Goal: Task Accomplishment & Management: Manage account settings

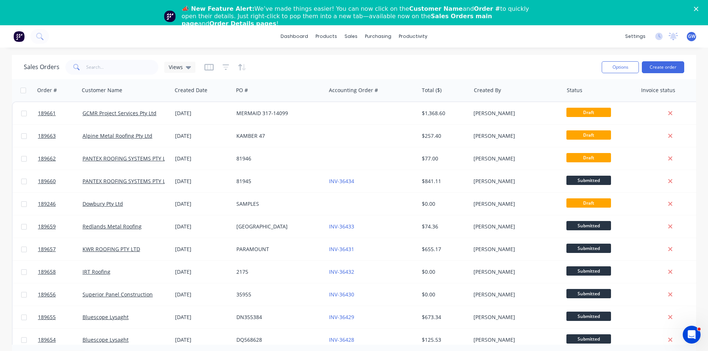
click at [698, 10] on icon "Close" at bounding box center [695, 9] width 4 height 4
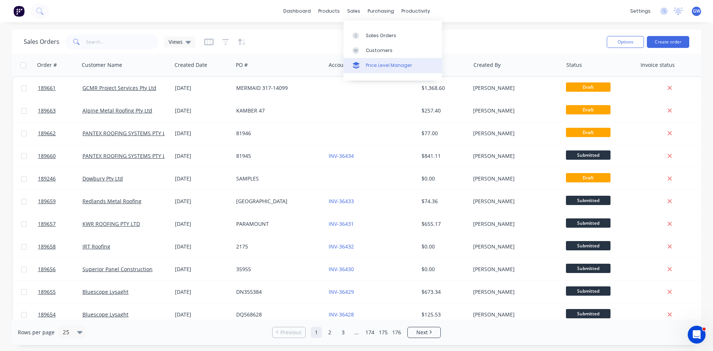
click at [370, 65] on div "Price Level Manager" at bounding box center [389, 65] width 46 height 7
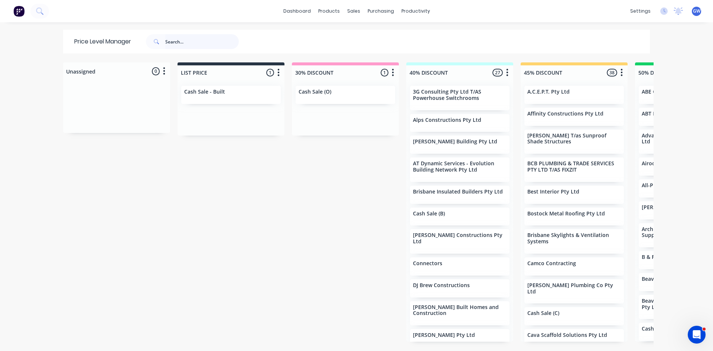
click at [179, 46] on input "text" at bounding box center [202, 41] width 74 height 15
type input "armada"
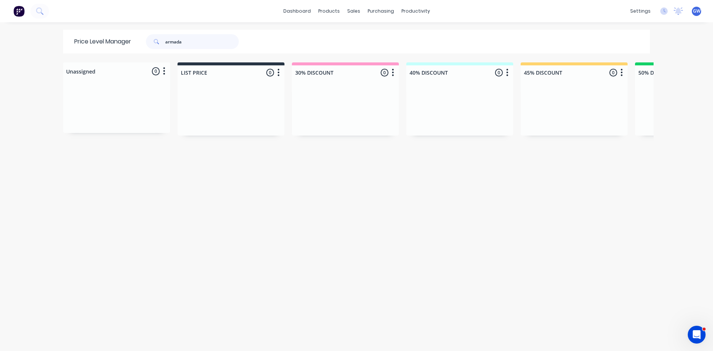
drag, startPoint x: 198, startPoint y: 38, endPoint x: 98, endPoint y: 30, distance: 100.2
click at [98, 30] on div "Price Level Manager armada" at bounding box center [160, 42] width 194 height 24
type input "brisbane skylight"
drag, startPoint x: 214, startPoint y: 38, endPoint x: 55, endPoint y: 29, distance: 159.2
click at [55, 29] on div "dashboard products sales purchasing productivity dashboard products Product Cat…" at bounding box center [356, 175] width 713 height 351
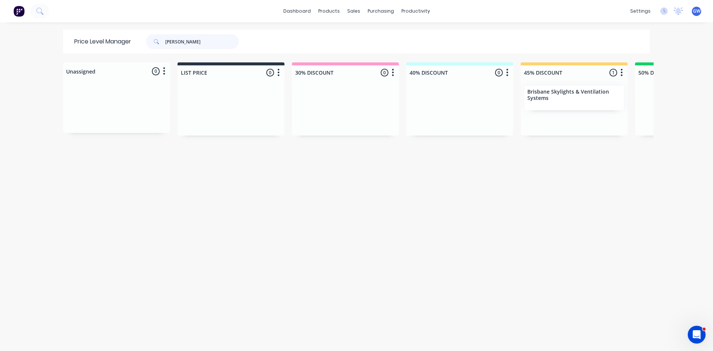
type input "chris tay"
drag, startPoint x: 182, startPoint y: 43, endPoint x: 86, endPoint y: 54, distance: 96.8
click at [86, 54] on div "Price Level Manager chris tay Unassigned 0 Move all customers LIST PRICE 30% DI…" at bounding box center [356, 190] width 594 height 321
type input "downs"
drag, startPoint x: 192, startPoint y: 41, endPoint x: 0, endPoint y: 59, distance: 193.2
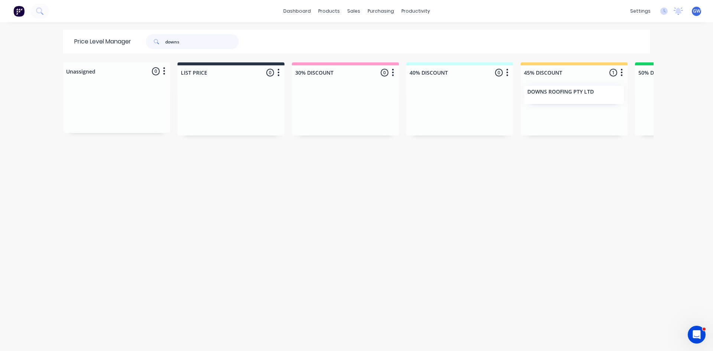
click at [0, 59] on div "dashboard products sales purchasing productivity dashboard products Product Cat…" at bounding box center [356, 175] width 713 height 351
type input "envate"
drag, startPoint x: 136, startPoint y: 43, endPoint x: 76, endPoint y: 46, distance: 59.5
click at [76, 46] on div "Price Level Manager envate" at bounding box center [160, 42] width 194 height 24
type input "h&l"
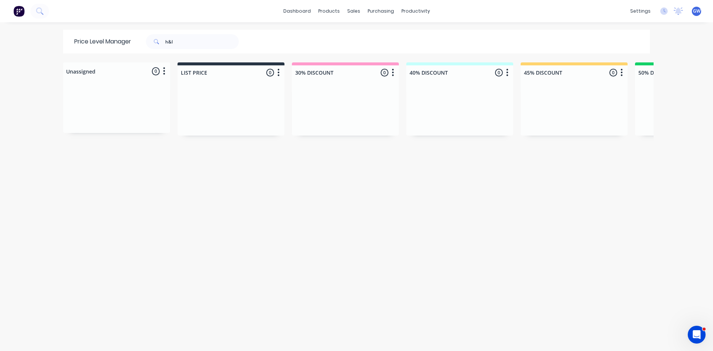
drag, startPoint x: 198, startPoint y: 30, endPoint x: 193, endPoint y: 31, distance: 5.6
click at [193, 31] on div "Price Level Manager h&l" at bounding box center [160, 42] width 194 height 24
drag, startPoint x: 201, startPoint y: 35, endPoint x: 113, endPoint y: 35, distance: 87.3
click at [113, 35] on div "Price Level Manager h&l" at bounding box center [160, 42] width 194 height 24
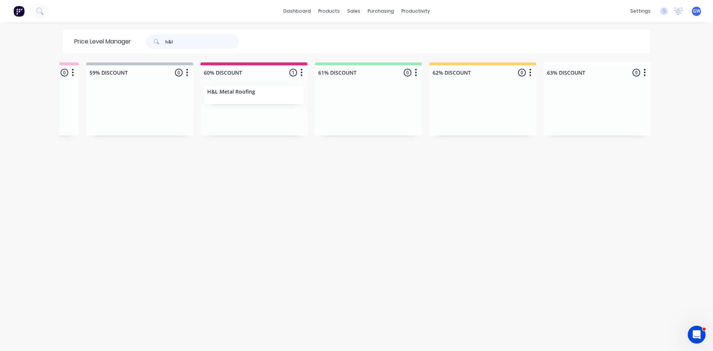
scroll to position [0, 269]
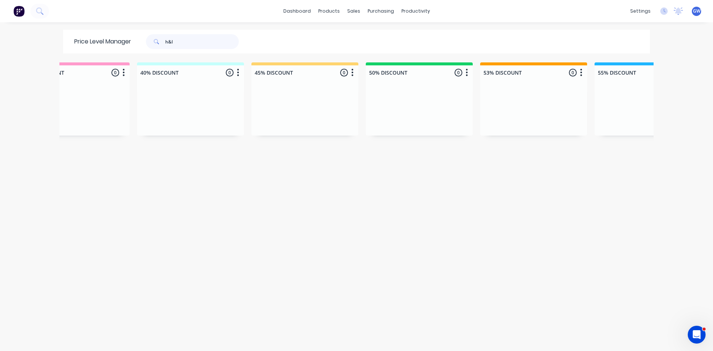
click at [177, 40] on input "h&l" at bounding box center [202, 41] width 74 height 15
type input "visage"
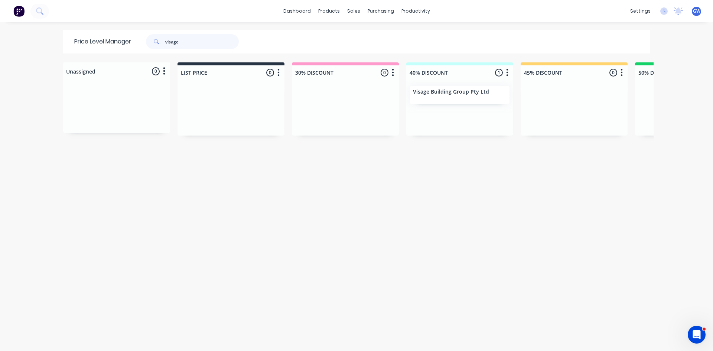
drag, startPoint x: 201, startPoint y: 39, endPoint x: 69, endPoint y: 32, distance: 132.0
click at [71, 32] on div "Price Level Manager visage" at bounding box center [160, 42] width 194 height 24
type input "westiron"
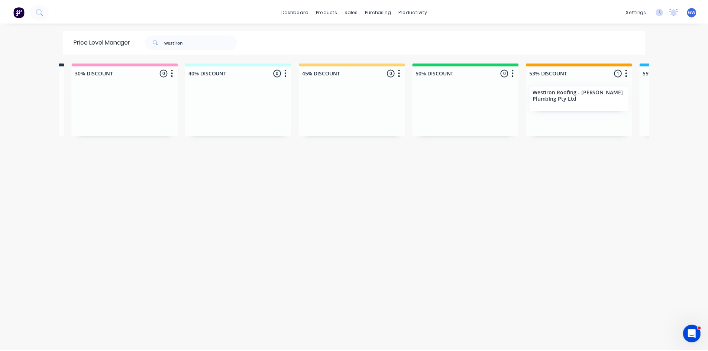
scroll to position [0, 225]
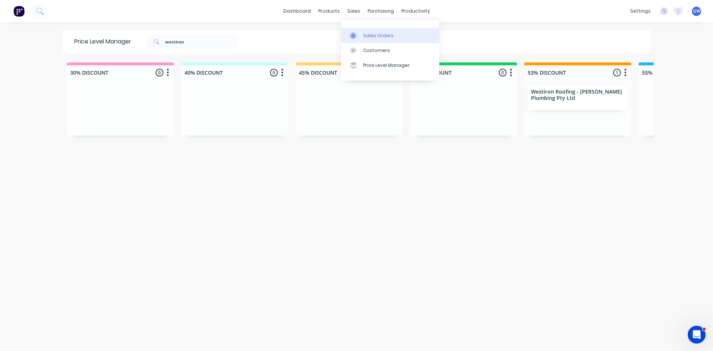
click at [371, 41] on link "Sales Orders" at bounding box center [390, 35] width 98 height 15
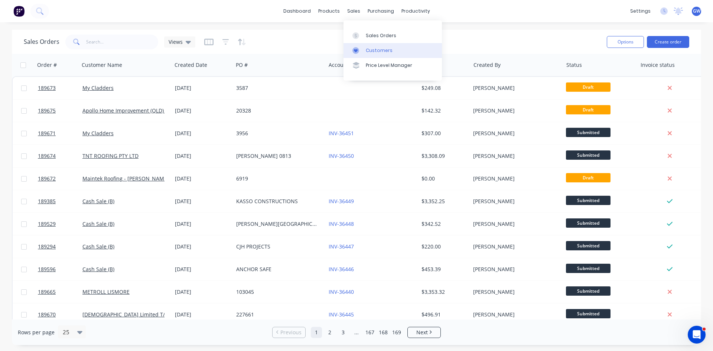
click at [361, 52] on div at bounding box center [357, 50] width 11 height 7
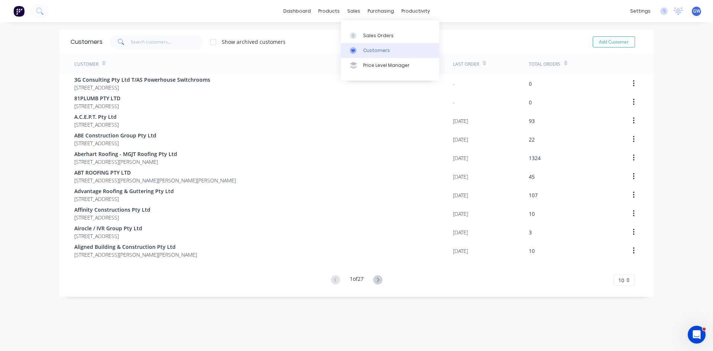
click at [367, 47] on div "Customers" at bounding box center [376, 50] width 27 height 7
click at [182, 41] on input "text" at bounding box center [167, 42] width 72 height 15
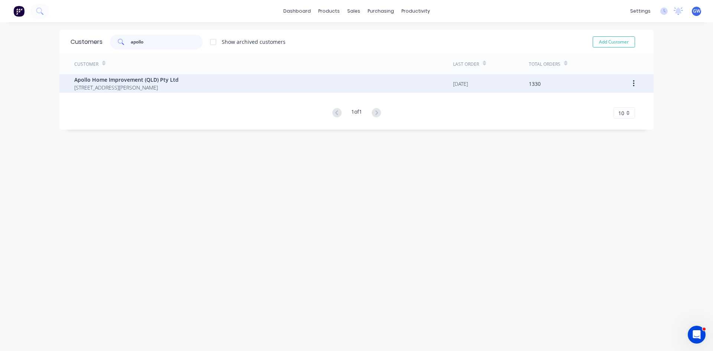
type input "apollo"
click at [189, 81] on div "Apollo Home Improvement (QLD) Pty Ltd 29 Corymbia Place Parkinson Australia 4115" at bounding box center [263, 83] width 379 height 19
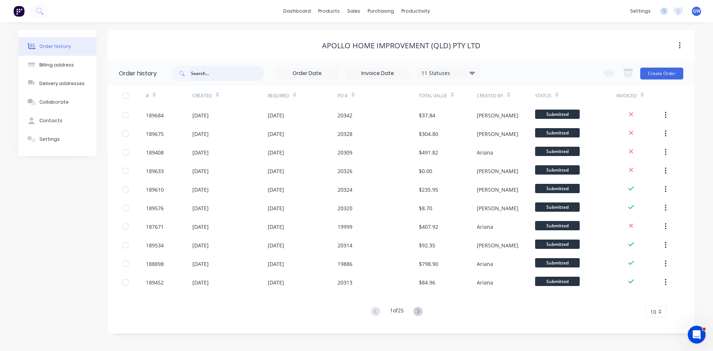
click at [224, 68] on input "text" at bounding box center [228, 73] width 74 height 15
type input "26209"
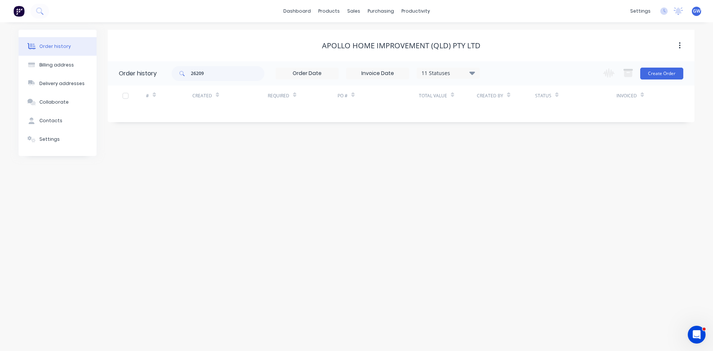
click at [452, 74] on div "11 Statuses" at bounding box center [448, 73] width 62 height 8
click at [510, 159] on label at bounding box center [510, 159] width 0 height 0
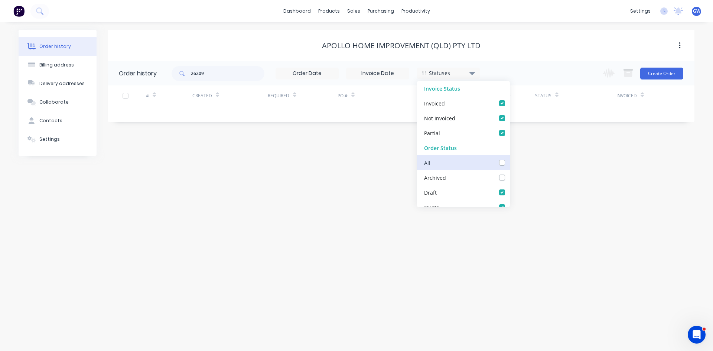
click at [510, 165] on input "checkbox" at bounding box center [513, 162] width 6 height 7
checkbox input "true"
click at [532, 67] on div "26209 12 Statuses Invoice Status Invoiced Not Invoiced Partial Order Status All…" at bounding box center [433, 73] width 523 height 24
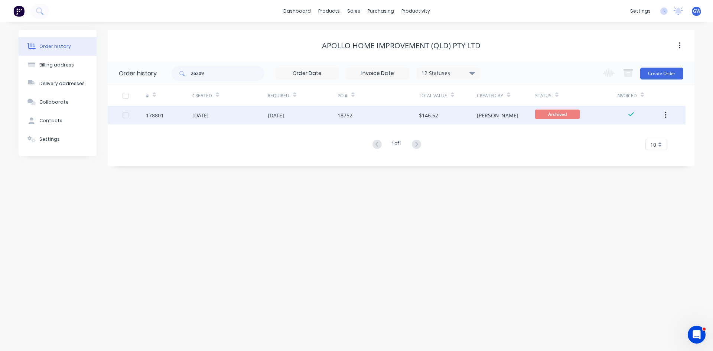
click at [468, 114] on div "$146.52" at bounding box center [448, 115] width 58 height 19
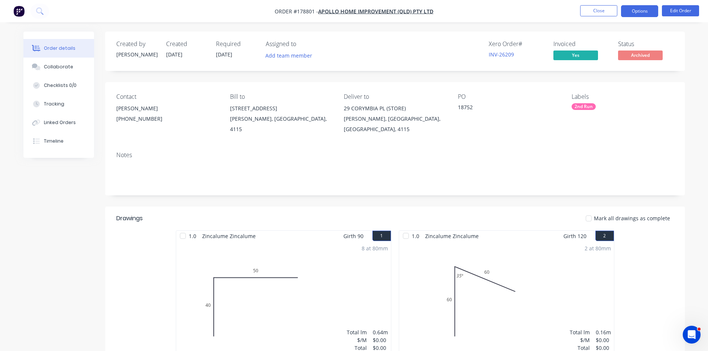
click at [634, 10] on button "Options" at bounding box center [639, 11] width 37 height 12
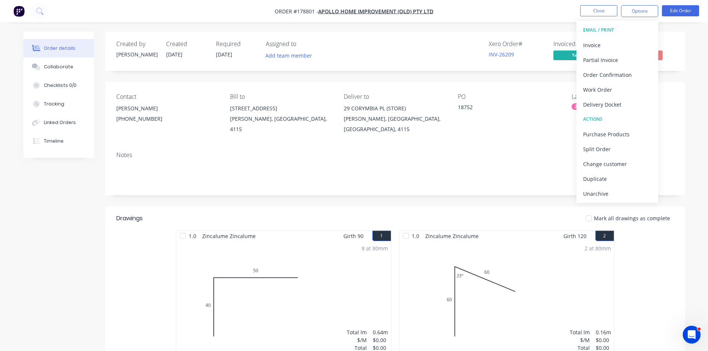
click at [618, 36] on button "EMAIL / PRINT" at bounding box center [617, 30] width 82 height 15
click at [614, 40] on div "Invoice" at bounding box center [617, 45] width 68 height 11
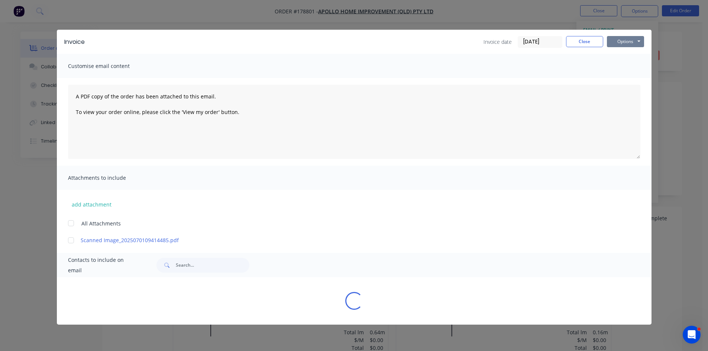
click at [619, 43] on button "Options" at bounding box center [624, 41] width 37 height 11
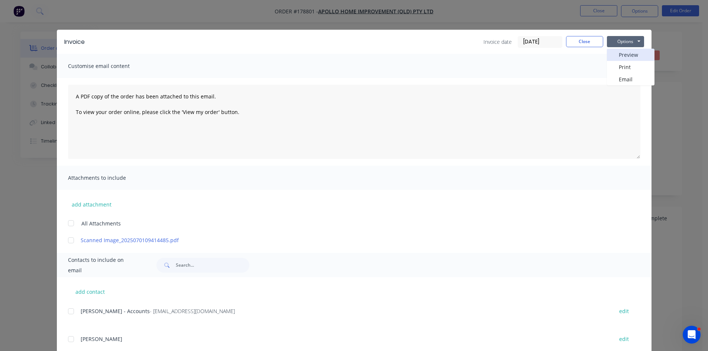
click at [625, 55] on button "Preview" at bounding box center [630, 55] width 48 height 12
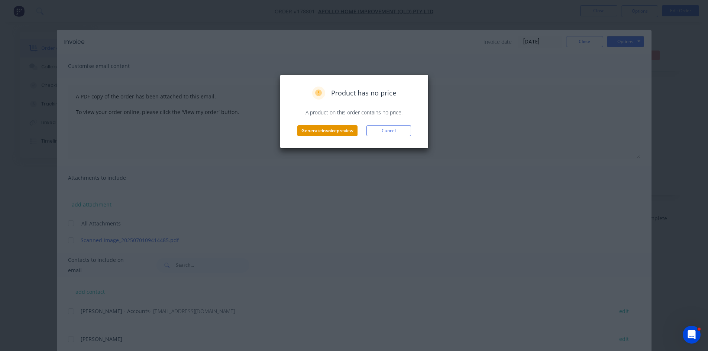
click at [343, 133] on button "Generate invoice preview" at bounding box center [327, 130] width 60 height 11
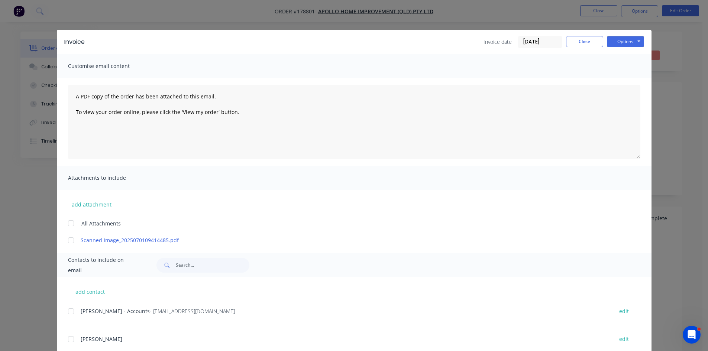
click at [41, 52] on div "Invoice Invoice date 30/06/25 Close Options Preview Print Email Customise email…" at bounding box center [354, 175] width 708 height 351
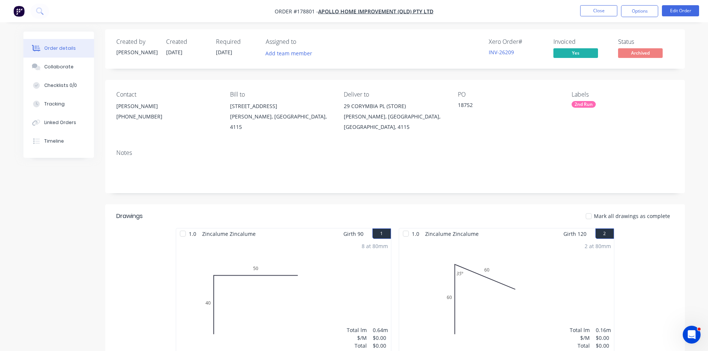
scroll to position [37, 0]
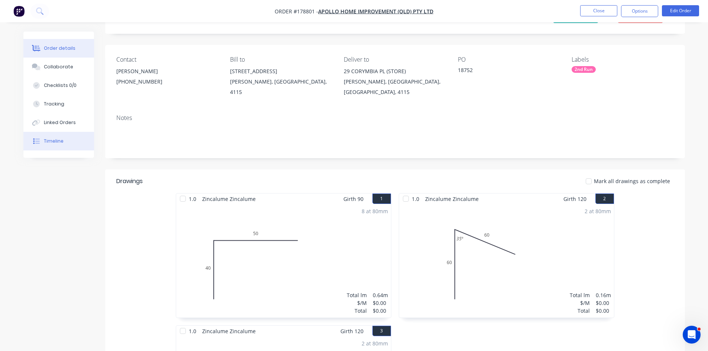
click at [57, 145] on button "Timeline" at bounding box center [58, 141] width 71 height 19
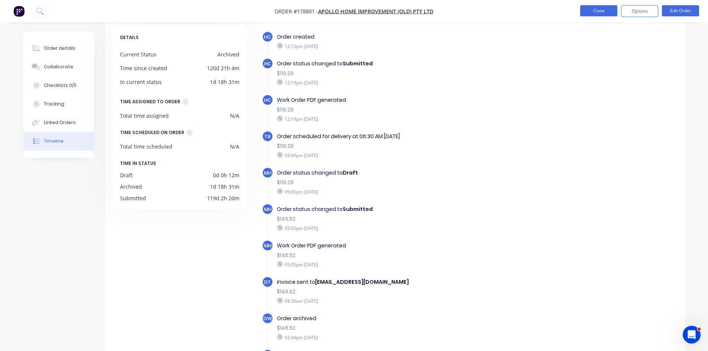
click at [599, 8] on button "Close" at bounding box center [598, 10] width 37 height 11
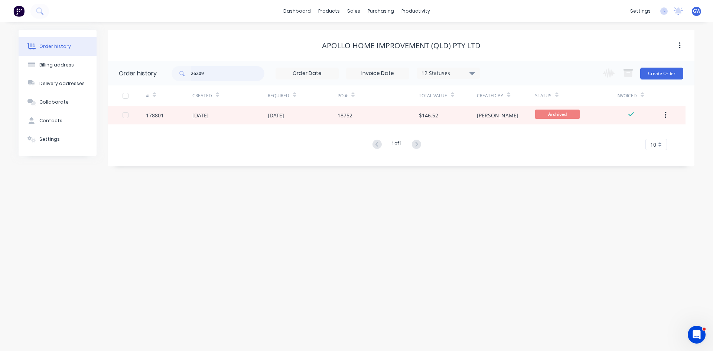
drag, startPoint x: 219, startPoint y: 70, endPoint x: 160, endPoint y: 71, distance: 59.4
click at [160, 71] on header "Order history 26209 12 Statuses Invoice Status Invoiced Not Invoiced Partial Or…" at bounding box center [401, 73] width 587 height 24
type input "2"
type input "31653"
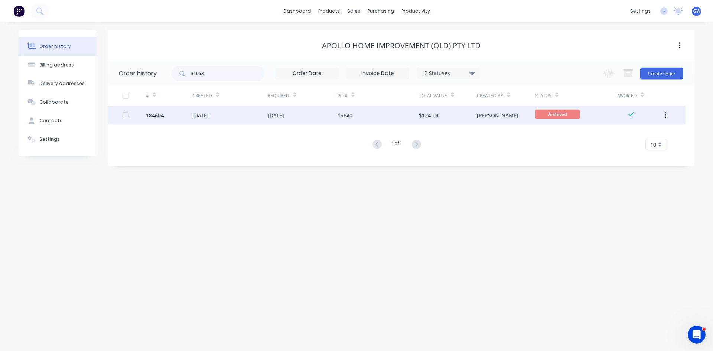
click at [360, 114] on div "19540" at bounding box center [378, 115] width 81 height 19
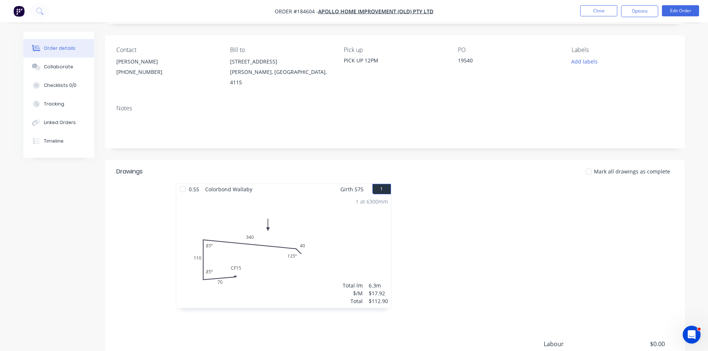
scroll to position [136, 0]
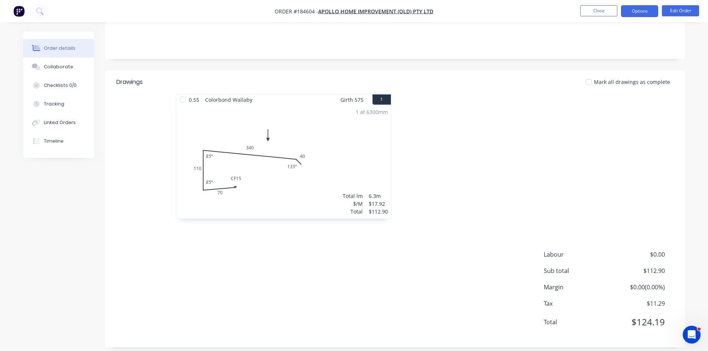
click at [641, 6] on button "Options" at bounding box center [639, 11] width 37 height 12
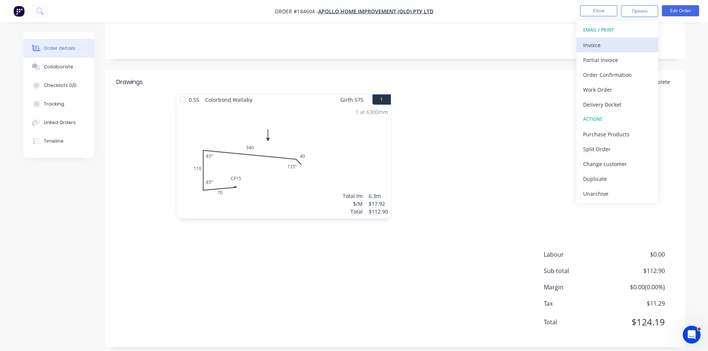
click at [614, 41] on div "Invoice" at bounding box center [617, 45] width 68 height 11
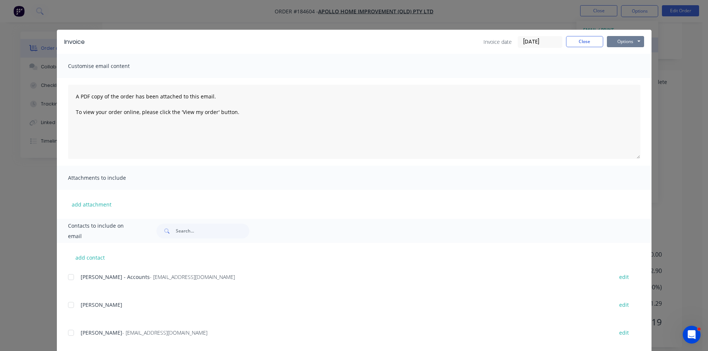
click at [614, 41] on button "Options" at bounding box center [624, 41] width 37 height 11
click at [615, 55] on button "Preview" at bounding box center [630, 55] width 48 height 12
click at [588, 43] on button "Close" at bounding box center [584, 41] width 37 height 11
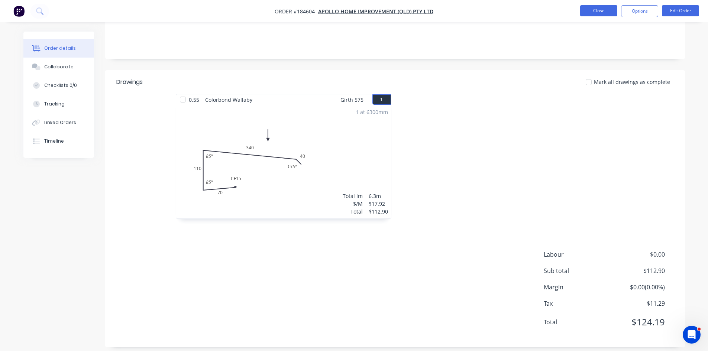
click at [598, 12] on button "Close" at bounding box center [598, 10] width 37 height 11
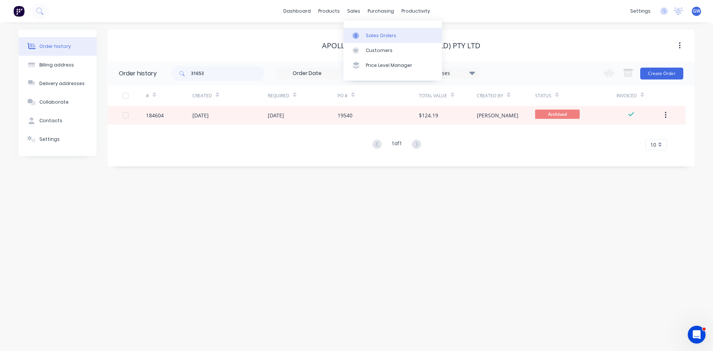
click at [370, 35] on div "Sales Orders" at bounding box center [381, 35] width 30 height 7
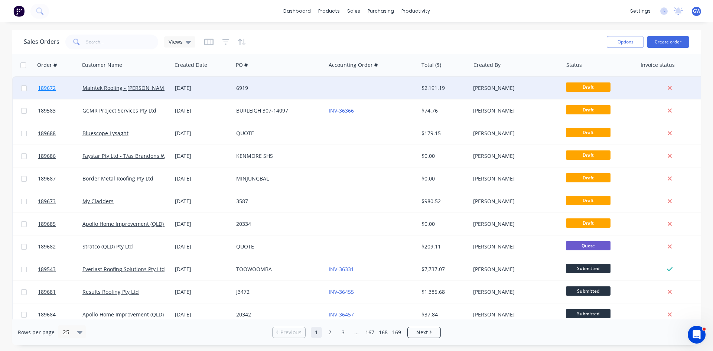
click at [46, 89] on span "189672" at bounding box center [47, 87] width 18 height 7
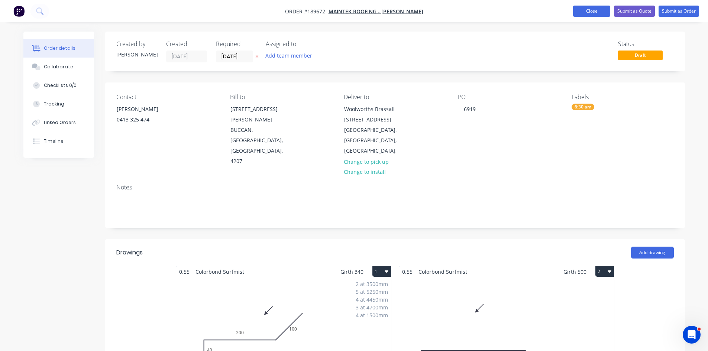
click at [588, 10] on button "Close" at bounding box center [591, 11] width 37 height 11
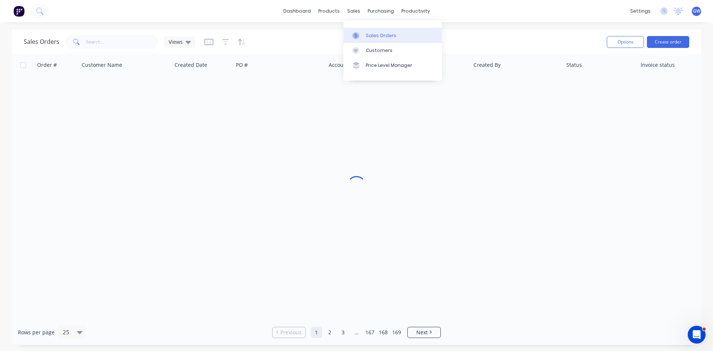
click at [367, 32] on div "Sales Orders" at bounding box center [381, 35] width 30 height 7
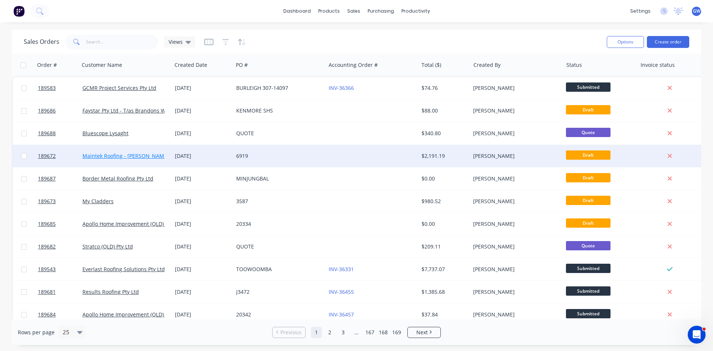
click at [104, 154] on link "Maintek Roofing - [PERSON_NAME]" at bounding box center [125, 155] width 87 height 7
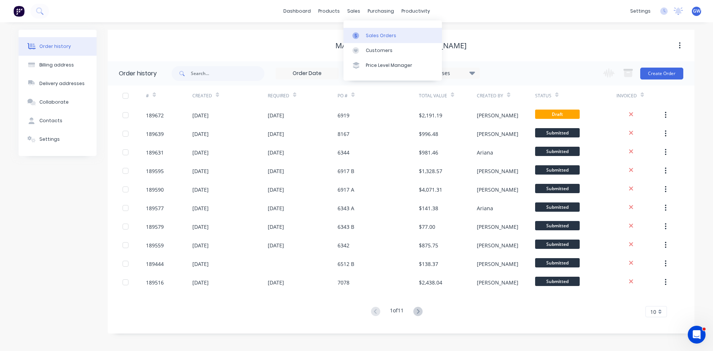
click at [353, 12] on div "sales" at bounding box center [354, 11] width 20 height 11
click at [366, 40] on link "Sales Orders" at bounding box center [393, 35] width 98 height 15
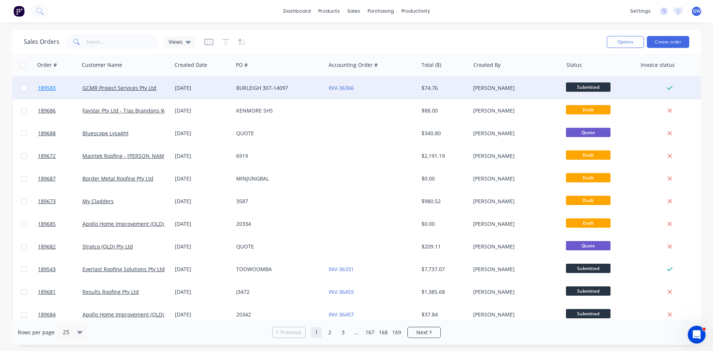
click at [47, 88] on span "189583" at bounding box center [47, 87] width 18 height 7
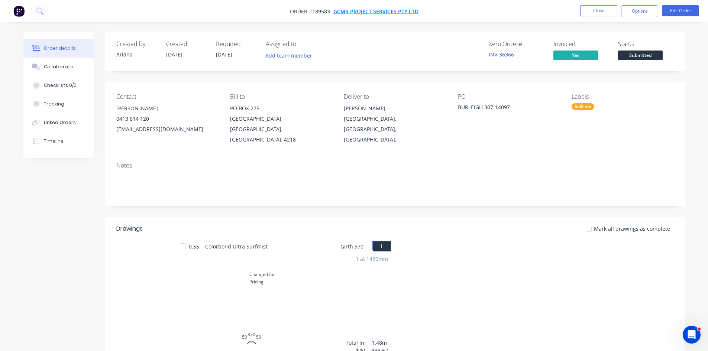
click at [391, 12] on span "GCMR Project Services Pty Ltd" at bounding box center [375, 11] width 85 height 7
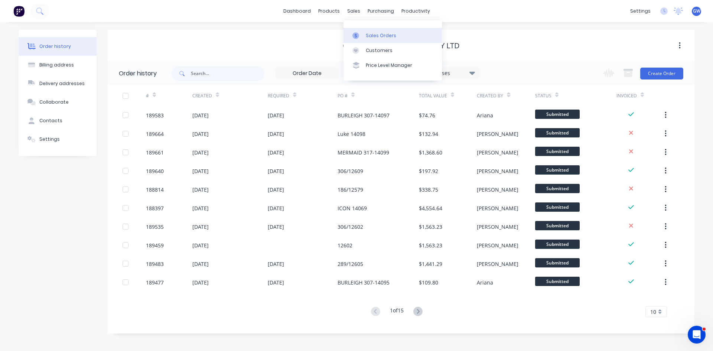
click at [364, 31] on link "Sales Orders" at bounding box center [393, 35] width 98 height 15
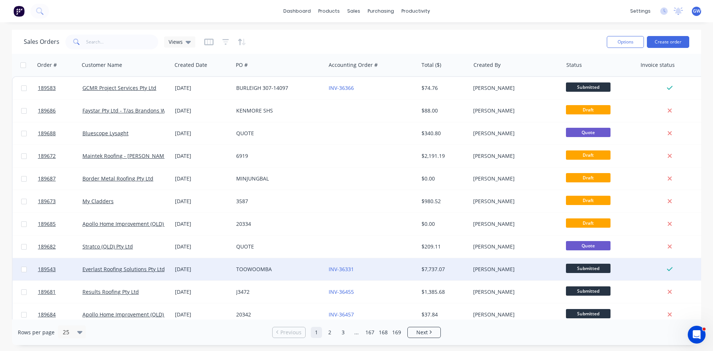
click at [276, 271] on div "TOOWOOMBA" at bounding box center [277, 269] width 82 height 7
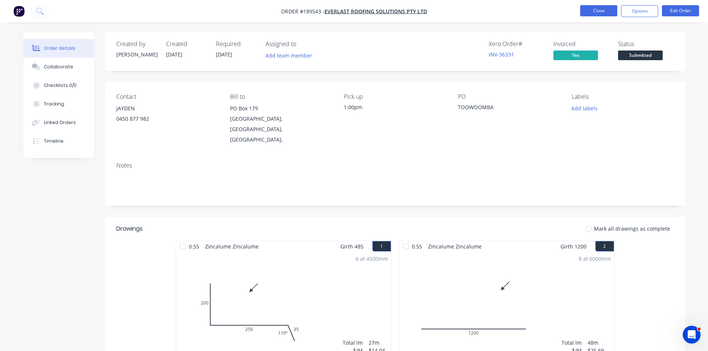
click at [593, 10] on button "Close" at bounding box center [598, 10] width 37 height 11
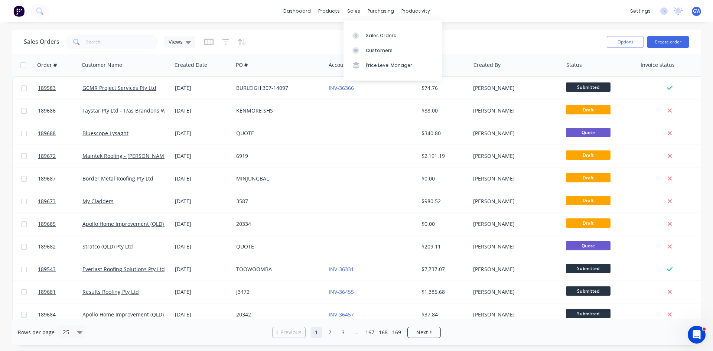
drag, startPoint x: 360, startPoint y: 34, endPoint x: 295, endPoint y: 35, distance: 65.7
click at [360, 34] on div at bounding box center [357, 35] width 11 height 7
click at [127, 41] on input "text" at bounding box center [122, 42] width 72 height 15
type input "189634"
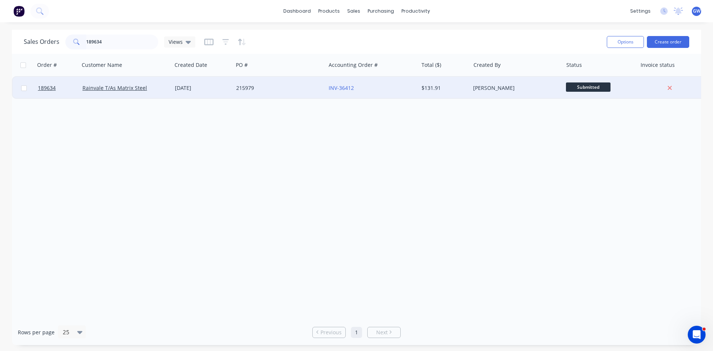
click at [278, 88] on div "215979" at bounding box center [277, 87] width 82 height 7
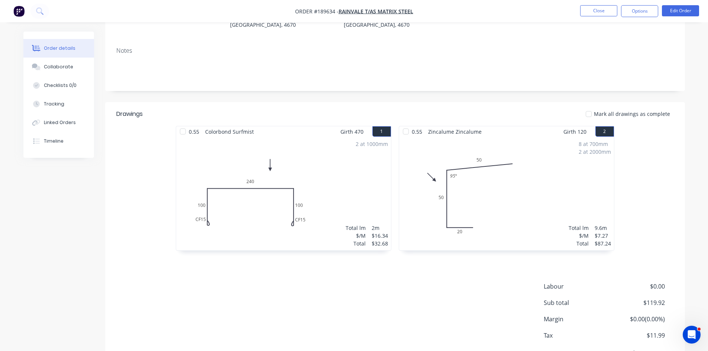
scroll to position [144, 0]
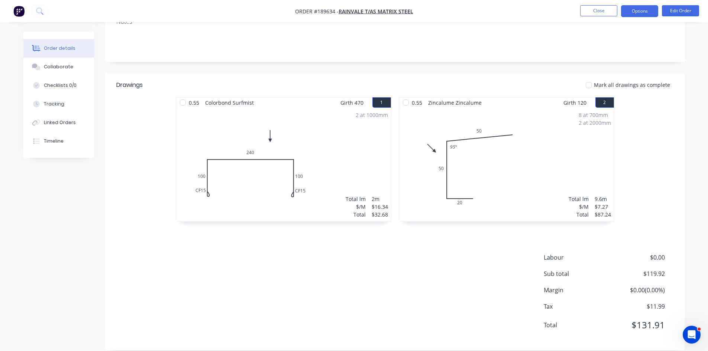
click at [634, 10] on button "Options" at bounding box center [639, 11] width 37 height 12
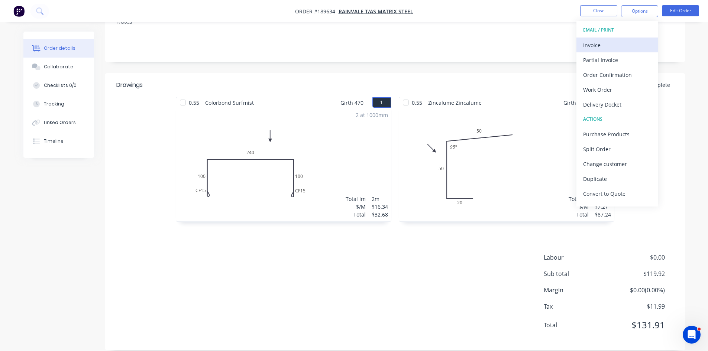
click at [605, 44] on div "Invoice" at bounding box center [617, 45] width 68 height 11
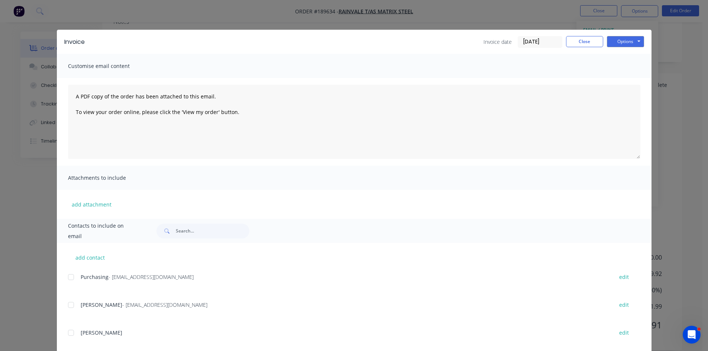
click at [71, 275] on div at bounding box center [71, 277] width 15 height 15
click at [71, 297] on div at bounding box center [71, 304] width 15 height 15
click at [621, 38] on button "Options" at bounding box center [624, 41] width 37 height 11
click at [625, 81] on button "Email" at bounding box center [630, 79] width 48 height 12
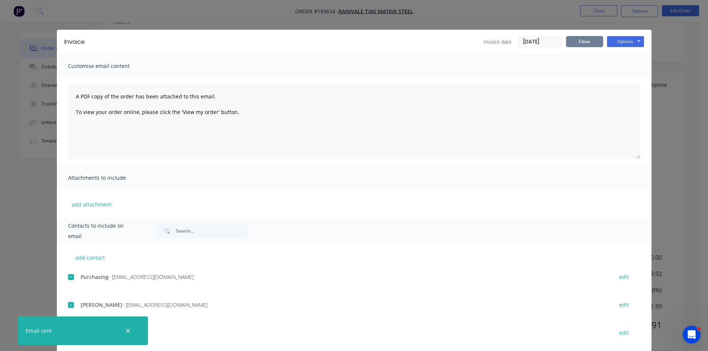
click at [585, 44] on button "Close" at bounding box center [584, 41] width 37 height 11
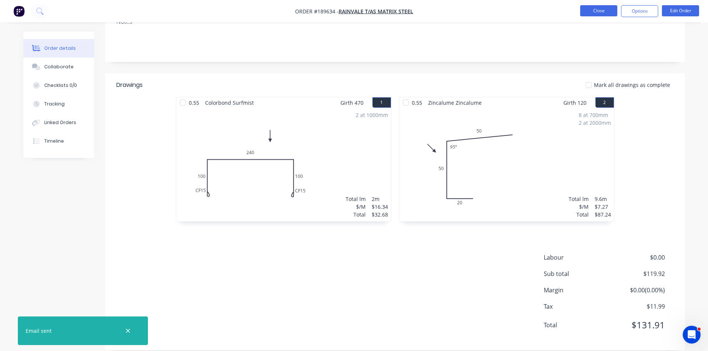
click at [595, 12] on button "Close" at bounding box center [598, 10] width 37 height 11
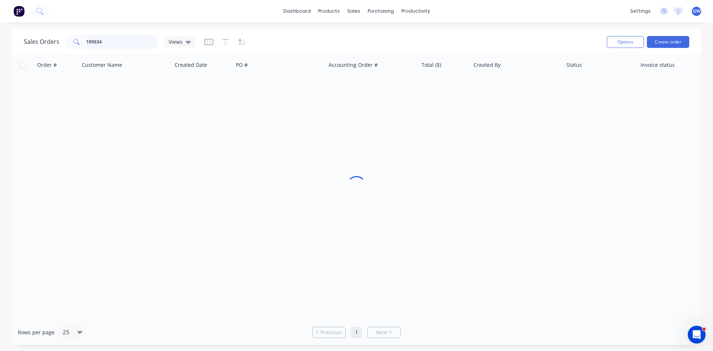
click at [118, 44] on input "189634" at bounding box center [122, 42] width 72 height 15
type input "189555"
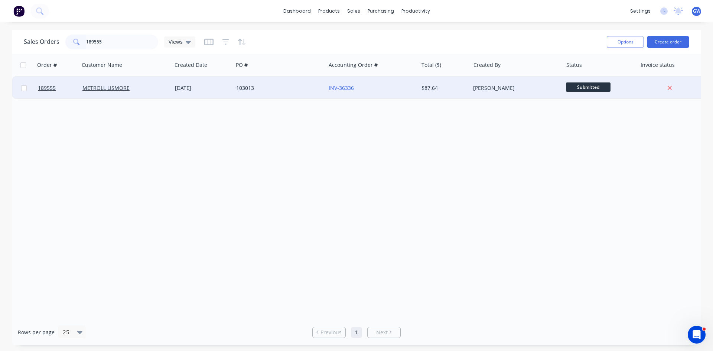
click at [297, 84] on div "103013" at bounding box center [279, 88] width 92 height 22
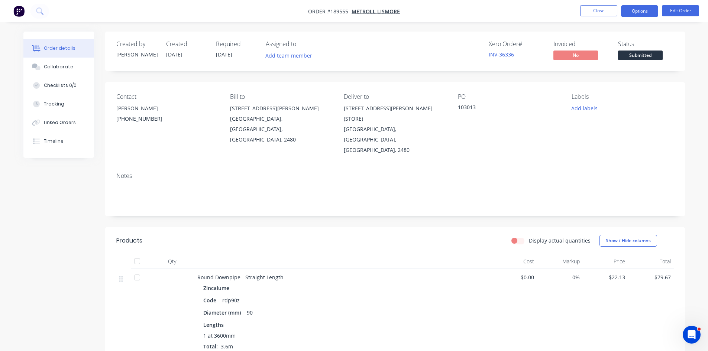
click at [640, 11] on button "Options" at bounding box center [639, 11] width 37 height 12
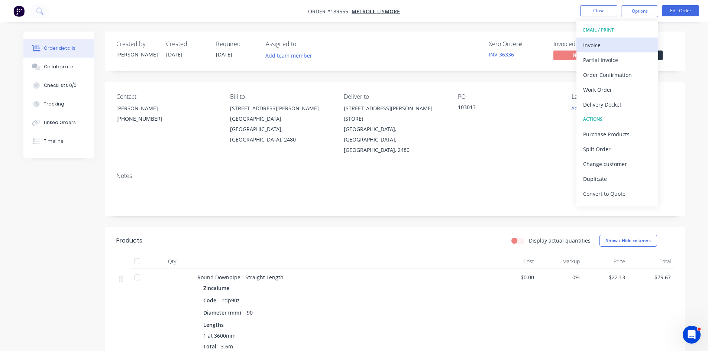
click at [611, 45] on div "Invoice" at bounding box center [617, 45] width 68 height 11
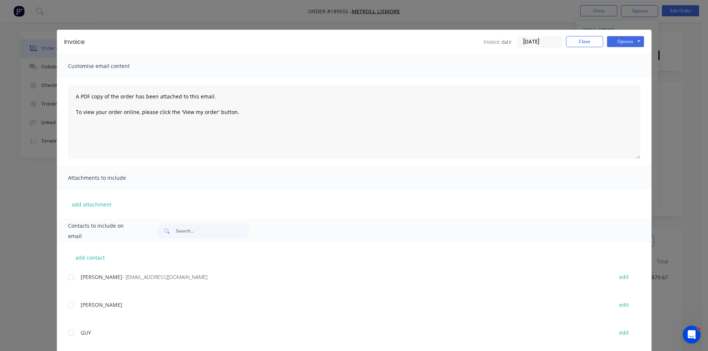
click at [68, 282] on div at bounding box center [71, 277] width 15 height 15
click at [625, 40] on button "Options" at bounding box center [624, 41] width 37 height 11
click at [624, 81] on button "Email" at bounding box center [630, 79] width 48 height 12
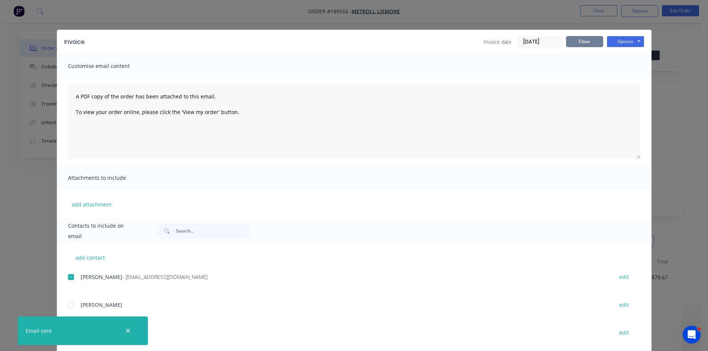
click at [578, 40] on button "Close" at bounding box center [584, 41] width 37 height 11
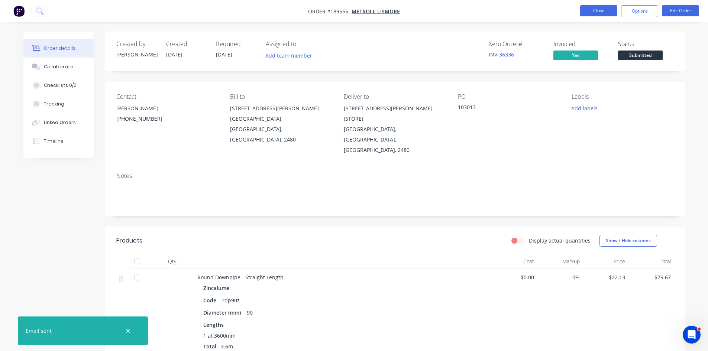
click at [595, 9] on button "Close" at bounding box center [598, 10] width 37 height 11
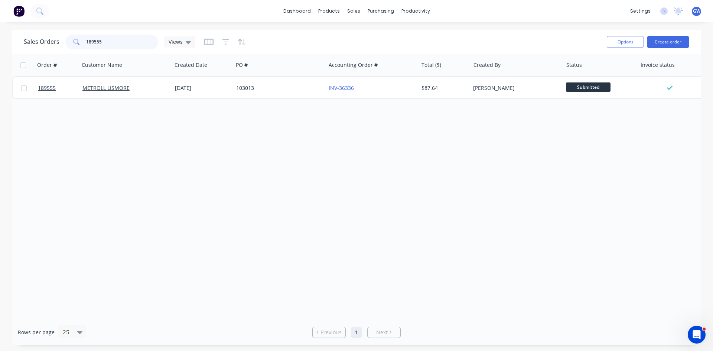
drag, startPoint x: 123, startPoint y: 45, endPoint x: 64, endPoint y: 35, distance: 60.3
click at [64, 35] on div "Sales Orders 189555 Views" at bounding box center [110, 42] width 172 height 15
type input "189563"
drag, startPoint x: 620, startPoint y: 181, endPoint x: 617, endPoint y: 189, distance: 8.0
click at [620, 181] on div "Order # Customer Name Created Date PO # Accounting Order # Total ($) Created By…" at bounding box center [356, 187] width 689 height 266
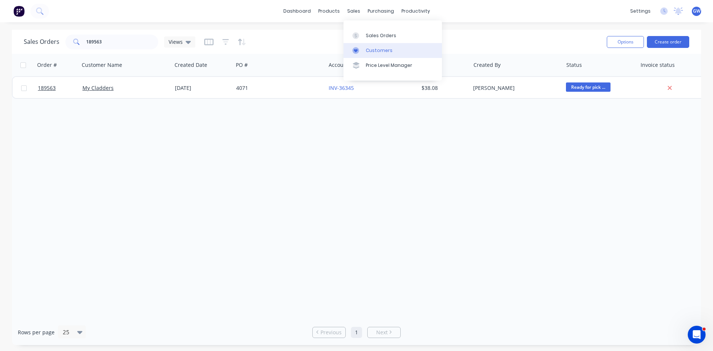
click at [358, 48] on icon at bounding box center [355, 50] width 7 height 7
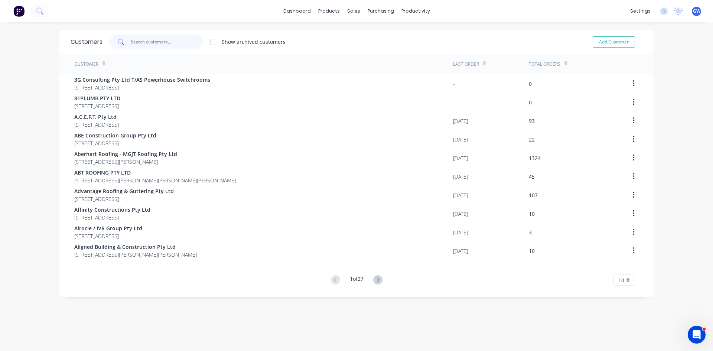
click at [134, 41] on input "text" at bounding box center [167, 42] width 72 height 15
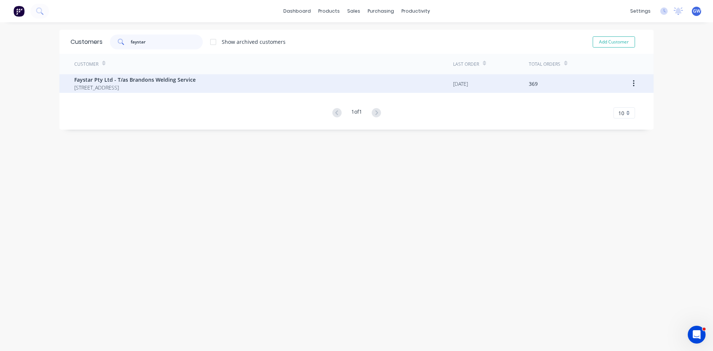
type input "faystar"
click at [140, 90] on span "PO BOX 4 SALISBURY Queensland Australia 4107" at bounding box center [134, 88] width 121 height 8
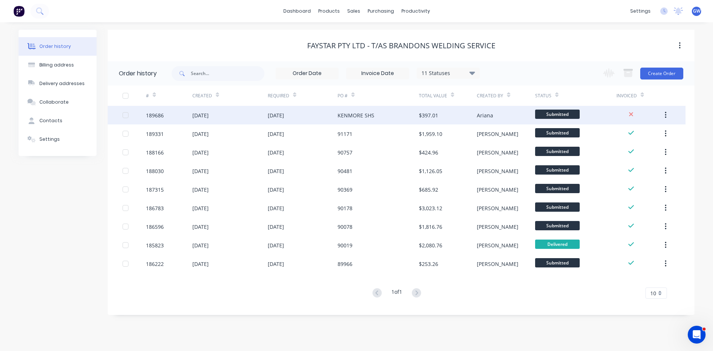
click at [319, 116] on div "[DATE]" at bounding box center [303, 115] width 70 height 19
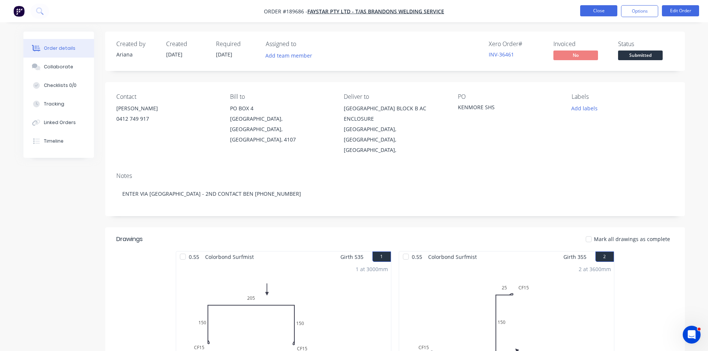
click at [599, 11] on button "Close" at bounding box center [598, 10] width 37 height 11
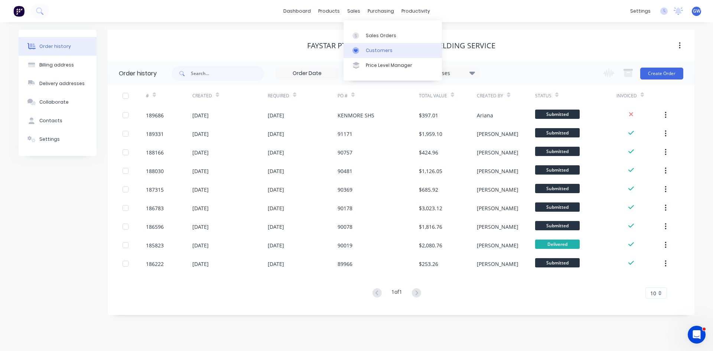
click at [364, 49] on link "Customers" at bounding box center [393, 50] width 98 height 15
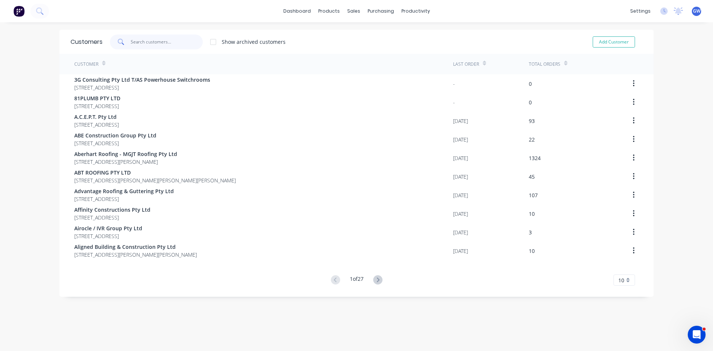
click at [185, 45] on input "text" at bounding box center [167, 42] width 72 height 15
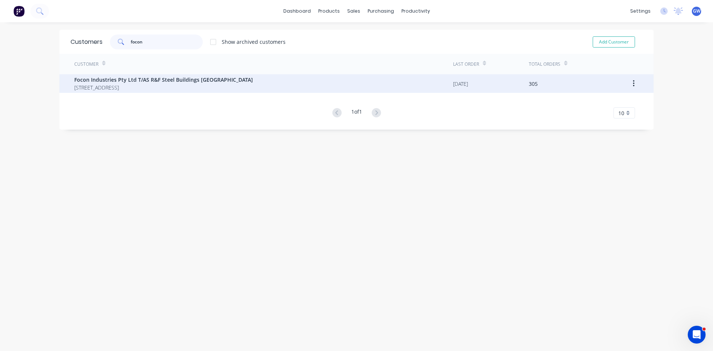
type input "focon"
click at [184, 85] on span "119 Jutland Street OXLEY Queensland Australia 4075" at bounding box center [163, 88] width 179 height 8
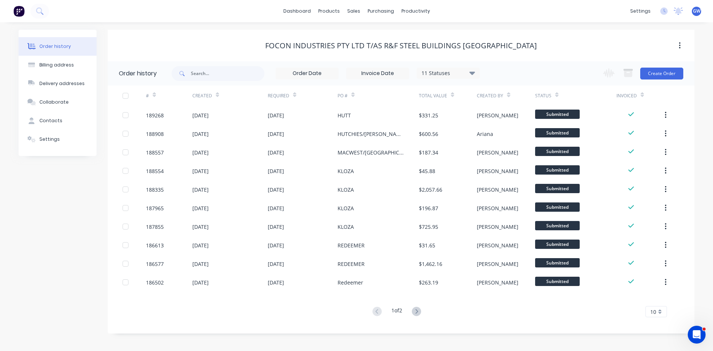
click at [660, 316] on div "10" at bounding box center [656, 311] width 22 height 11
click at [656, 300] on div "35" at bounding box center [656, 299] width 21 height 13
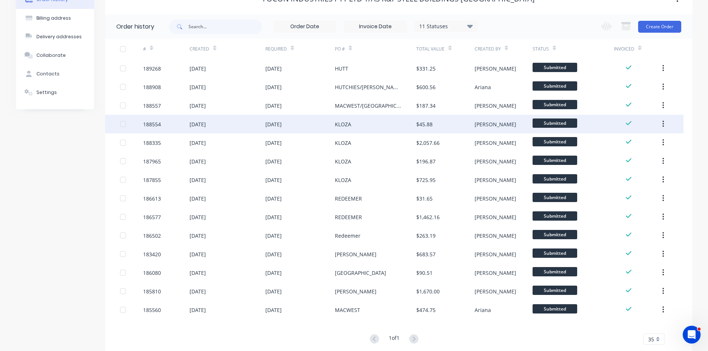
scroll to position [64, 0]
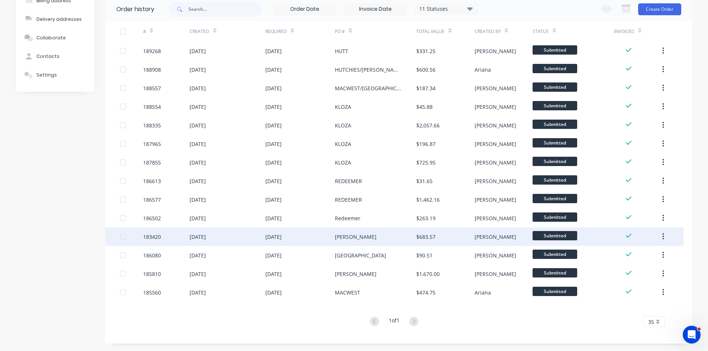
click at [450, 237] on div "$683.57" at bounding box center [445, 236] width 58 height 19
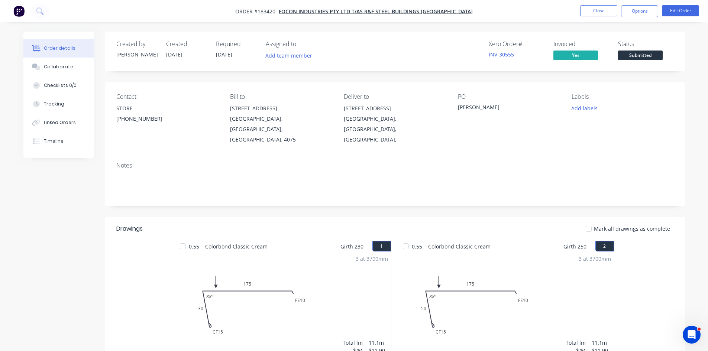
click at [631, 4] on nav "Order #183420 - Focon Industries Pty Ltd T/AS R&F Steel Buildings Brisbane West…" at bounding box center [354, 11] width 708 height 22
click at [637, 8] on button "Options" at bounding box center [639, 11] width 37 height 12
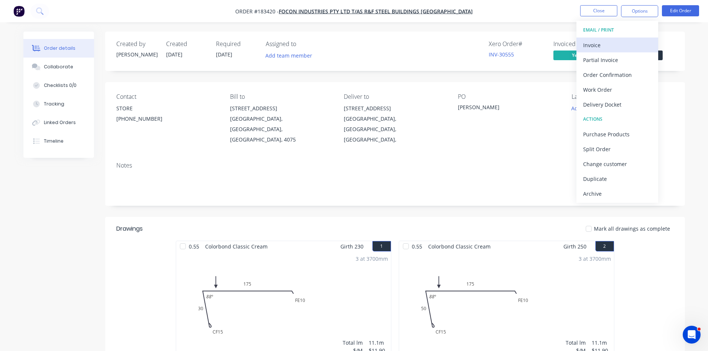
click at [624, 42] on div "Invoice" at bounding box center [617, 45] width 68 height 11
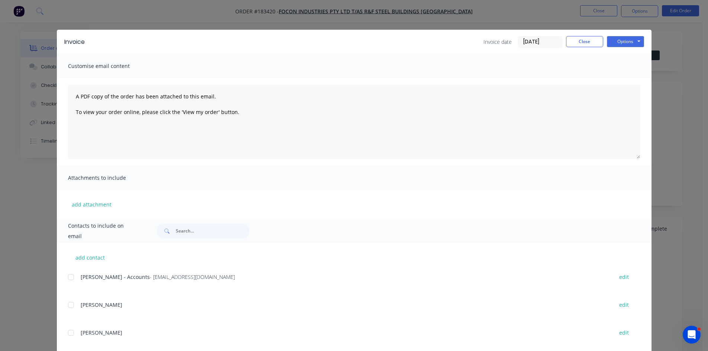
click at [630, 40] on button "Options" at bounding box center [624, 41] width 37 height 11
click at [627, 53] on button "Preview" at bounding box center [630, 55] width 48 height 12
click at [579, 38] on button "Close" at bounding box center [584, 41] width 37 height 11
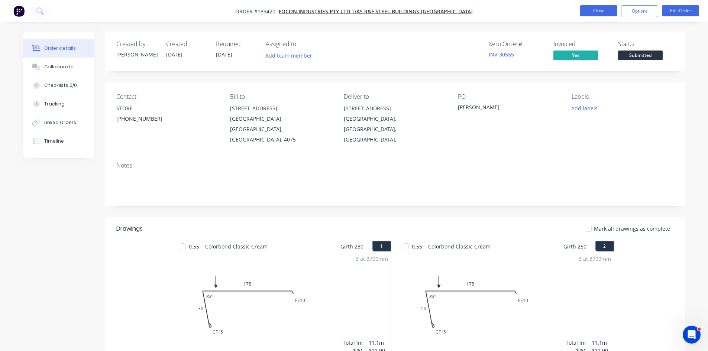
click at [592, 13] on button "Close" at bounding box center [598, 10] width 37 height 11
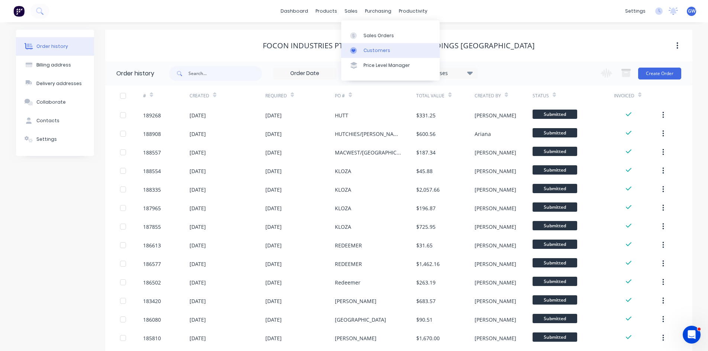
click at [364, 47] on div "Customers" at bounding box center [376, 50] width 27 height 7
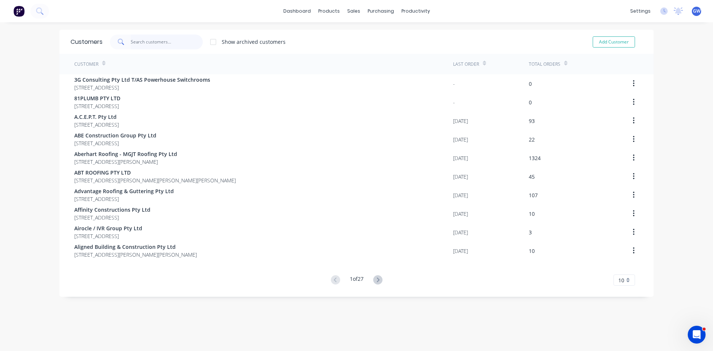
click at [176, 40] on input "text" at bounding box center [167, 42] width 72 height 15
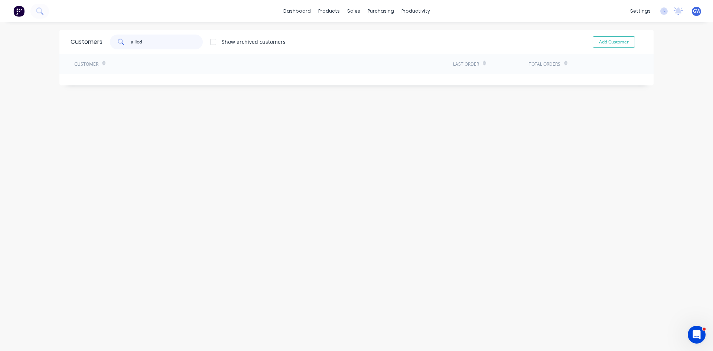
type input "allied"
click at [211, 38] on div at bounding box center [213, 42] width 15 height 15
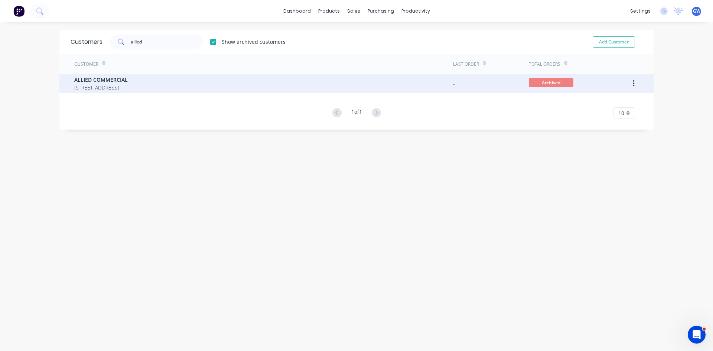
click at [128, 86] on span "203 ROBINA TOWN CENTRE DRIVE SUITE 1401 LEVEL 14 ROBINA Queensland Australia 42…" at bounding box center [100, 88] width 53 height 8
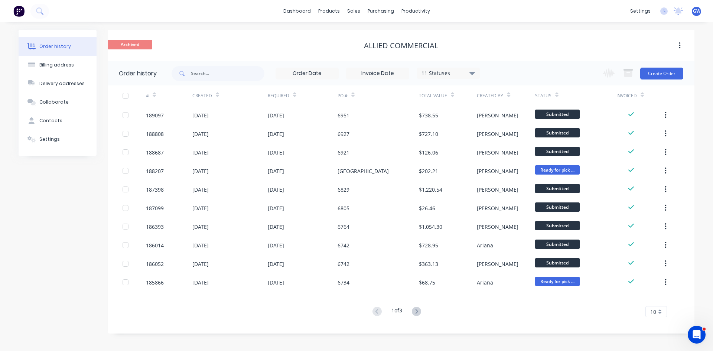
click at [656, 311] on span "10" at bounding box center [653, 312] width 6 height 8
click at [651, 302] on div "35" at bounding box center [656, 299] width 21 height 13
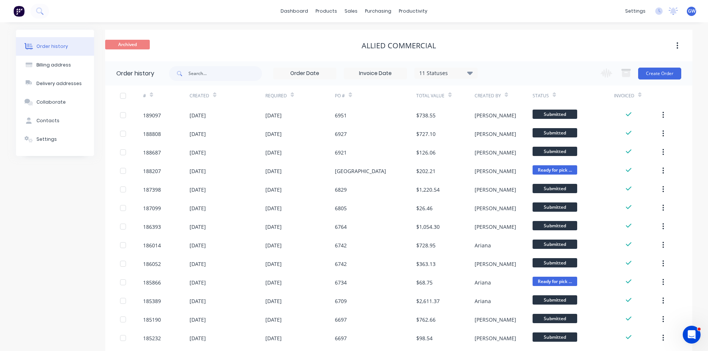
click at [460, 72] on div "11 Statuses" at bounding box center [445, 73] width 62 height 8
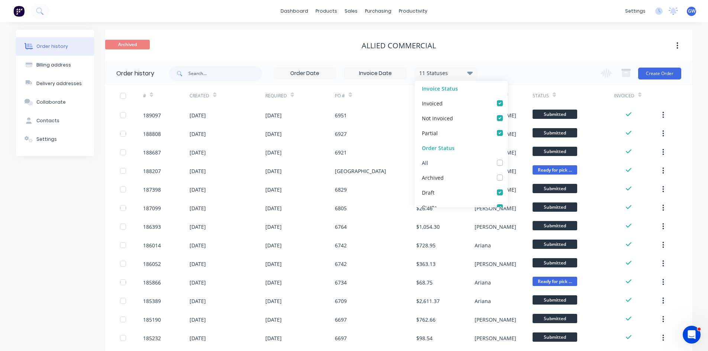
click at [507, 159] on label at bounding box center [507, 159] width 0 height 0
click at [507, 163] on input "checkbox" at bounding box center [510, 162] width 6 height 7
checkbox input "true"
click at [524, 47] on div "ALLIED COMMERCIAL" at bounding box center [398, 45] width 587 height 9
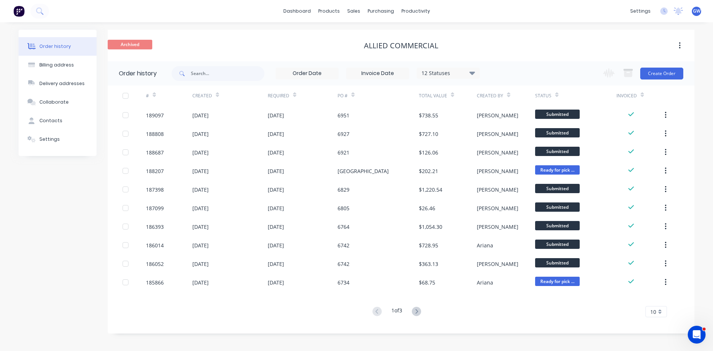
click at [663, 311] on div "10" at bounding box center [656, 311] width 22 height 11
click at [660, 296] on div "35" at bounding box center [656, 299] width 21 height 13
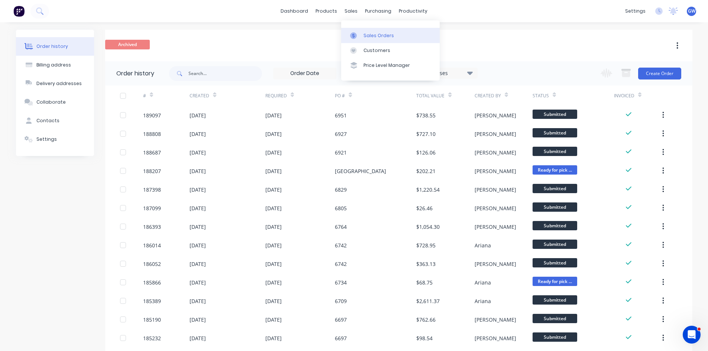
click at [357, 38] on div at bounding box center [355, 35] width 11 height 7
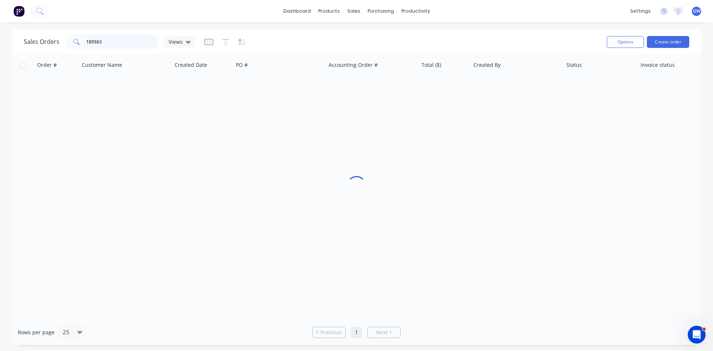
click at [123, 40] on input "189563" at bounding box center [122, 42] width 72 height 15
drag, startPoint x: 46, startPoint y: 33, endPoint x: 41, endPoint y: 32, distance: 4.9
click at [42, 32] on div "Sales Orders 189563 Views Options Create order" at bounding box center [356, 42] width 689 height 24
type input "189529"
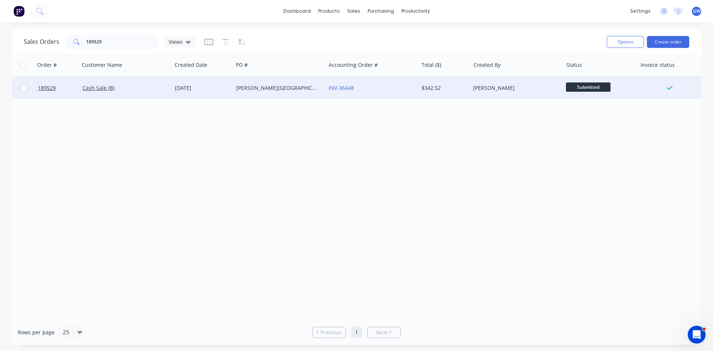
click at [445, 85] on div "$342.52" at bounding box center [443, 87] width 43 height 7
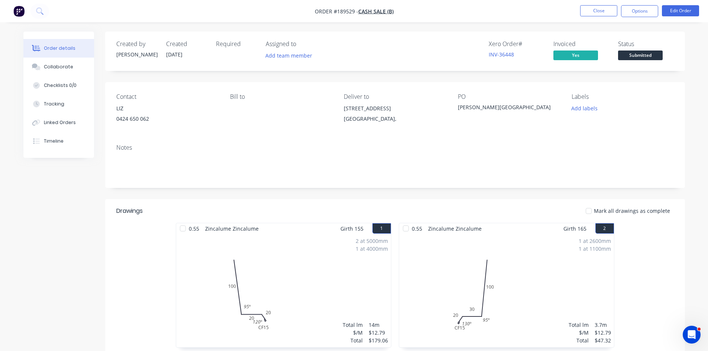
click at [690, 18] on nav "Order #189529 - Cash Sale (B) Close Options Edit Order" at bounding box center [354, 11] width 708 height 22
click at [689, 9] on button "Edit Order" at bounding box center [679, 10] width 37 height 11
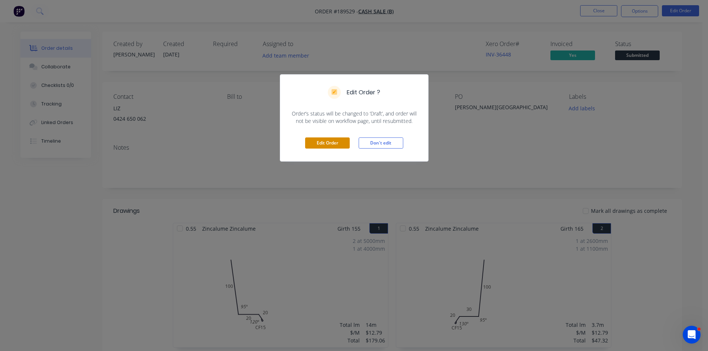
click at [321, 140] on button "Edit Order" at bounding box center [327, 142] width 45 height 11
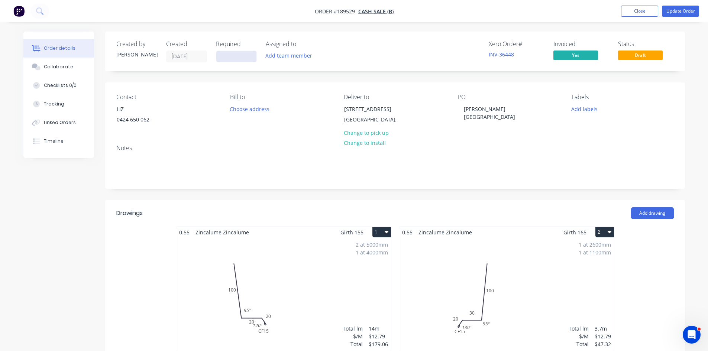
click at [250, 56] on input at bounding box center [236, 56] width 40 height 11
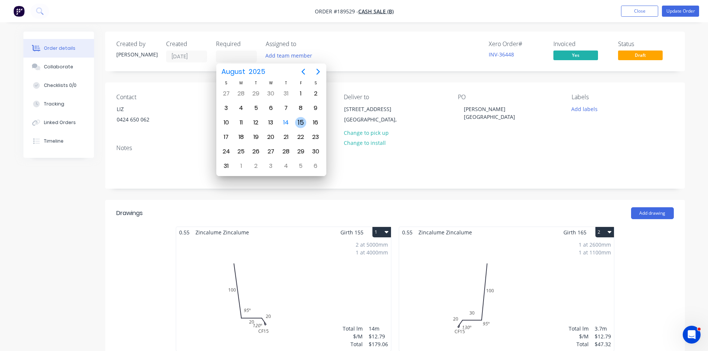
click at [300, 126] on div "15" at bounding box center [300, 122] width 11 height 11
type input "15/08/25"
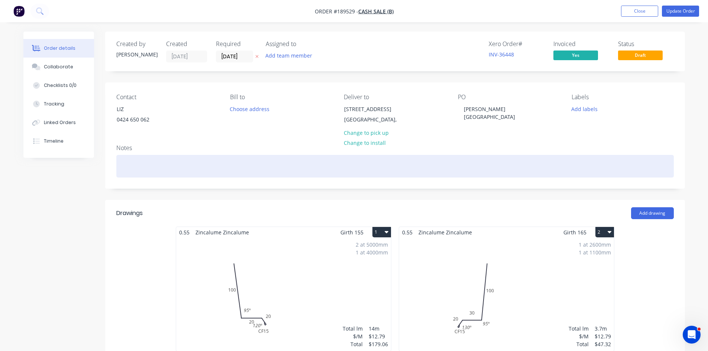
click at [481, 162] on div at bounding box center [394, 166] width 557 height 23
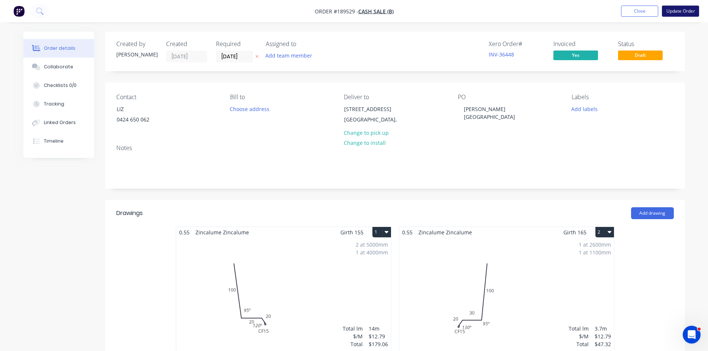
click at [683, 12] on button "Update Order" at bounding box center [679, 11] width 37 height 11
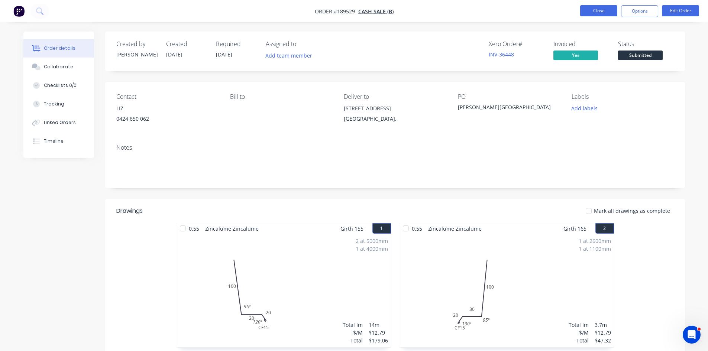
click at [595, 8] on button "Close" at bounding box center [598, 10] width 37 height 11
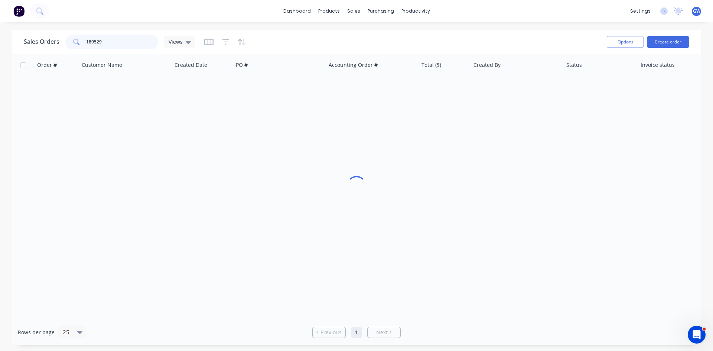
drag, startPoint x: 56, startPoint y: 40, endPoint x: 0, endPoint y: 40, distance: 56.5
click at [0, 40] on div "Sales Orders 189529 Views Options Create order Order # Customer Name Created Da…" at bounding box center [356, 187] width 713 height 315
type input "189294"
click at [458, 84] on div "$220.00" at bounding box center [445, 88] width 52 height 22
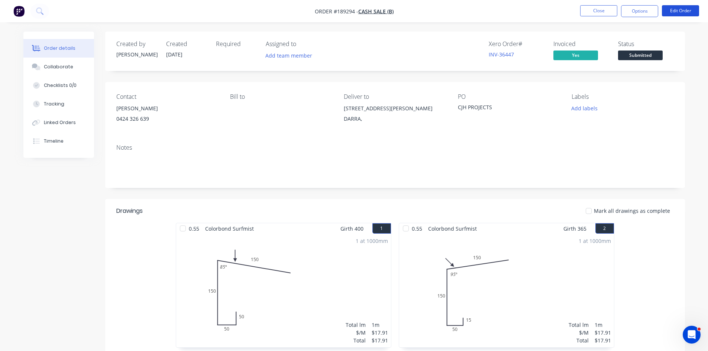
click at [695, 12] on button "Edit Order" at bounding box center [679, 10] width 37 height 11
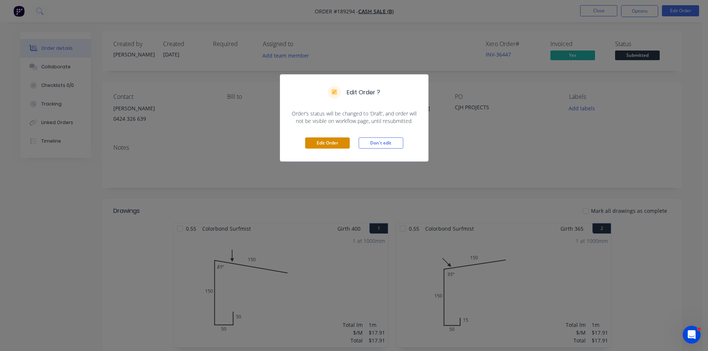
click at [331, 143] on button "Edit Order" at bounding box center [327, 142] width 45 height 11
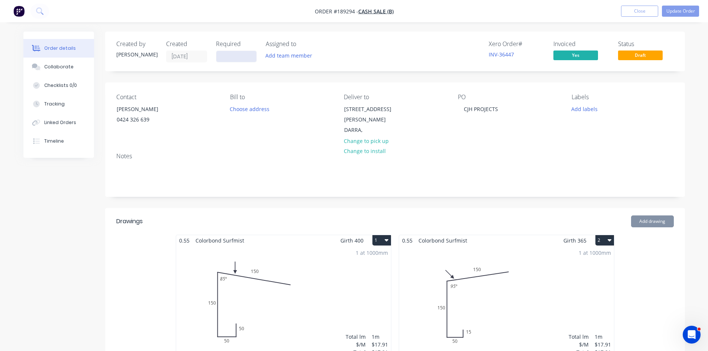
click at [230, 61] on input at bounding box center [236, 56] width 40 height 11
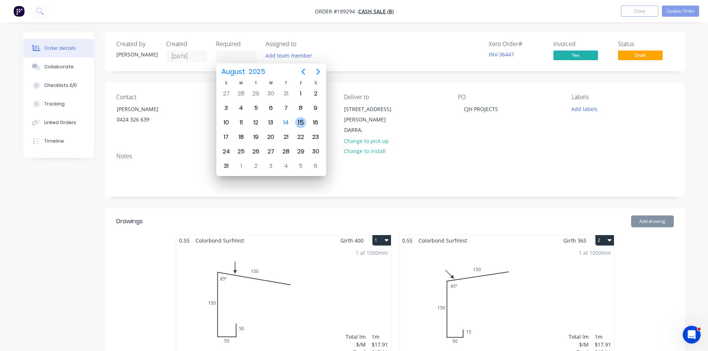
click at [296, 123] on div "15" at bounding box center [300, 122] width 11 height 11
type input "15/08/25"
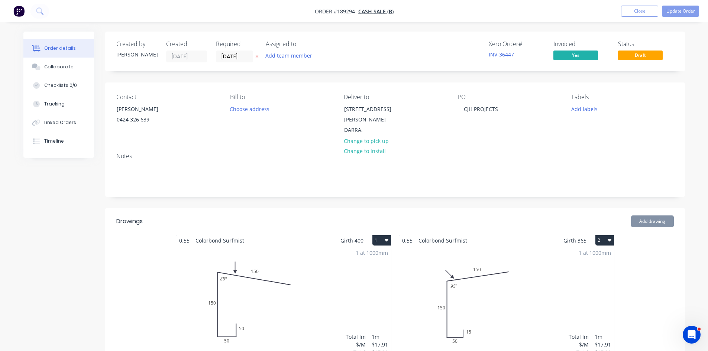
click at [383, 85] on div "Contact CHELSEA 0424 326 639 Bill to Choose address Deliver to 117 Rowe Tce DAR…" at bounding box center [394, 114] width 579 height 64
click at [502, 107] on div "CJH PROJECTS" at bounding box center [481, 109] width 46 height 11
click at [394, 44] on div "Xero Order # INV-36447 Invoiced Yes Status Draft" at bounding box center [507, 51] width 334 height 22
click at [674, 8] on button "Update Order" at bounding box center [679, 11] width 37 height 11
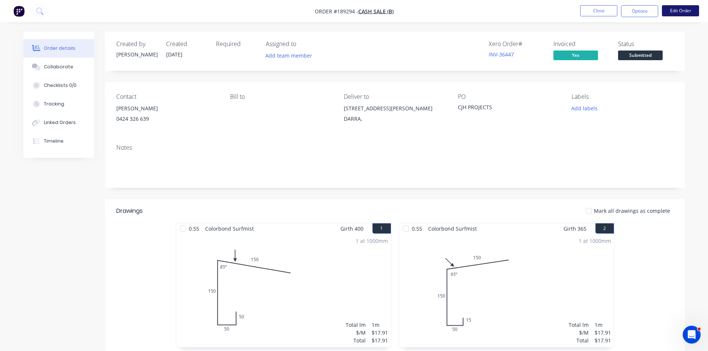
click at [690, 11] on button "Edit Order" at bounding box center [679, 10] width 37 height 11
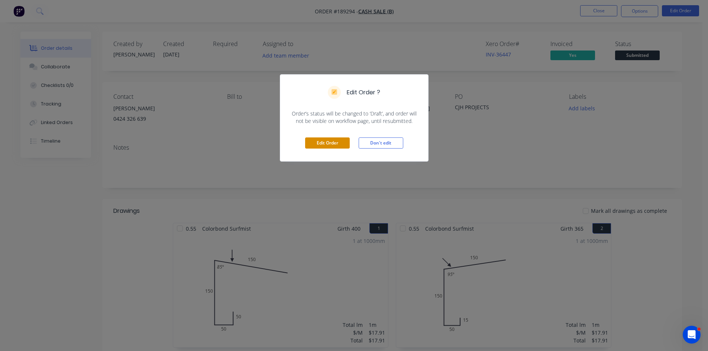
drag, startPoint x: 351, startPoint y: 143, endPoint x: 316, endPoint y: 138, distance: 34.8
click at [350, 143] on div "Edit Order Don't edit" at bounding box center [354, 143] width 148 height 36
click at [316, 138] on button "Edit Order" at bounding box center [327, 142] width 45 height 11
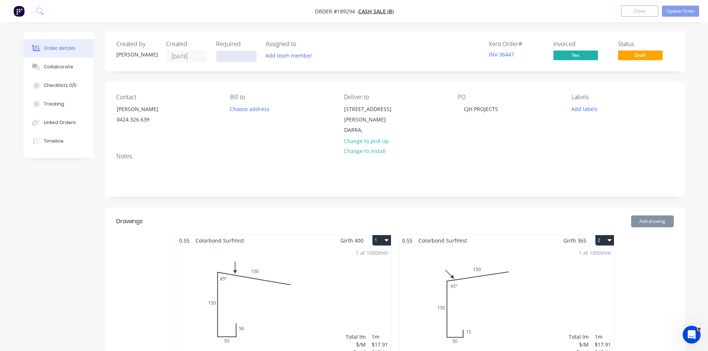
click at [237, 59] on input at bounding box center [236, 56] width 40 height 11
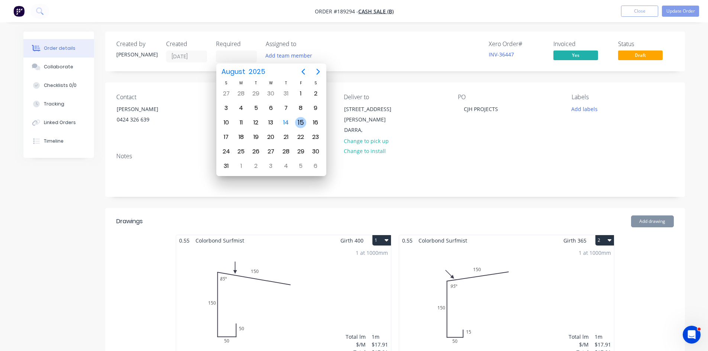
click at [306, 126] on div "15" at bounding box center [300, 123] width 15 height 14
type input "15/08/25"
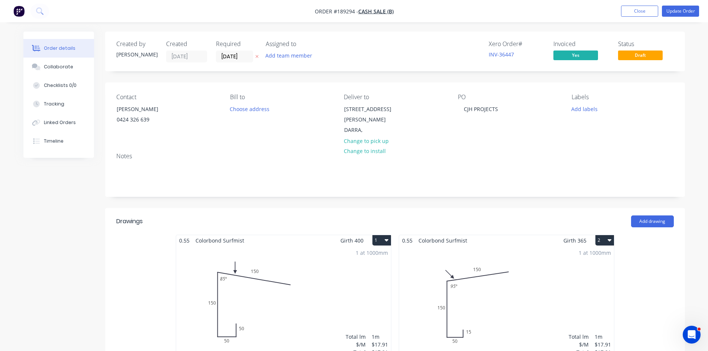
click at [682, 4] on nav "Order #189294 - Cash Sale (B) Add product Close Update Order" at bounding box center [354, 11] width 708 height 22
click at [679, 13] on button "Update Order" at bounding box center [679, 11] width 37 height 11
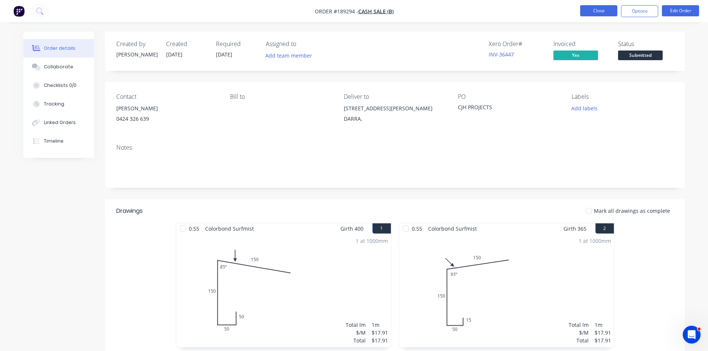
click at [609, 12] on button "Close" at bounding box center [598, 10] width 37 height 11
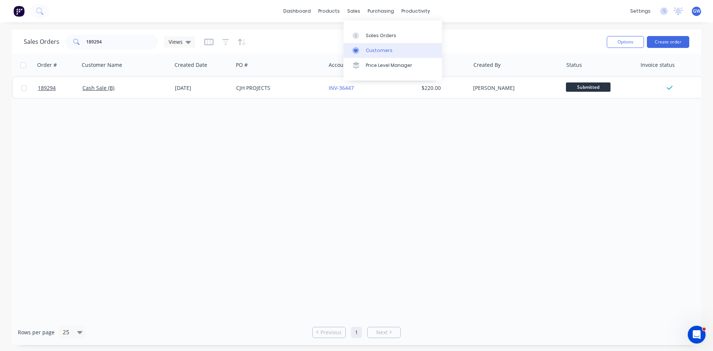
click at [374, 49] on div "Customers" at bounding box center [379, 50] width 27 height 7
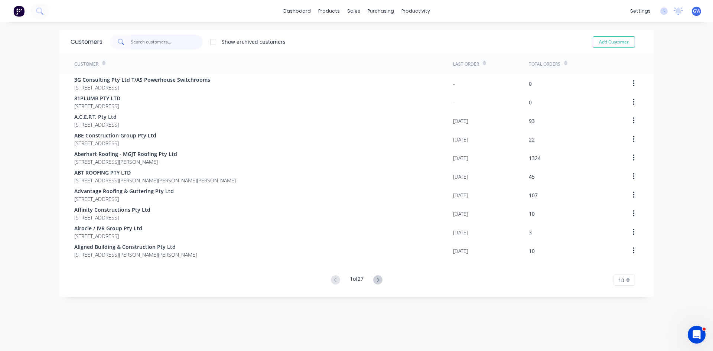
click at [153, 40] on input "text" at bounding box center [167, 42] width 72 height 15
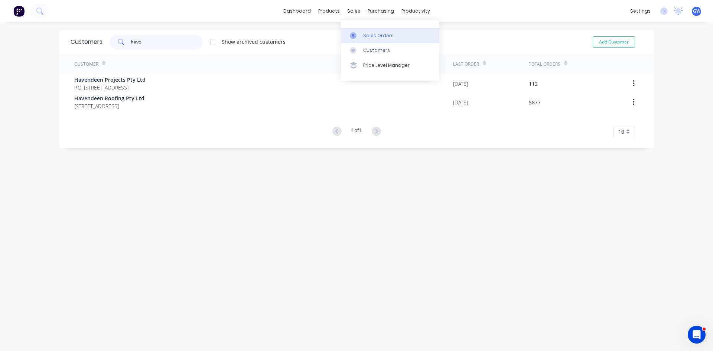
type input "have"
click at [375, 31] on link "Sales Orders" at bounding box center [390, 35] width 98 height 15
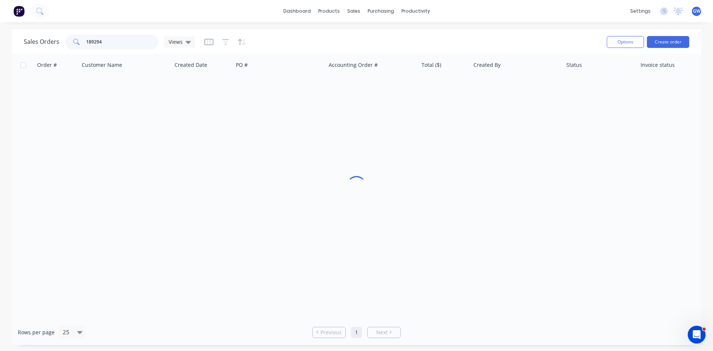
drag, startPoint x: 108, startPoint y: 39, endPoint x: 277, endPoint y: 10, distance: 171.4
click at [47, 33] on div "Sales Orders 189294 Views" at bounding box center [312, 42] width 577 height 18
type input "36350"
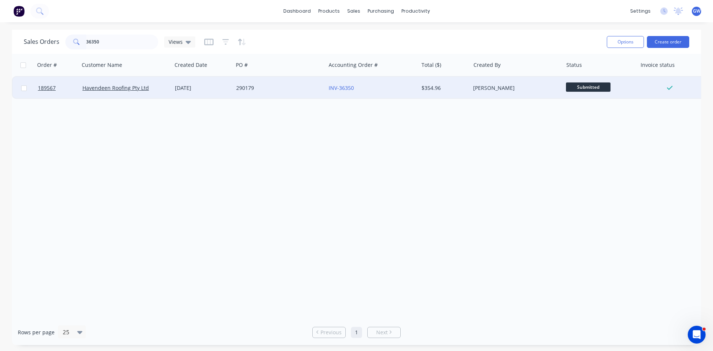
click at [408, 95] on div "INV-36350" at bounding box center [372, 88] width 92 height 22
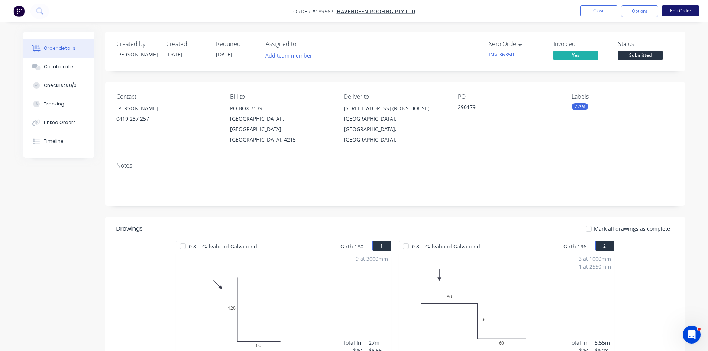
click at [677, 11] on button "Edit Order" at bounding box center [679, 10] width 37 height 11
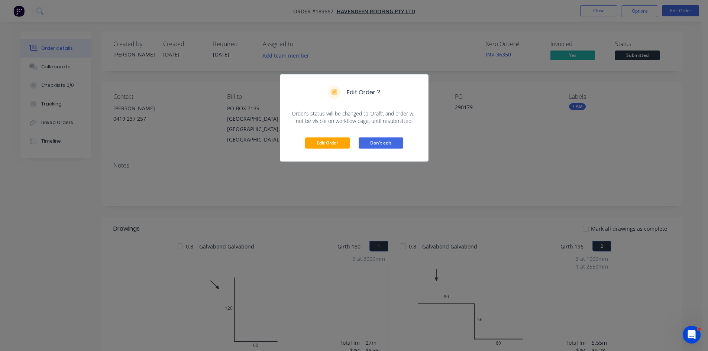
click at [387, 140] on button "Don't edit" at bounding box center [380, 142] width 45 height 11
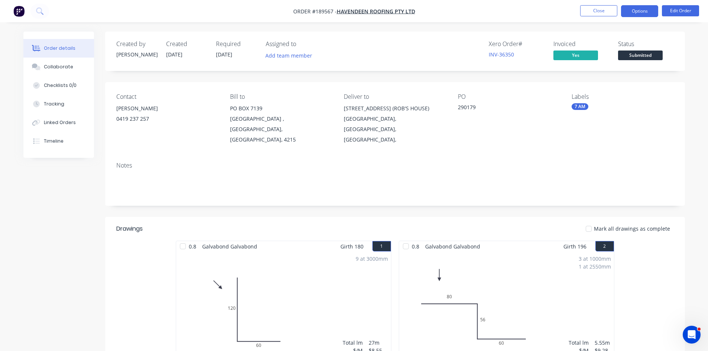
click at [639, 7] on button "Options" at bounding box center [639, 11] width 37 height 12
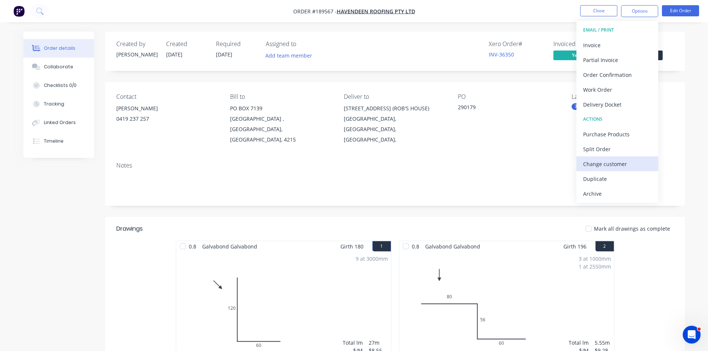
click at [601, 170] on button "Change customer" at bounding box center [617, 163] width 82 height 15
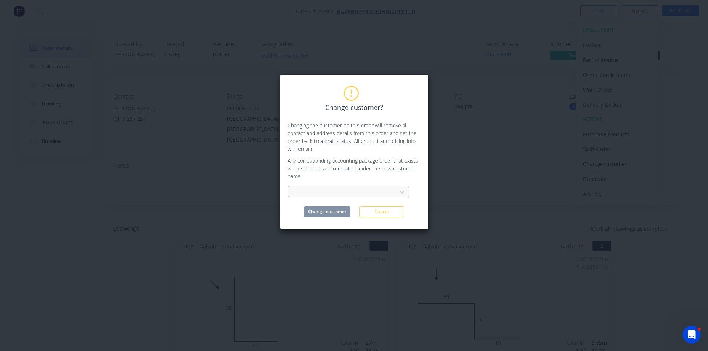
click at [349, 191] on div at bounding box center [343, 192] width 99 height 9
type input "havendeen proj"
click at [322, 204] on div "Havendeen Projects Pty Ltd" at bounding box center [347, 209] width 121 height 14
click at [334, 225] on div "Change customer? Changing the customer on this order will remove all contact an…" at bounding box center [354, 151] width 149 height 155
click at [332, 213] on button "Change customer" at bounding box center [327, 211] width 46 height 11
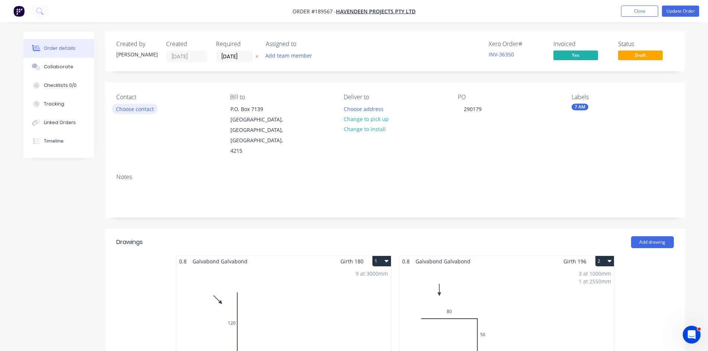
click at [144, 107] on button "Choose contact" at bounding box center [135, 109] width 46 height 10
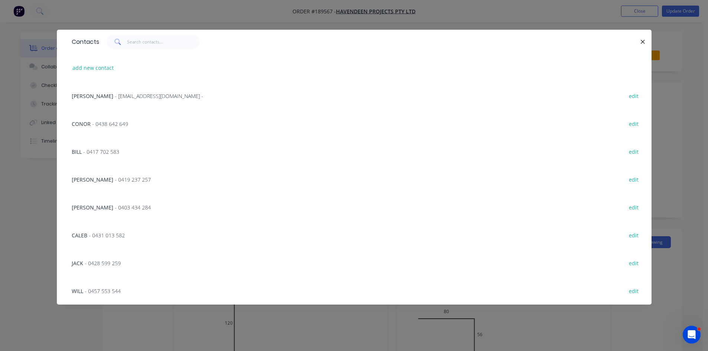
click at [115, 183] on span "- 0419 237 257" at bounding box center [133, 179] width 36 height 7
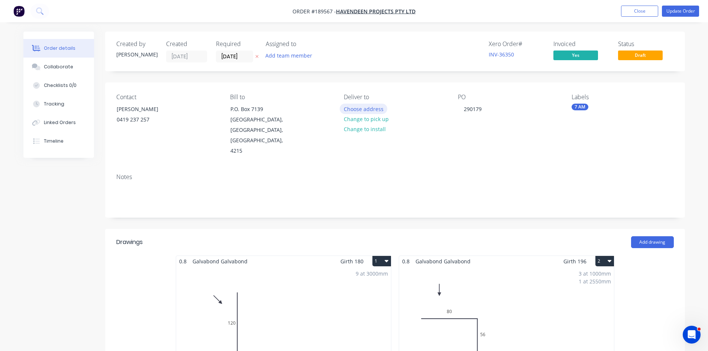
click at [349, 112] on button "Choose address" at bounding box center [363, 109] width 48 height 10
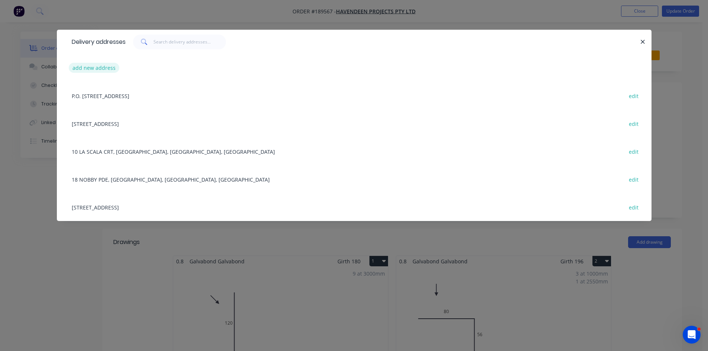
click at [92, 66] on button "add new address" at bounding box center [94, 68] width 51 height 10
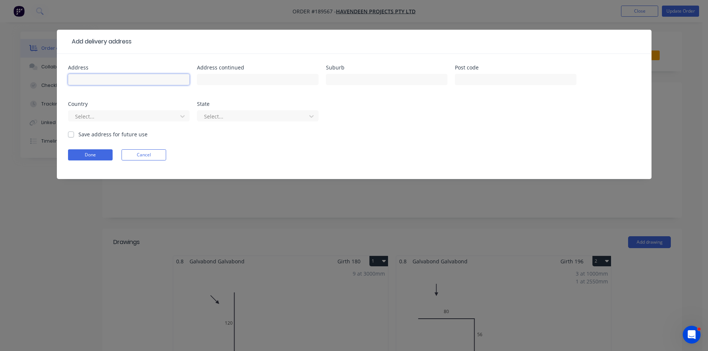
drag, startPoint x: 105, startPoint y: 77, endPoint x: 235, endPoint y: 3, distance: 150.0
click at [105, 77] on input "text" at bounding box center [128, 79] width 121 height 11
type input "15"
type input "w"
click at [111, 81] on input "15" at bounding box center [128, 79] width 121 height 11
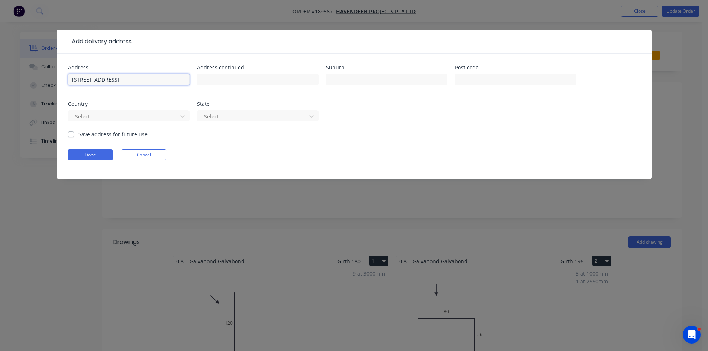
type input "15 WINCHESTER STREET"
type input "SOUTHPORT"
click at [88, 150] on button "Done" at bounding box center [90, 154] width 45 height 11
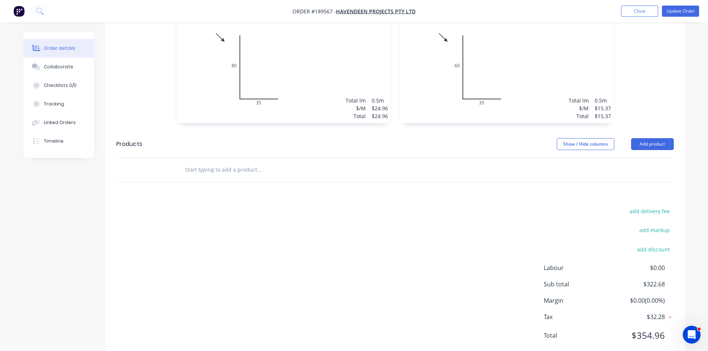
scroll to position [352, 0]
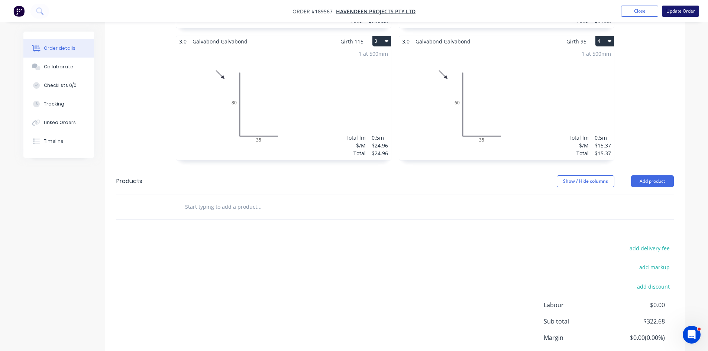
click at [670, 8] on button "Update Order" at bounding box center [679, 11] width 37 height 11
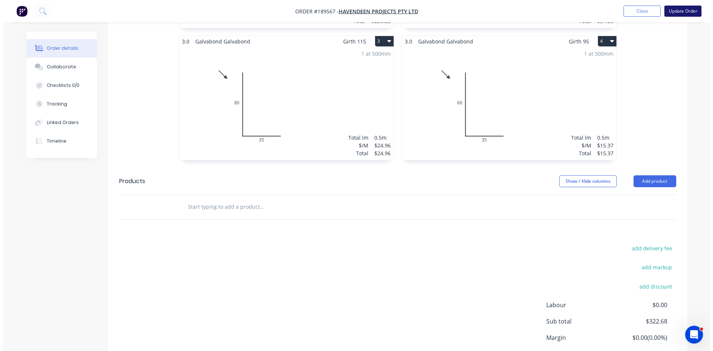
scroll to position [0, 0]
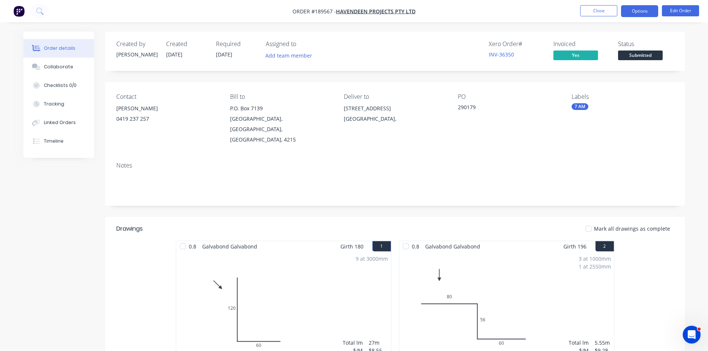
click at [622, 13] on button "Options" at bounding box center [639, 11] width 37 height 12
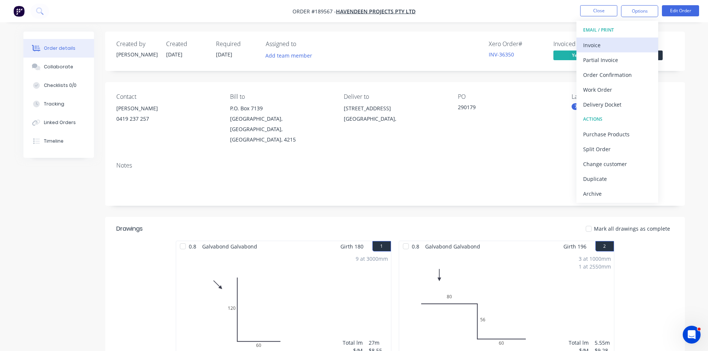
click at [631, 41] on div "Invoice" at bounding box center [617, 45] width 68 height 11
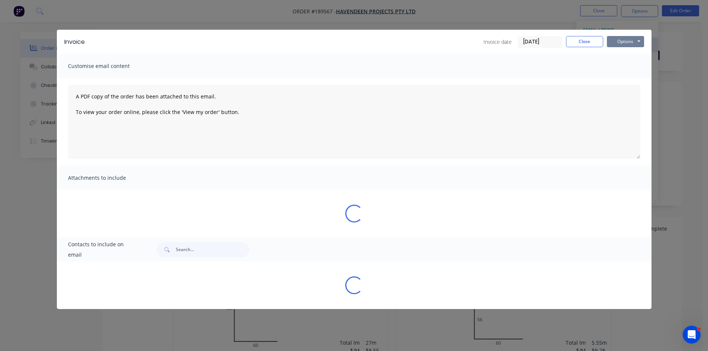
click at [631, 41] on button "Options" at bounding box center [624, 41] width 37 height 11
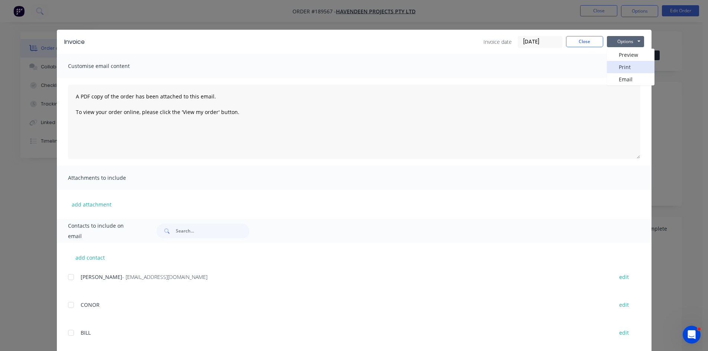
click at [632, 67] on button "Print" at bounding box center [630, 67] width 48 height 12
click at [435, 33] on div "Invoice Invoice date 14/08/25 Close Options Preview Print Email" at bounding box center [354, 42] width 594 height 24
click at [575, 41] on button "Close" at bounding box center [584, 41] width 37 height 11
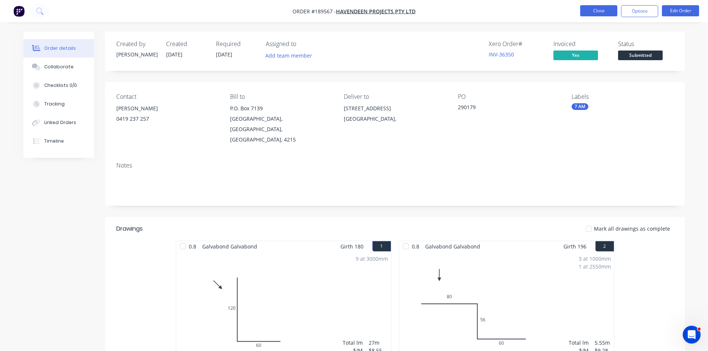
click at [600, 12] on button "Close" at bounding box center [598, 10] width 37 height 11
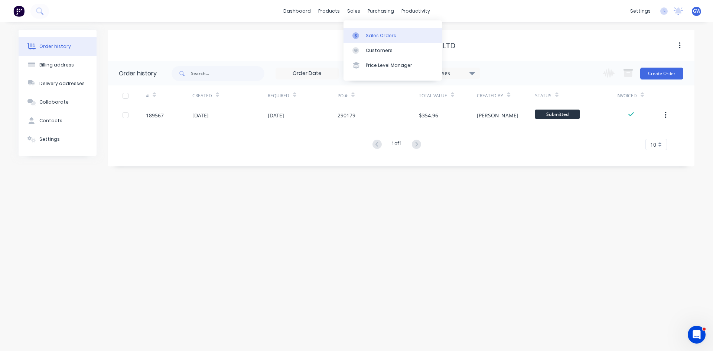
click at [366, 42] on link "Sales Orders" at bounding box center [393, 35] width 98 height 15
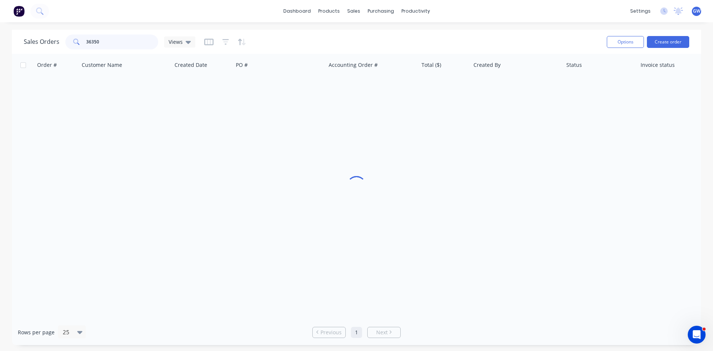
drag, startPoint x: 121, startPoint y: 42, endPoint x: 58, endPoint y: 32, distance: 64.6
click at [59, 35] on div "Sales Orders 36350 Views" at bounding box center [110, 42] width 172 height 15
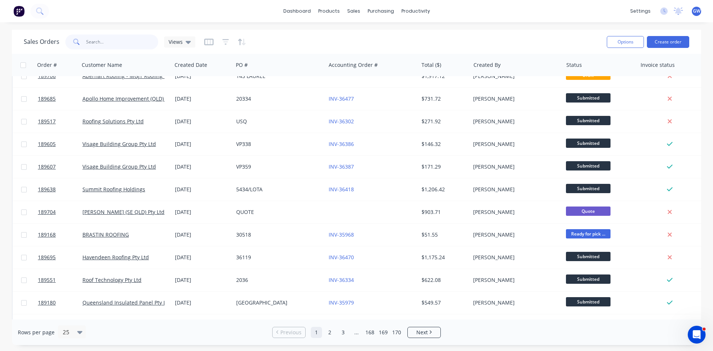
scroll to position [149, 0]
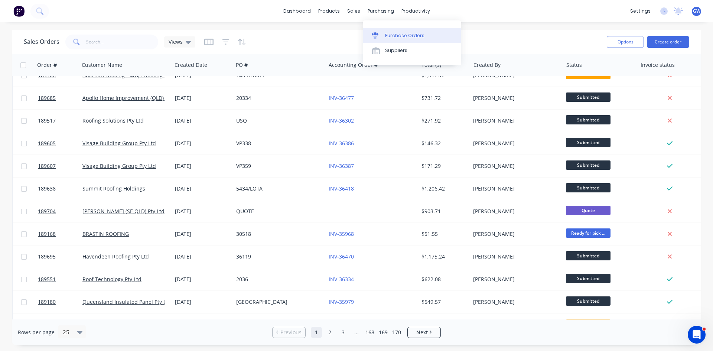
drag, startPoint x: 392, startPoint y: 35, endPoint x: 380, endPoint y: 38, distance: 12.1
click at [392, 35] on div "Purchase Orders" at bounding box center [404, 35] width 39 height 7
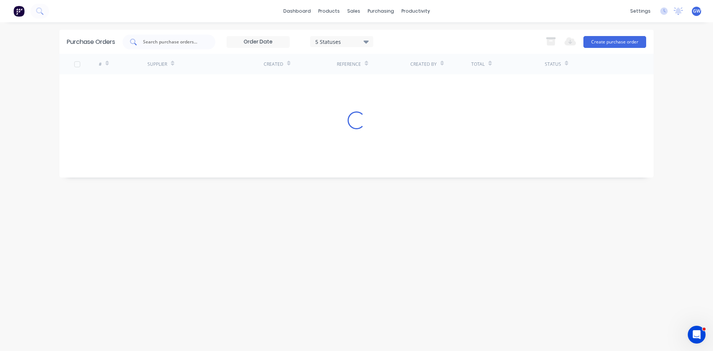
click at [156, 38] on input "text" at bounding box center [173, 41] width 62 height 7
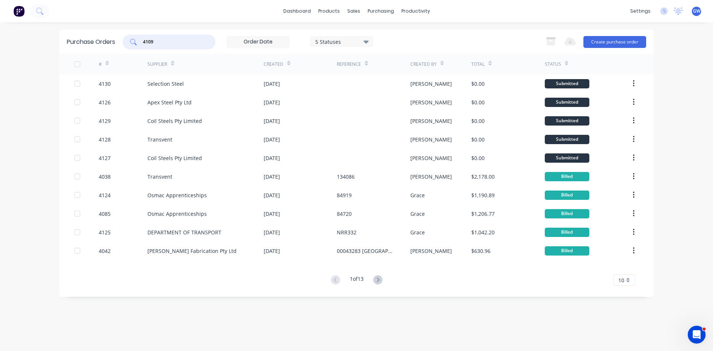
type input "4109"
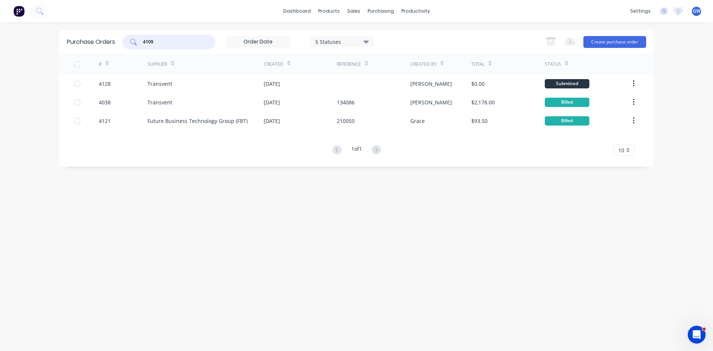
click at [373, 43] on div "5 Statuses" at bounding box center [341, 41] width 63 height 11
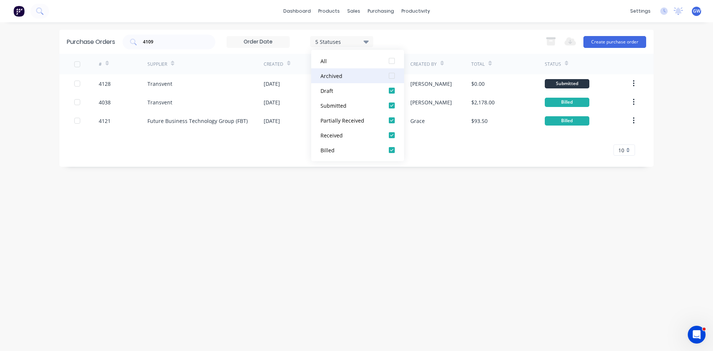
click at [391, 77] on div at bounding box center [391, 75] width 15 height 15
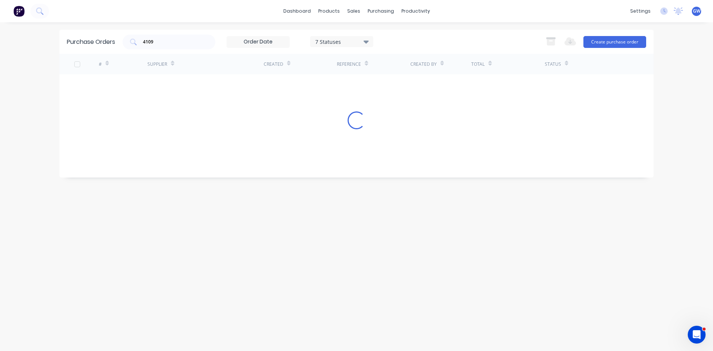
click at [454, 35] on div "4109 7 Statuses 7 Statuses Export to Excel (XLSX) Create purchase order" at bounding box center [385, 42] width 524 height 15
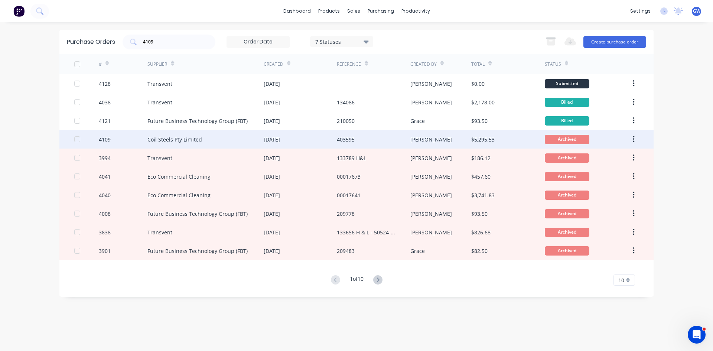
click at [237, 140] on div "Coil Steels Pty Limited" at bounding box center [205, 139] width 116 height 19
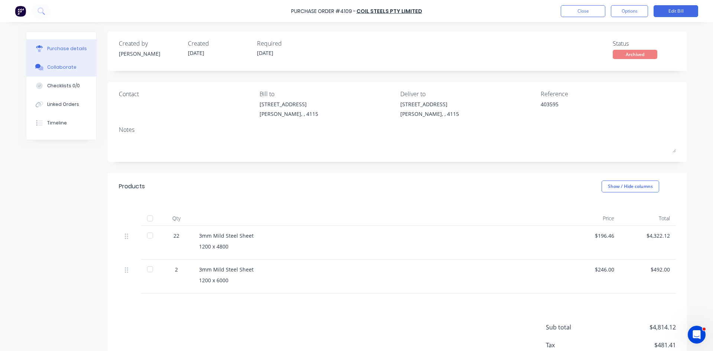
click at [71, 69] on button "Collaborate" at bounding box center [61, 67] width 70 height 19
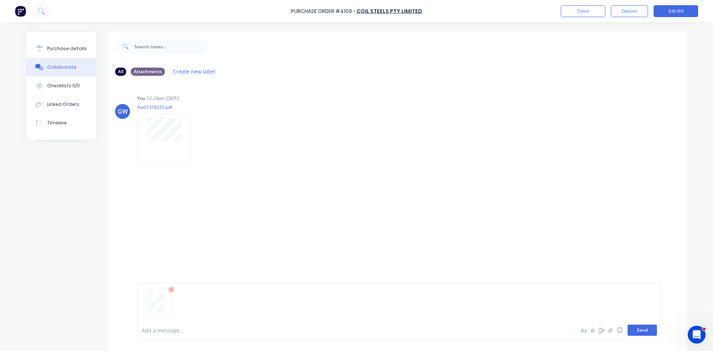
click at [645, 326] on button "Send" at bounding box center [642, 330] width 29 height 11
click at [590, 12] on button "Close" at bounding box center [583, 11] width 45 height 12
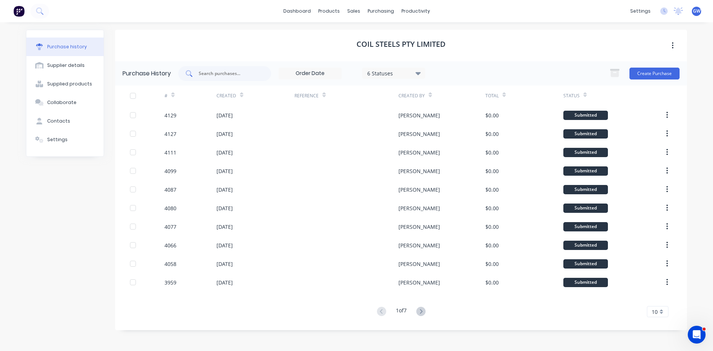
click at [222, 70] on input "text" at bounding box center [229, 73] width 62 height 7
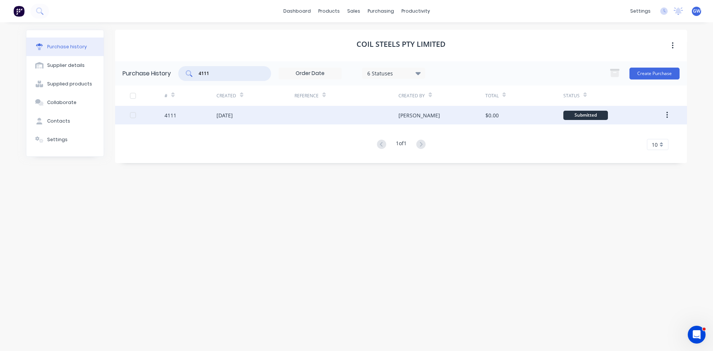
type input "4111"
click at [521, 118] on div "$0.00" at bounding box center [524, 115] width 78 height 19
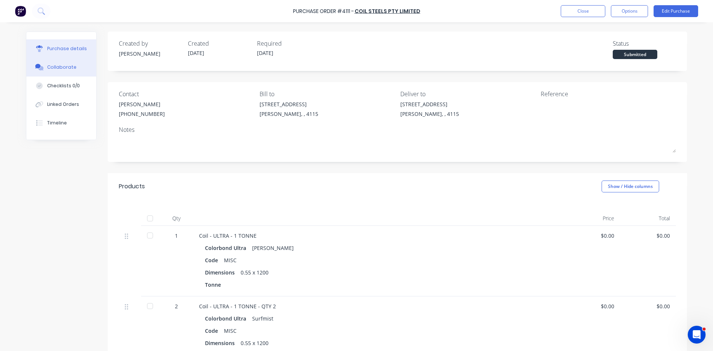
click at [62, 65] on div "Collaborate" at bounding box center [61, 67] width 29 height 7
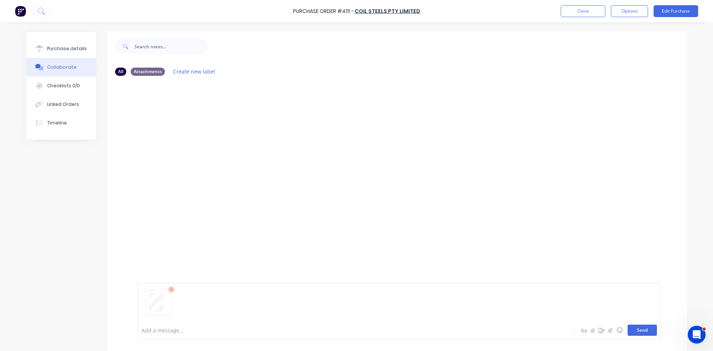
click at [639, 333] on button "Send" at bounding box center [642, 330] width 29 height 11
click at [583, 12] on button "Close" at bounding box center [583, 11] width 45 height 12
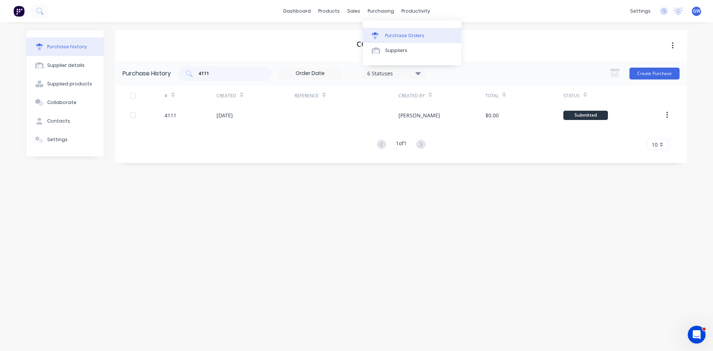
click at [387, 34] on div "Purchase Orders" at bounding box center [404, 35] width 39 height 7
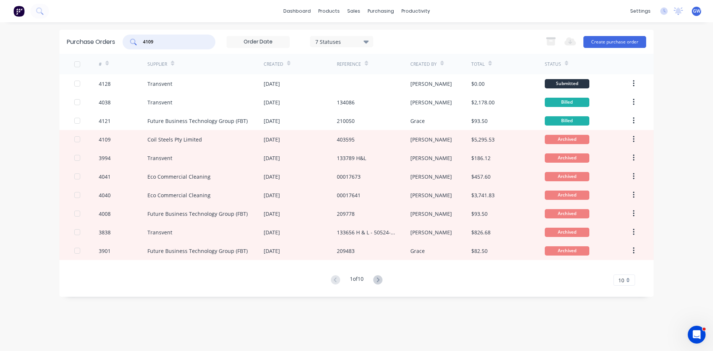
drag, startPoint x: 171, startPoint y: 45, endPoint x: 91, endPoint y: 29, distance: 81.9
click at [91, 29] on div "dashboard products sales purchasing productivity dashboard products Product Cat…" at bounding box center [356, 175] width 713 height 351
type input "4120"
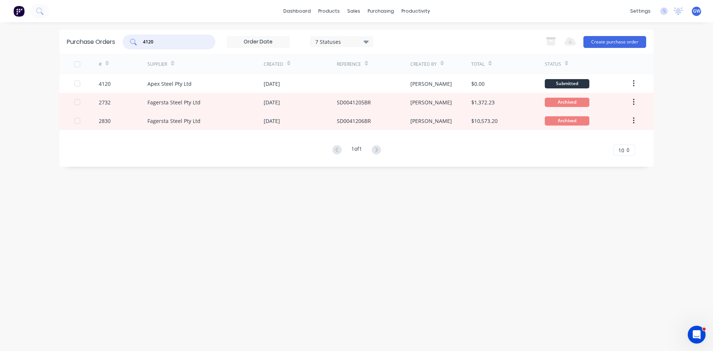
click at [346, 43] on div "7 Statuses" at bounding box center [341, 42] width 53 height 8
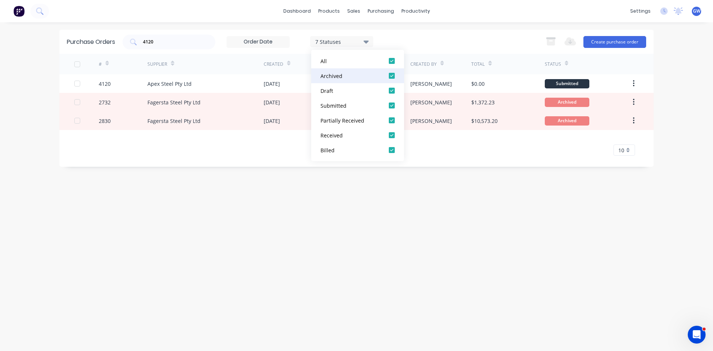
click at [396, 78] on div at bounding box center [391, 75] width 15 height 15
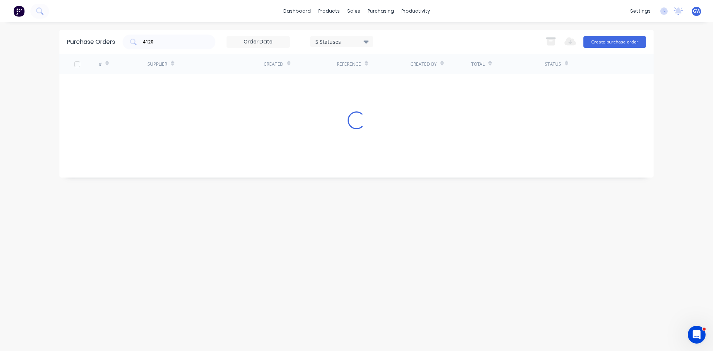
click at [423, 50] on div "Purchase Orders 4120 5 Statuses 5 Statuses Export to Excel (XLSX) Create purcha…" at bounding box center [356, 42] width 594 height 24
drag, startPoint x: 253, startPoint y: 97, endPoint x: 247, endPoint y: 95, distance: 6.0
click at [251, 98] on div "# Supplier Created Reference Created By Total Status 4120 Apex Steel Pty Ltd 11…" at bounding box center [356, 86] width 594 height 65
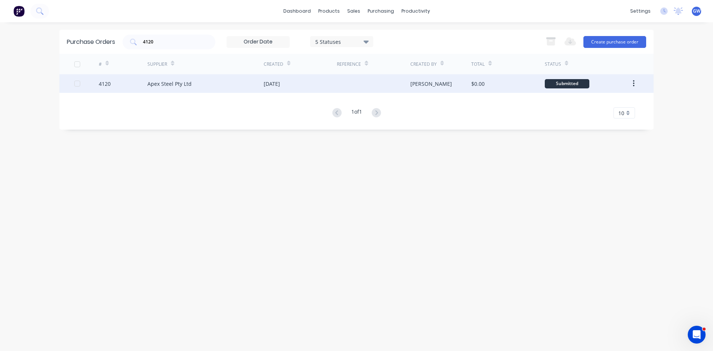
click at [247, 78] on div "Apex Steel Pty Ltd" at bounding box center [205, 83] width 116 height 19
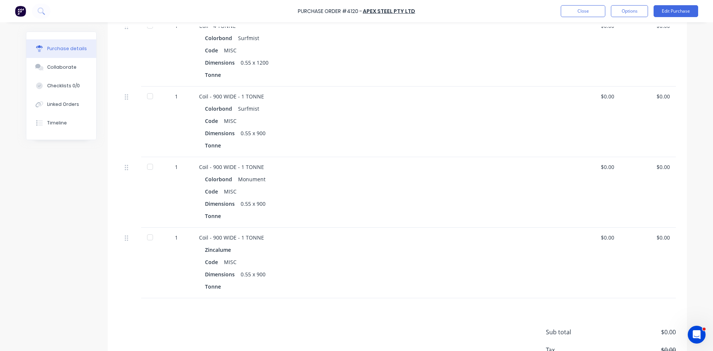
scroll to position [263, 0]
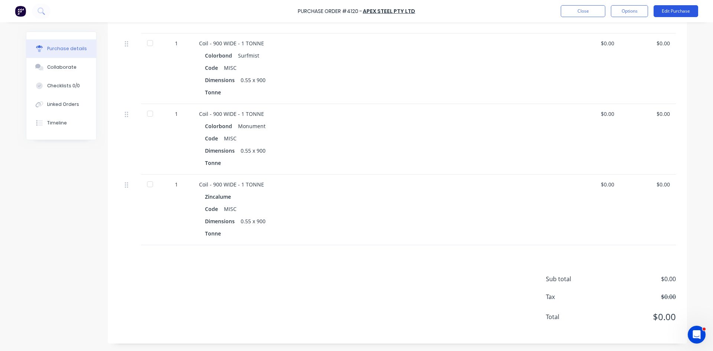
click at [677, 17] on button "Edit Purchase" at bounding box center [676, 11] width 45 height 12
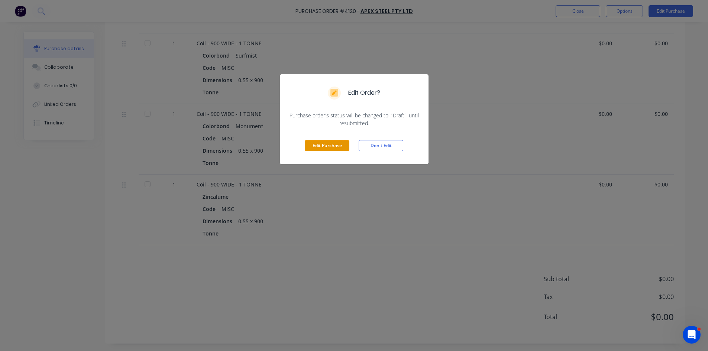
click at [330, 150] on button "Edit Purchase" at bounding box center [327, 145] width 45 height 11
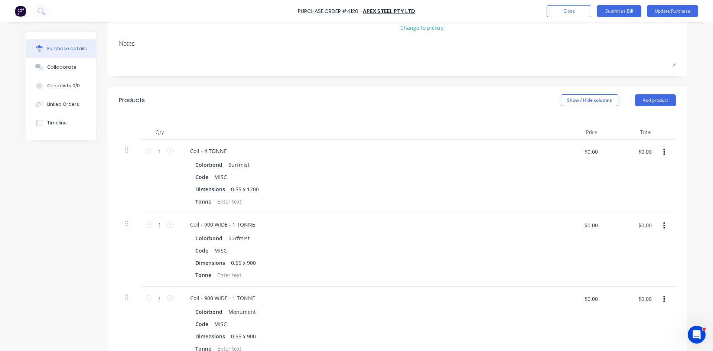
scroll to position [52, 0]
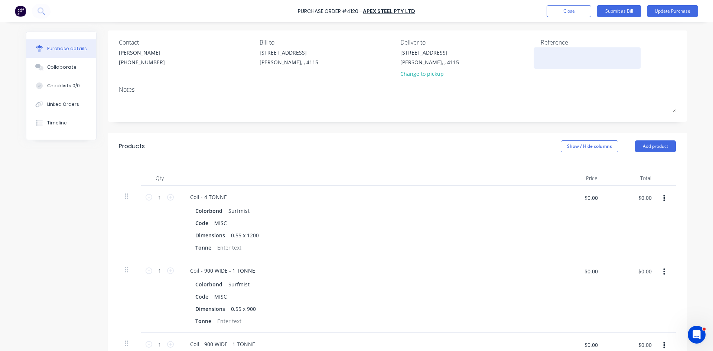
click at [560, 52] on textarea at bounding box center [587, 57] width 93 height 17
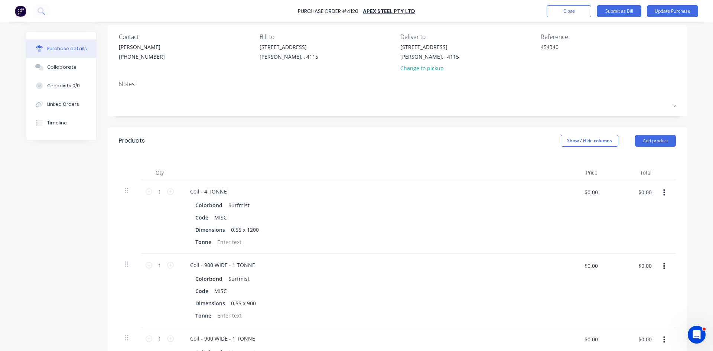
scroll to position [149, 0]
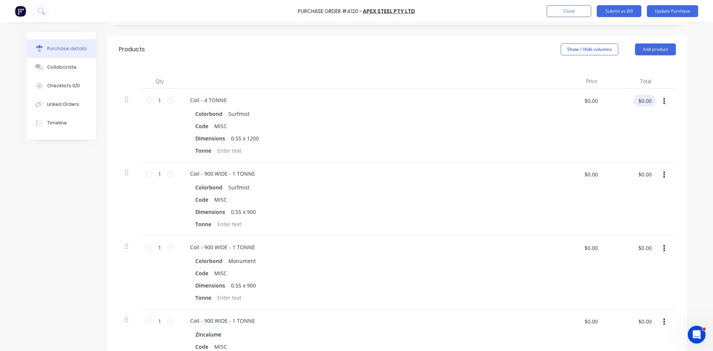
type textarea "454340"
type textarea "x"
type textarea "454340"
click at [638, 102] on input "$0.00" at bounding box center [645, 101] width 22 height 12
type input "12627.36"
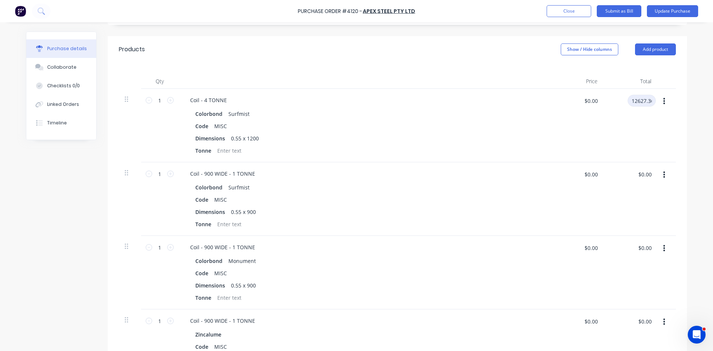
type textarea "x"
type input "$12,627.36"
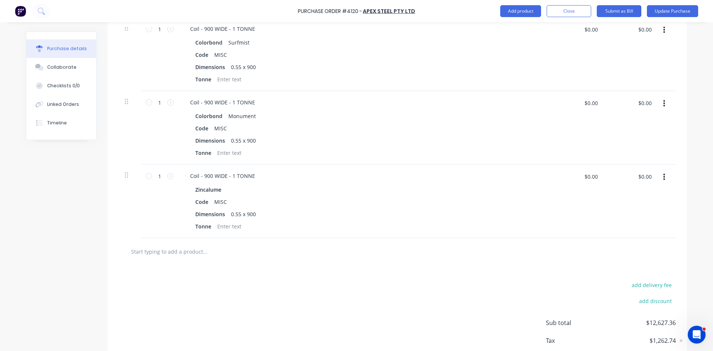
scroll to position [297, 0]
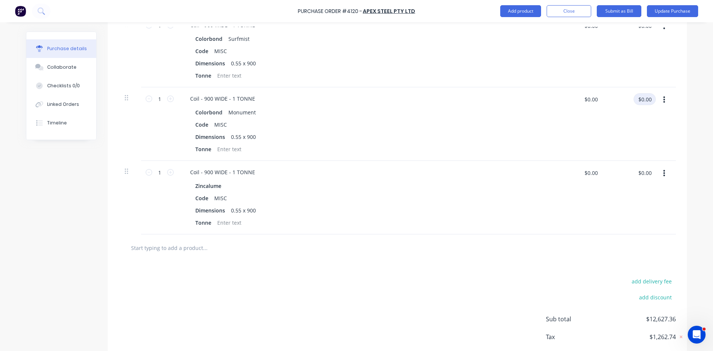
type textarea "x"
click at [638, 101] on input "$0.00" at bounding box center [645, 99] width 22 height 12
type input "3010"
type textarea "x"
type input "$3,010.00"
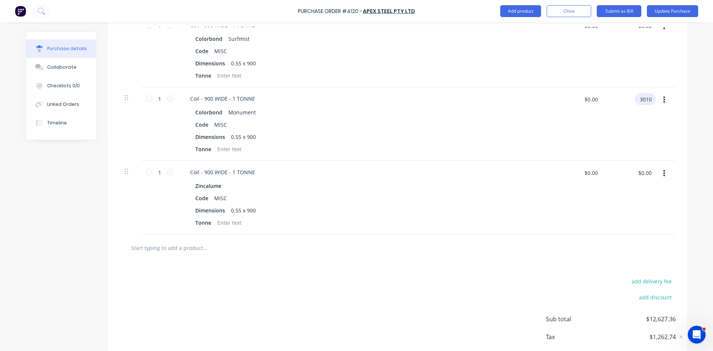
type input "$3,010.00"
type textarea "x"
click at [644, 175] on input "$0.00" at bounding box center [645, 173] width 22 height 12
type input "3"
type input "2132.04"
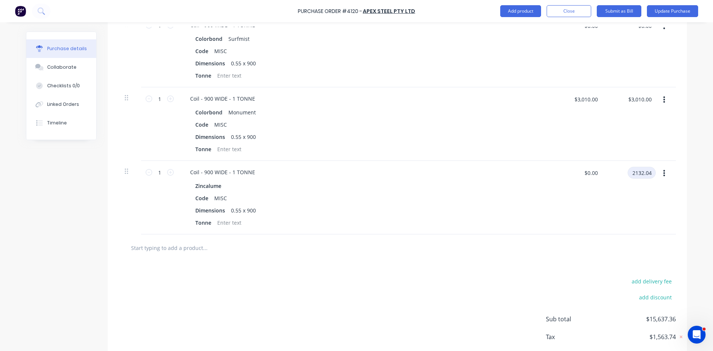
type textarea "x"
type input "$2,132.04"
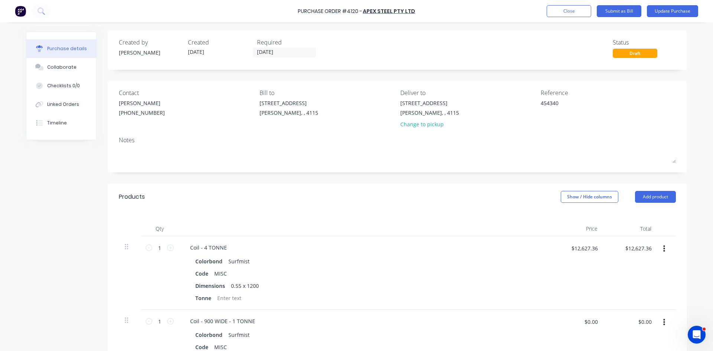
scroll to position [0, 0]
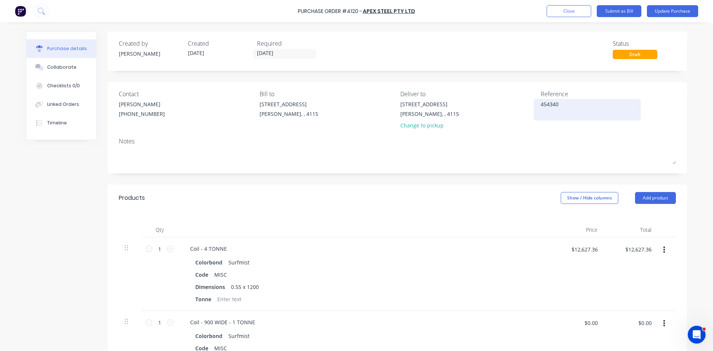
click at [574, 107] on textarea "454340" at bounding box center [587, 108] width 93 height 17
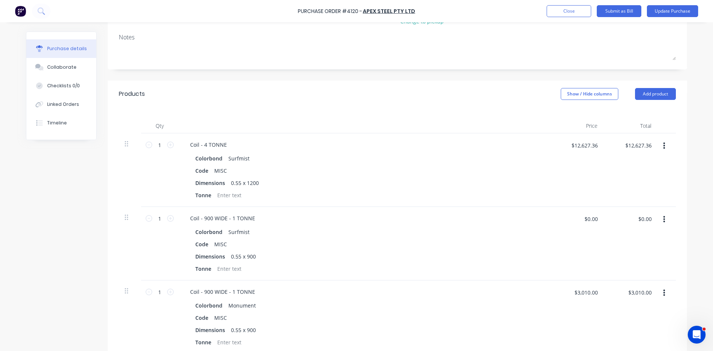
scroll to position [111, 0]
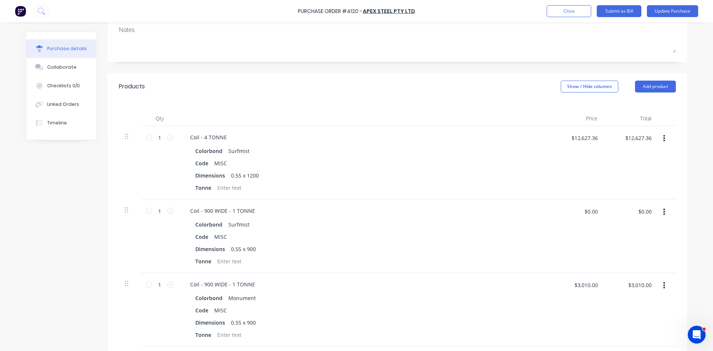
click at [461, 120] on div at bounding box center [363, 118] width 371 height 15
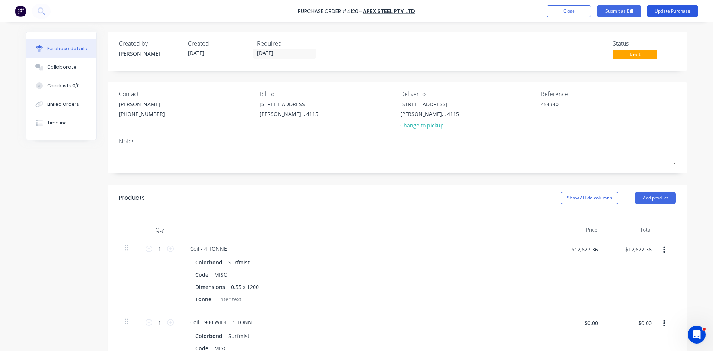
click at [682, 11] on button "Update Purchase" at bounding box center [672, 11] width 51 height 12
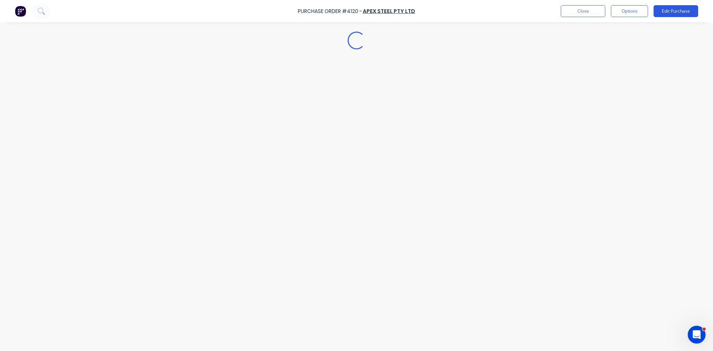
type textarea "x"
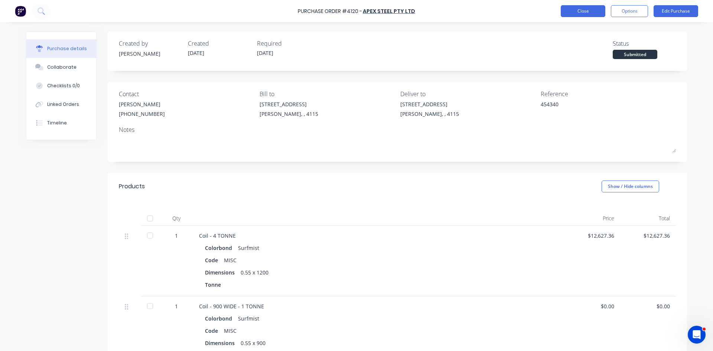
click at [584, 11] on button "Close" at bounding box center [583, 11] width 45 height 12
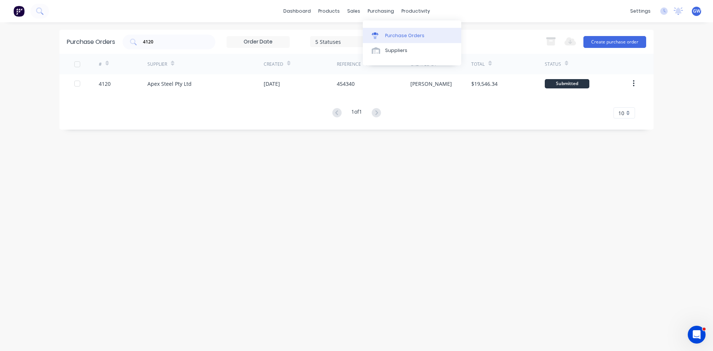
click at [403, 35] on div "Purchase Orders" at bounding box center [404, 35] width 39 height 7
drag, startPoint x: 198, startPoint y: 46, endPoint x: 117, endPoint y: 46, distance: 81.0
click at [117, 46] on div "Purchase Orders 4120 5 Statuses 5 Statuses Export to Excel (XLSX) Create purcha…" at bounding box center [356, 42] width 594 height 24
click at [160, 43] on input "4120" at bounding box center [173, 41] width 62 height 7
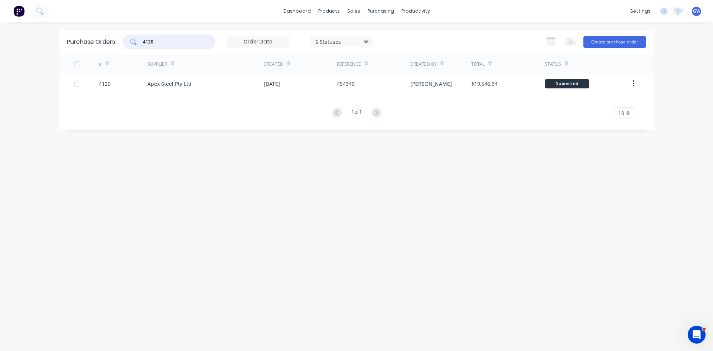
click at [160, 43] on input "4120" at bounding box center [173, 41] width 62 height 7
drag, startPoint x: 159, startPoint y: 43, endPoint x: 138, endPoint y: 42, distance: 20.9
click at [138, 42] on div "4120" at bounding box center [169, 42] width 93 height 15
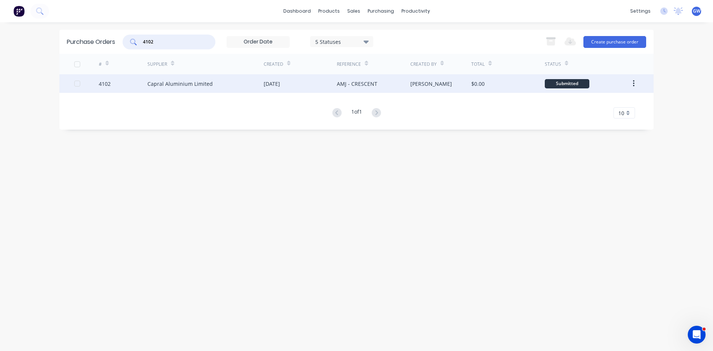
type input "4102"
click at [326, 80] on div "08 Aug 2025" at bounding box center [300, 83] width 73 height 19
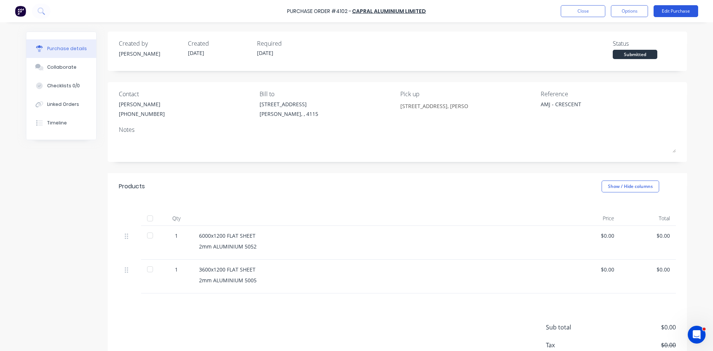
click at [679, 14] on button "Edit Purchase" at bounding box center [676, 11] width 45 height 12
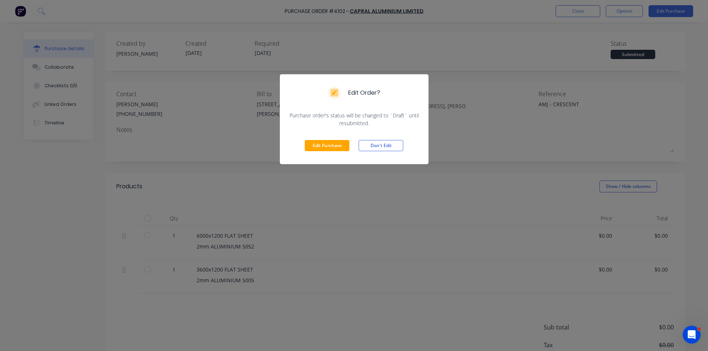
click at [314, 152] on div "Edit Purchase Don't Edit" at bounding box center [354, 145] width 149 height 37
click at [333, 139] on div "Edit Purchase Don't Edit" at bounding box center [354, 145] width 149 height 37
click at [337, 134] on div "Edit Purchase Don't Edit" at bounding box center [354, 145] width 149 height 37
click at [334, 149] on button "Edit Purchase" at bounding box center [327, 145] width 45 height 11
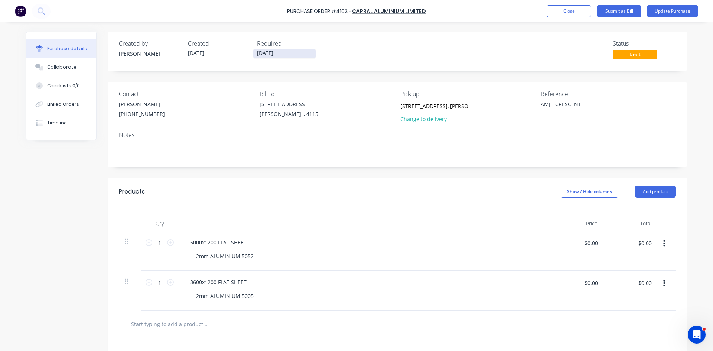
click at [269, 57] on input "11/08/25" at bounding box center [284, 53] width 62 height 9
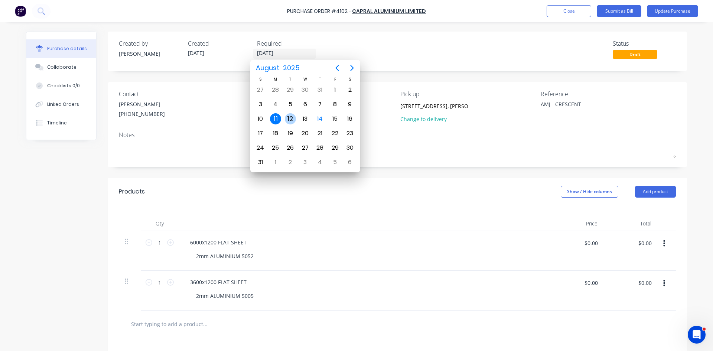
click at [292, 120] on div "12" at bounding box center [290, 118] width 11 height 11
type textarea "x"
type input "12/08/25"
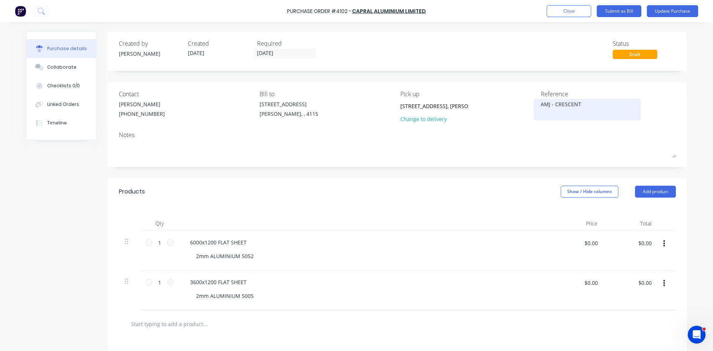
click at [541, 106] on div "AMJ - CRESCENT" at bounding box center [587, 109] width 93 height 19
click at [541, 105] on textarea "AMJ - CRESCENT" at bounding box center [587, 108] width 93 height 17
type textarea "x"
type textarea "9AMJ - CRESCENT"
type textarea "x"
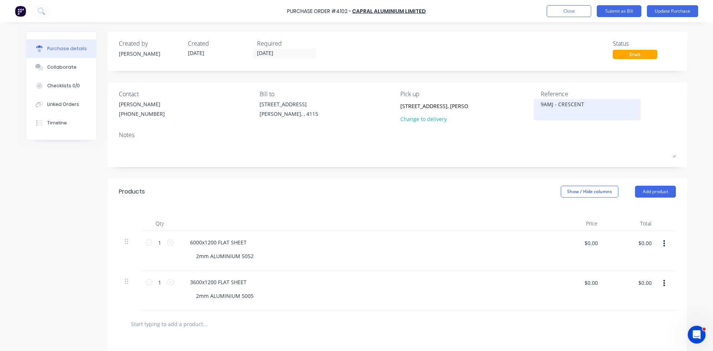
type textarea "95AMJ - CRESCENT"
type textarea "x"
type textarea "950AMJ - CRESCENT"
type textarea "x"
type textarea "9500AMJ - CRESCENT"
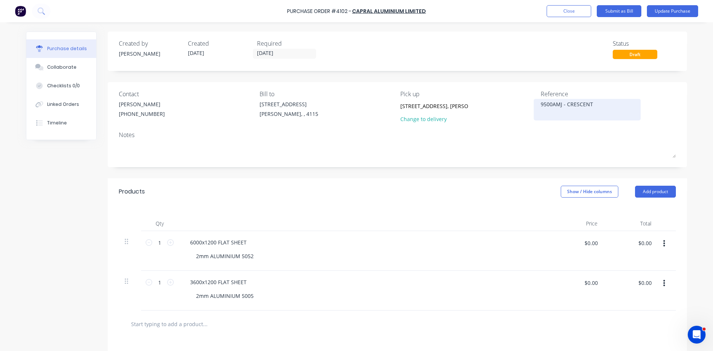
type textarea "x"
type textarea "95000AMJ - CRESCENT"
type textarea "x"
type textarea "950008AMJ - CRESCENT"
type textarea "x"
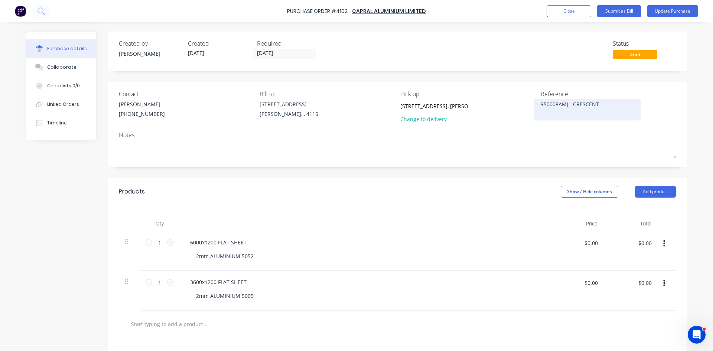
type textarea "9500086AMJ - CRESCENT"
type textarea "x"
type textarea "95000867AMJ - CRESCENT"
type textarea "x"
type textarea "950008671AMJ - CRESCENT"
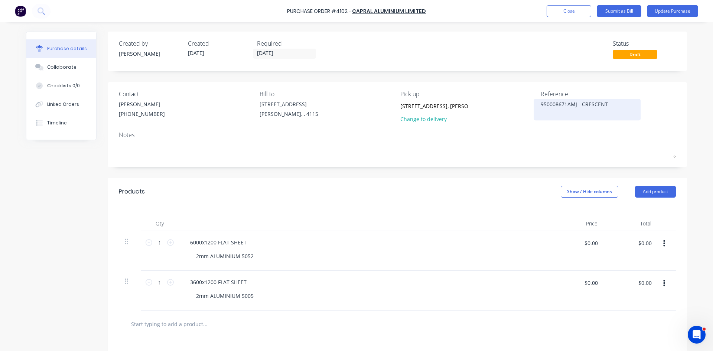
type textarea "x"
type textarea "950008671 AMJ - CRESCENT"
type textarea "x"
type textarea "950008671 AMJ - CRESCENT"
type textarea "x"
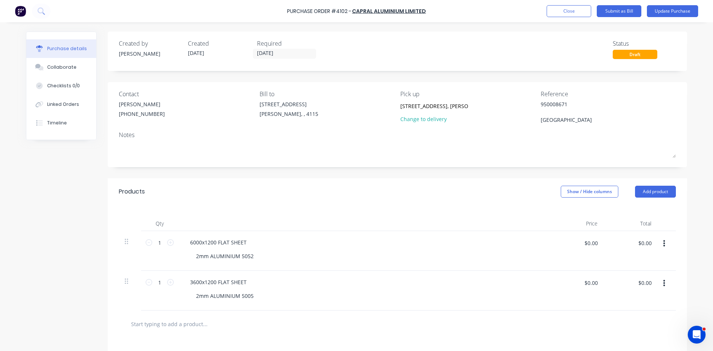
type textarea "950008671 AMJ - CRESCENT"
click at [427, 228] on div at bounding box center [363, 223] width 371 height 15
type textarea "x"
click at [650, 240] on input "$0.00" at bounding box center [645, 243] width 22 height 12
type input "259.59"
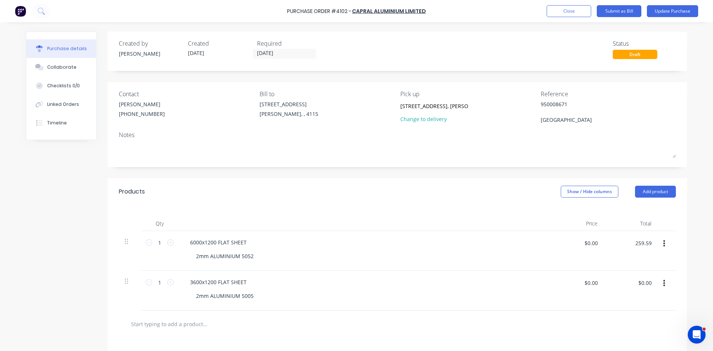
type textarea "x"
type input "$259.59"
type textarea "x"
click at [647, 279] on input "$0.00" at bounding box center [645, 283] width 22 height 12
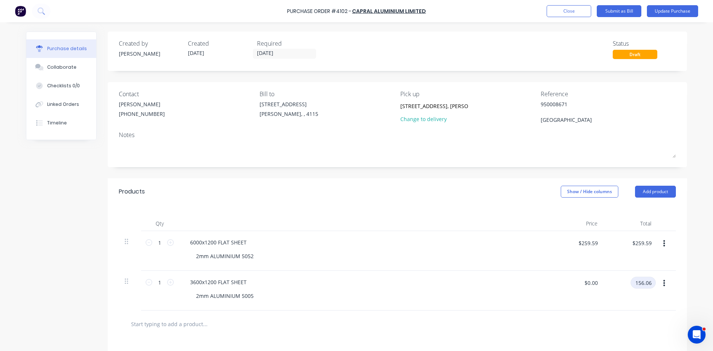
type input "156.06"
type textarea "x"
type input "$156.06"
click at [658, 198] on div "Products Show / Hide columns Add product" at bounding box center [397, 191] width 579 height 27
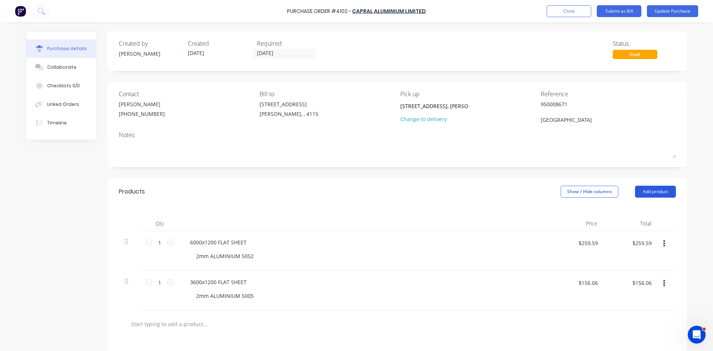
click at [660, 195] on button "Add product" at bounding box center [655, 192] width 41 height 12
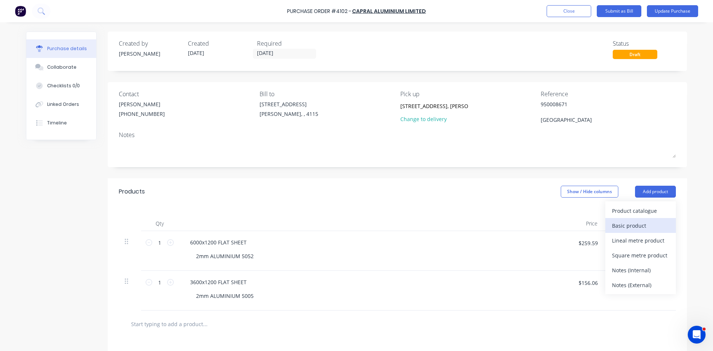
click at [646, 227] on div "Basic product" at bounding box center [640, 225] width 57 height 11
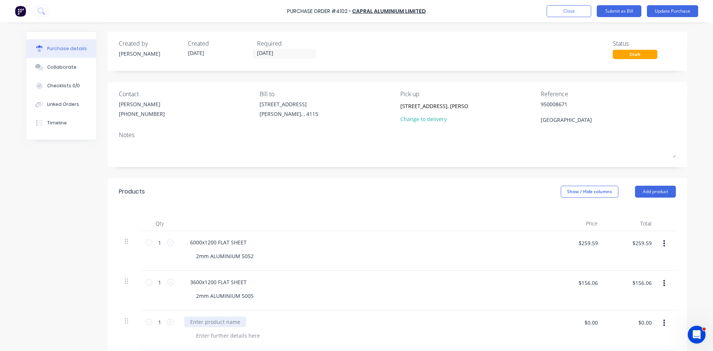
type textarea "x"
click at [227, 323] on div at bounding box center [215, 321] width 62 height 11
type textarea "x"
type input "15"
type textarea "x"
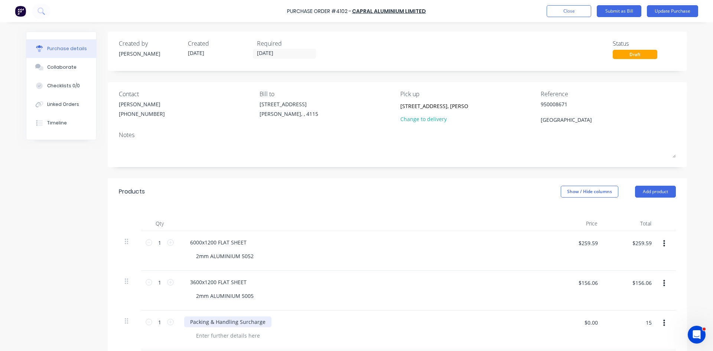
type input "$15.00"
click at [676, 10] on button "Update Purchase" at bounding box center [672, 11] width 51 height 12
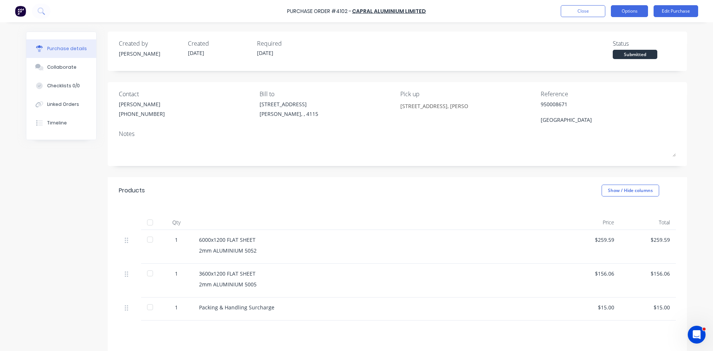
click at [628, 16] on button "Options" at bounding box center [629, 11] width 37 height 12
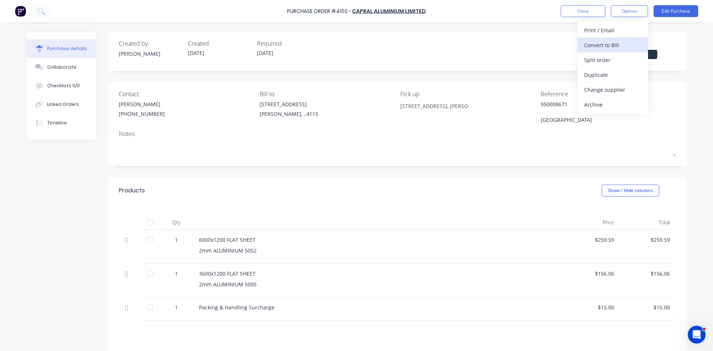
click at [618, 44] on div "Convert to Bill" at bounding box center [612, 45] width 57 height 11
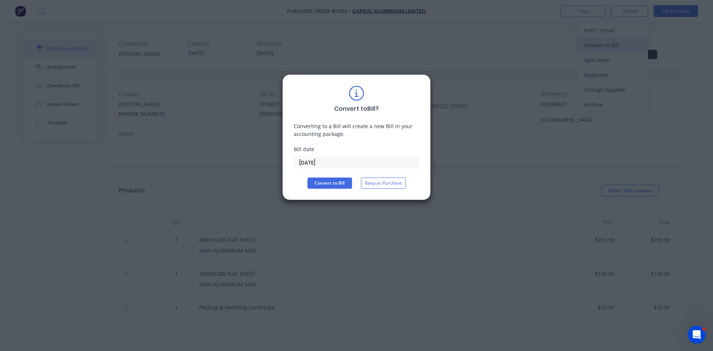
type textarea "x"
click at [313, 164] on input "14/08/25" at bounding box center [356, 162] width 125 height 11
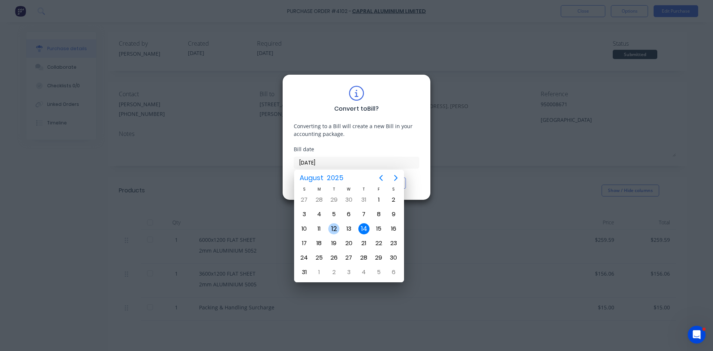
click at [338, 231] on div "12" at bounding box center [333, 228] width 11 height 11
type input "12/08/25"
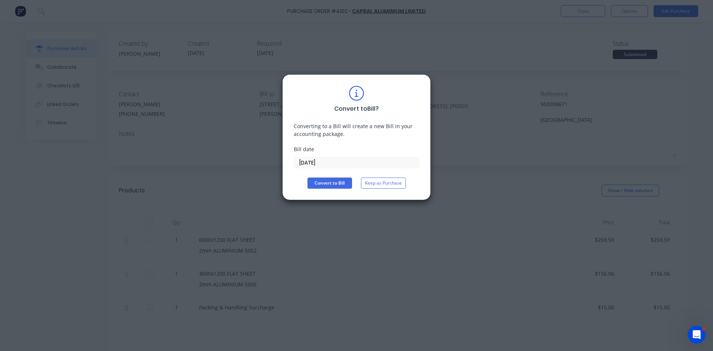
click at [332, 174] on div "Convert to Bill ? Converting to a Bill will create a new Bill in your accountin…" at bounding box center [357, 137] width 126 height 103
click at [345, 187] on button "Convert to Bill" at bounding box center [330, 183] width 45 height 11
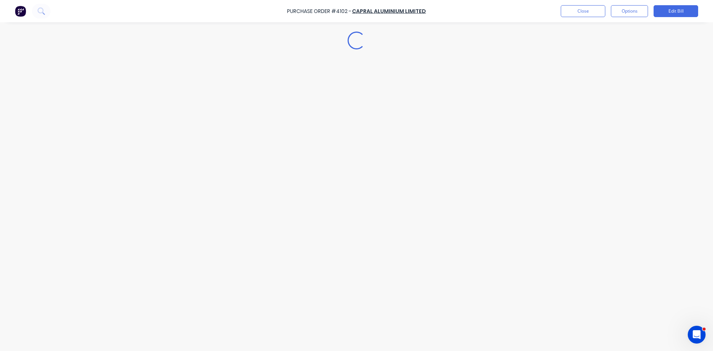
type textarea "x"
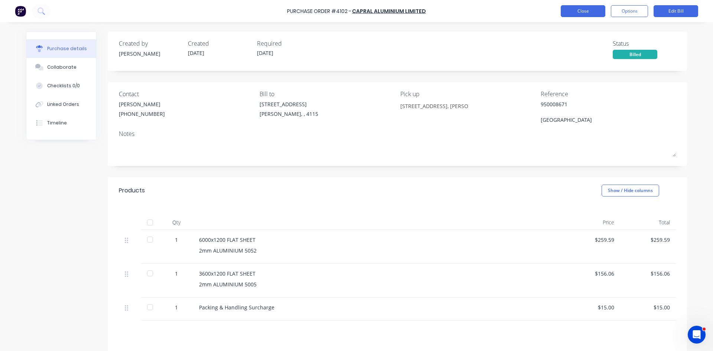
click at [593, 14] on button "Close" at bounding box center [583, 11] width 45 height 12
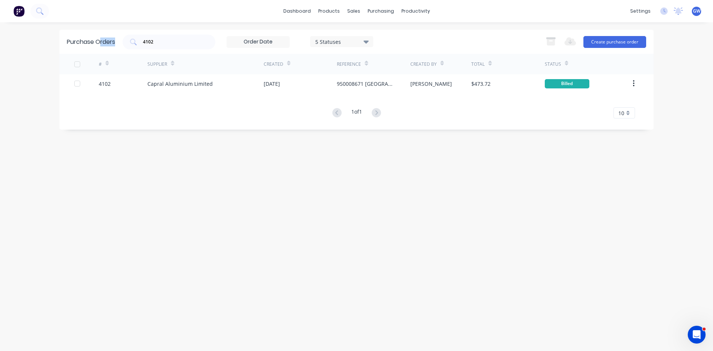
drag, startPoint x: 212, startPoint y: 42, endPoint x: 101, endPoint y: 39, distance: 110.7
click at [101, 39] on div "Purchase Orders 4102 5 Statuses 5 Statuses Export to Excel (XLSX) Create purcha…" at bounding box center [356, 42] width 594 height 24
click at [166, 42] on input "4102" at bounding box center [173, 41] width 62 height 7
type input "4100"
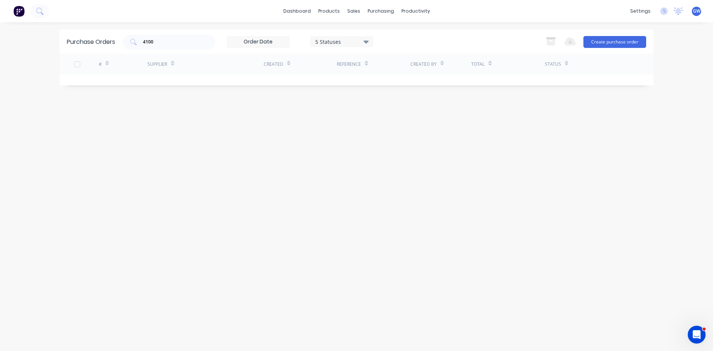
click at [358, 42] on div "5 Statuses" at bounding box center [341, 42] width 53 height 8
click at [392, 79] on div at bounding box center [391, 75] width 15 height 15
click at [439, 45] on div "4100 7 Statuses 7 Statuses Export to Excel (XLSX) Create purchase order" at bounding box center [385, 42] width 524 height 15
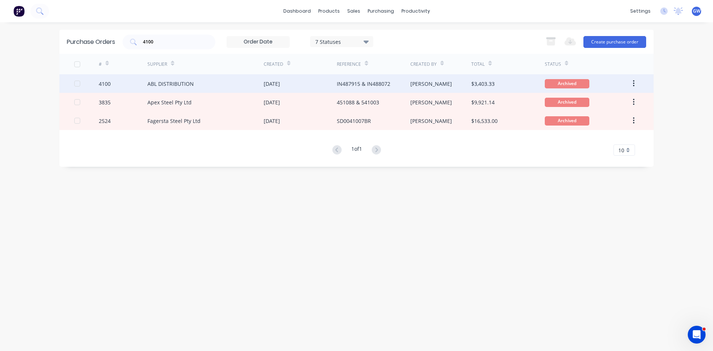
click at [331, 82] on div "[DATE]" at bounding box center [300, 83] width 73 height 19
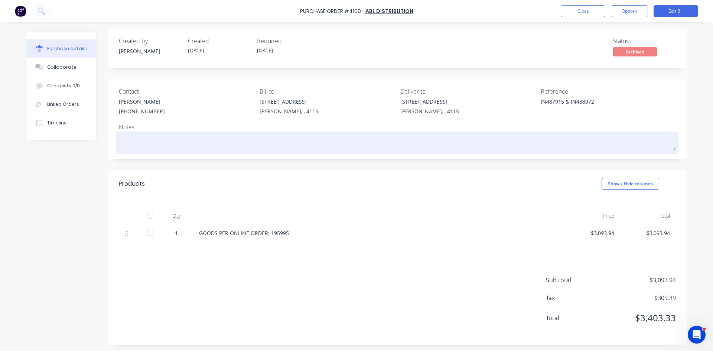
scroll to position [4, 0]
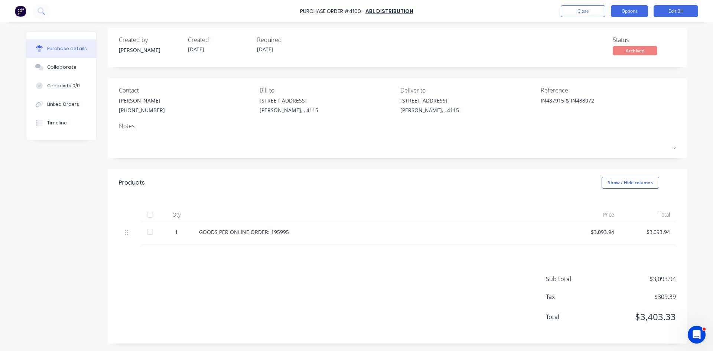
click at [633, 15] on button "Options" at bounding box center [629, 11] width 37 height 12
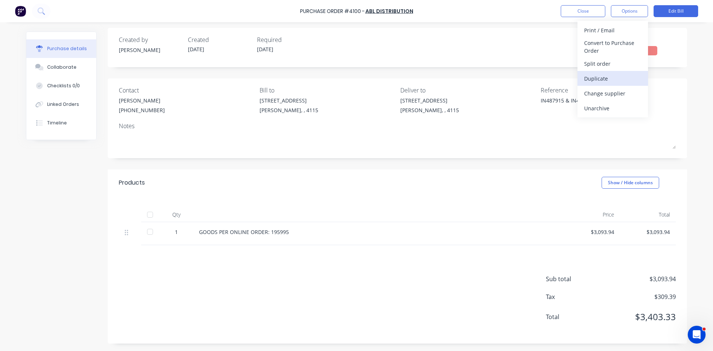
click at [601, 77] on div "Duplicate" at bounding box center [612, 78] width 57 height 11
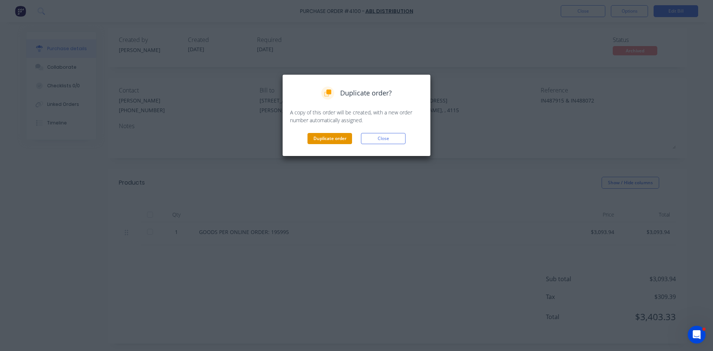
click at [336, 136] on button "Duplicate order" at bounding box center [330, 138] width 45 height 11
type textarea "x"
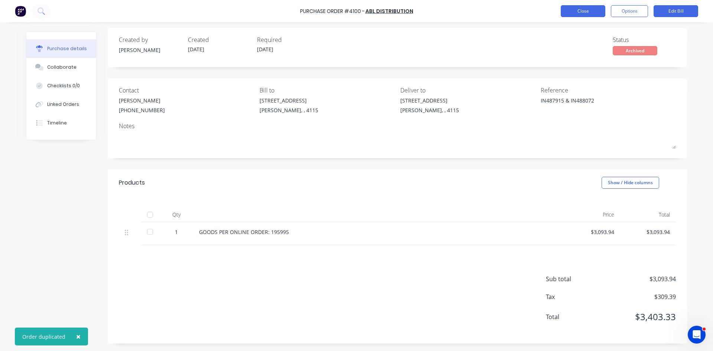
click at [598, 6] on button "Close" at bounding box center [583, 11] width 45 height 12
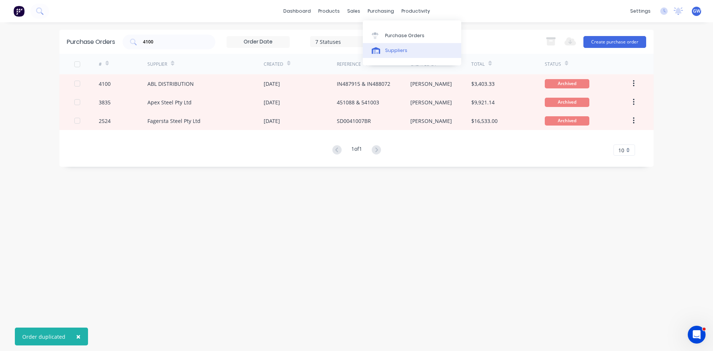
click at [394, 49] on div "Suppliers" at bounding box center [396, 50] width 22 height 7
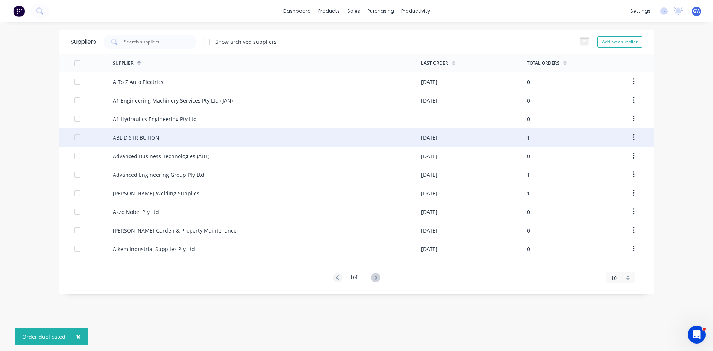
click at [219, 140] on div "ABL DISTRIBUTION" at bounding box center [267, 137] width 308 height 19
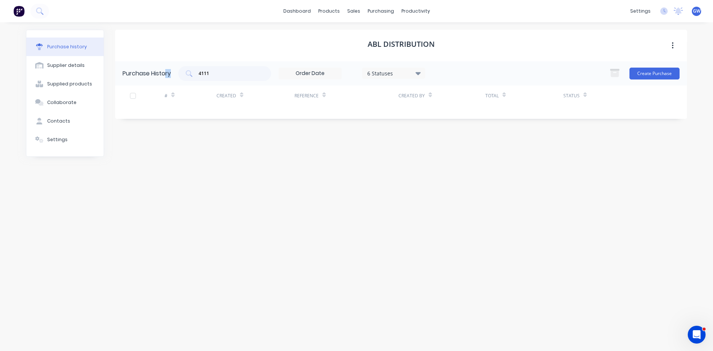
drag, startPoint x: 244, startPoint y: 68, endPoint x: 167, endPoint y: 69, distance: 76.9
click at [167, 69] on div "Purchase History 4111 6 Statuses 6 Statuses Create Purchase" at bounding box center [401, 73] width 572 height 24
click at [230, 64] on div "Purchase History 4111 6 Statuses 6 Statuses Create Purchase" at bounding box center [401, 73] width 572 height 24
click at [229, 74] on input "4111" at bounding box center [229, 73] width 62 height 7
type input "4"
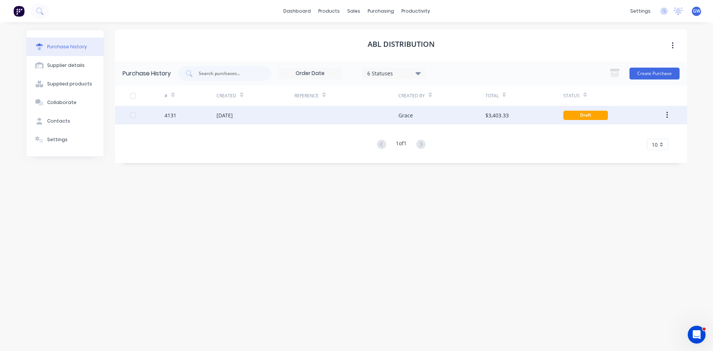
click at [477, 117] on div "Grace" at bounding box center [442, 115] width 87 height 19
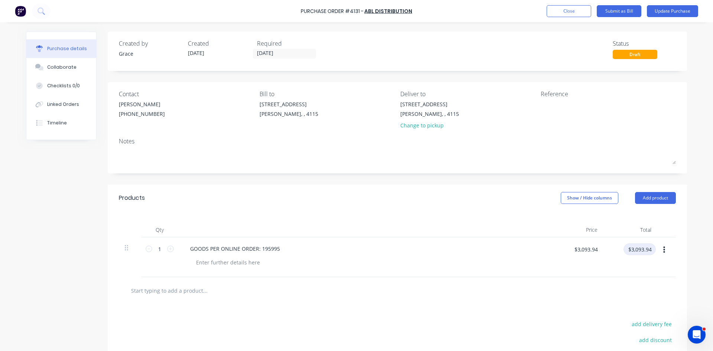
click at [642, 250] on input "$3,093.94" at bounding box center [640, 249] width 32 height 12
type input "525.35"
type input "$525.35"
click at [231, 262] on div at bounding box center [228, 262] width 76 height 11
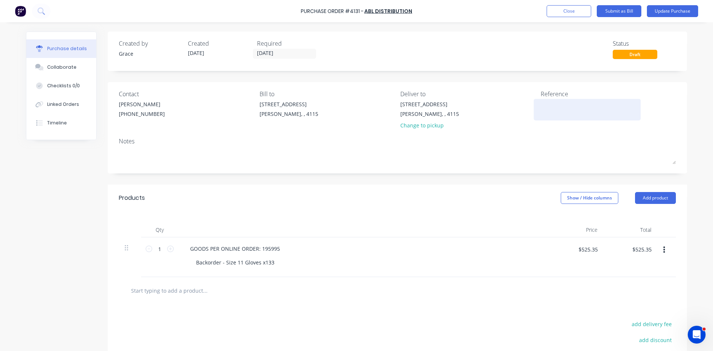
click at [563, 115] on textarea at bounding box center [587, 108] width 93 height 17
type textarea "IN"
type textarea "x"
type textarea "IN4"
type textarea "x"
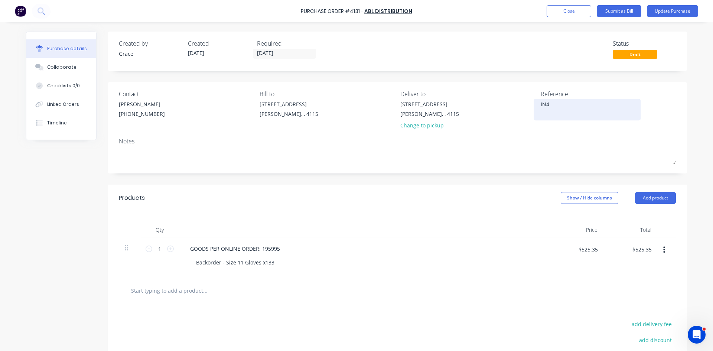
type textarea "IN48"
type textarea "x"
type textarea "IN488"
type textarea "x"
type textarea "IN4883"
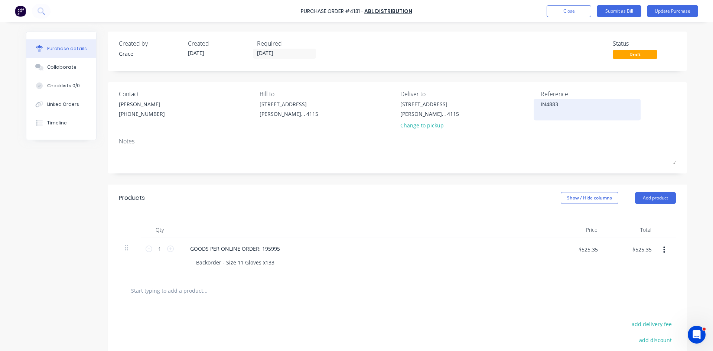
type textarea "x"
type textarea "IN48837"
type textarea "x"
type textarea "IN488372"
type textarea "x"
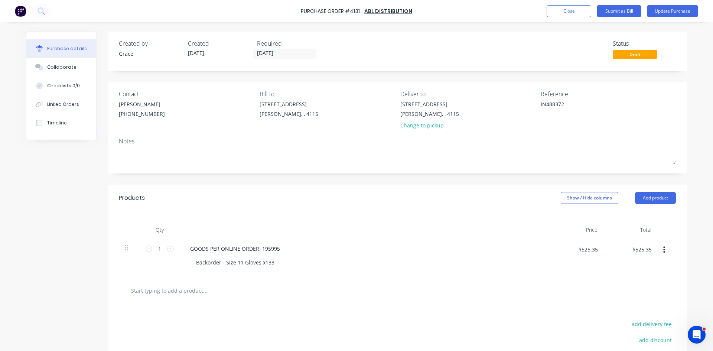
type textarea "IN488372"
click at [520, 187] on div "Products Show / Hide columns Add product" at bounding box center [397, 198] width 579 height 27
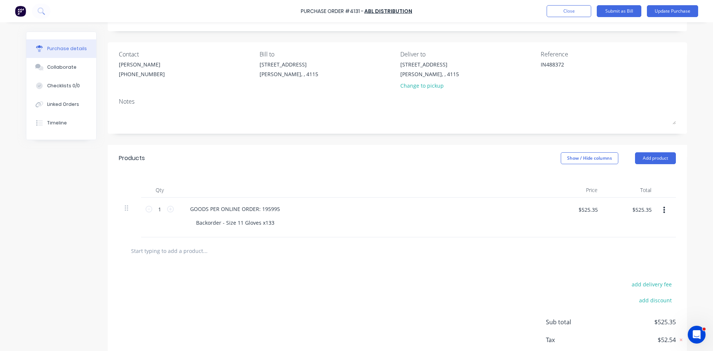
scroll to position [83, 0]
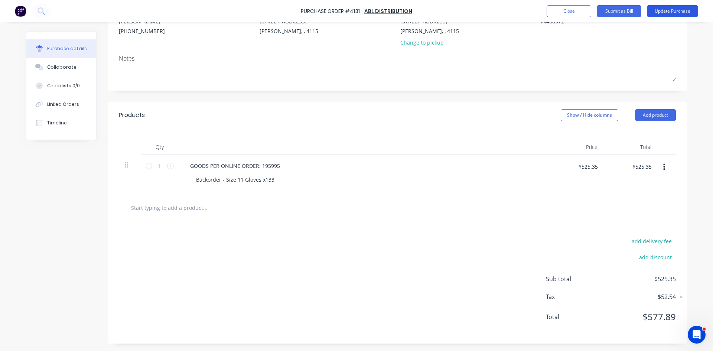
click at [664, 10] on button "Update Purchase" at bounding box center [672, 11] width 51 height 12
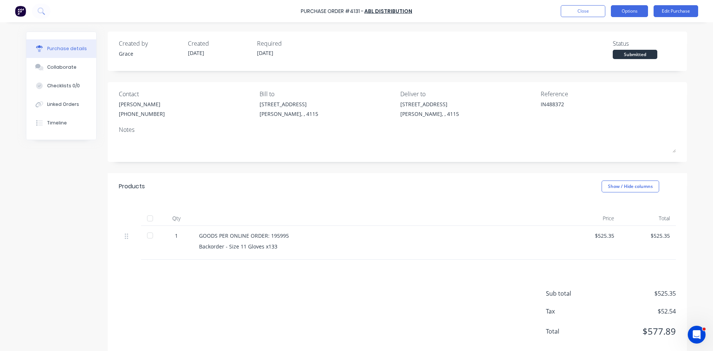
click at [631, 12] on button "Options" at bounding box center [629, 11] width 37 height 12
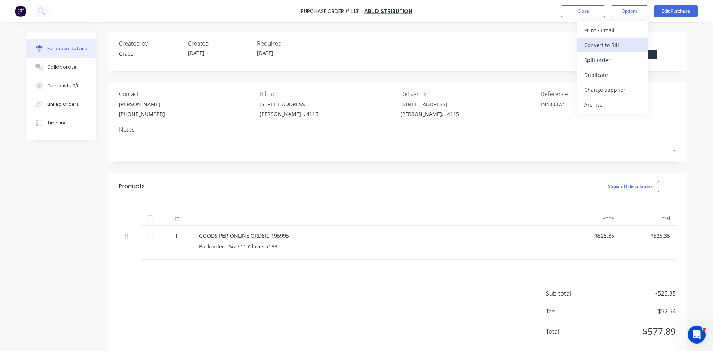
click at [620, 47] on div "Convert to Bill" at bounding box center [612, 45] width 57 height 11
type textarea "x"
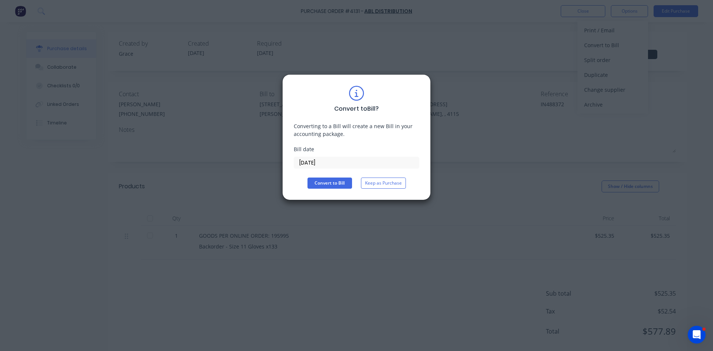
click at [338, 159] on input "14/08/25" at bounding box center [356, 162] width 125 height 11
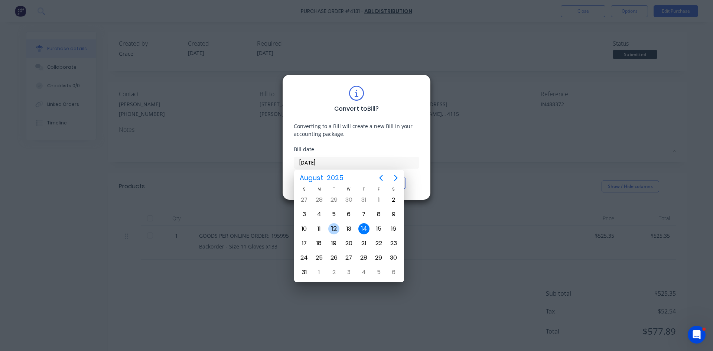
click at [337, 229] on div "12" at bounding box center [333, 228] width 11 height 11
type input "12/08/25"
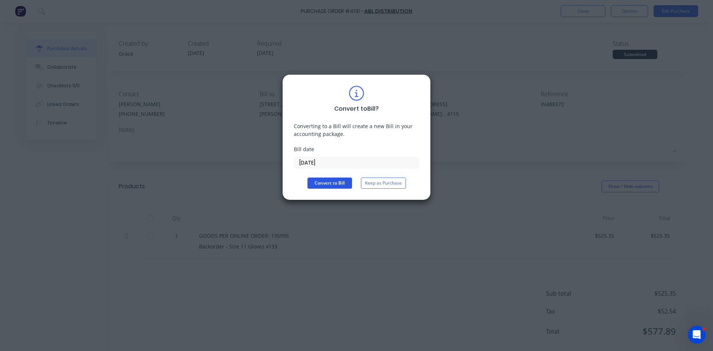
click at [331, 181] on button "Convert to Bill" at bounding box center [330, 183] width 45 height 11
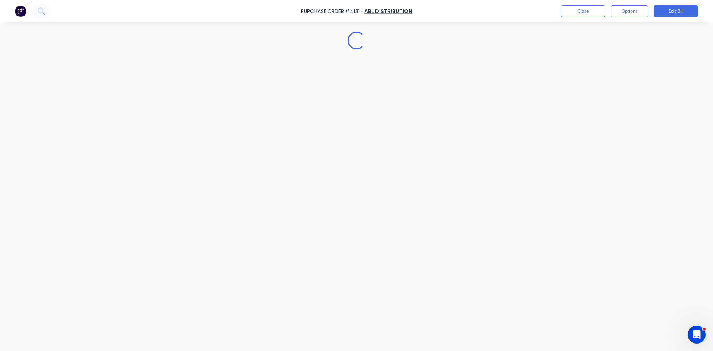
type textarea "x"
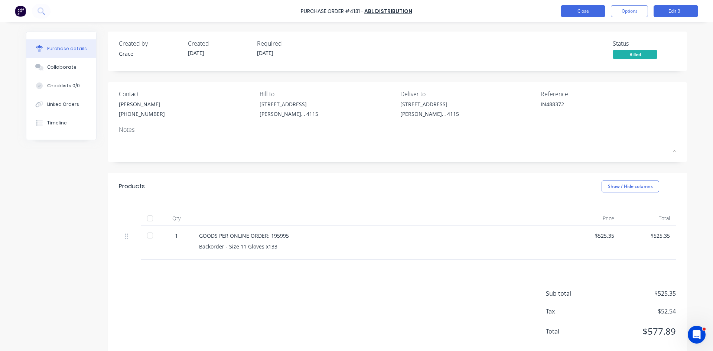
click at [598, 9] on button "Close" at bounding box center [583, 11] width 45 height 12
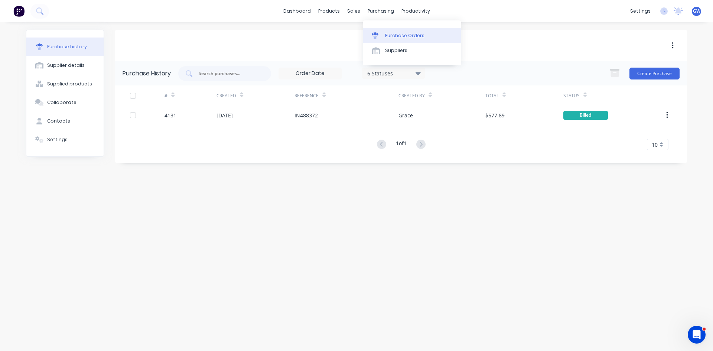
click at [385, 38] on div "Purchase Orders" at bounding box center [404, 35] width 39 height 7
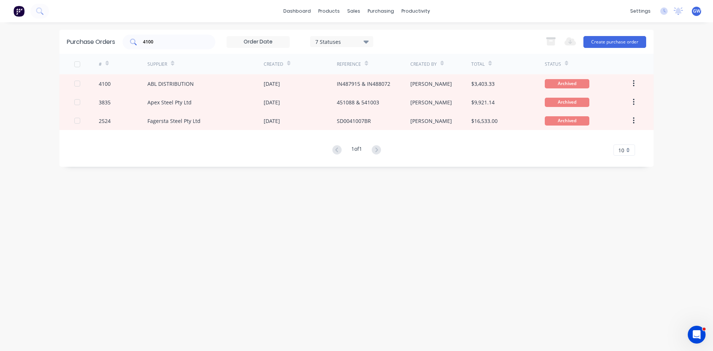
click at [158, 46] on div "4100" at bounding box center [169, 42] width 93 height 15
click at [159, 45] on input "4100" at bounding box center [173, 41] width 62 height 7
click at [331, 40] on div "7 Statuses" at bounding box center [341, 42] width 53 height 8
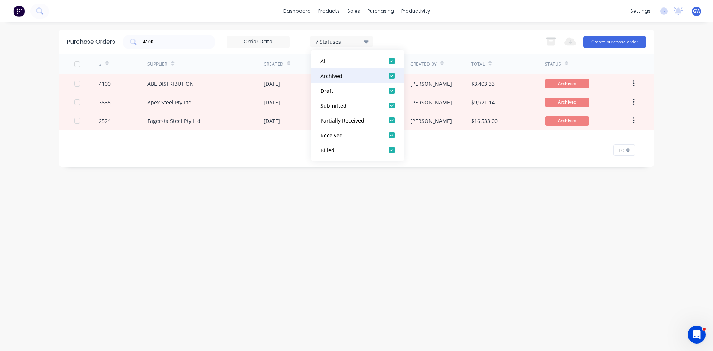
click at [393, 76] on div at bounding box center [391, 75] width 15 height 15
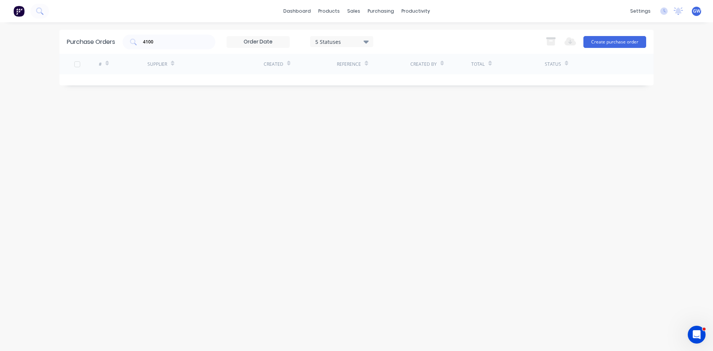
click at [444, 40] on div "4100 5 Statuses 5 Statuses Export to Excel (XLSX) Create purchase order" at bounding box center [385, 42] width 524 height 15
click at [161, 45] on input "4100" at bounding box center [173, 41] width 62 height 7
type input "4020"
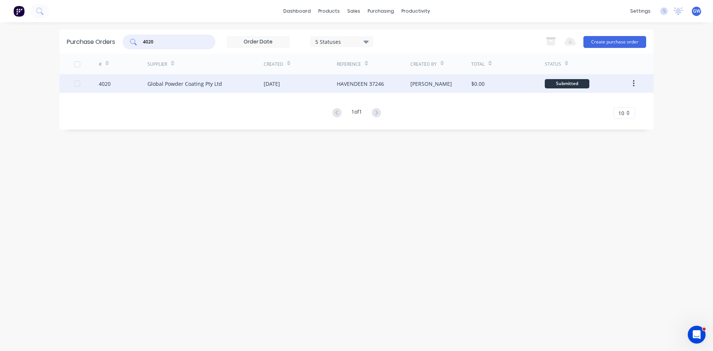
click at [413, 84] on div "[PERSON_NAME]" at bounding box center [431, 84] width 42 height 8
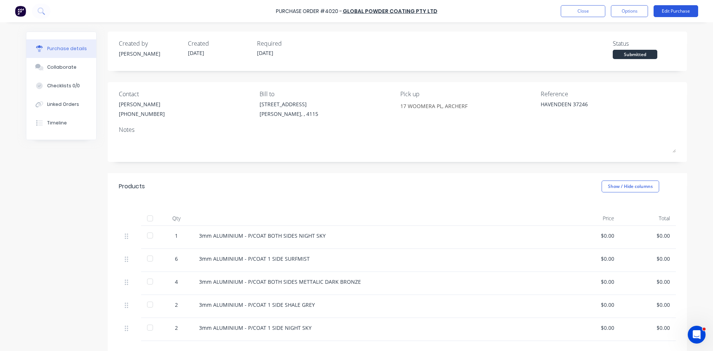
click at [680, 7] on button "Edit Purchase" at bounding box center [676, 11] width 45 height 12
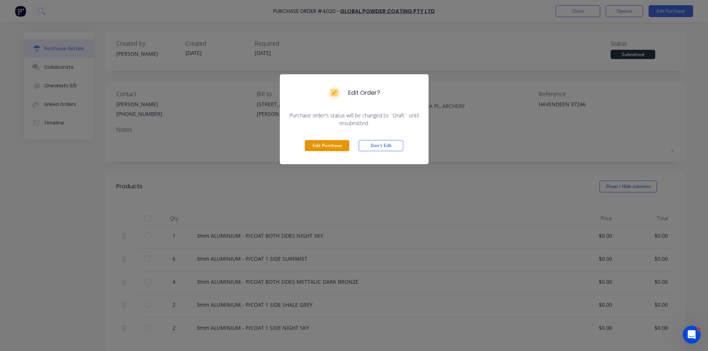
click at [336, 142] on button "Edit Purchase" at bounding box center [327, 145] width 45 height 11
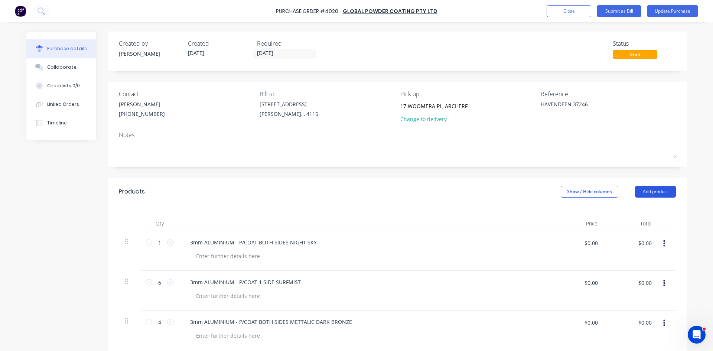
click at [654, 186] on button "Add product" at bounding box center [655, 192] width 41 height 12
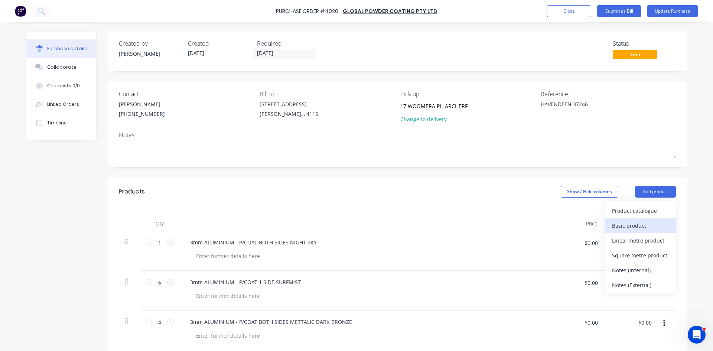
click at [632, 226] on div "Basic product" at bounding box center [640, 225] width 57 height 11
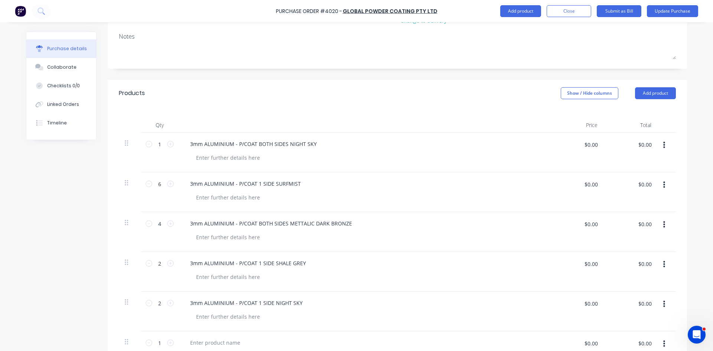
scroll to position [223, 0]
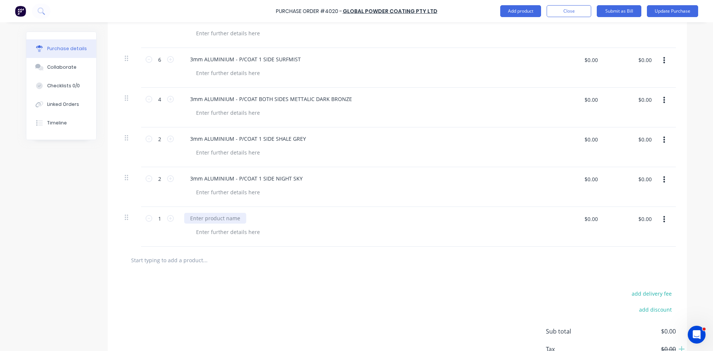
type textarea "x"
click at [206, 218] on div at bounding box center [215, 218] width 62 height 11
type textarea "x"
type input "206.50"
type textarea "x"
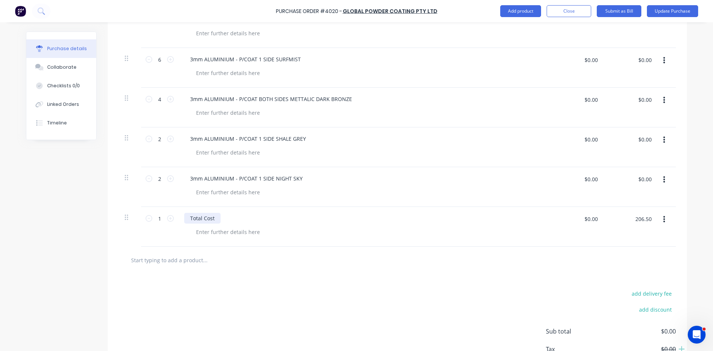
type input "$206.50"
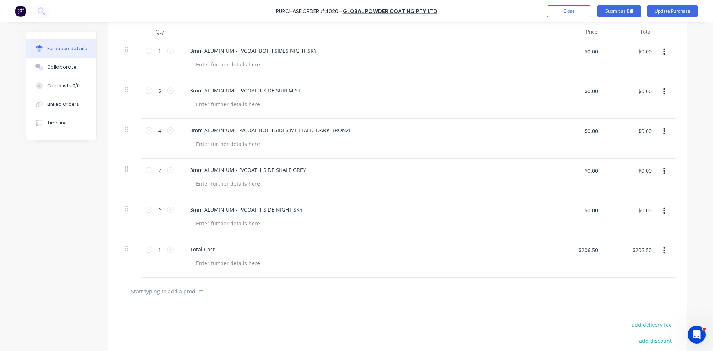
scroll to position [164, 0]
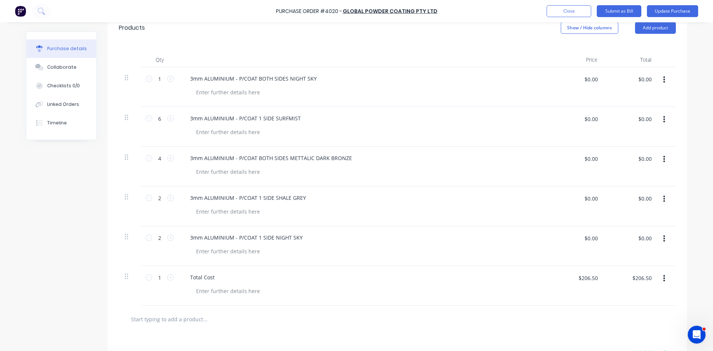
click at [321, 194] on div "3mm ALUMINIUM - P/COAT 1 SIDE SHALE GREY" at bounding box center [364, 197] width 360 height 11
click at [387, 171] on div at bounding box center [367, 171] width 354 height 11
click at [378, 128] on div at bounding box center [367, 132] width 354 height 11
click at [379, 78] on div "3mm ALUMINIUM - P/COAT BOTH SIDES NIGHT SKY" at bounding box center [364, 78] width 360 height 11
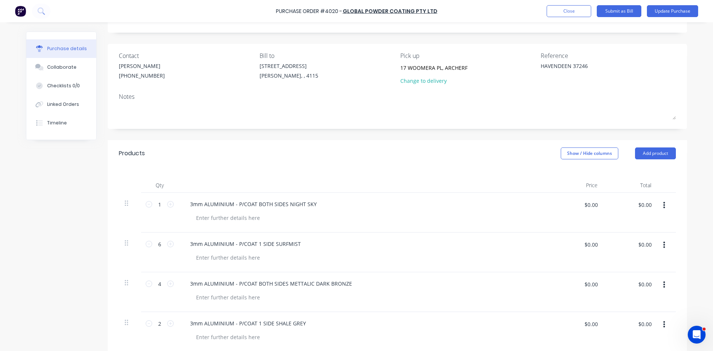
scroll to position [0, 0]
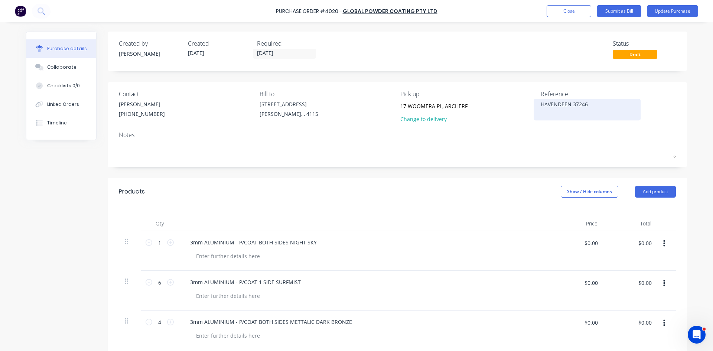
type textarea "x"
click at [541, 103] on div "HAVENDEEN 37246" at bounding box center [587, 109] width 93 height 19
click at [541, 103] on textarea "HAVENDEEN 37246" at bounding box center [587, 108] width 93 height 17
type textarea "00049HAVENDEEN 37246"
type textarea "x"
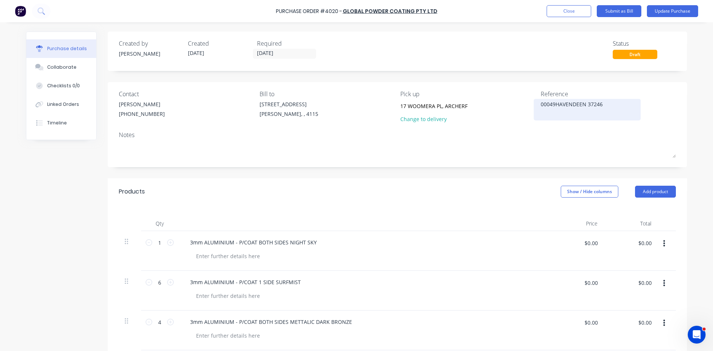
type textarea "000492HAVENDEEN 37246"
type textarea "x"
type textarea "0004929HAVENDEEN 37246"
type textarea "x"
type textarea "00049293HAVENDEEN 37246"
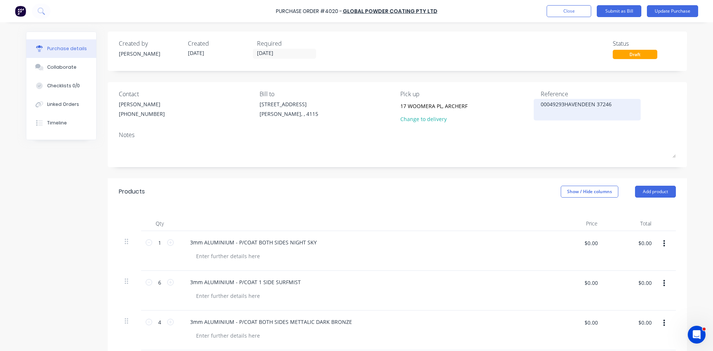
type textarea "x"
type textarea "00049293 HAVENDEEN 37246"
type textarea "x"
type textarea "00049293 HAVENDEEN 37246"
type textarea "x"
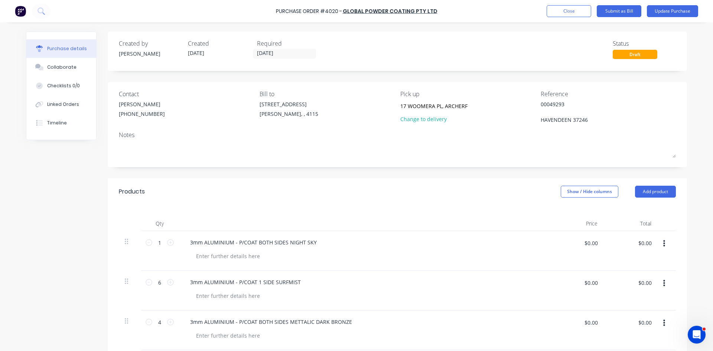
type textarea "00049293 HAVENDEEN 37246"
drag, startPoint x: 275, startPoint y: 175, endPoint x: 276, endPoint y: 168, distance: 6.7
click at [275, 174] on div "Created by Hayden Created 25/07/25 Required 25/07/25 Status Draft Contact HAYDE…" at bounding box center [397, 325] width 579 height 587
click at [280, 54] on input "25/07/25" at bounding box center [284, 53] width 62 height 9
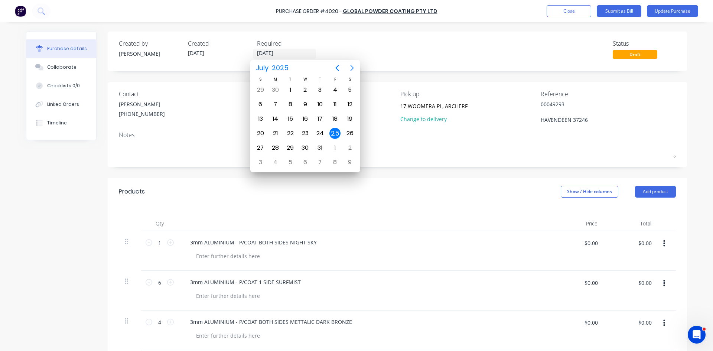
click at [349, 69] on icon "Next page" at bounding box center [352, 68] width 9 height 9
click at [293, 121] on div "12" at bounding box center [290, 118] width 11 height 11
type textarea "x"
type input "12/08/25"
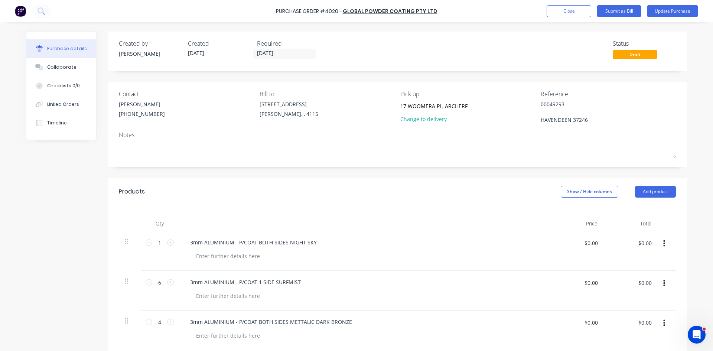
click at [400, 56] on div "Created by Hayden Created 25/07/25 Required 12/08/25 Status Draft" at bounding box center [397, 49] width 557 height 20
click at [677, 15] on button "Update Purchase" at bounding box center [672, 11] width 51 height 12
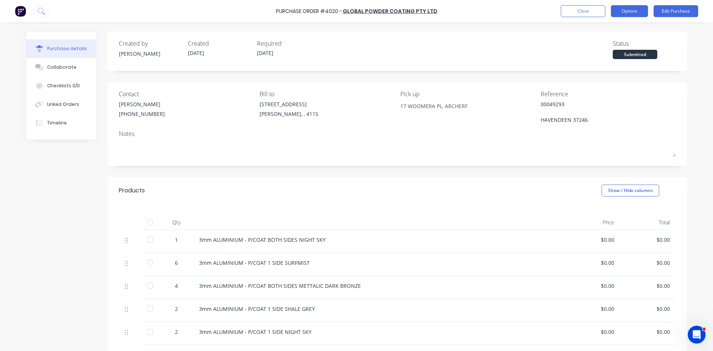
click at [638, 13] on button "Options" at bounding box center [629, 11] width 37 height 12
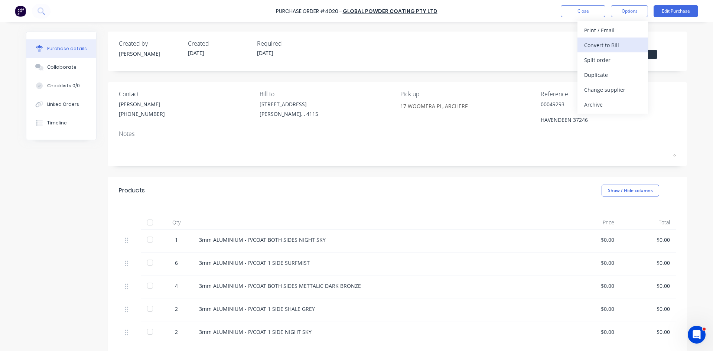
click at [625, 49] on div "Convert to Bill" at bounding box center [612, 45] width 57 height 11
type textarea "x"
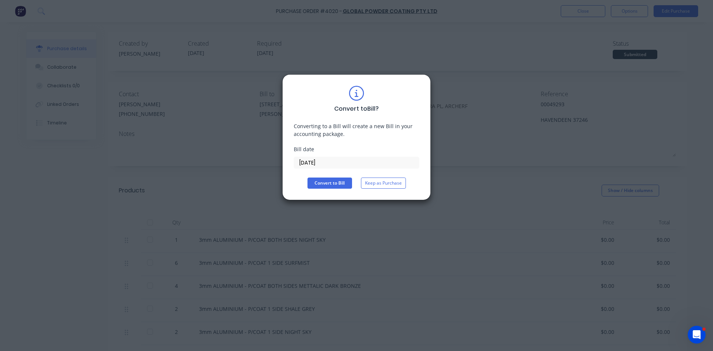
click at [334, 164] on input "14/08/25" at bounding box center [356, 162] width 125 height 11
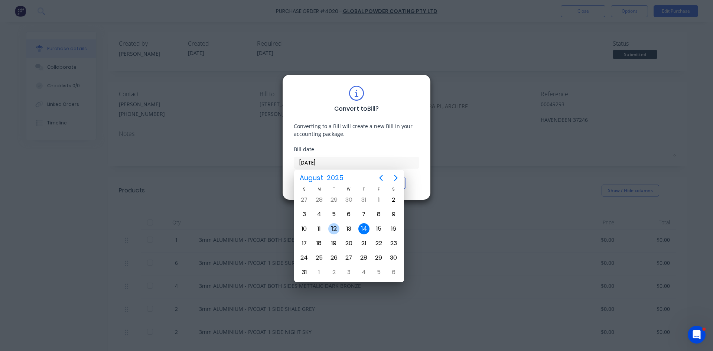
click at [337, 230] on div "12" at bounding box center [333, 228] width 11 height 11
type input "12/08/25"
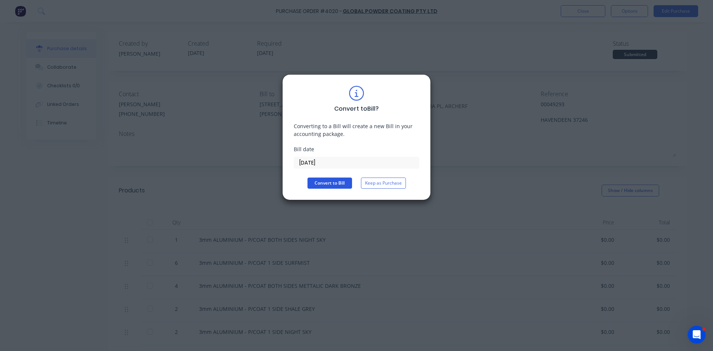
click at [335, 182] on button "Convert to Bill" at bounding box center [330, 183] width 45 height 11
type textarea "x"
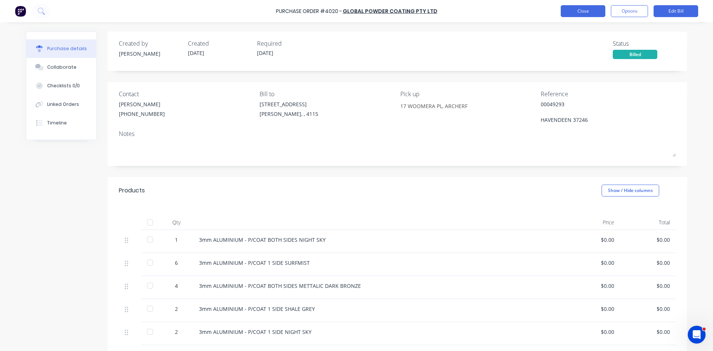
click at [586, 10] on button "Close" at bounding box center [583, 11] width 45 height 12
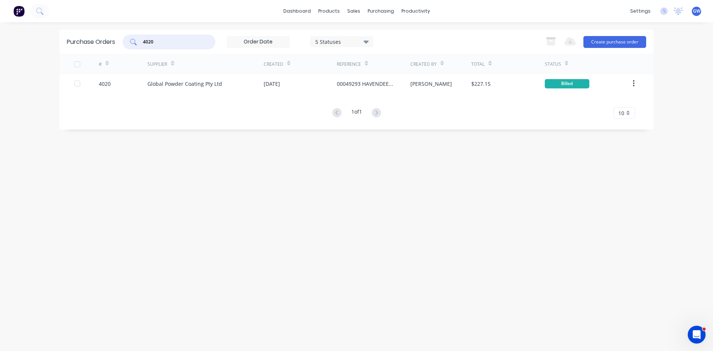
drag, startPoint x: 170, startPoint y: 38, endPoint x: 135, endPoint y: 36, distance: 35.0
click at [135, 36] on div "4020" at bounding box center [169, 42] width 93 height 15
type input "4104"
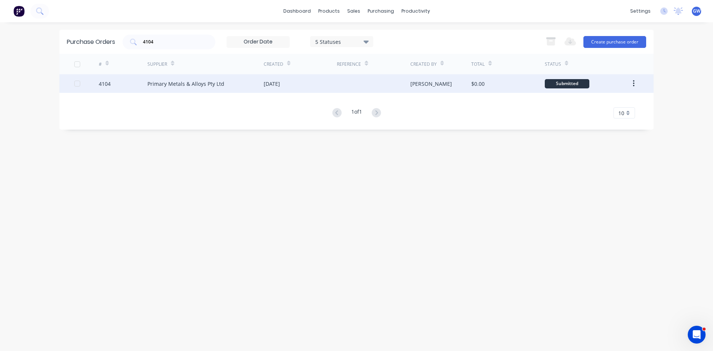
click at [276, 92] on div "08 Aug 2025" at bounding box center [300, 83] width 73 height 19
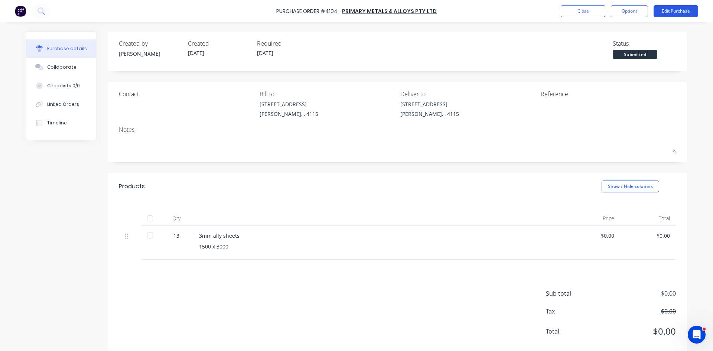
click at [672, 14] on button "Edit Purchase" at bounding box center [676, 11] width 45 height 12
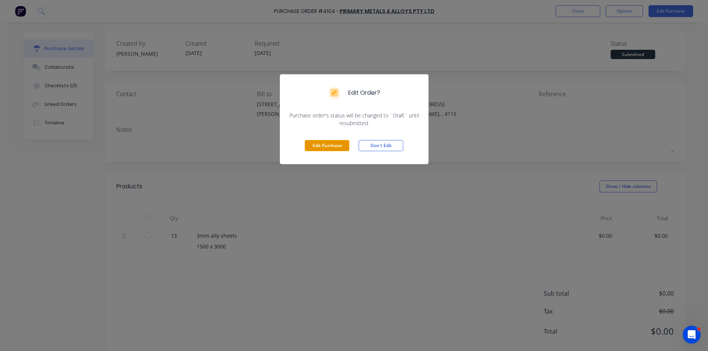
click at [344, 144] on button "Edit Purchase" at bounding box center [327, 145] width 45 height 11
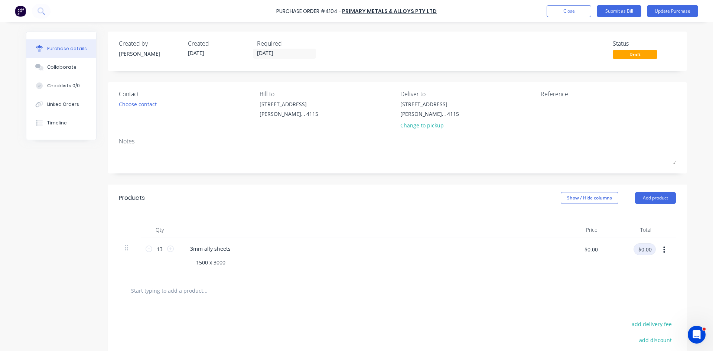
click at [640, 254] on input "$0.00" at bounding box center [645, 249] width 22 height 12
type input "3004.30"
type input "$231.10"
type input "$3,004.30"
click at [658, 195] on button "Add product" at bounding box center [655, 198] width 41 height 12
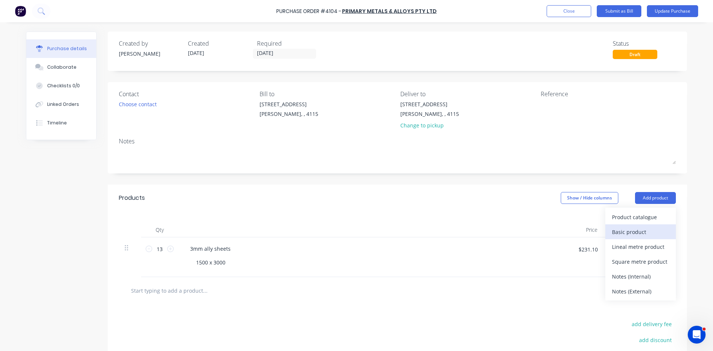
click at [634, 228] on div "Basic product" at bounding box center [640, 232] width 57 height 11
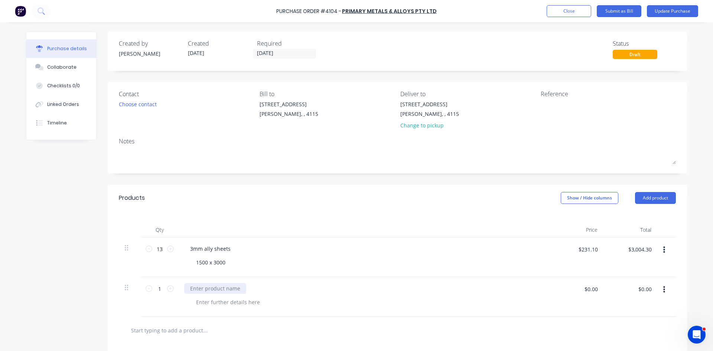
click at [232, 292] on div at bounding box center [215, 288] width 62 height 11
type input "30"
type input "$30.00"
click at [580, 102] on textarea at bounding box center [587, 108] width 93 height 17
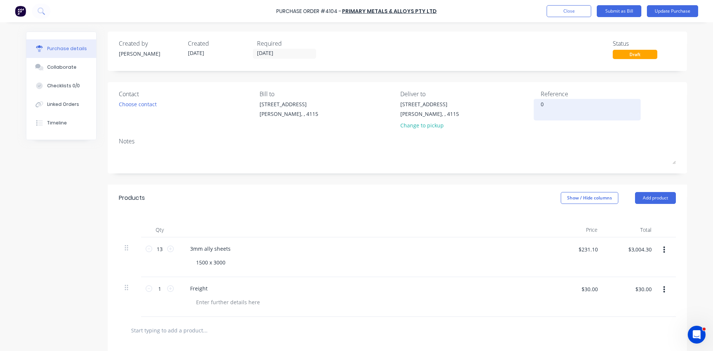
type textarea "00"
type textarea "x"
type textarea "001"
type textarea "x"
type textarea "0011"
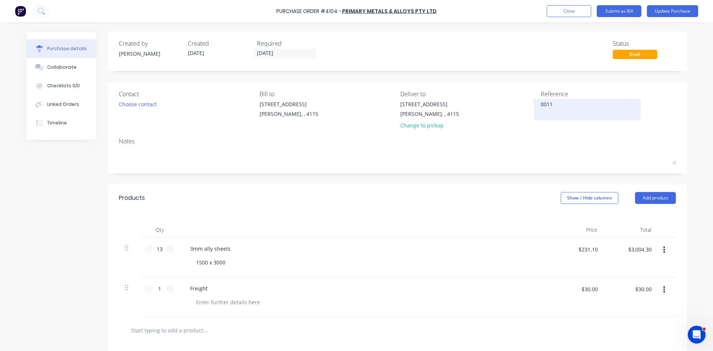
type textarea "x"
type textarea "00118"
type textarea "x"
type textarea "001182"
type textarea "x"
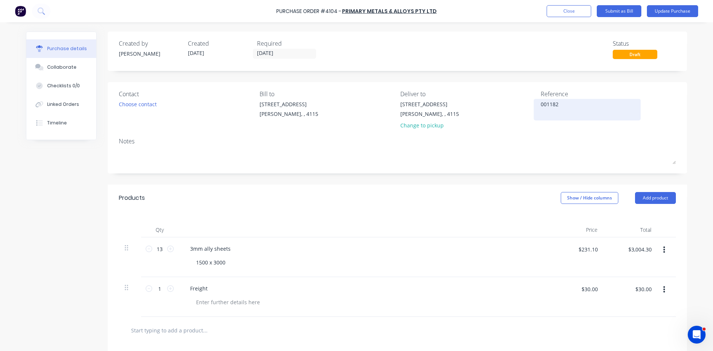
type textarea "0011820"
type textarea "x"
type textarea "00118201"
type textarea "x"
type textarea "00118201"
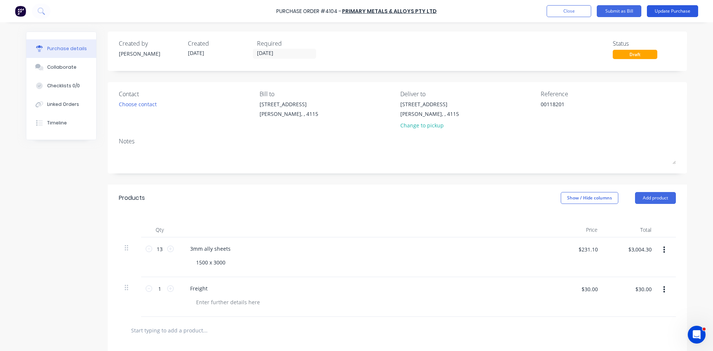
click at [667, 10] on button "Update Purchase" at bounding box center [672, 11] width 51 height 12
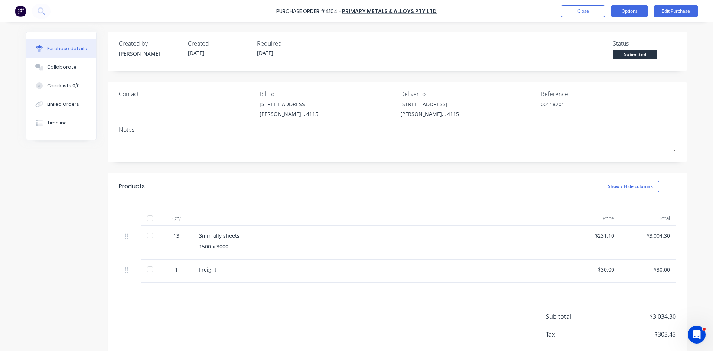
click at [624, 14] on button "Options" at bounding box center [629, 11] width 37 height 12
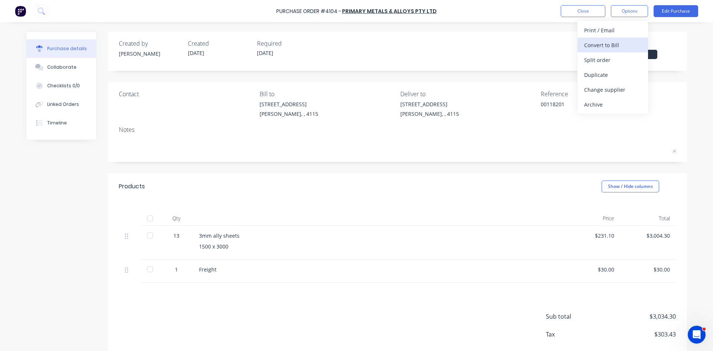
click at [622, 48] on div "Convert to Bill" at bounding box center [612, 45] width 57 height 11
type textarea "x"
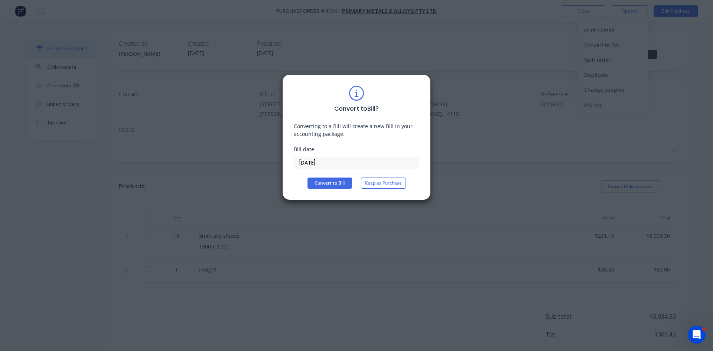
click at [325, 164] on input "14/08/25" at bounding box center [356, 162] width 125 height 11
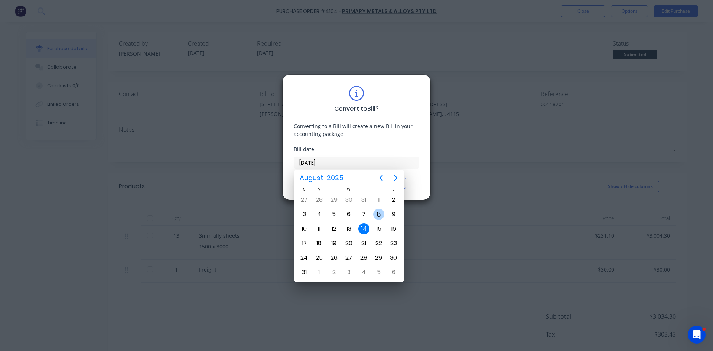
click at [384, 219] on div "8" at bounding box center [378, 214] width 15 height 14
type input "08/08/25"
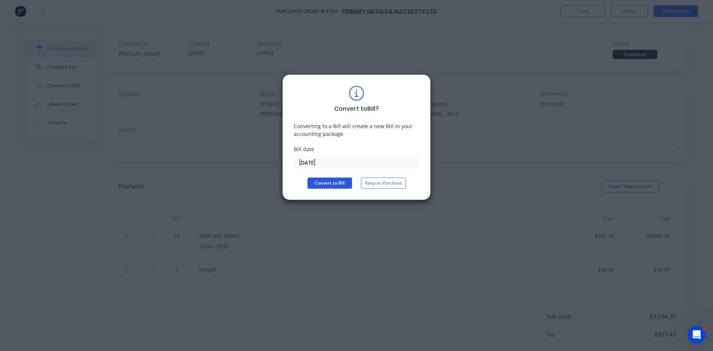
click at [334, 183] on button "Convert to Bill" at bounding box center [330, 183] width 45 height 11
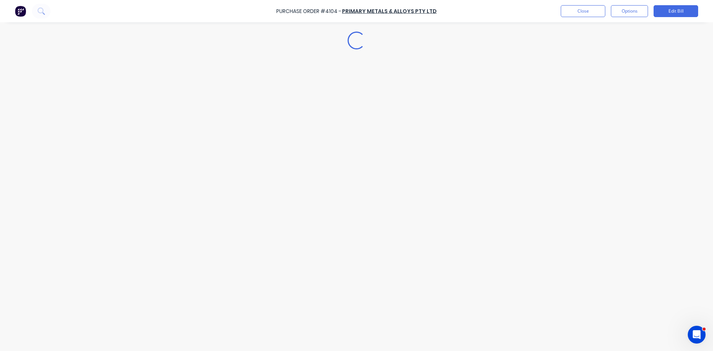
type textarea "x"
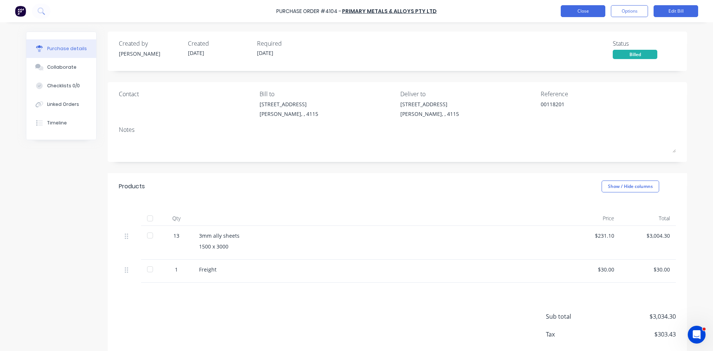
click at [598, 13] on button "Close" at bounding box center [583, 11] width 45 height 12
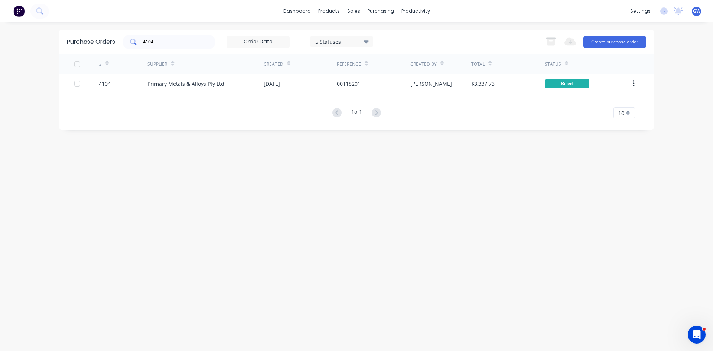
click at [189, 48] on div "4104" at bounding box center [169, 42] width 93 height 15
drag, startPoint x: 165, startPoint y: 40, endPoint x: 141, endPoint y: 41, distance: 24.2
click at [141, 41] on div "4104" at bounding box center [169, 42] width 93 height 15
type input "4115"
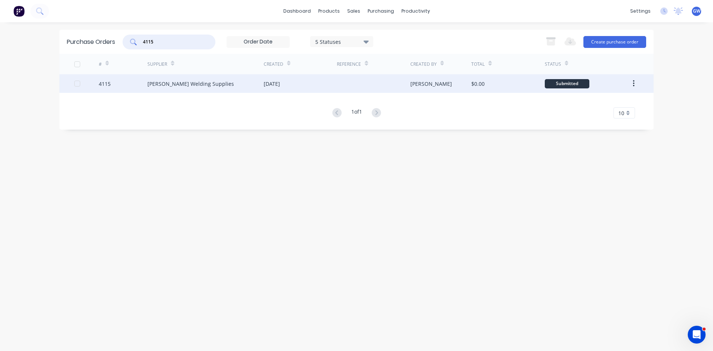
click at [346, 87] on div at bounding box center [373, 83] width 73 height 19
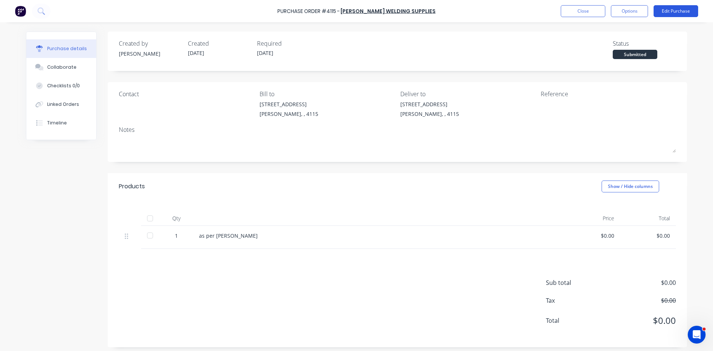
click at [677, 14] on button "Edit Purchase" at bounding box center [676, 11] width 45 height 12
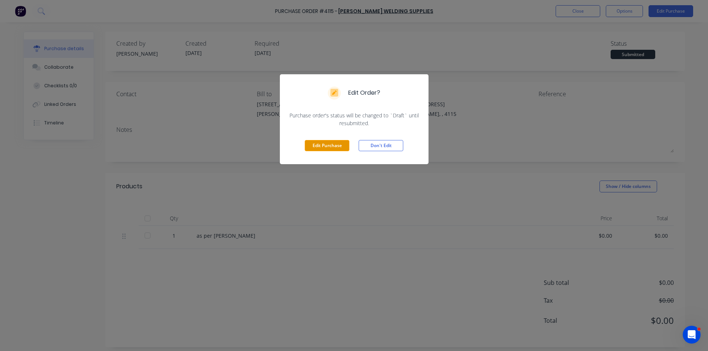
click at [328, 150] on button "Edit Purchase" at bounding box center [327, 145] width 45 height 11
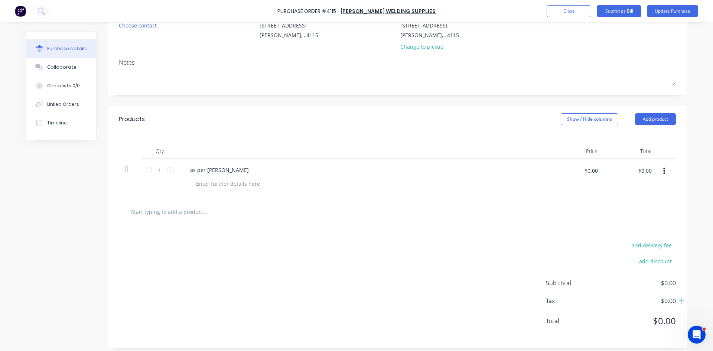
scroll to position [83, 0]
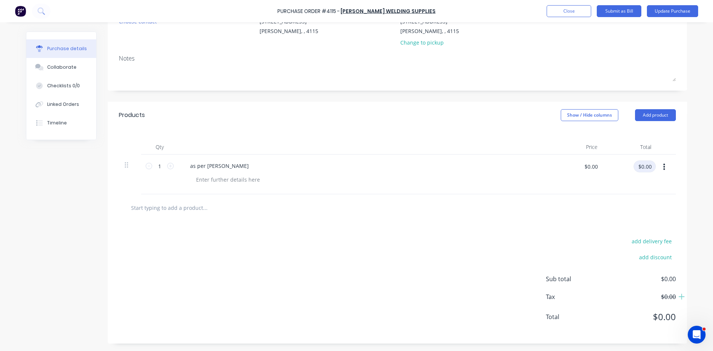
click at [650, 167] on input "$0.00" at bounding box center [645, 166] width 22 height 12
type input "615.68"
type input "$615.68"
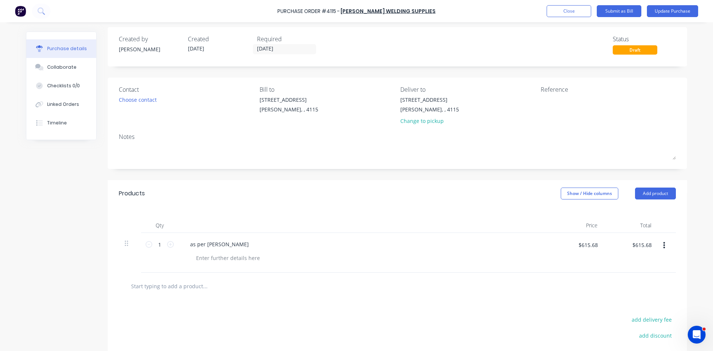
scroll to position [0, 0]
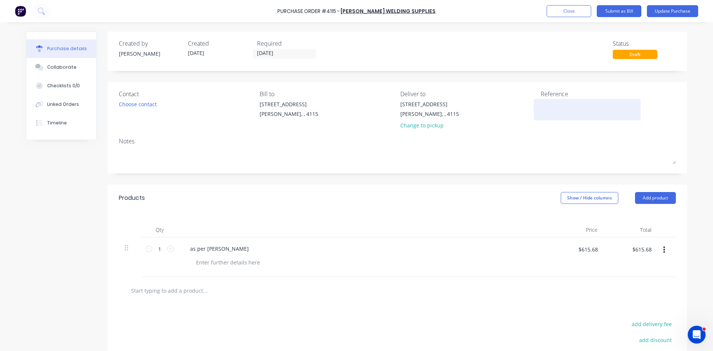
click at [588, 112] on textarea at bounding box center [587, 108] width 93 height 17
drag, startPoint x: 219, startPoint y: 250, endPoint x: 125, endPoint y: 256, distance: 94.2
click at [128, 256] on div "1 1 as per marty $615.68 $615.68 $615.68 $615.68" at bounding box center [397, 257] width 557 height 40
click at [355, 169] on div "Contact Choose contact Bill to 39 Sandstone Place Parkinson, , 4115 Deliver to …" at bounding box center [397, 127] width 579 height 91
click at [564, 109] on textarea at bounding box center [587, 108] width 93 height 17
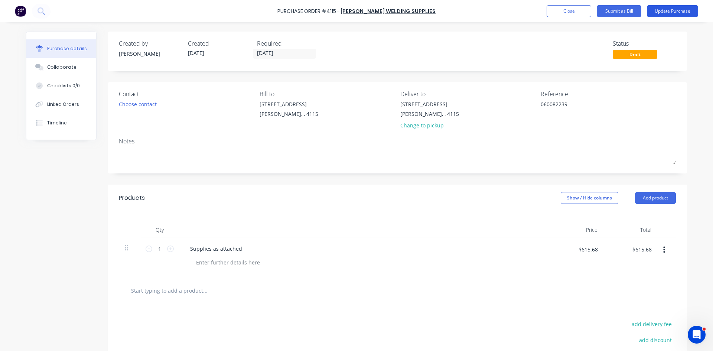
type textarea "060082239"
type textarea "x"
type textarea "060082239"
click at [663, 13] on button "Update Purchase" at bounding box center [672, 11] width 51 height 12
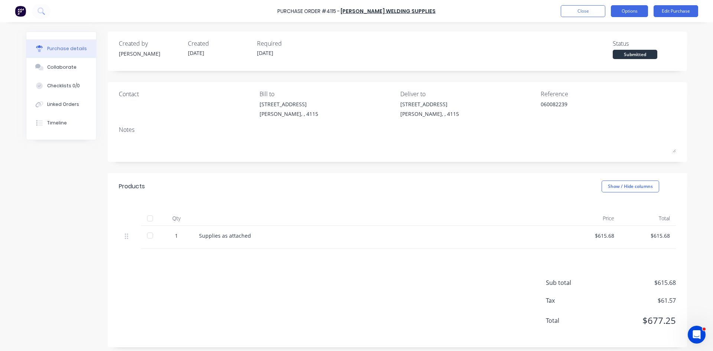
click at [632, 14] on button "Options" at bounding box center [629, 11] width 37 height 12
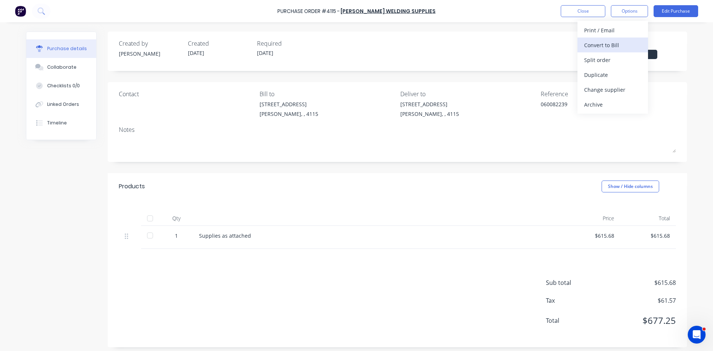
click at [623, 40] on div "Convert to Bill" at bounding box center [612, 45] width 57 height 11
type textarea "x"
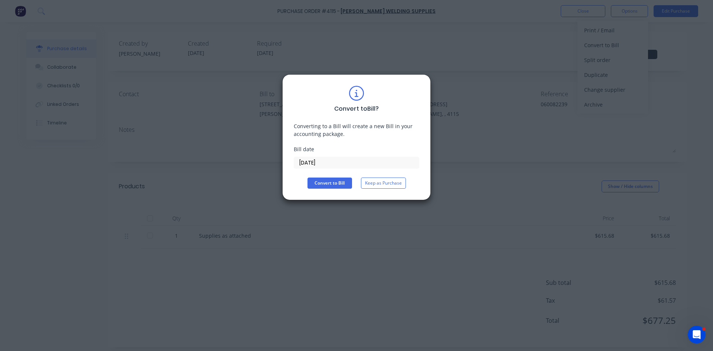
click at [332, 159] on input "14/08/25" at bounding box center [356, 162] width 125 height 11
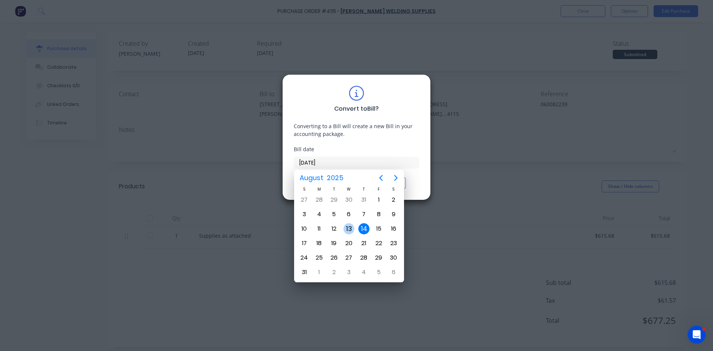
click at [345, 227] on div "13" at bounding box center [349, 228] width 11 height 11
type input "13/08/25"
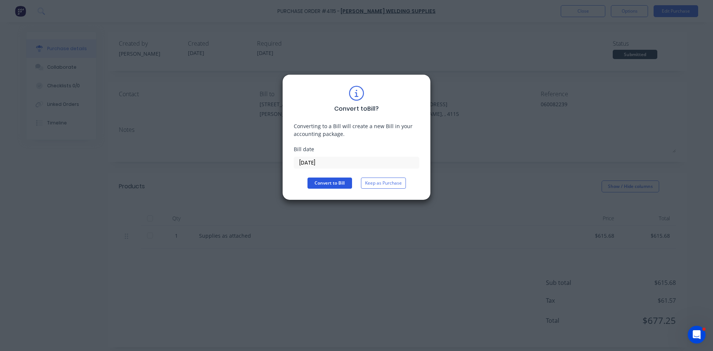
click at [321, 184] on button "Convert to Bill" at bounding box center [330, 183] width 45 height 11
type textarea "x"
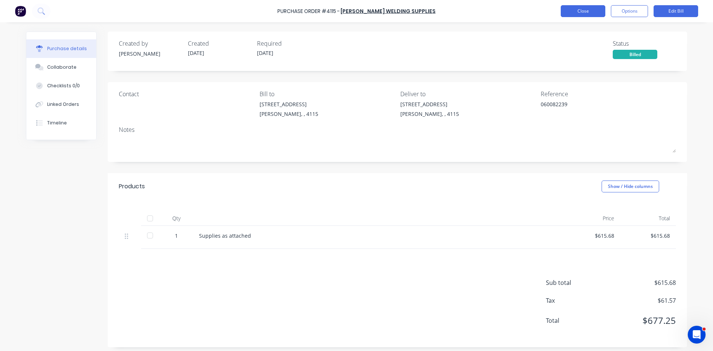
click at [586, 10] on button "Close" at bounding box center [583, 11] width 45 height 12
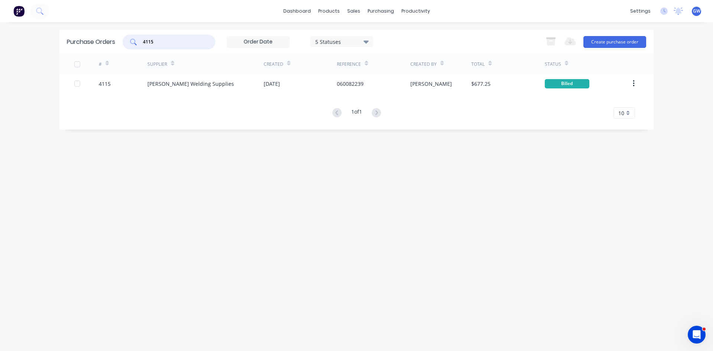
drag, startPoint x: 198, startPoint y: 42, endPoint x: 136, endPoint y: 43, distance: 62.4
click at [136, 43] on div "4115" at bounding box center [169, 42] width 93 height 15
type input "4114"
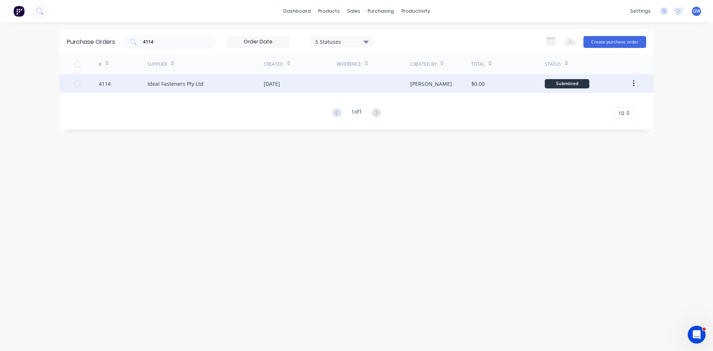
click at [373, 87] on div at bounding box center [373, 83] width 73 height 19
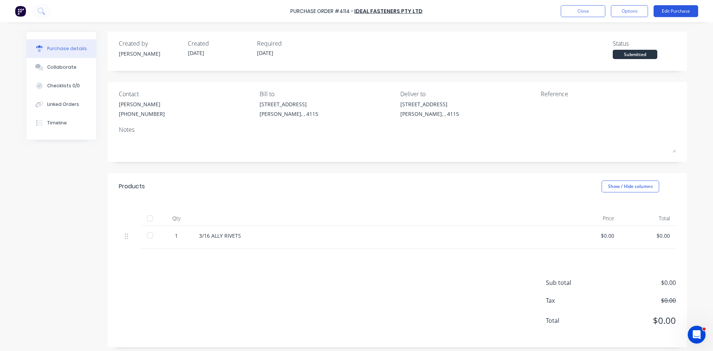
click at [679, 12] on button "Edit Purchase" at bounding box center [676, 11] width 45 height 12
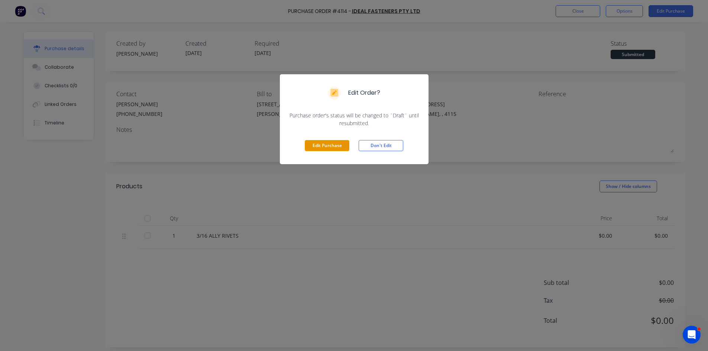
click at [341, 146] on button "Edit Purchase" at bounding box center [327, 145] width 45 height 11
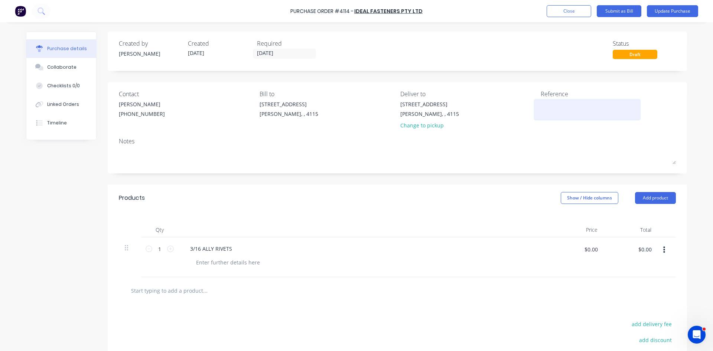
click at [554, 110] on textarea at bounding box center [587, 108] width 93 height 17
type textarea "00520150"
type textarea "x"
click at [374, 207] on div "Products Show / Hide columns Add product" at bounding box center [397, 198] width 579 height 27
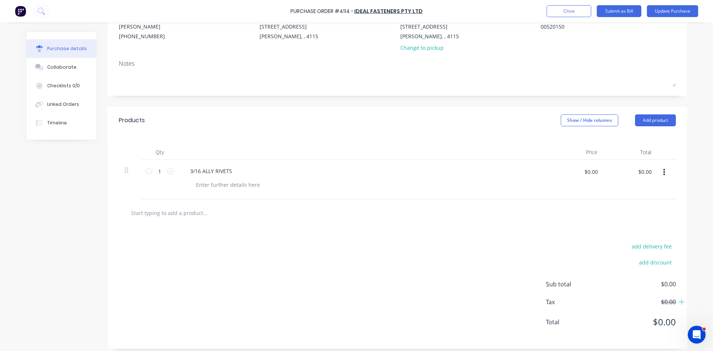
scroll to position [83, 0]
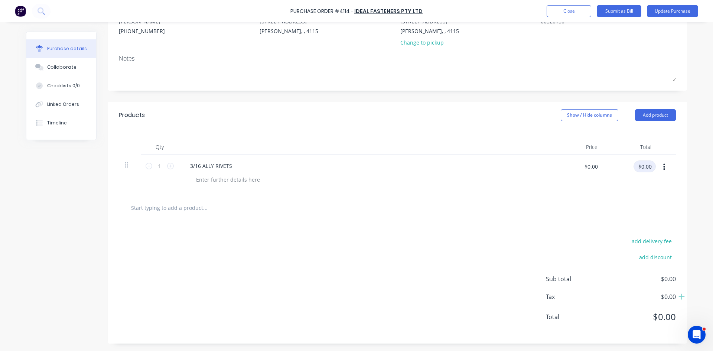
click at [642, 165] on input "$0.00" at bounding box center [645, 166] width 22 height 12
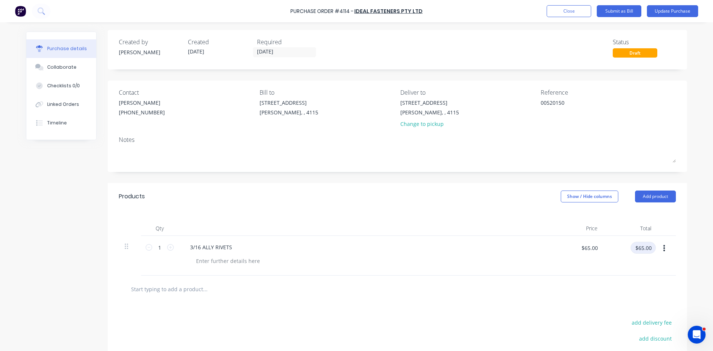
scroll to position [0, 0]
click at [670, 10] on button "Update Purchase" at bounding box center [672, 11] width 51 height 12
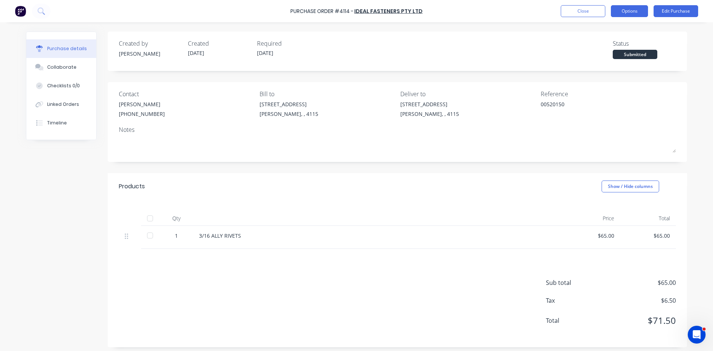
click at [636, 12] on button "Options" at bounding box center [629, 11] width 37 height 12
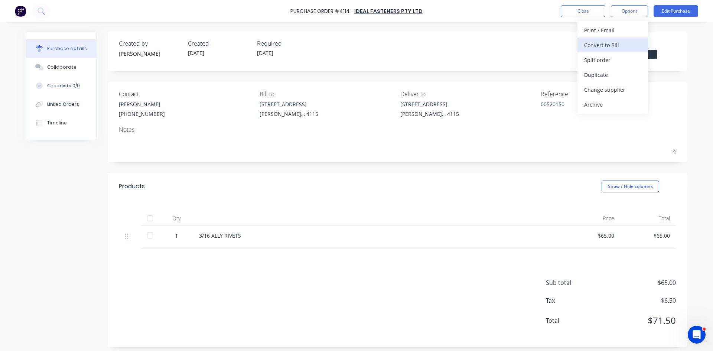
click at [609, 46] on div "Convert to Bill" at bounding box center [612, 45] width 57 height 11
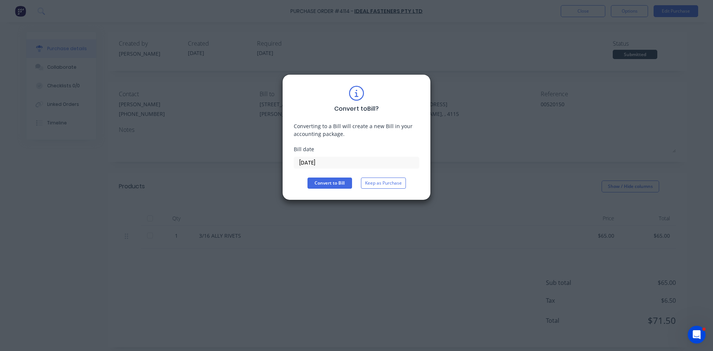
click at [349, 158] on input "14/08/25" at bounding box center [356, 162] width 125 height 11
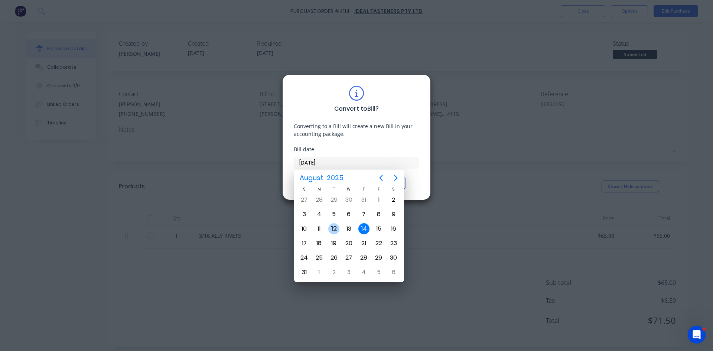
click at [337, 228] on div "12" at bounding box center [333, 228] width 11 height 11
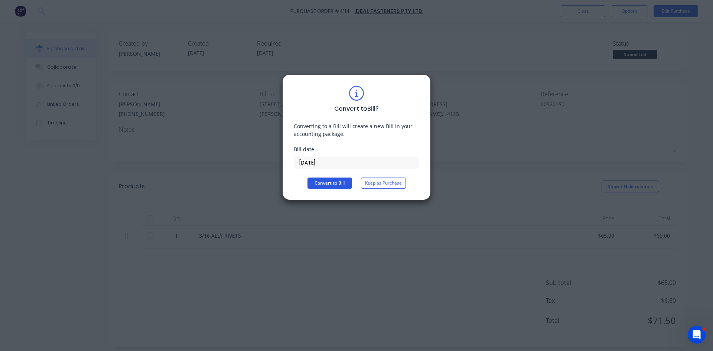
click at [329, 185] on button "Convert to Bill" at bounding box center [330, 183] width 45 height 11
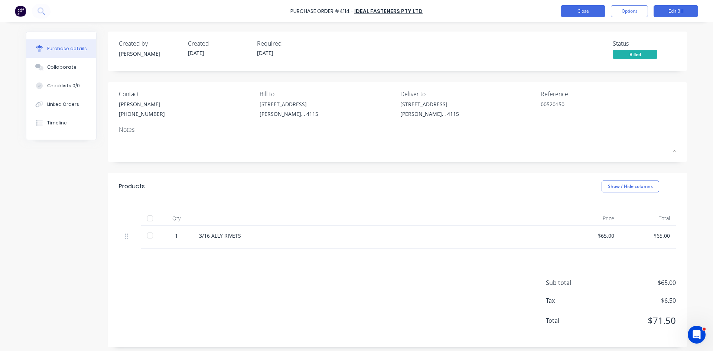
click at [588, 6] on button "Close" at bounding box center [583, 11] width 45 height 12
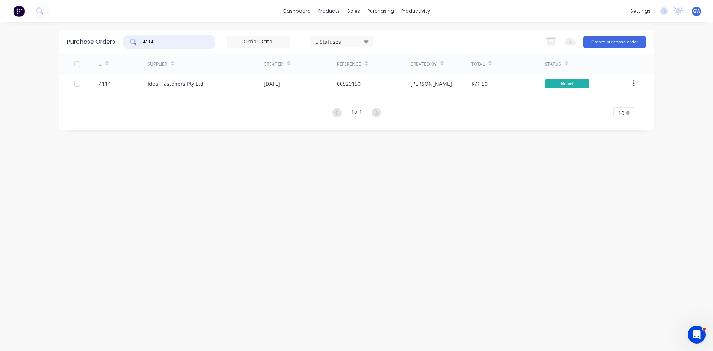
drag, startPoint x: 166, startPoint y: 45, endPoint x: 112, endPoint y: 48, distance: 53.6
click at [112, 48] on div "Purchase Orders 4114 5 Statuses 5 Statuses Export to Excel (XLSX) Create purcha…" at bounding box center [356, 42] width 594 height 24
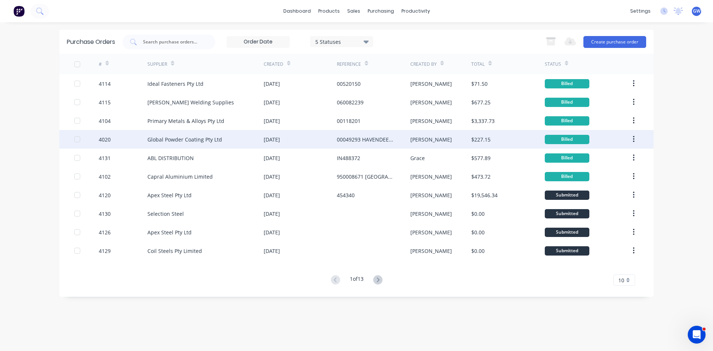
click at [204, 134] on div "Global Powder Coating Pty Ltd" at bounding box center [205, 139] width 116 height 19
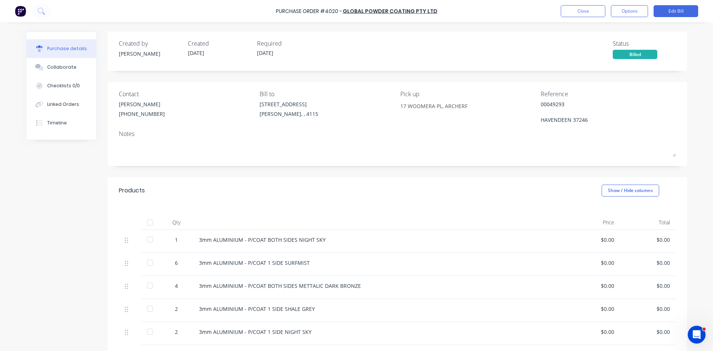
drag, startPoint x: 72, startPoint y: 65, endPoint x: 199, endPoint y: 73, distance: 127.3
click at [72, 65] on button "Collaborate" at bounding box center [61, 67] width 70 height 19
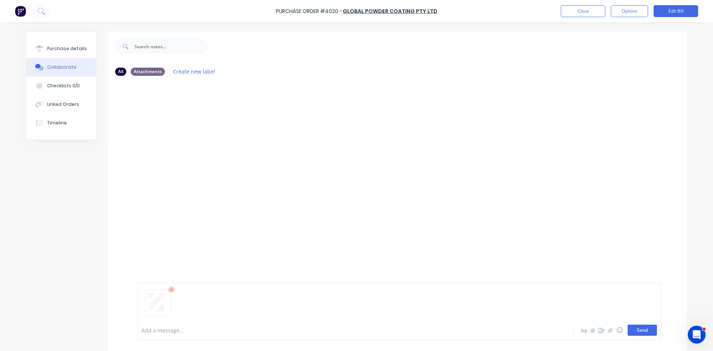
click at [639, 334] on button "Send" at bounding box center [642, 330] width 29 height 11
click at [581, 11] on button "Close" at bounding box center [583, 11] width 45 height 12
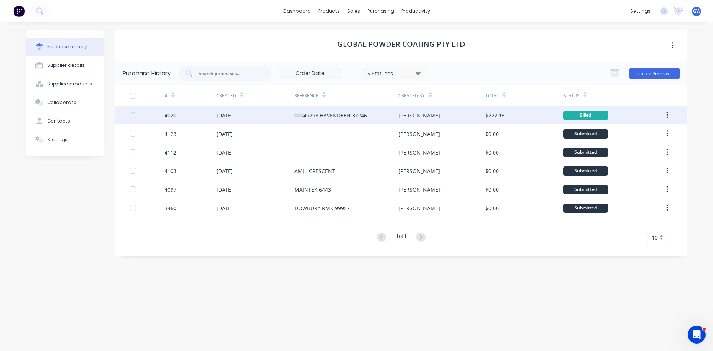
click at [669, 115] on button "button" at bounding box center [666, 114] width 17 height 13
click at [652, 134] on div "Archive" at bounding box center [640, 134] width 57 height 11
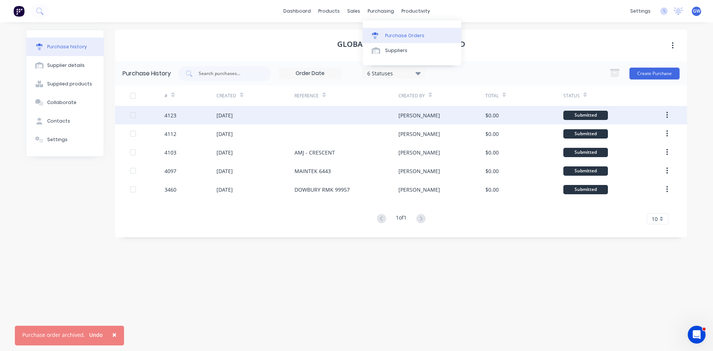
click at [404, 34] on div "Purchase Orders" at bounding box center [404, 35] width 39 height 7
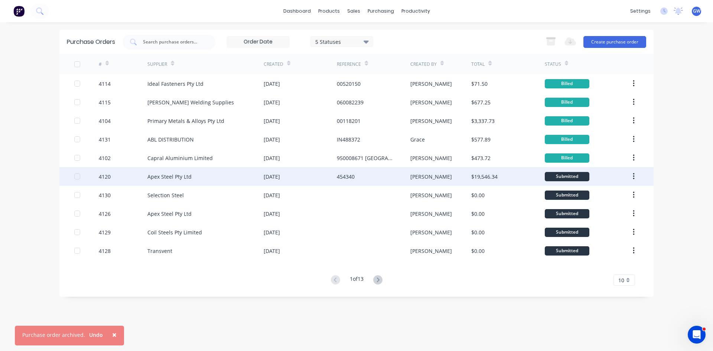
click at [279, 178] on div "11 Aug 2025" at bounding box center [272, 177] width 16 height 8
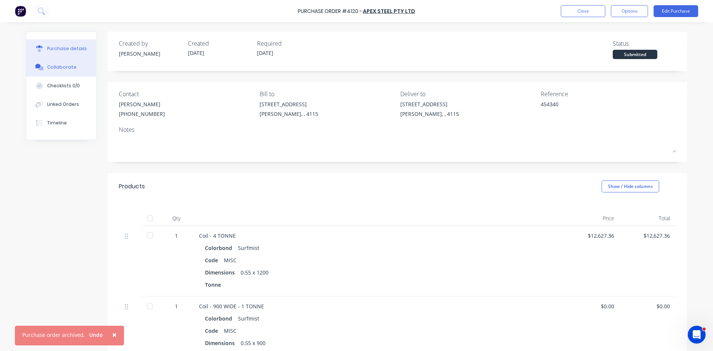
drag, startPoint x: 72, startPoint y: 69, endPoint x: 96, endPoint y: 71, distance: 23.8
click at [72, 69] on button "Collaborate" at bounding box center [61, 67] width 70 height 19
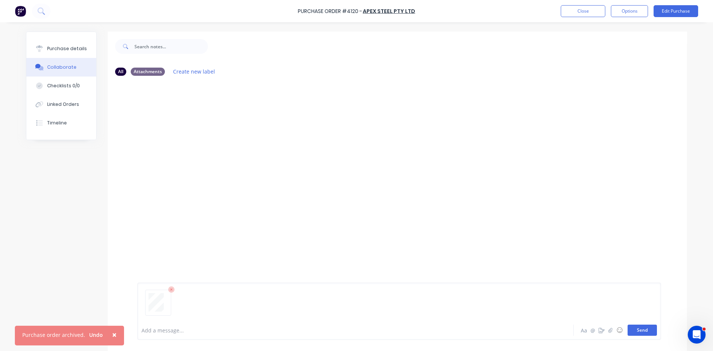
click at [647, 331] on button "Send" at bounding box center [642, 330] width 29 height 11
click at [589, 12] on button "Close" at bounding box center [583, 11] width 45 height 12
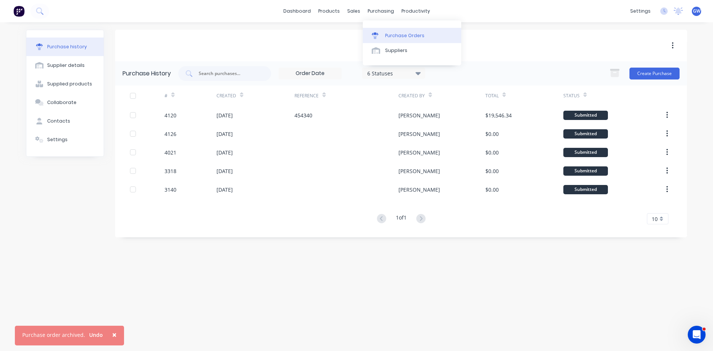
click at [399, 35] on div "Purchase Orders" at bounding box center [404, 35] width 39 height 7
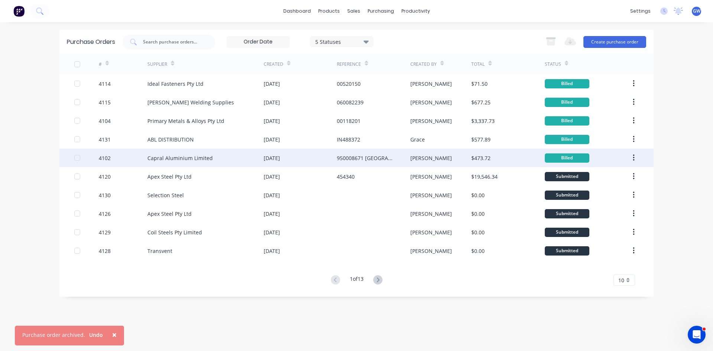
click at [221, 156] on div "Capral Aluminium Limited" at bounding box center [205, 158] width 116 height 19
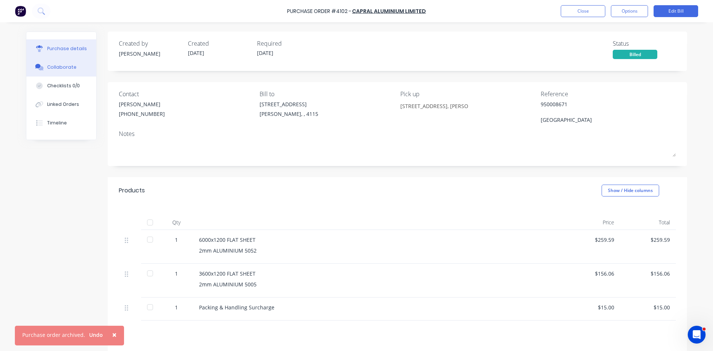
click at [54, 68] on div "Collaborate" at bounding box center [61, 67] width 29 height 7
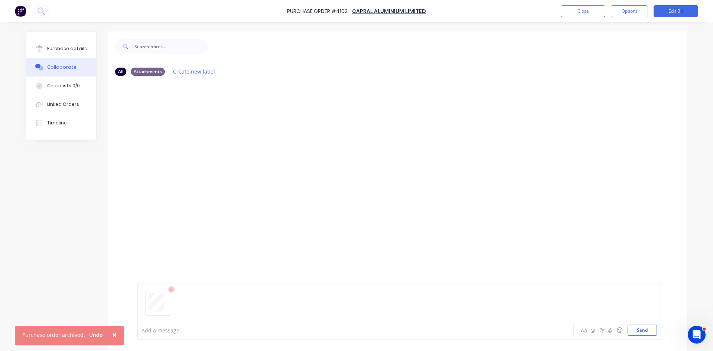
click at [623, 328] on div "Aa @ ☺ Send" at bounding box center [618, 330] width 78 height 11
click at [641, 330] on button "Send" at bounding box center [642, 330] width 29 height 11
click at [630, 10] on button "Options" at bounding box center [629, 11] width 37 height 12
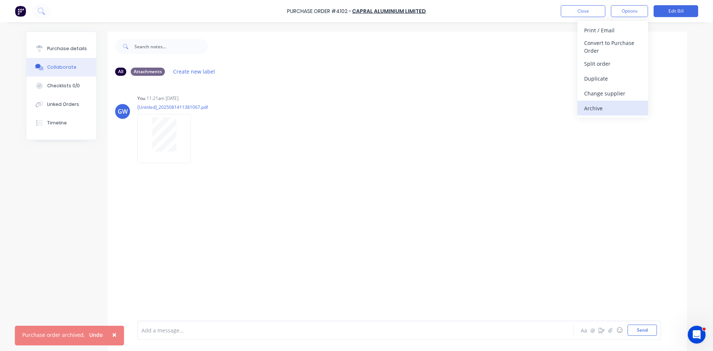
click at [610, 107] on div "Archive" at bounding box center [612, 108] width 57 height 11
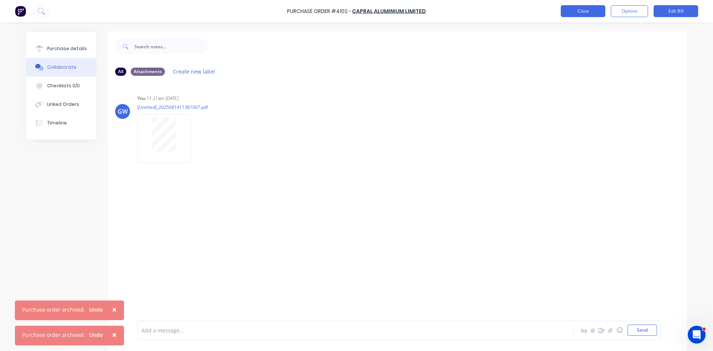
click at [580, 9] on button "Close" at bounding box center [583, 11] width 45 height 12
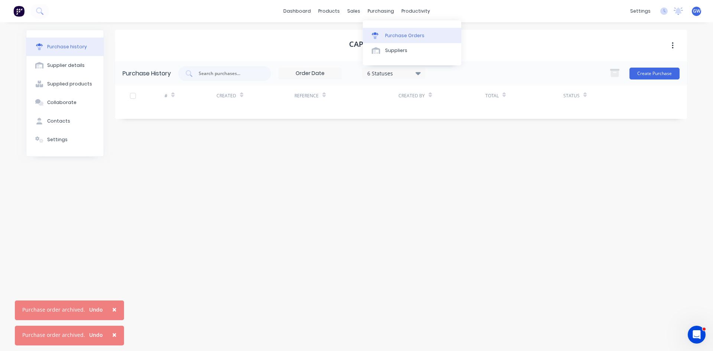
click at [384, 33] on link "Purchase Orders" at bounding box center [412, 35] width 98 height 15
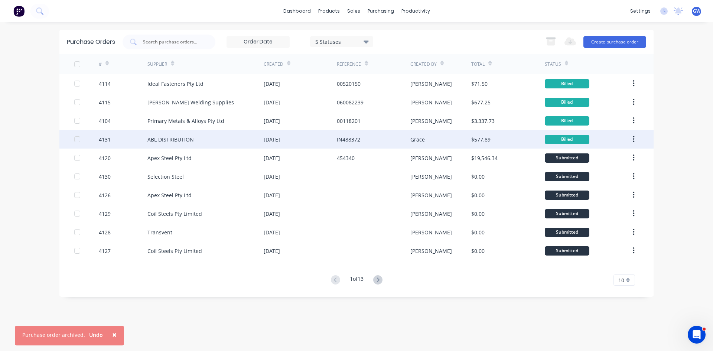
click at [185, 144] on div "ABL DISTRIBUTION" at bounding box center [205, 139] width 116 height 19
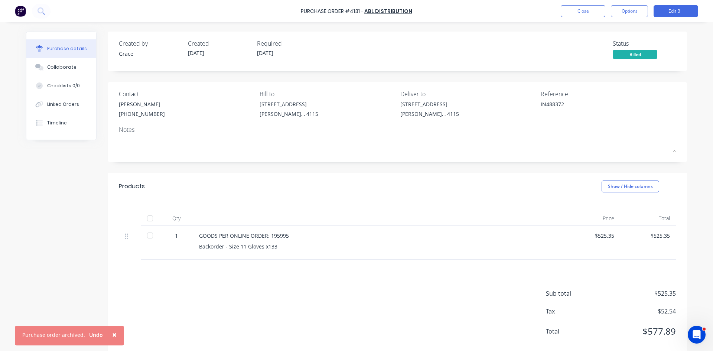
drag, startPoint x: 74, startPoint y: 64, endPoint x: 115, endPoint y: 95, distance: 51.3
click at [74, 64] on button "Collaborate" at bounding box center [61, 67] width 70 height 19
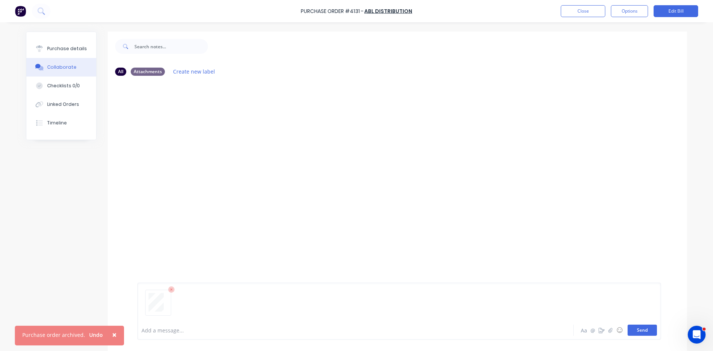
click at [638, 328] on button "Send" at bounding box center [642, 330] width 29 height 11
click at [581, 12] on button "Close" at bounding box center [583, 11] width 45 height 12
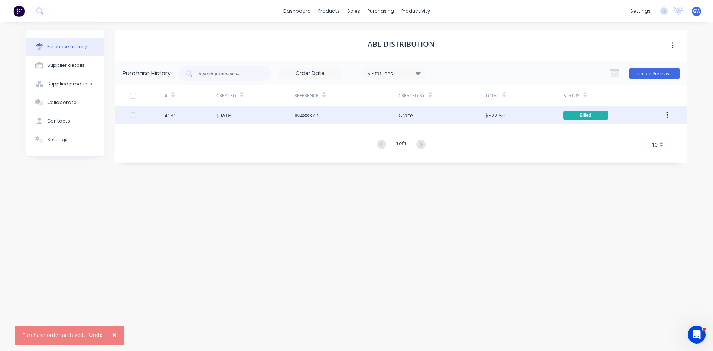
click at [669, 117] on button "button" at bounding box center [666, 114] width 17 height 13
click at [651, 136] on div "Archive" at bounding box center [640, 134] width 57 height 11
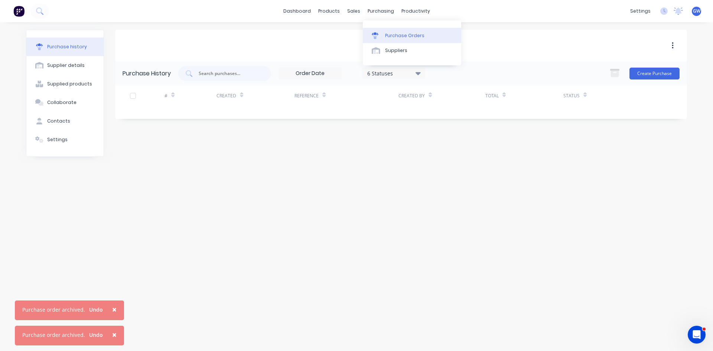
click at [394, 37] on div "Purchase Orders" at bounding box center [404, 35] width 39 height 7
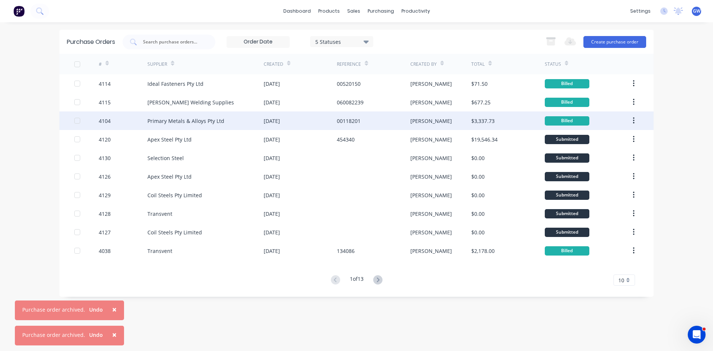
click at [329, 126] on div "08 Aug 2025" at bounding box center [300, 120] width 73 height 19
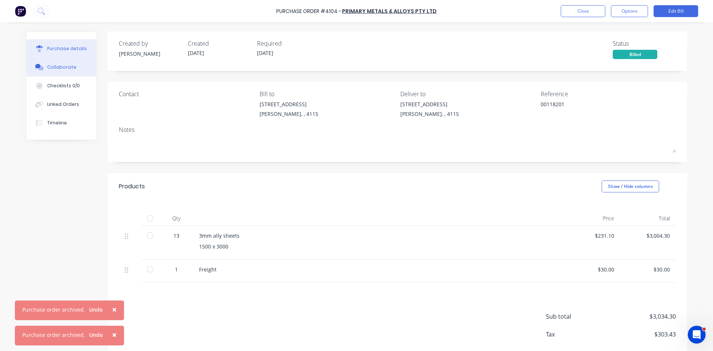
click at [78, 62] on button "Collaborate" at bounding box center [61, 67] width 70 height 19
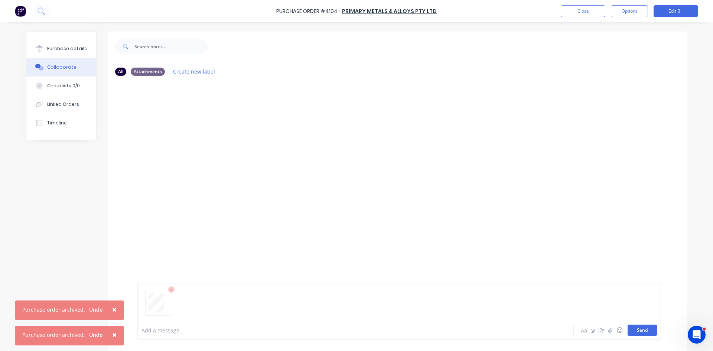
click at [634, 332] on button "Send" at bounding box center [642, 330] width 29 height 11
click at [599, 14] on button "Close" at bounding box center [583, 11] width 45 height 12
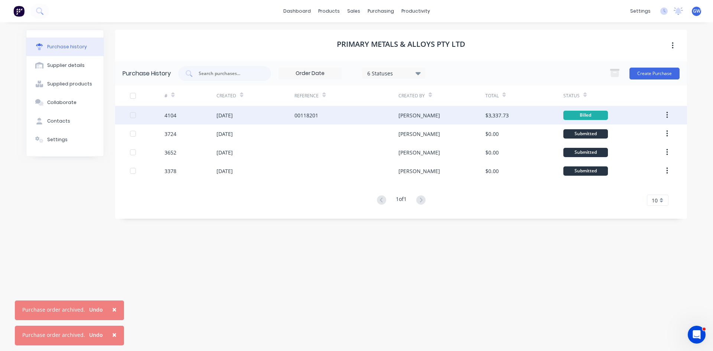
click at [666, 116] on icon "button" at bounding box center [667, 115] width 2 height 8
click at [652, 135] on div "Archive" at bounding box center [640, 134] width 57 height 11
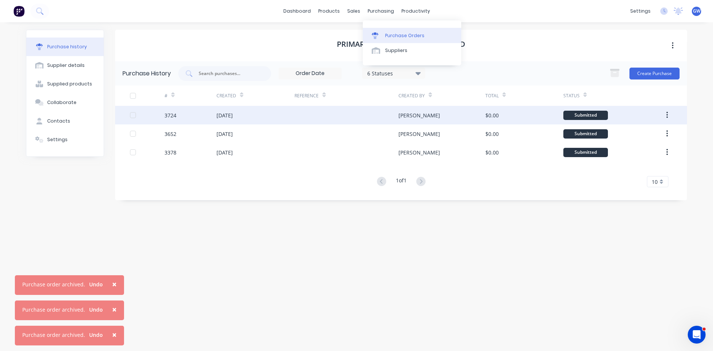
click at [384, 34] on link "Purchase Orders" at bounding box center [412, 35] width 98 height 15
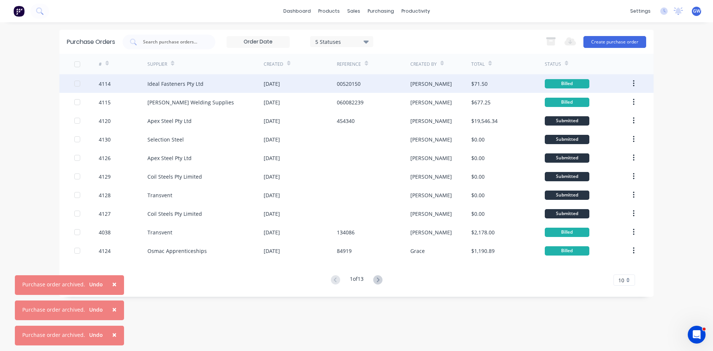
click at [232, 87] on div "Ideal Fasteners Pty Ltd" at bounding box center [205, 83] width 116 height 19
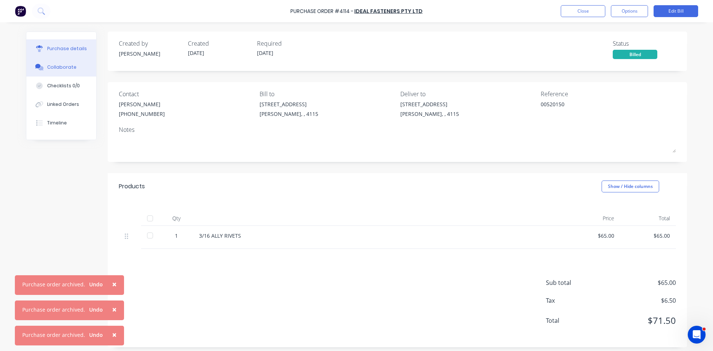
click at [65, 67] on div "Collaborate" at bounding box center [61, 67] width 29 height 7
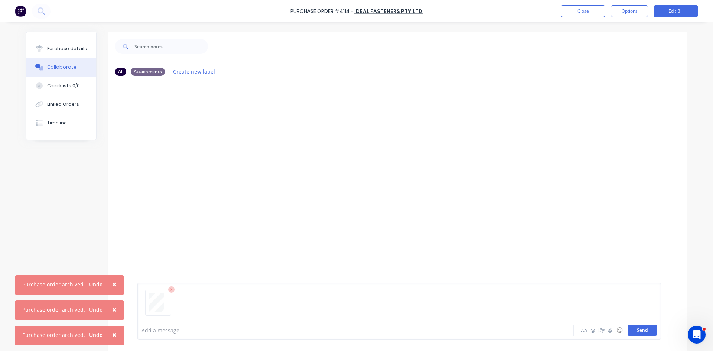
click at [636, 333] on button "Send" at bounding box center [642, 330] width 29 height 11
click at [587, 15] on button "Close" at bounding box center [583, 11] width 45 height 12
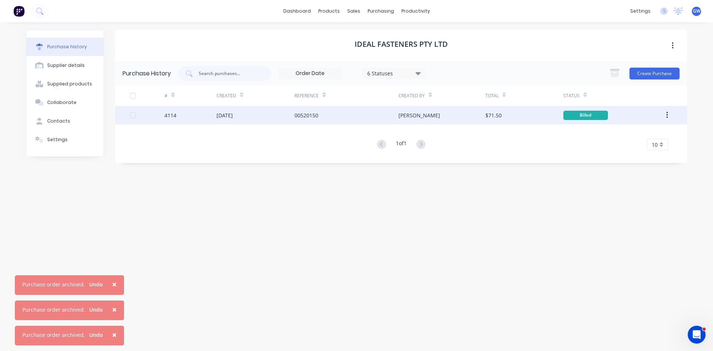
click at [671, 116] on button "button" at bounding box center [666, 114] width 17 height 13
click at [654, 132] on div "Archive" at bounding box center [640, 134] width 57 height 11
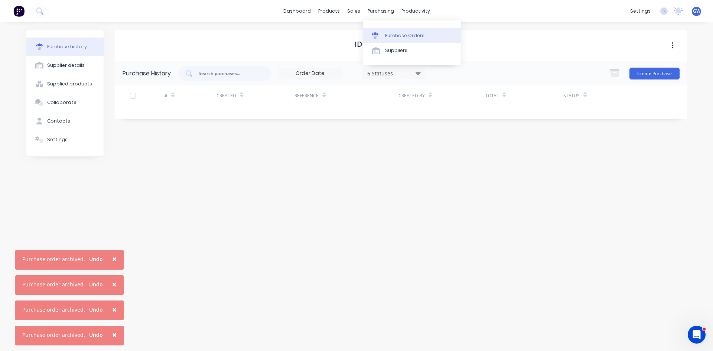
click at [390, 36] on div "Purchase Orders" at bounding box center [404, 35] width 39 height 7
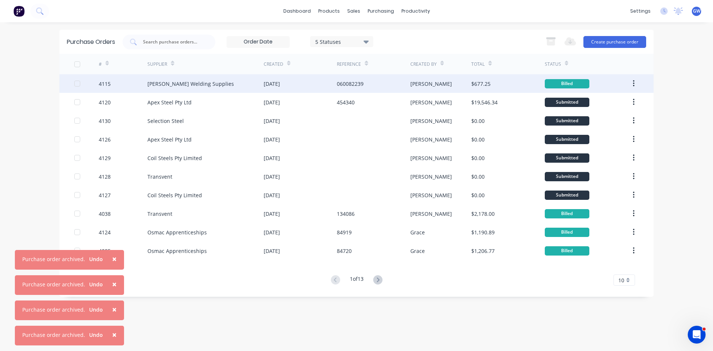
click at [433, 85] on div "[PERSON_NAME]" at bounding box center [440, 83] width 61 height 19
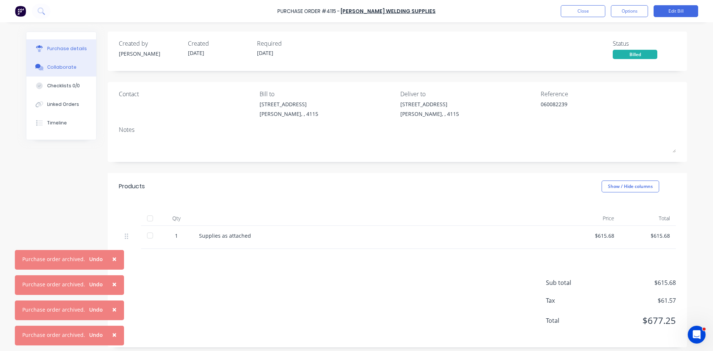
click at [78, 66] on button "Collaborate" at bounding box center [61, 67] width 70 height 19
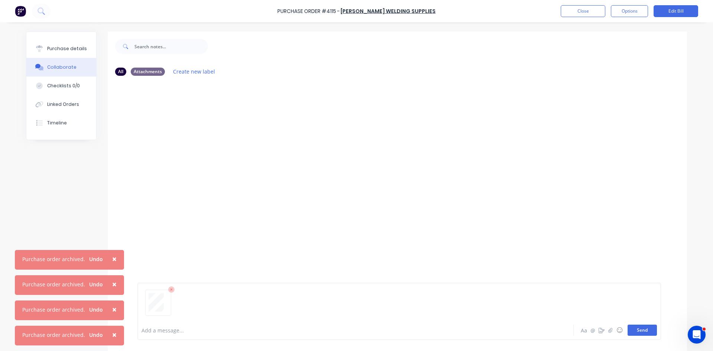
click at [647, 332] on button "Send" at bounding box center [642, 330] width 29 height 11
click at [597, 8] on button "Close" at bounding box center [583, 11] width 45 height 12
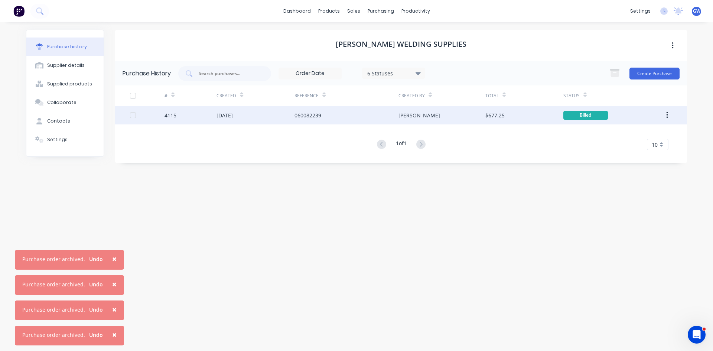
click at [666, 113] on button "button" at bounding box center [666, 114] width 17 height 13
click at [653, 134] on div "Archive" at bounding box center [640, 134] width 57 height 11
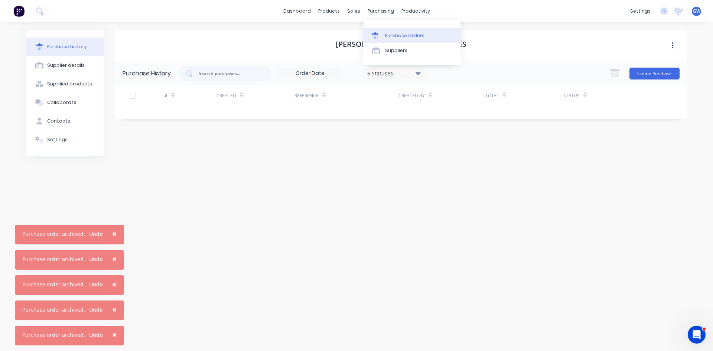
click at [380, 40] on link "Purchase Orders" at bounding box center [412, 35] width 98 height 15
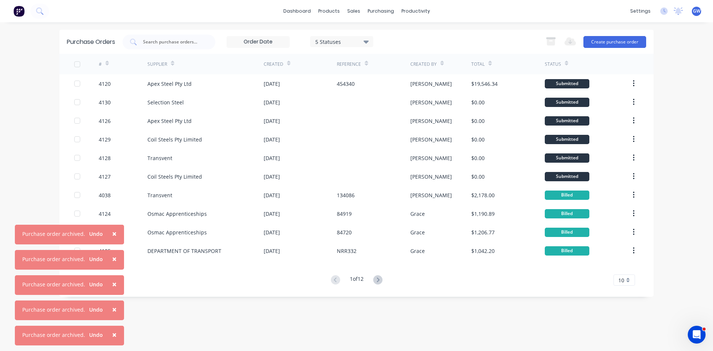
click at [335, 43] on div "5 Statuses" at bounding box center [341, 42] width 53 height 8
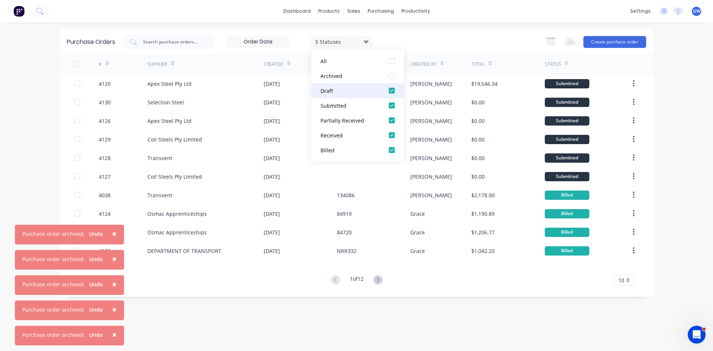
click at [393, 88] on div at bounding box center [391, 90] width 15 height 15
click at [391, 108] on div at bounding box center [391, 105] width 15 height 15
drag, startPoint x: 389, startPoint y: 121, endPoint x: 391, endPoint y: 132, distance: 10.9
click at [389, 122] on div at bounding box center [391, 120] width 15 height 15
click at [392, 141] on div at bounding box center [391, 135] width 15 height 15
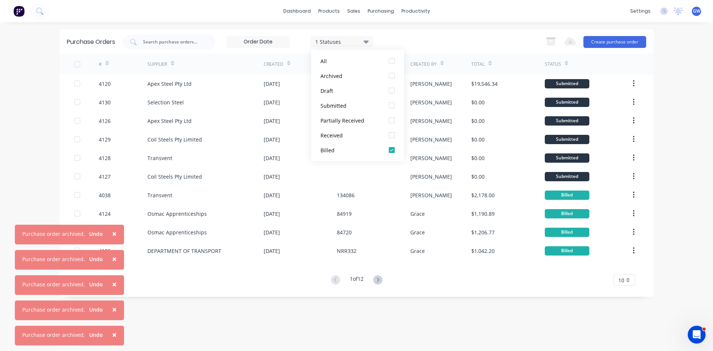
click at [446, 46] on div "1 Statuses 1 Statuses Export to Excel (XLSX) Create purchase order" at bounding box center [385, 42] width 524 height 15
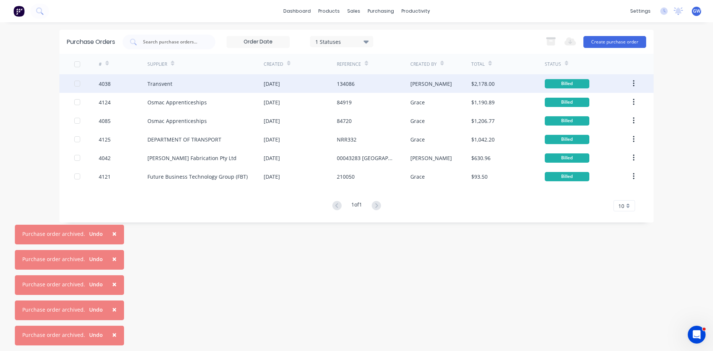
click at [234, 87] on div "Transvent" at bounding box center [205, 83] width 116 height 19
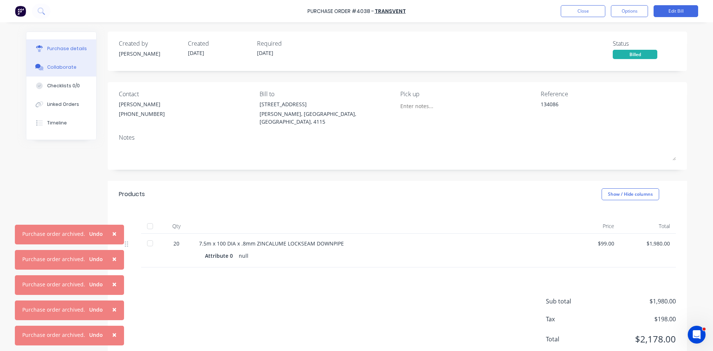
drag, startPoint x: 47, startPoint y: 64, endPoint x: 70, endPoint y: 66, distance: 22.7
click at [47, 64] on div "Collaborate" at bounding box center [61, 67] width 29 height 7
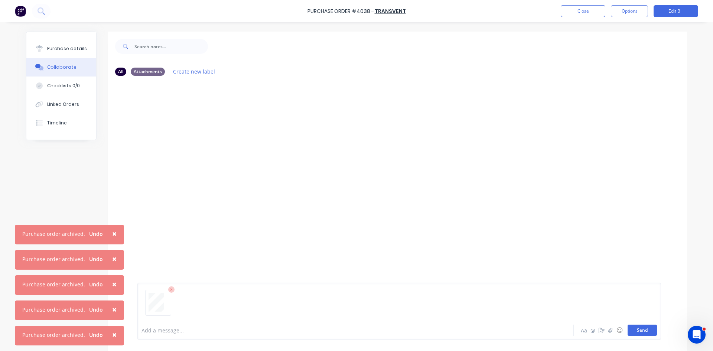
click at [641, 328] on button "Send" at bounding box center [642, 330] width 29 height 11
click at [601, 13] on button "Close" at bounding box center [583, 11] width 45 height 12
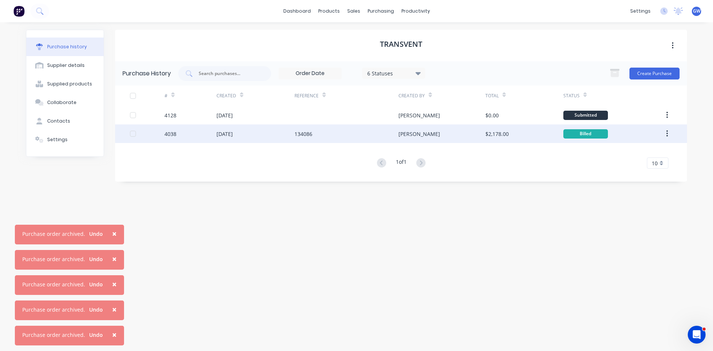
click at [667, 139] on button "button" at bounding box center [666, 133] width 17 height 13
click at [651, 159] on div "Archive" at bounding box center [640, 153] width 57 height 11
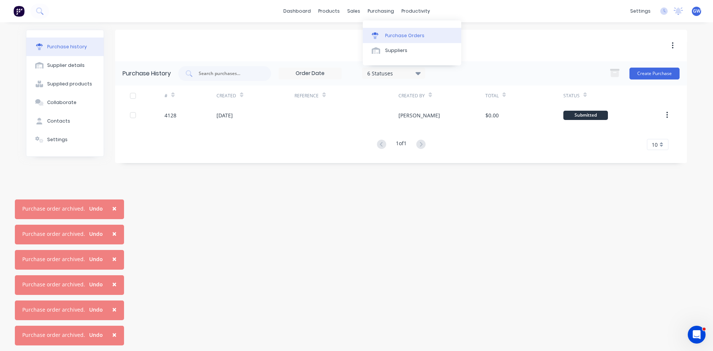
click at [407, 32] on div "Purchase Orders" at bounding box center [404, 35] width 39 height 7
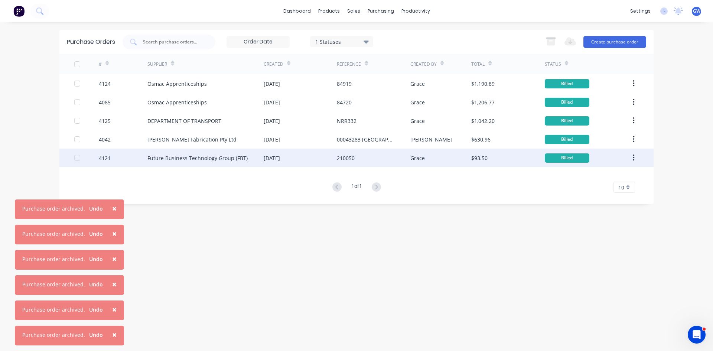
click at [313, 163] on div "11 Aug 2025" at bounding box center [300, 158] width 73 height 19
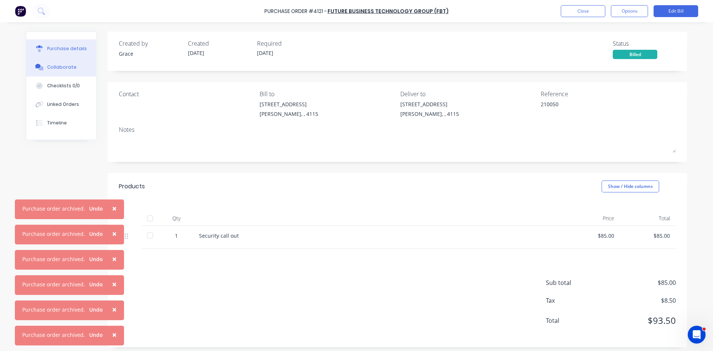
click at [74, 74] on button "Collaborate" at bounding box center [61, 67] width 70 height 19
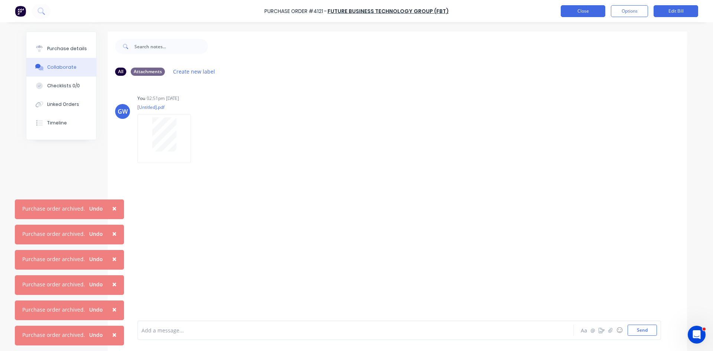
click at [572, 12] on button "Close" at bounding box center [583, 11] width 45 height 12
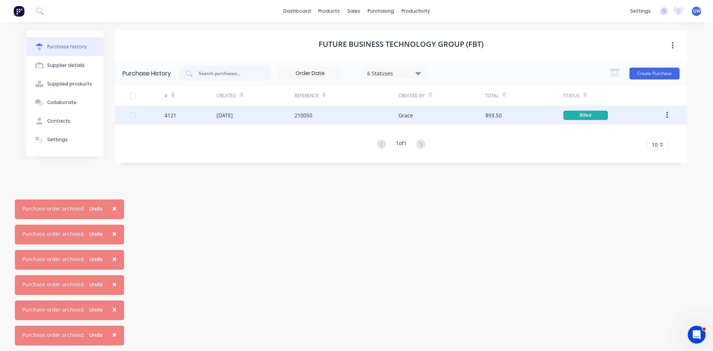
click at [669, 113] on button "button" at bounding box center [666, 114] width 17 height 13
click at [653, 132] on div "Archive" at bounding box center [640, 134] width 57 height 11
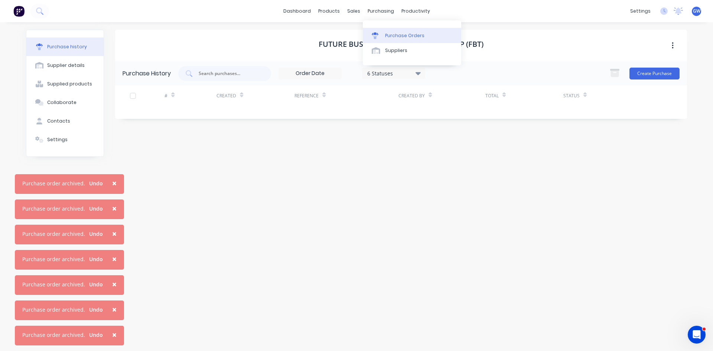
click at [387, 32] on link "Purchase Orders" at bounding box center [412, 35] width 98 height 15
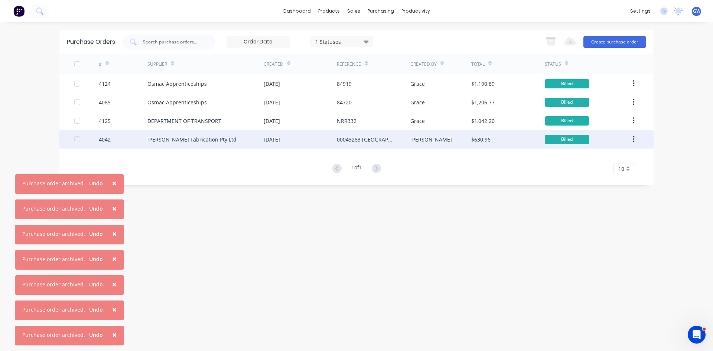
click at [282, 135] on div "[DATE]" at bounding box center [300, 139] width 73 height 19
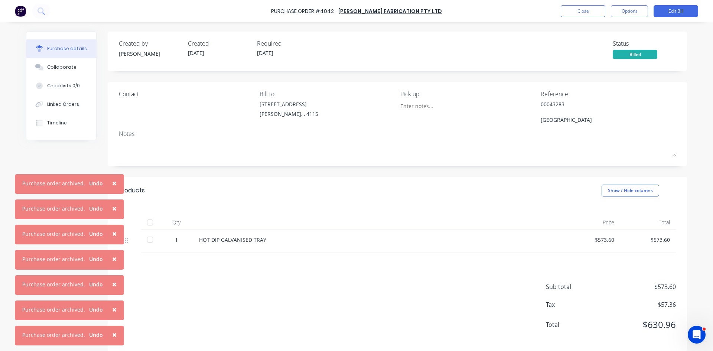
click at [68, 65] on div "Collaborate" at bounding box center [61, 67] width 29 height 7
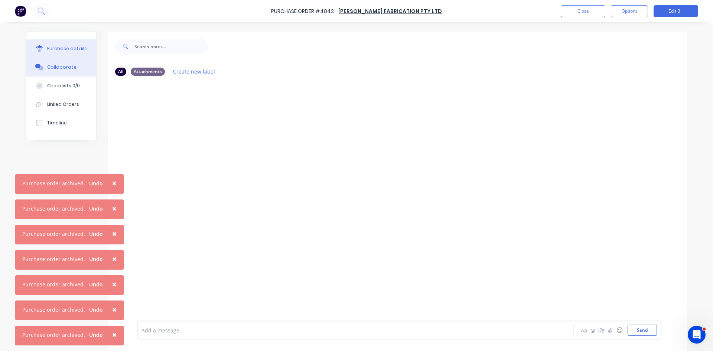
click at [68, 53] on button "Purchase details" at bounding box center [61, 48] width 70 height 19
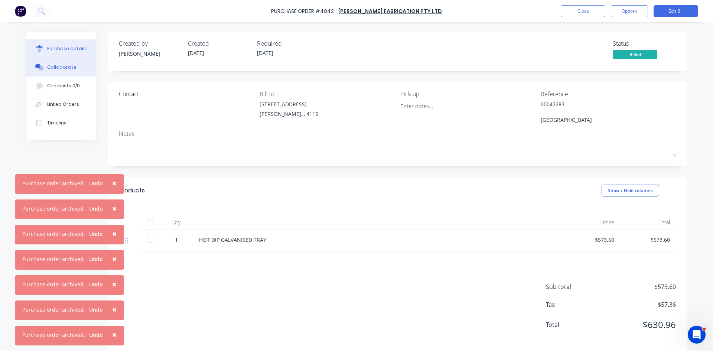
click at [83, 76] on button "Collaborate" at bounding box center [61, 67] width 70 height 19
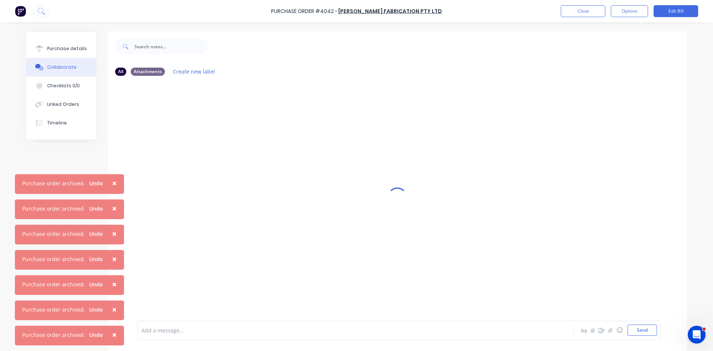
click at [57, 62] on button "Collaborate" at bounding box center [61, 67] width 70 height 19
click at [631, 332] on button "Send" at bounding box center [642, 330] width 29 height 11
click at [593, 10] on button "Close" at bounding box center [583, 11] width 45 height 12
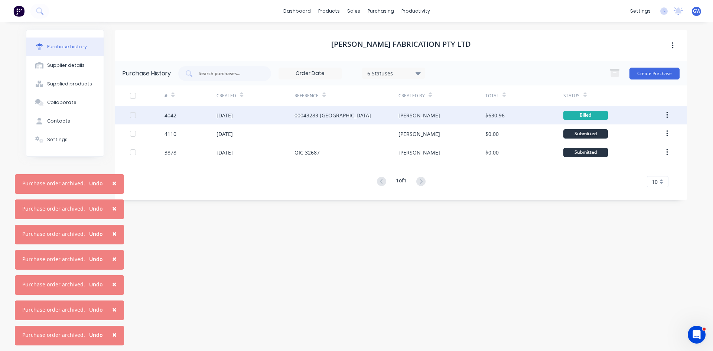
click at [667, 111] on icon "button" at bounding box center [667, 115] width 2 height 8
click at [662, 131] on div "Archive" at bounding box center [640, 134] width 57 height 11
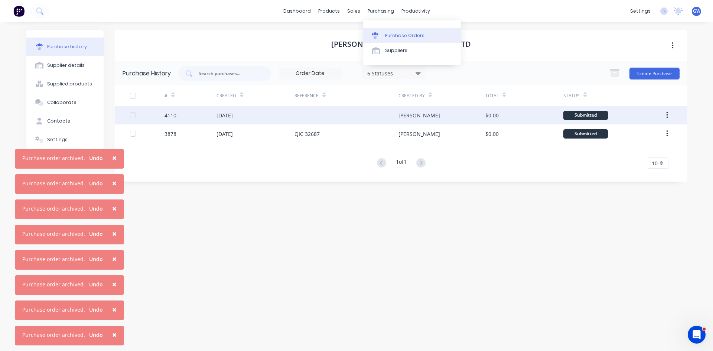
click at [386, 36] on div "Purchase Orders" at bounding box center [404, 35] width 39 height 7
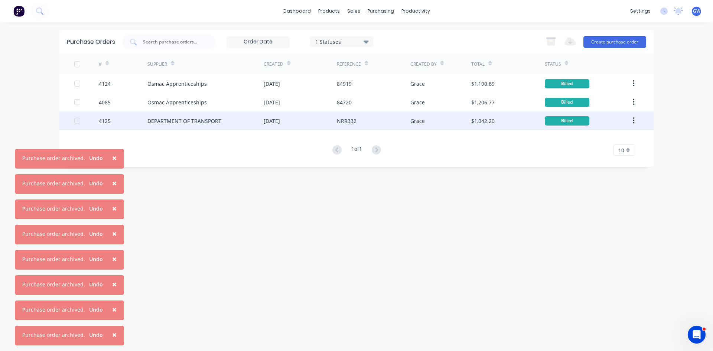
click at [409, 124] on div "NRR332" at bounding box center [373, 120] width 73 height 19
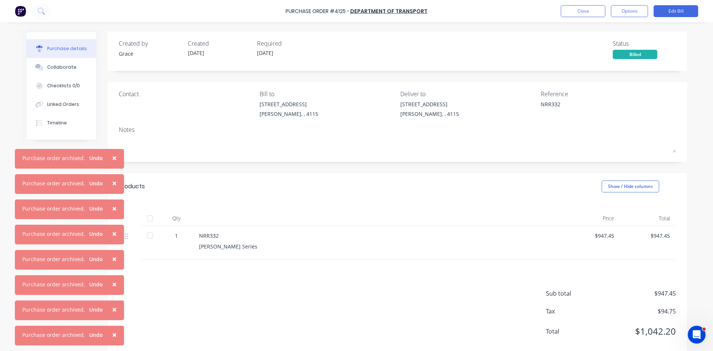
click at [112, 336] on span "×" at bounding box center [114, 334] width 4 height 10
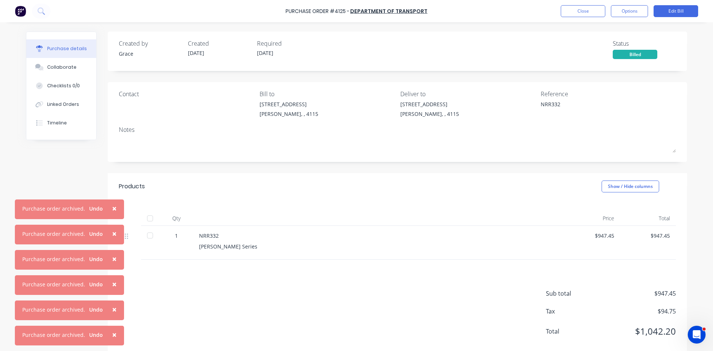
click at [112, 336] on span "×" at bounding box center [114, 334] width 4 height 10
click at [112, 315] on span "×" at bounding box center [114, 309] width 4 height 10
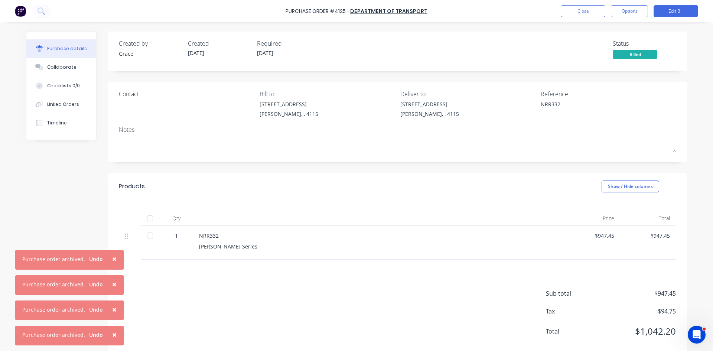
click at [112, 336] on span "×" at bounding box center [114, 334] width 4 height 10
click at [112, 315] on span "×" at bounding box center [114, 309] width 4 height 10
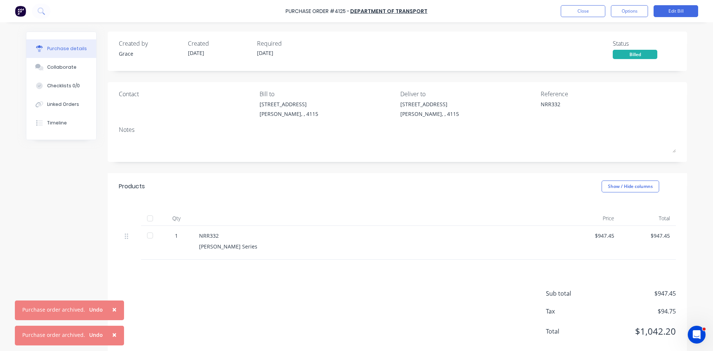
click at [112, 336] on span "×" at bounding box center [114, 334] width 4 height 10
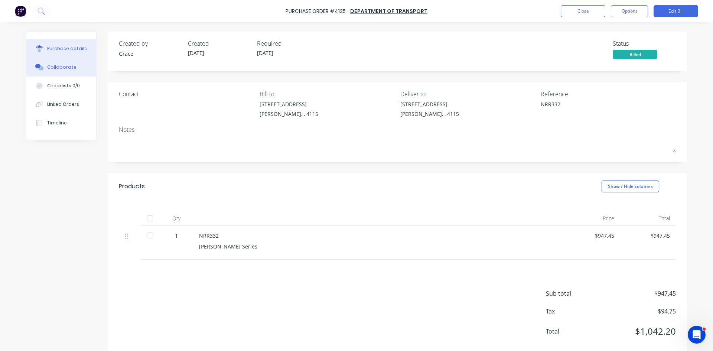
click at [42, 73] on button "Collaborate" at bounding box center [61, 67] width 70 height 19
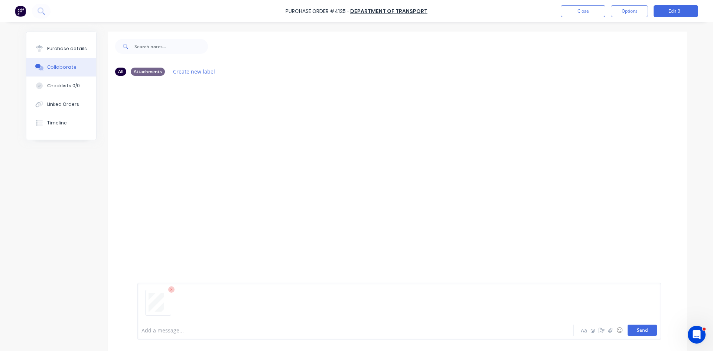
click at [643, 329] on button "Send" at bounding box center [642, 330] width 29 height 11
click at [627, 8] on button "Options" at bounding box center [629, 11] width 37 height 12
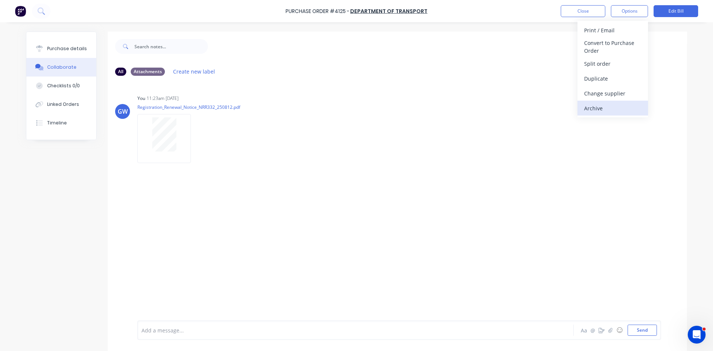
click at [612, 107] on div "Archive" at bounding box center [612, 108] width 57 height 11
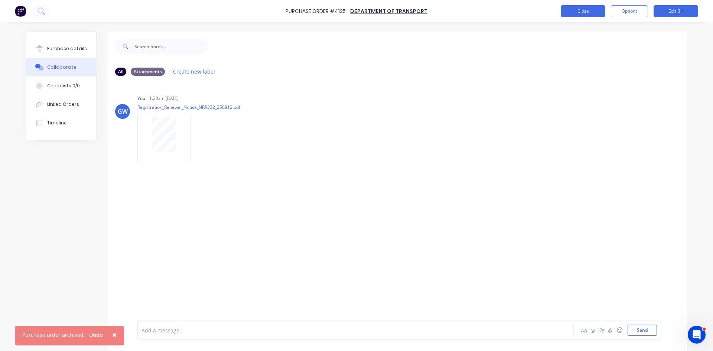
click at [593, 11] on button "Close" at bounding box center [583, 11] width 45 height 12
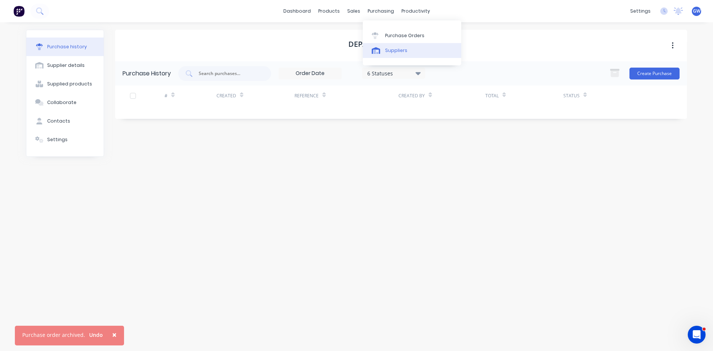
click at [396, 43] on link "Suppliers" at bounding box center [412, 50] width 98 height 15
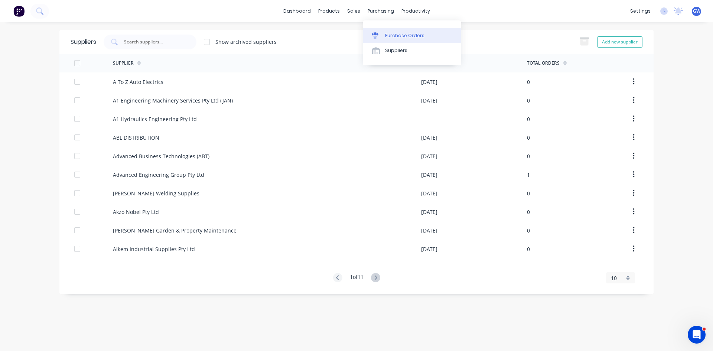
click at [402, 29] on link "Purchase Orders" at bounding box center [412, 35] width 98 height 15
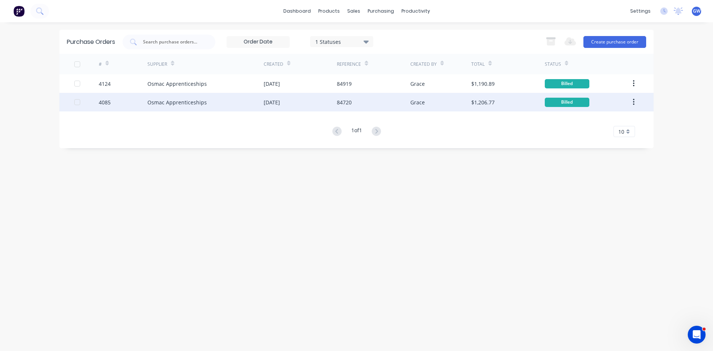
click at [451, 107] on div "Grace" at bounding box center [440, 102] width 61 height 19
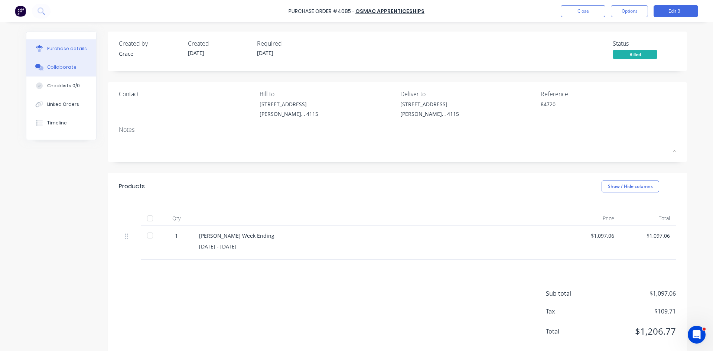
click at [58, 68] on div "Collaborate" at bounding box center [61, 67] width 29 height 7
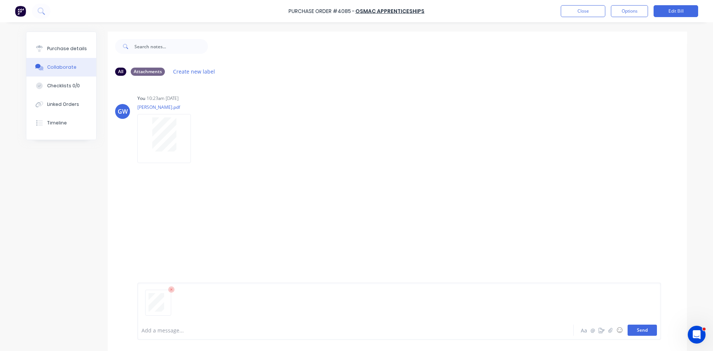
click at [635, 327] on button "Send" at bounding box center [642, 330] width 29 height 11
click at [577, 14] on button "Close" at bounding box center [583, 11] width 45 height 12
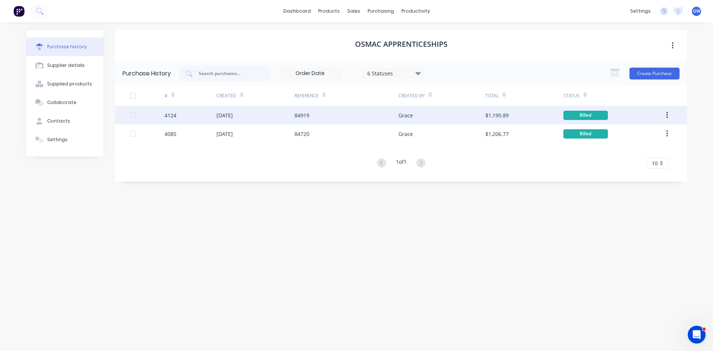
click at [380, 119] on div "84919" at bounding box center [347, 115] width 104 height 19
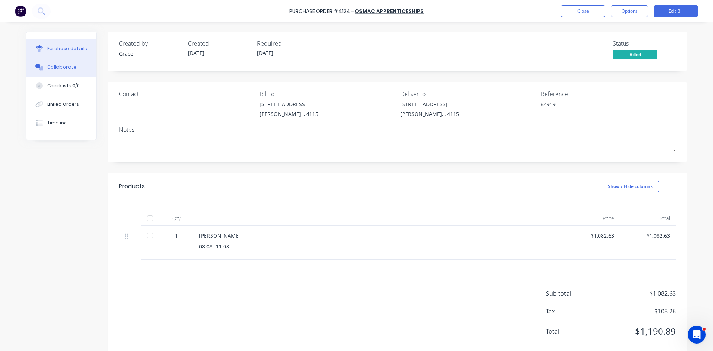
click at [77, 70] on button "Collaborate" at bounding box center [61, 67] width 70 height 19
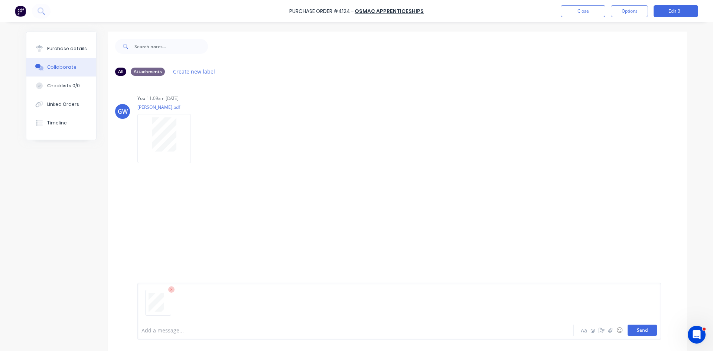
click at [647, 330] on button "Send" at bounding box center [642, 330] width 29 height 11
click at [573, 9] on button "Close" at bounding box center [583, 11] width 45 height 12
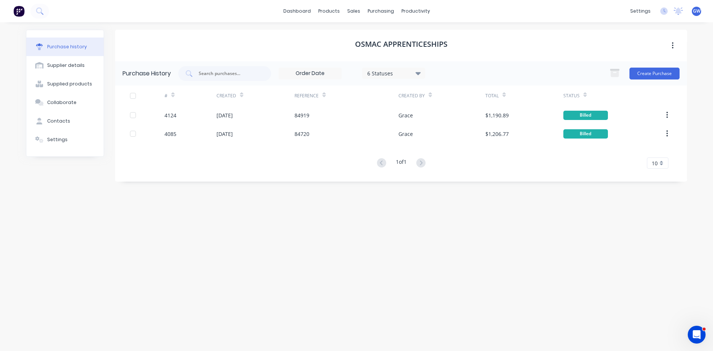
drag, startPoint x: 133, startPoint y: 98, endPoint x: 145, endPoint y: 97, distance: 12.3
click at [133, 98] on div at bounding box center [133, 95] width 15 height 15
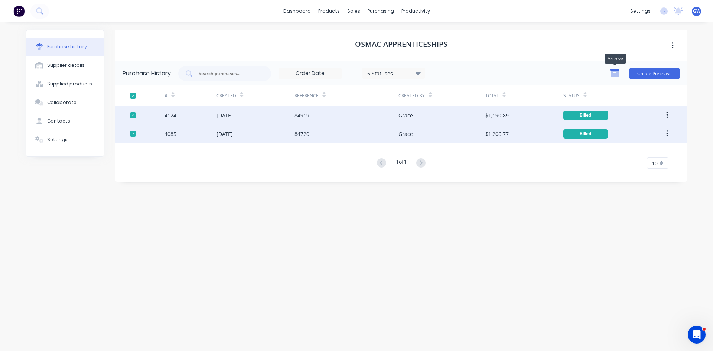
click at [614, 70] on icon "button" at bounding box center [614, 70] width 9 height 2
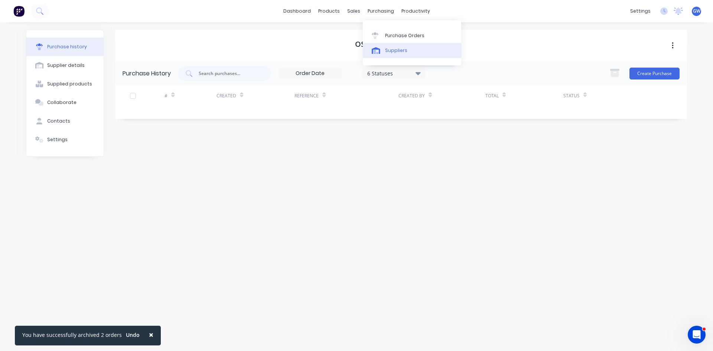
click at [392, 52] on div "Suppliers" at bounding box center [396, 50] width 22 height 7
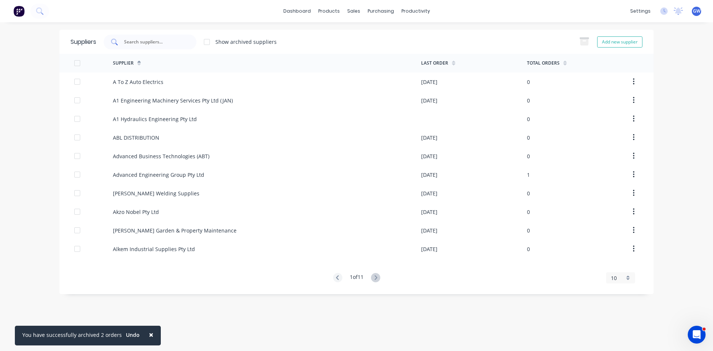
click at [173, 43] on input "text" at bounding box center [154, 41] width 62 height 7
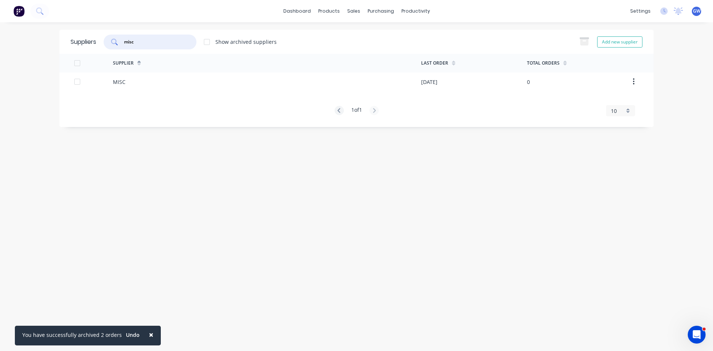
type input "misc"
click at [173, 82] on div "MISC" at bounding box center [267, 81] width 308 height 19
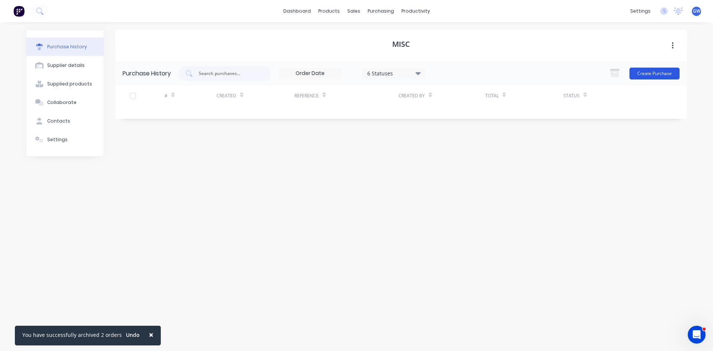
click at [640, 68] on button "Create Purchase" at bounding box center [655, 74] width 50 height 12
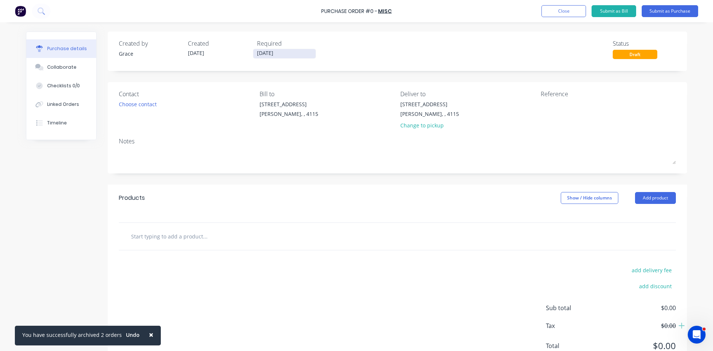
click at [273, 55] on input "14/08/25" at bounding box center [284, 53] width 62 height 9
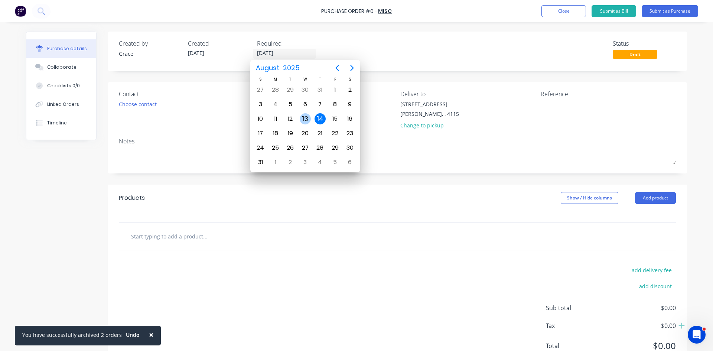
click at [303, 113] on div "13" at bounding box center [305, 118] width 11 height 11
type input "13/08/25"
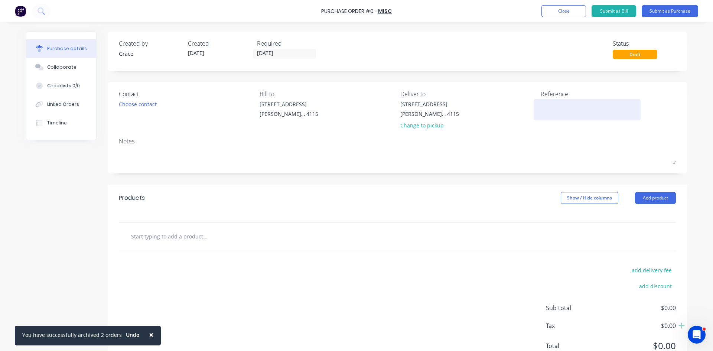
click at [568, 118] on div at bounding box center [587, 109] width 93 height 19
click at [578, 111] on textarea at bounding box center [587, 108] width 93 height 17
type textarea "x"
type textarea "2"
type textarea "x"
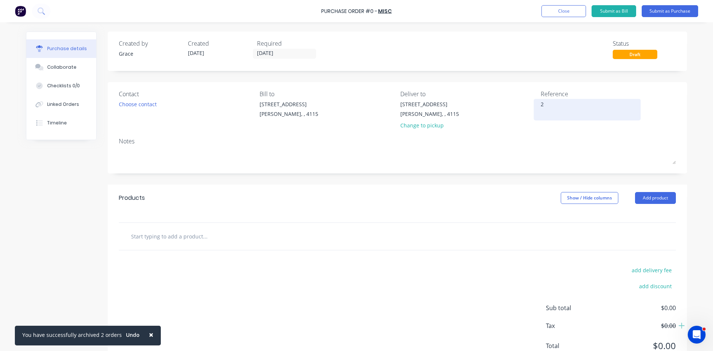
type textarea "20"
type textarea "x"
type textarea "203"
type textarea "x"
type textarea "2036"
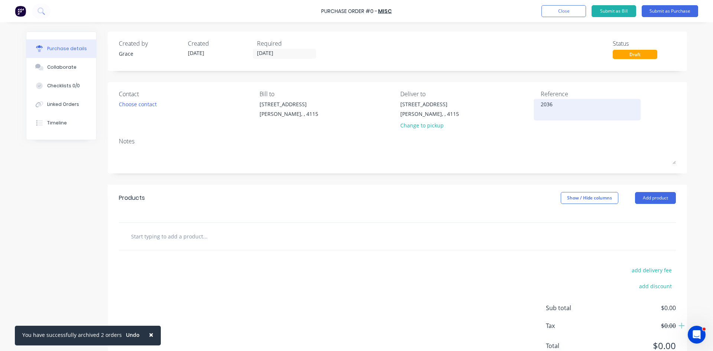
type textarea "x"
type textarea "20360"
type textarea "x"
type textarea "20360"
click at [661, 199] on button "Add product" at bounding box center [655, 198] width 41 height 12
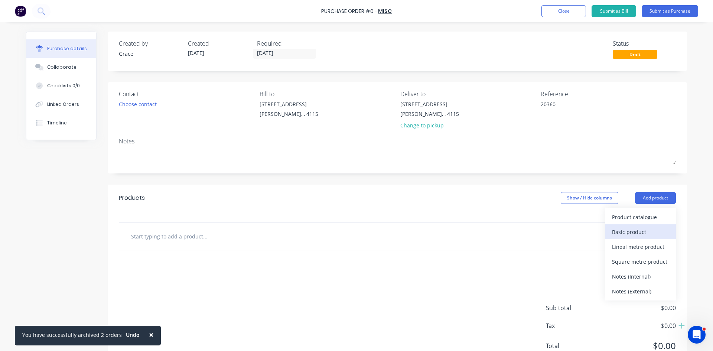
click at [648, 229] on div "Basic product" at bounding box center [640, 232] width 57 height 11
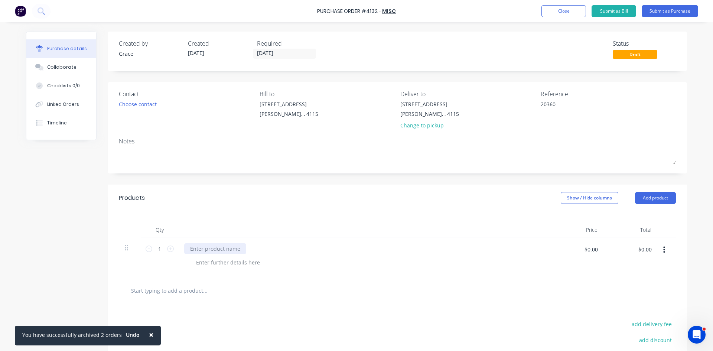
type textarea "x"
click at [201, 248] on div at bounding box center [215, 248] width 62 height 11
type textarea "x"
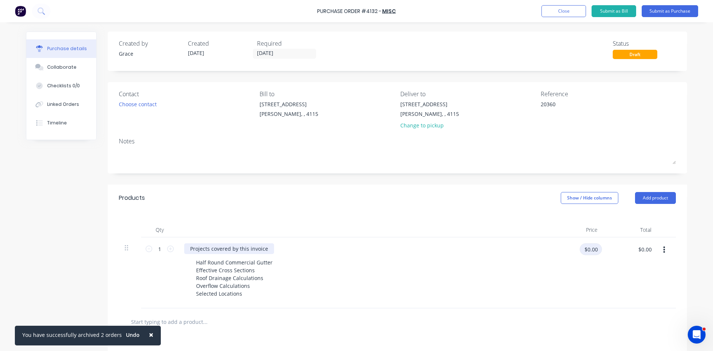
type textarea "x"
type input "6412.50"
type textarea "x"
type input "$6,412.50"
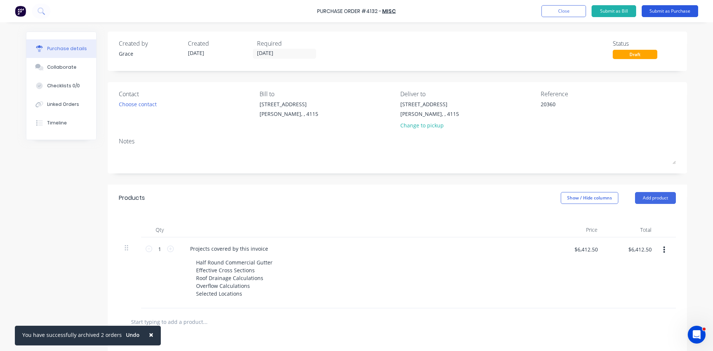
click at [677, 9] on button "Submit as Purchase" at bounding box center [670, 11] width 56 height 12
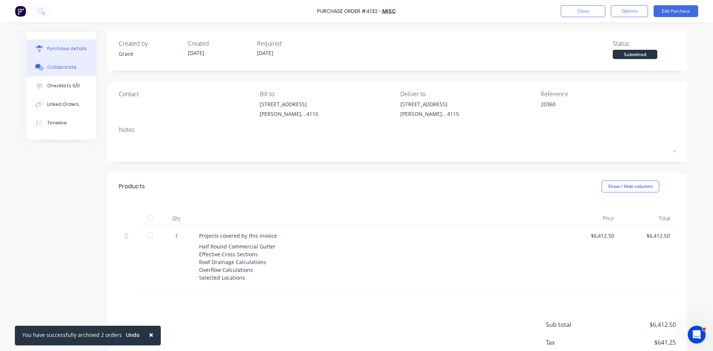
click at [62, 73] on button "Collaborate" at bounding box center [61, 67] width 70 height 19
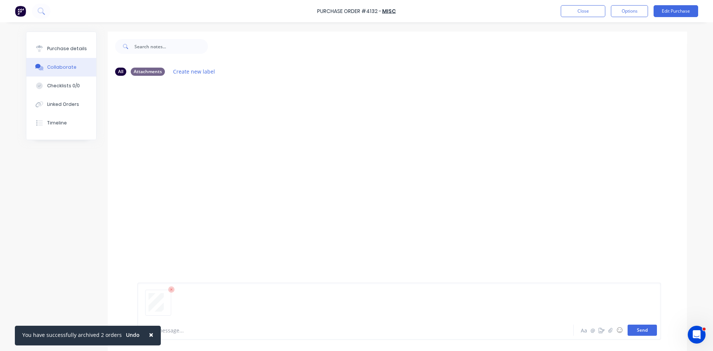
click at [642, 328] on button "Send" at bounding box center [642, 330] width 29 height 11
click at [55, 45] on div "Purchase details" at bounding box center [67, 48] width 40 height 7
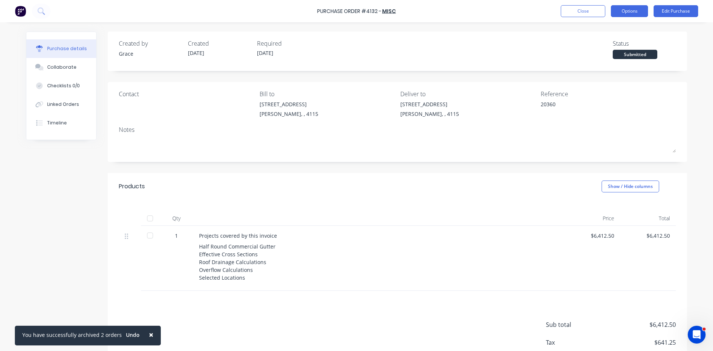
click at [629, 14] on button "Options" at bounding box center [629, 11] width 37 height 12
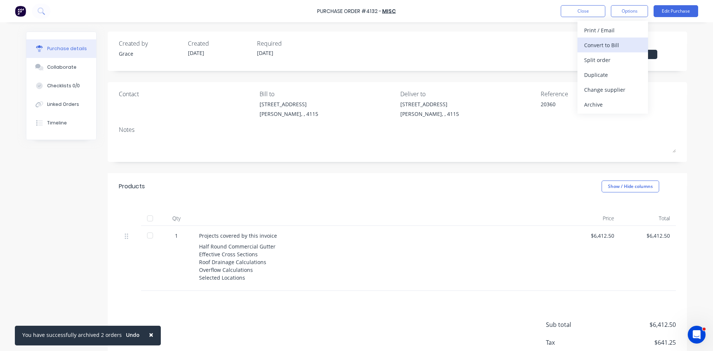
click at [612, 44] on div "Convert to Bill" at bounding box center [612, 45] width 57 height 11
type textarea "x"
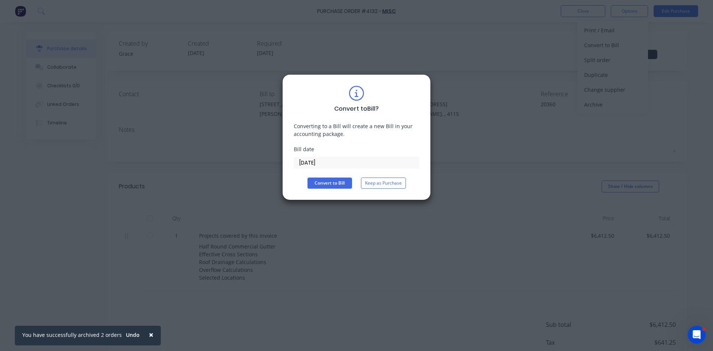
click at [342, 164] on input "14/08/25" at bounding box center [356, 162] width 125 height 11
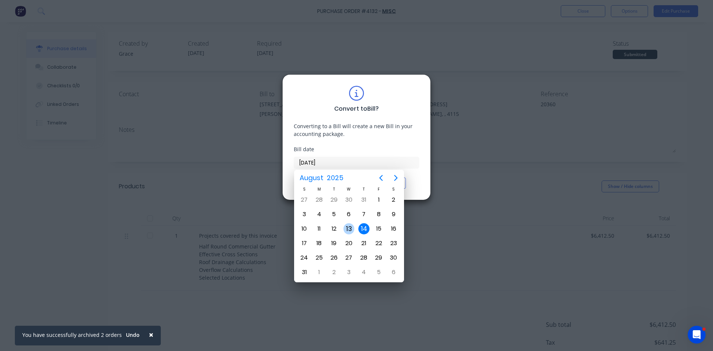
click at [346, 229] on div "13" at bounding box center [349, 228] width 11 height 11
type input "13/08/25"
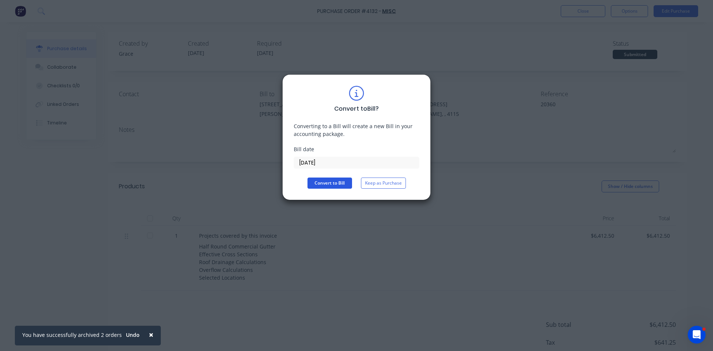
click at [327, 182] on button "Convert to Bill" at bounding box center [330, 183] width 45 height 11
type textarea "x"
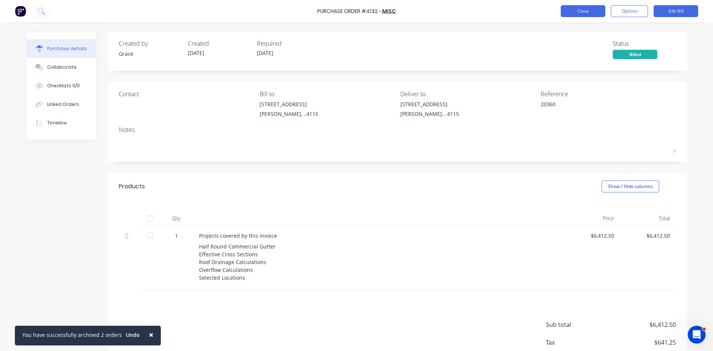
click at [592, 13] on button "Close" at bounding box center [583, 11] width 45 height 12
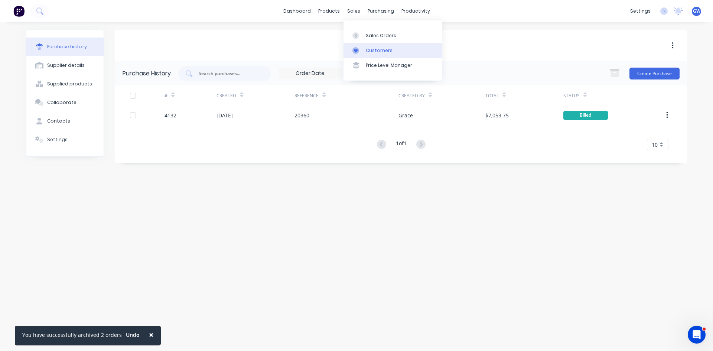
click at [368, 47] on div "Customers" at bounding box center [379, 50] width 27 height 7
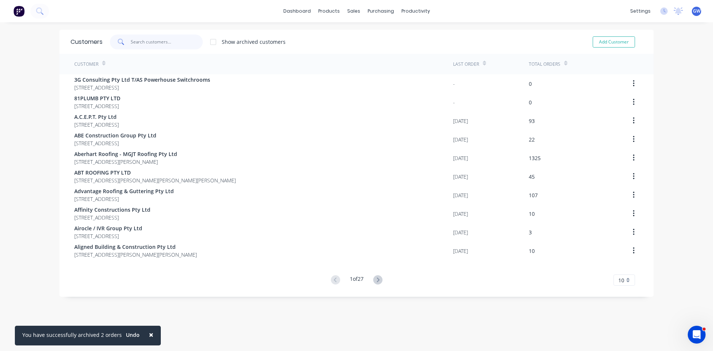
click at [167, 38] on input "text" at bounding box center [167, 42] width 72 height 15
drag, startPoint x: 371, startPoint y: 10, endPoint x: 377, endPoint y: 30, distance: 20.8
click at [373, 16] on div "purchasing" at bounding box center [381, 11] width 34 height 11
click at [378, 31] on link "Purchase Orders" at bounding box center [409, 35] width 98 height 15
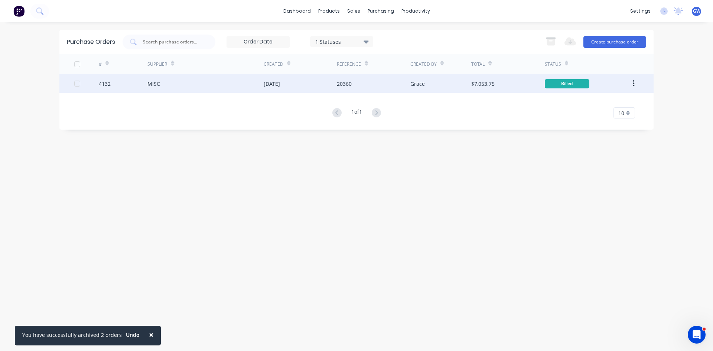
click at [635, 85] on button "button" at bounding box center [633, 83] width 17 height 13
click at [620, 102] on div "Archive" at bounding box center [607, 103] width 57 height 11
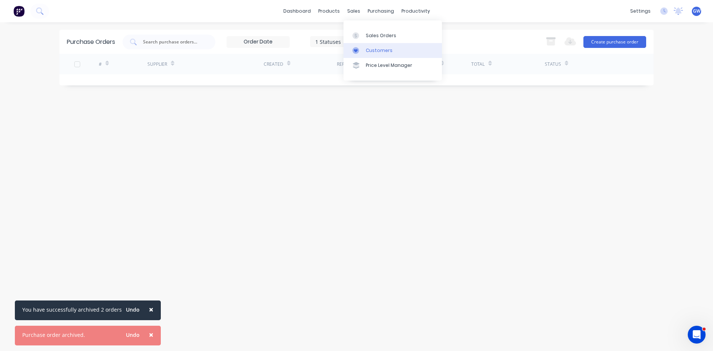
click at [372, 49] on div "Customers" at bounding box center [379, 50] width 27 height 7
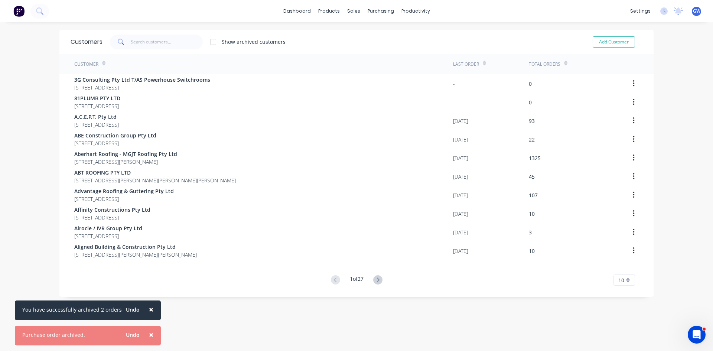
click at [168, 33] on div "Customers Show archived customers Add Customer" at bounding box center [356, 42] width 594 height 24
click at [163, 39] on input "text" at bounding box center [167, 42] width 72 height 15
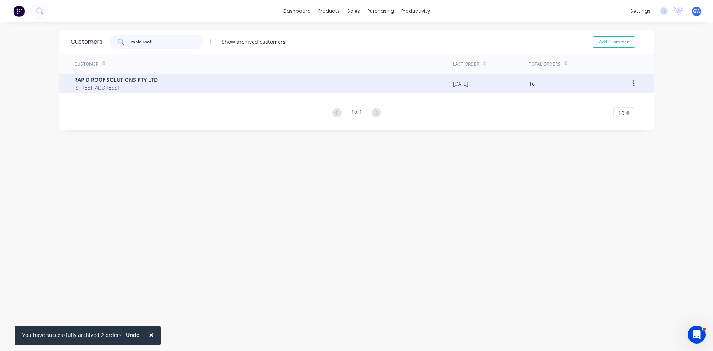
type input "rapid roof"
click at [155, 82] on span "RAPID ROOF SOLUTIONS PTY LTD" at bounding box center [116, 80] width 84 height 8
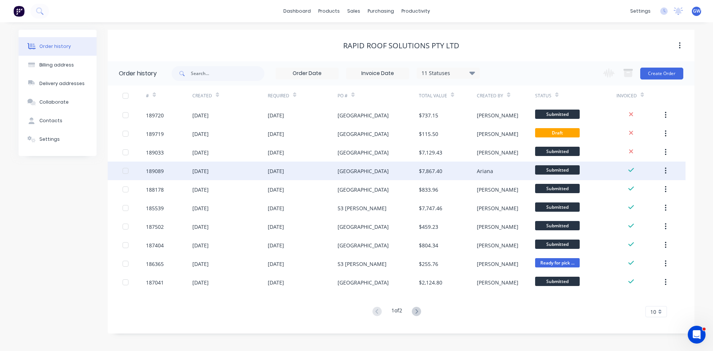
click at [437, 170] on div "$7,867.40" at bounding box center [430, 171] width 23 height 8
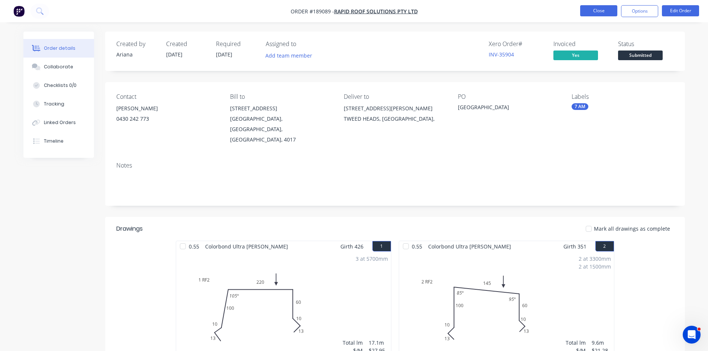
click at [608, 10] on button "Close" at bounding box center [598, 10] width 37 height 11
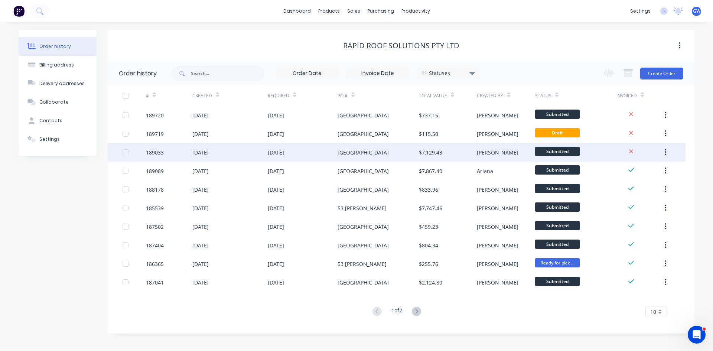
click at [463, 155] on div "$7,129.43" at bounding box center [448, 152] width 58 height 19
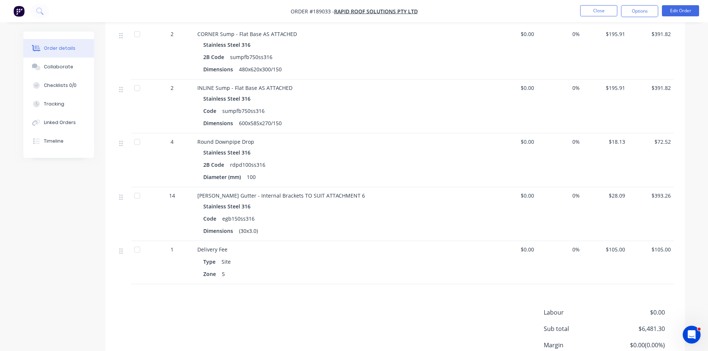
scroll to position [833, 0]
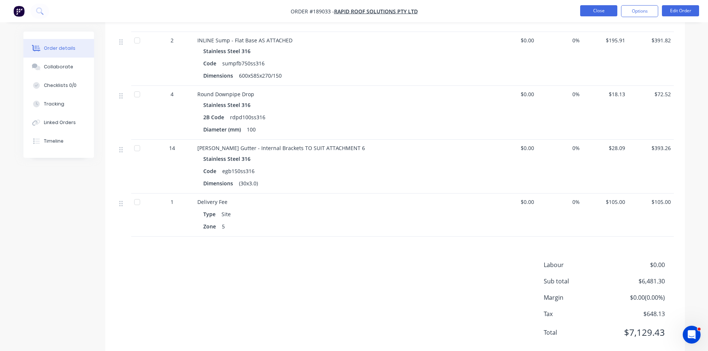
click at [607, 11] on button "Close" at bounding box center [598, 10] width 37 height 11
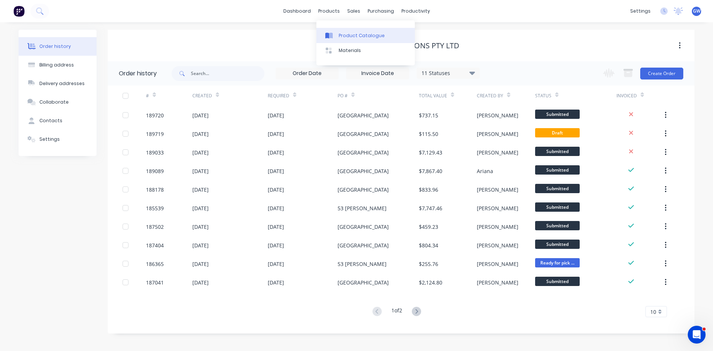
click at [324, 42] on link "Product Catalogue" at bounding box center [365, 35] width 98 height 15
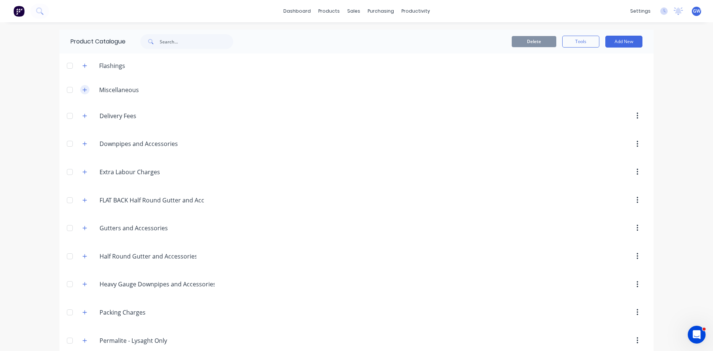
click at [82, 91] on icon "button" at bounding box center [84, 89] width 4 height 5
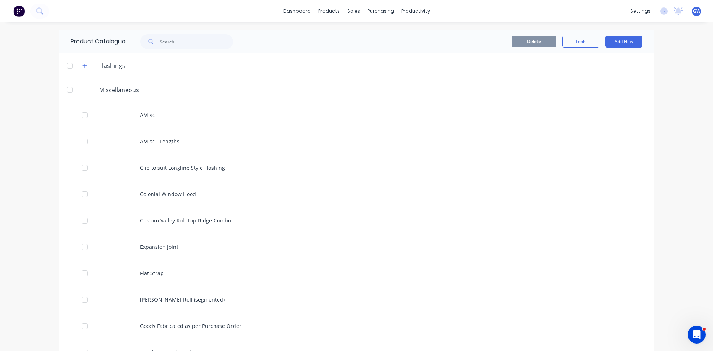
click at [77, 88] on div "Miscellaneous" at bounding box center [111, 89] width 68 height 9
click at [83, 93] on button "button" at bounding box center [84, 89] width 9 height 9
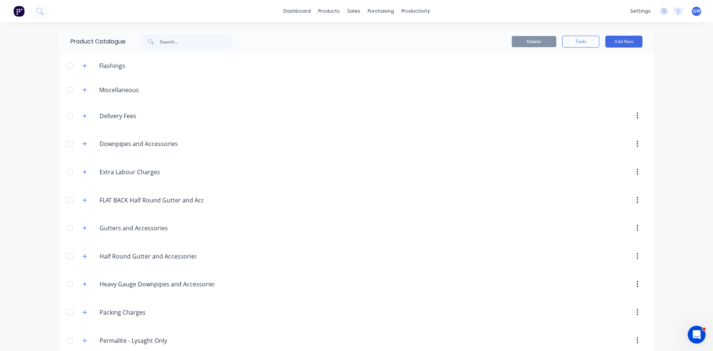
click at [77, 88] on div "Miscellaneous" at bounding box center [111, 89] width 68 height 9
click at [84, 86] on button "button" at bounding box center [84, 89] width 9 height 9
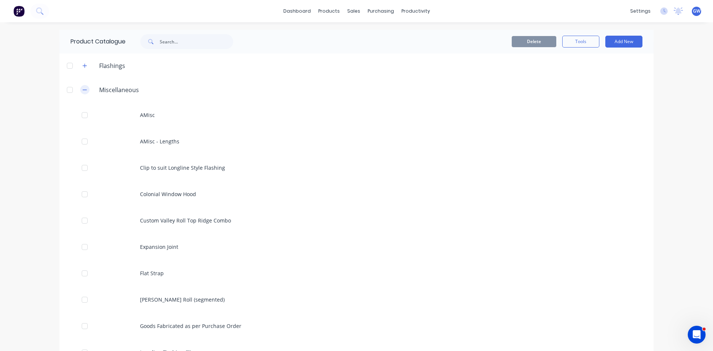
click at [84, 86] on button "button" at bounding box center [84, 89] width 9 height 9
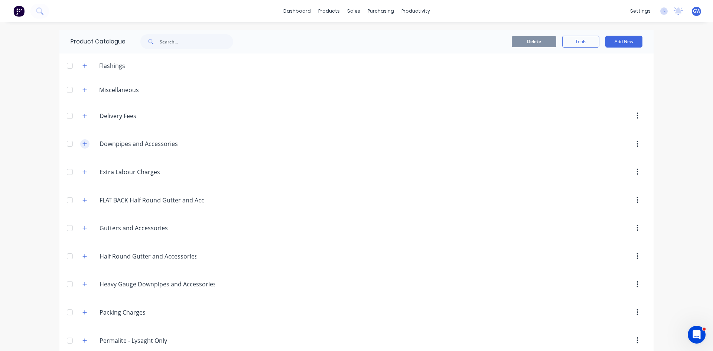
click at [82, 144] on icon "button" at bounding box center [84, 143] width 4 height 5
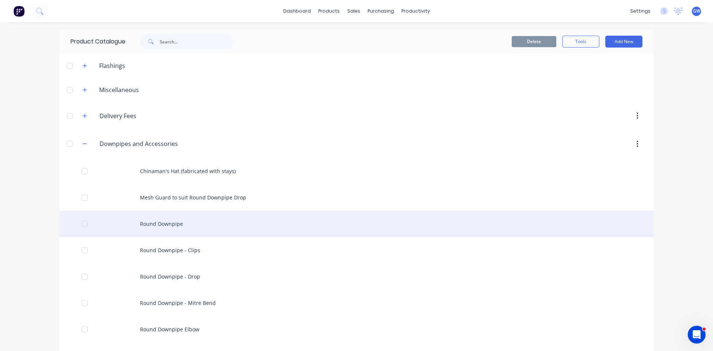
click at [143, 223] on div "Round Downpipe" at bounding box center [356, 224] width 594 height 26
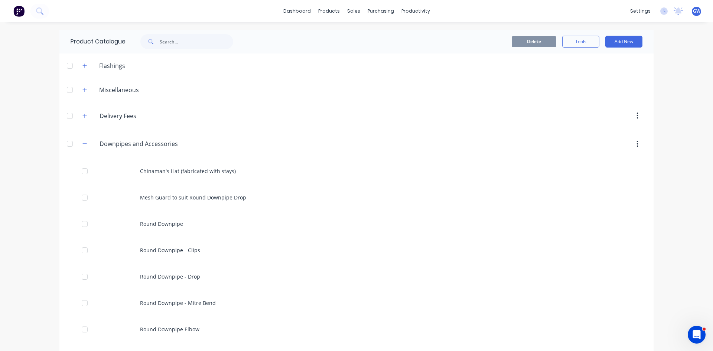
click at [87, 142] on span at bounding box center [84, 143] width 9 height 9
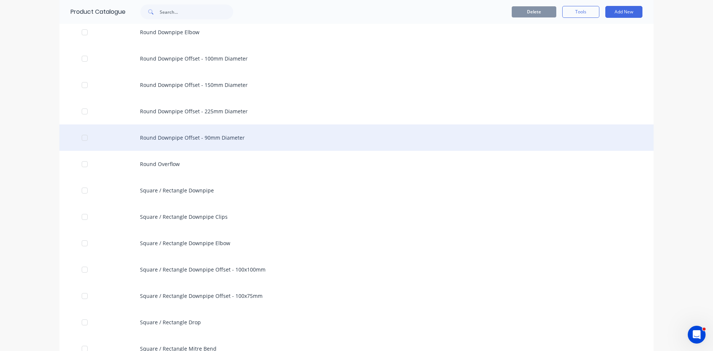
scroll to position [223, 0]
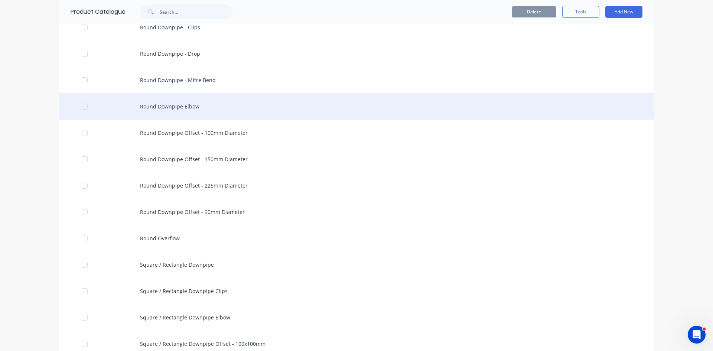
click at [151, 105] on div "Round Downpipe Elbow" at bounding box center [356, 106] width 594 height 26
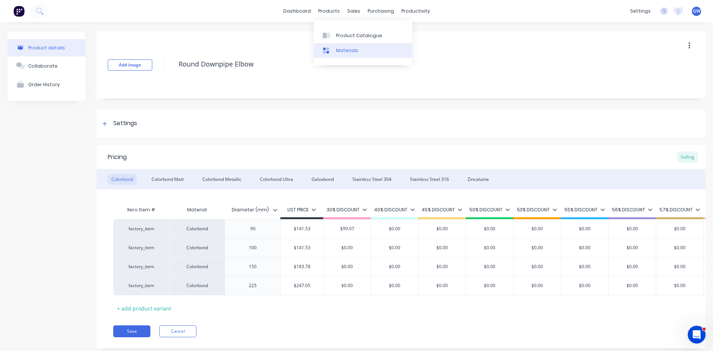
click at [343, 45] on link "Materials" at bounding box center [363, 50] width 98 height 15
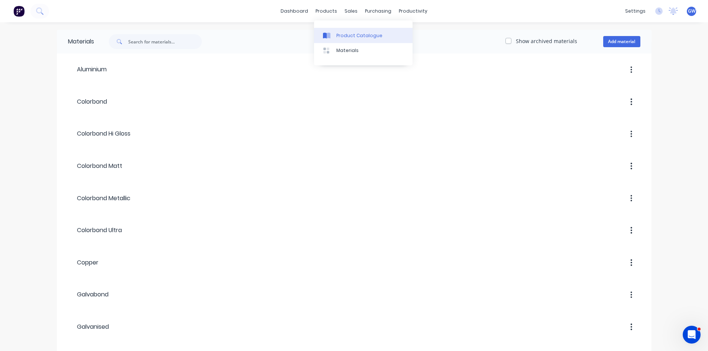
click at [339, 36] on div "Product Catalogue" at bounding box center [359, 35] width 46 height 7
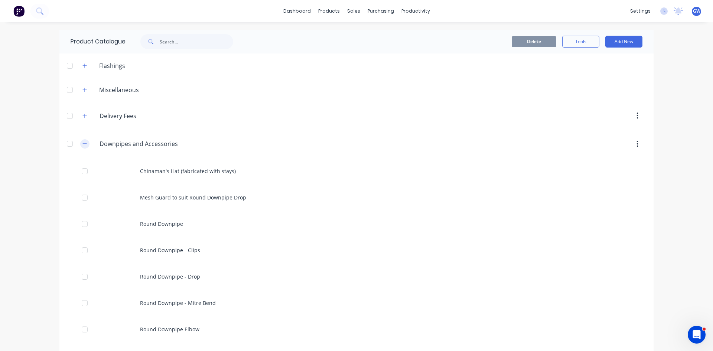
click at [80, 146] on button "button" at bounding box center [84, 143] width 9 height 9
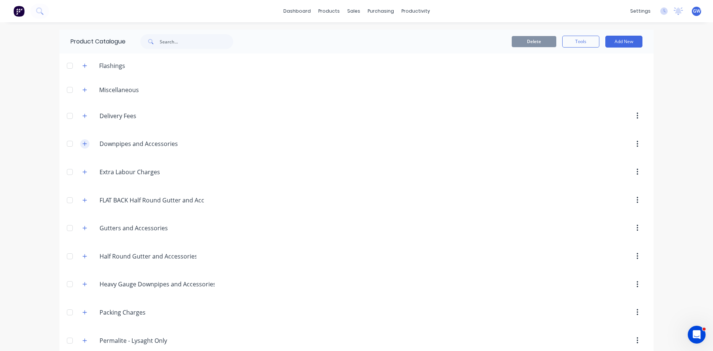
click at [84, 144] on icon "button" at bounding box center [85, 144] width 4 height 4
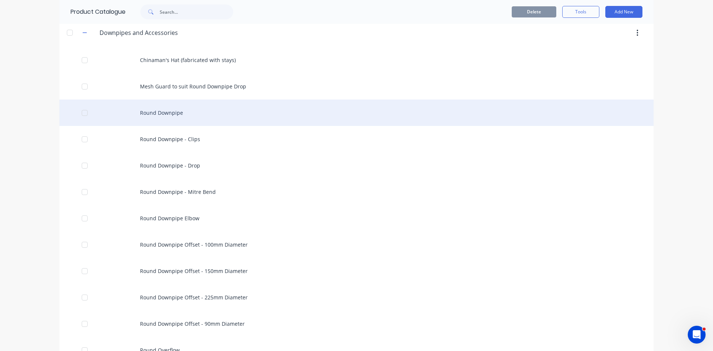
scroll to position [111, 0]
click at [179, 119] on div "Round Downpipe" at bounding box center [356, 112] width 594 height 26
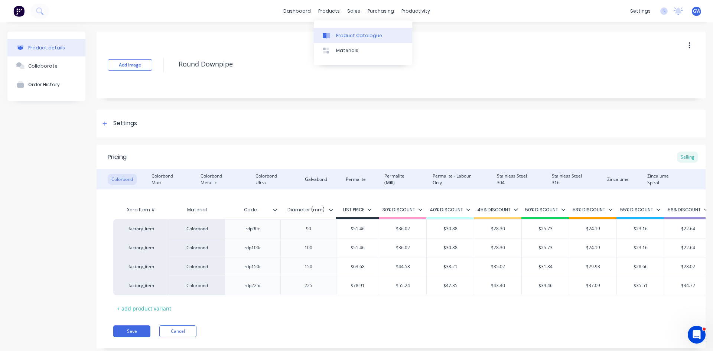
click at [336, 32] on div "Product Catalogue" at bounding box center [359, 35] width 46 height 7
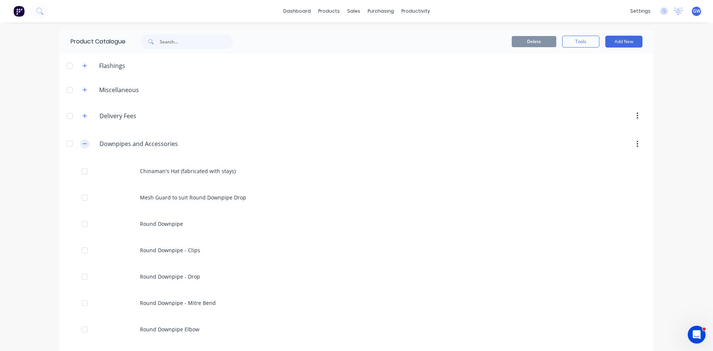
click at [82, 143] on icon "button" at bounding box center [84, 143] width 4 height 5
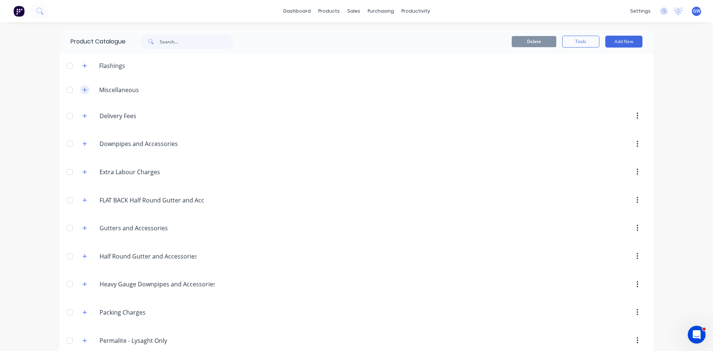
click at [83, 90] on icon "button" at bounding box center [85, 90] width 4 height 4
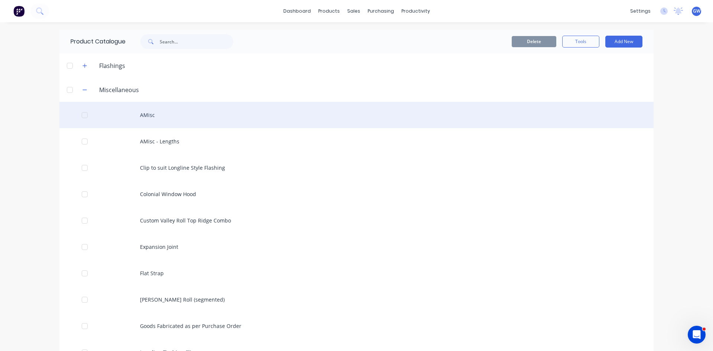
click at [134, 118] on div "AMisc" at bounding box center [356, 115] width 594 height 26
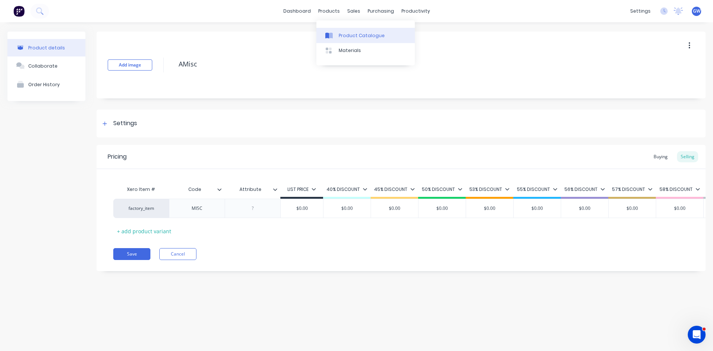
click at [342, 37] on div "Product Catalogue" at bounding box center [362, 35] width 46 height 7
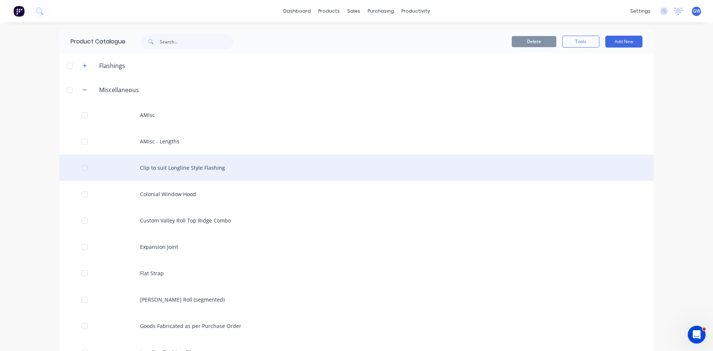
click at [186, 175] on div "Clip to suit Longline Style Flashing" at bounding box center [356, 167] width 594 height 26
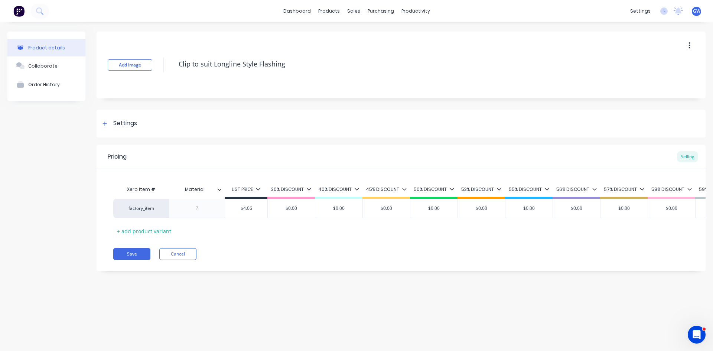
drag, startPoint x: 364, startPoint y: 58, endPoint x: 132, endPoint y: 55, distance: 232.2
click at [132, 55] on div "Add image Clip to suit Longline Style Flashing" at bounding box center [401, 65] width 609 height 67
click at [339, 38] on div "Product Catalogue" at bounding box center [362, 35] width 46 height 7
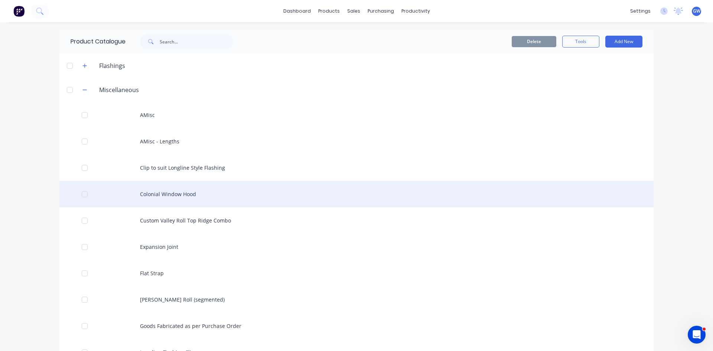
click at [207, 192] on div "Colonial Window Hood" at bounding box center [356, 194] width 594 height 26
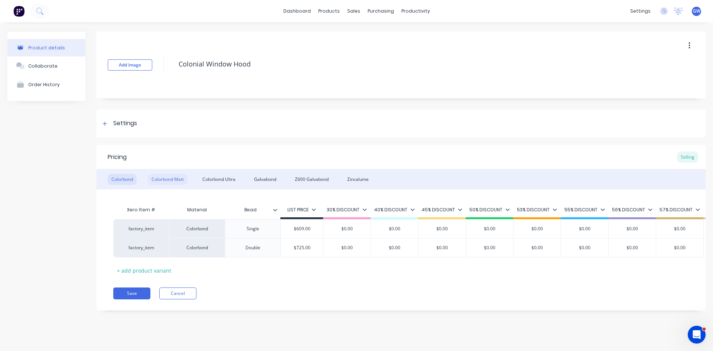
click at [161, 179] on div "Colorbond Matt" at bounding box center [168, 179] width 40 height 11
click at [133, 178] on div "Colorbond" at bounding box center [122, 179] width 29 height 11
click at [158, 178] on div "Colorbond Matt" at bounding box center [168, 179] width 40 height 11
click at [123, 183] on div "Colorbond" at bounding box center [122, 179] width 29 height 11
click at [341, 28] on link "Product Catalogue" at bounding box center [365, 35] width 98 height 15
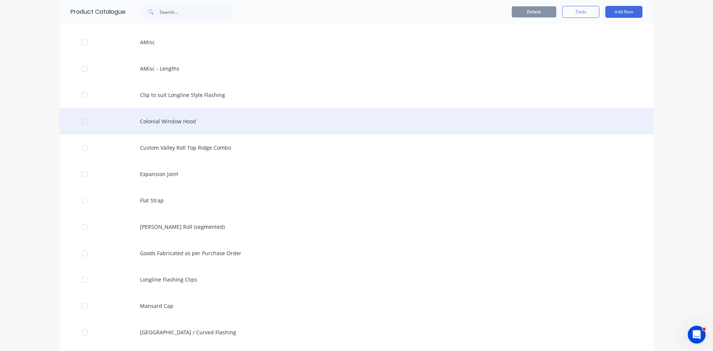
scroll to position [74, 0]
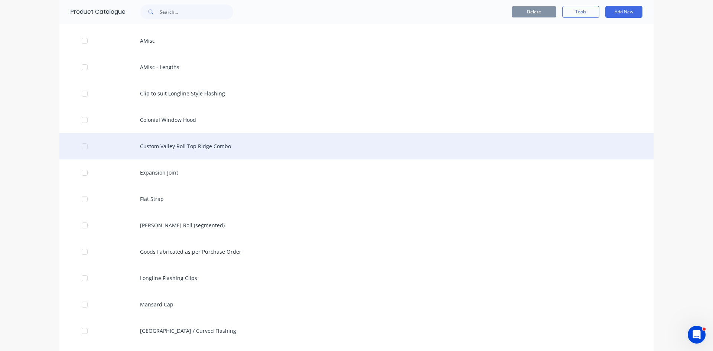
click at [247, 150] on div "Custom Valley Roll Top Ridge Combo" at bounding box center [356, 146] width 594 height 26
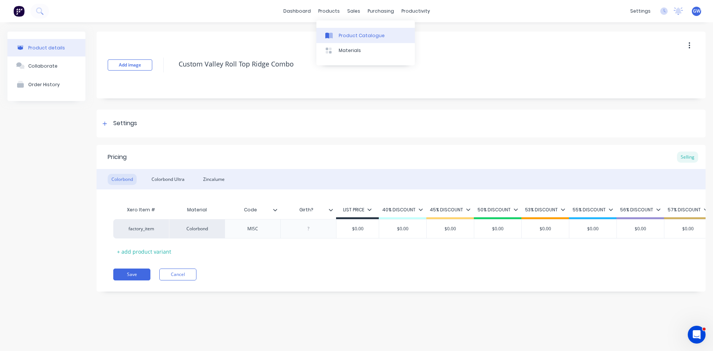
click at [338, 28] on link "Product Catalogue" at bounding box center [365, 35] width 98 height 15
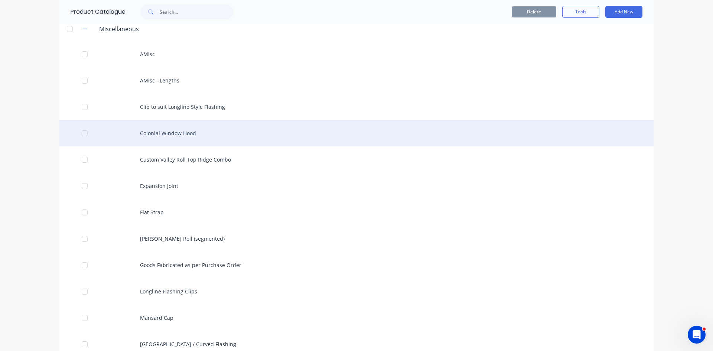
scroll to position [74, 0]
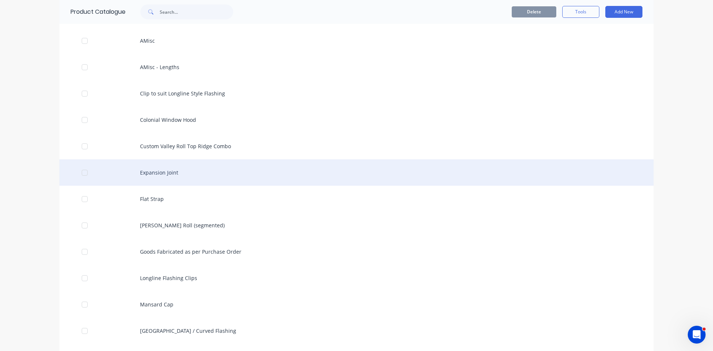
click at [212, 182] on div "Expansion Joint" at bounding box center [356, 172] width 594 height 26
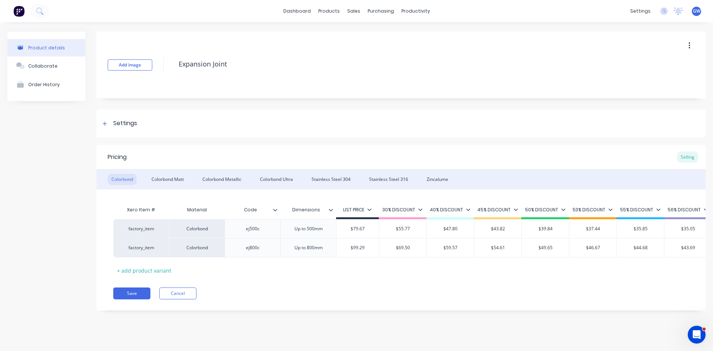
click at [180, 166] on div "Pricing Selling" at bounding box center [401, 157] width 609 height 24
click at [214, 166] on div "Pricing Selling" at bounding box center [401, 157] width 609 height 24
click at [284, 162] on div "Pricing Selling" at bounding box center [401, 157] width 609 height 24
click at [332, 168] on div "Pricing Selling" at bounding box center [401, 157] width 609 height 24
click at [390, 165] on div "Pricing Selling" at bounding box center [401, 157] width 609 height 24
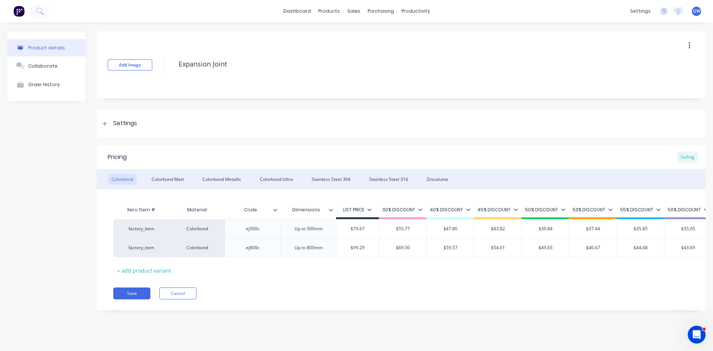
click at [454, 163] on div "Pricing Selling" at bounding box center [401, 157] width 609 height 24
click at [162, 180] on div "Colorbond Matt" at bounding box center [168, 179] width 40 height 11
click at [285, 177] on div "Colorbond Ultra" at bounding box center [276, 179] width 40 height 11
click at [165, 176] on div "Colorbond Matt" at bounding box center [168, 179] width 40 height 11
click at [281, 180] on div "Colorbond Ultra" at bounding box center [276, 179] width 40 height 11
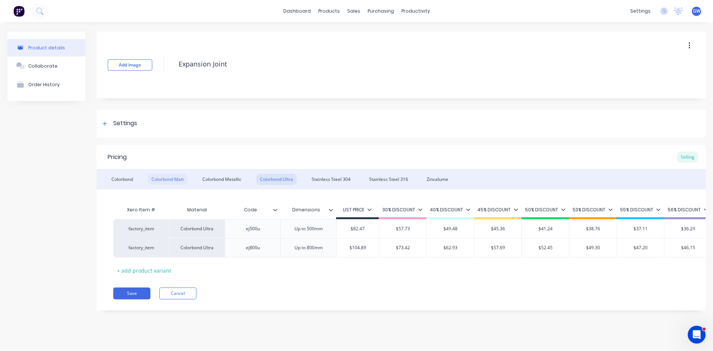
click at [183, 175] on div "Colorbond Matt" at bounding box center [168, 179] width 40 height 11
click at [223, 176] on div "Colorbond Metallic" at bounding box center [222, 179] width 46 height 11
click at [186, 175] on div "Colorbond Matt" at bounding box center [168, 179] width 40 height 11
click at [284, 175] on div "Colorbond Ultra" at bounding box center [276, 179] width 40 height 11
click at [339, 180] on div "Stainless Steel 304" at bounding box center [331, 179] width 46 height 11
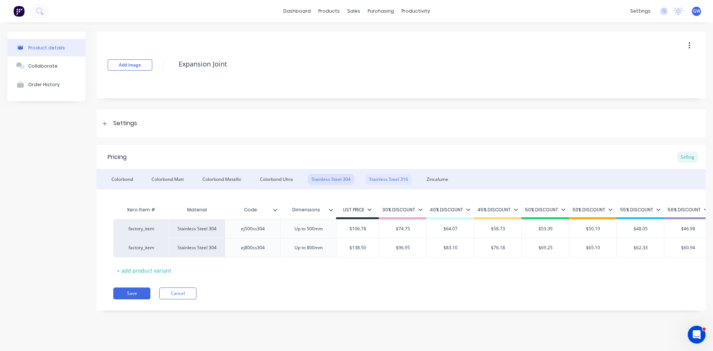
click at [388, 179] on div "Stainless Steel 316" at bounding box center [388, 179] width 46 height 11
click at [431, 179] on div "Zincalume" at bounding box center [437, 179] width 29 height 11
drag, startPoint x: 340, startPoint y: 178, endPoint x: 388, endPoint y: 185, distance: 48.0
click at [340, 178] on div "Stainless Steel 304" at bounding box center [331, 179] width 46 height 11
click at [440, 183] on div "Zincalume" at bounding box center [437, 179] width 29 height 11
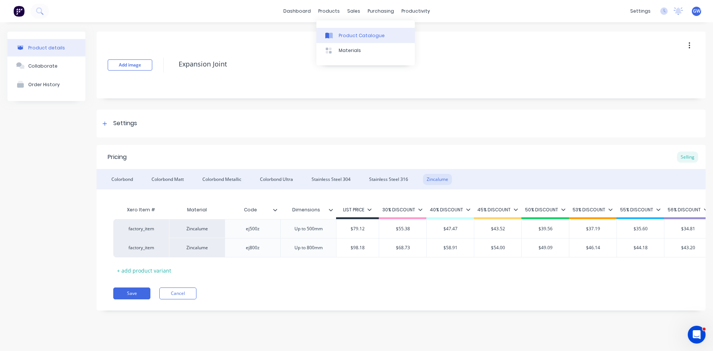
click at [337, 29] on link "Product Catalogue" at bounding box center [365, 35] width 98 height 15
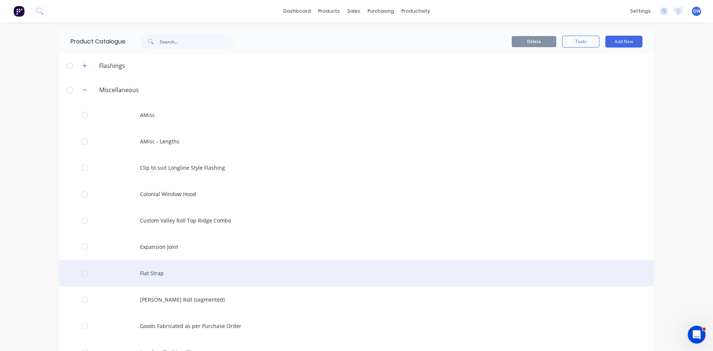
click at [187, 271] on div "Flat Strap" at bounding box center [356, 273] width 594 height 26
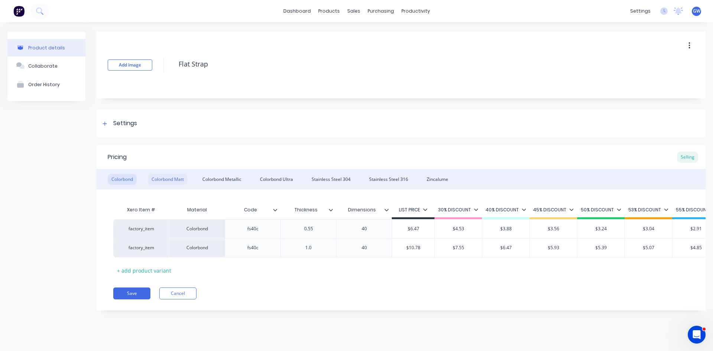
click at [167, 177] on div "Colorbond Matt" at bounding box center [168, 179] width 40 height 11
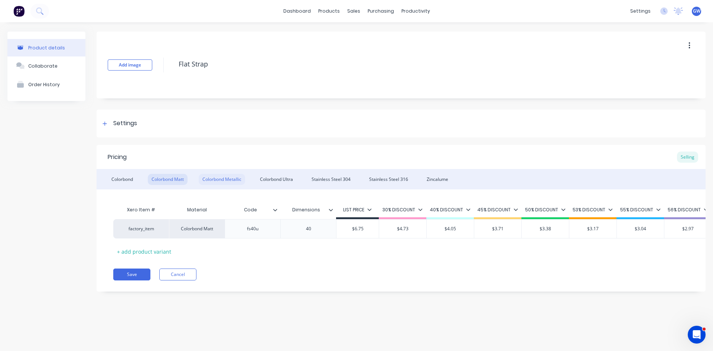
click at [213, 178] on div "Colorbond Metallic" at bounding box center [222, 179] width 46 height 11
click at [256, 181] on div "Colorbond Colorbond Matt Colorbond Metallic Colorbond Ultra Stainless Steel 304…" at bounding box center [401, 179] width 609 height 20
click at [271, 179] on div "Colorbond Ultra" at bounding box center [276, 179] width 40 height 11
click at [334, 175] on div "Stainless Steel 304" at bounding box center [331, 179] width 46 height 11
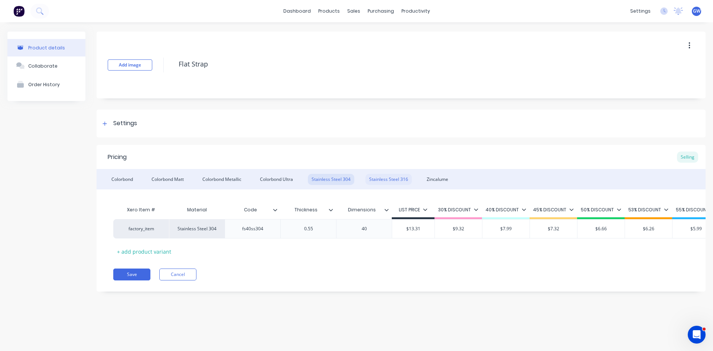
click at [391, 176] on div "Stainless Steel 316" at bounding box center [388, 179] width 46 height 11
click at [413, 178] on div "Colorbond Colorbond Matt Colorbond Metallic Colorbond Ultra Stainless Steel 304…" at bounding box center [401, 179] width 609 height 20
click at [426, 175] on div "Zincalume" at bounding box center [437, 179] width 29 height 11
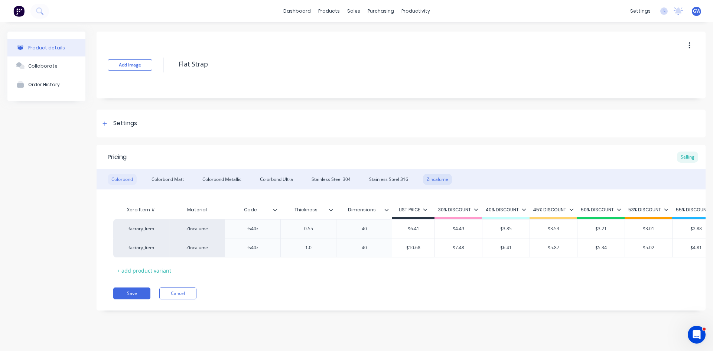
click at [136, 177] on div "Colorbond" at bounding box center [122, 179] width 29 height 11
click at [167, 176] on div "Colorbond Matt" at bounding box center [168, 179] width 40 height 11
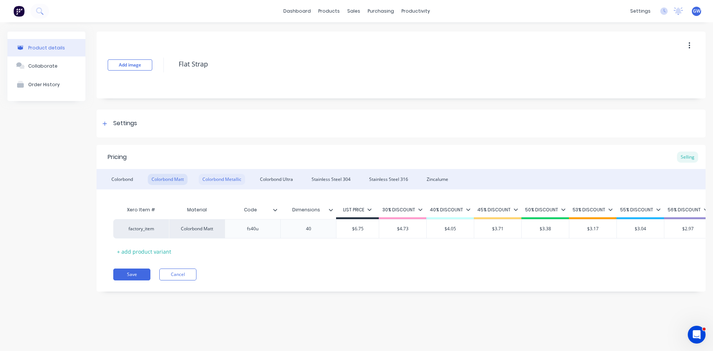
click at [222, 181] on div "Colorbond Metallic" at bounding box center [222, 179] width 46 height 11
click at [288, 178] on div "Colorbond Ultra" at bounding box center [276, 179] width 40 height 11
click at [321, 178] on div "Stainless Steel 304" at bounding box center [331, 179] width 46 height 11
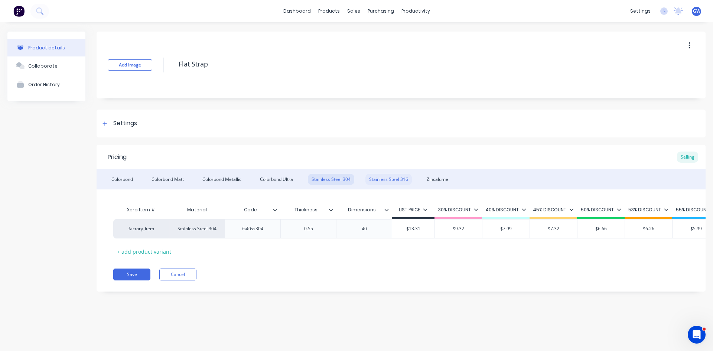
click at [380, 180] on div "Stainless Steel 316" at bounding box center [388, 179] width 46 height 11
drag, startPoint x: 449, startPoint y: 176, endPoint x: 710, endPoint y: 238, distance: 268.3
click at [449, 176] on div "Zincalume" at bounding box center [437, 179] width 29 height 11
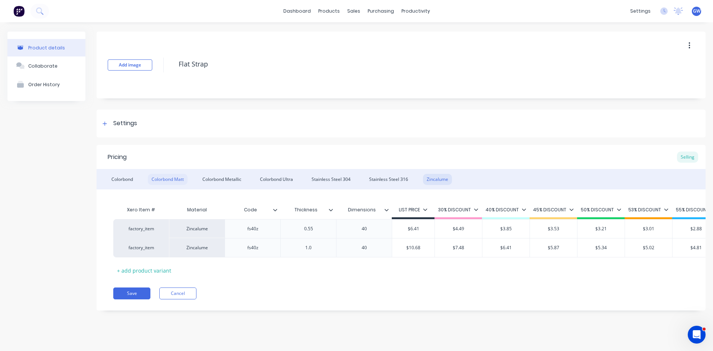
click at [177, 179] on div "Colorbond Matt" at bounding box center [168, 179] width 40 height 11
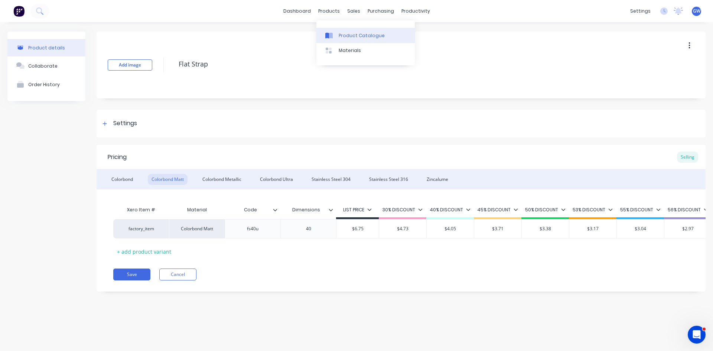
click at [347, 35] on div "Product Catalogue" at bounding box center [362, 35] width 46 height 7
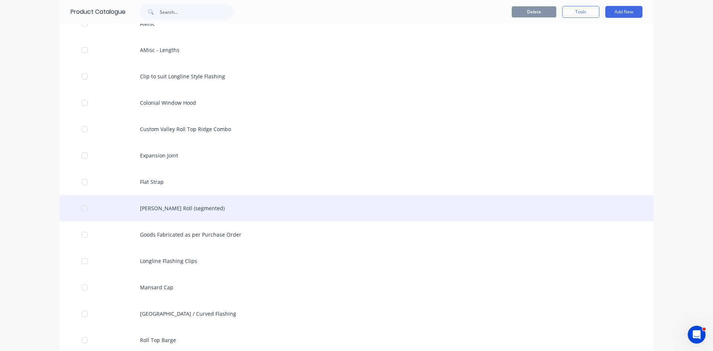
scroll to position [111, 0]
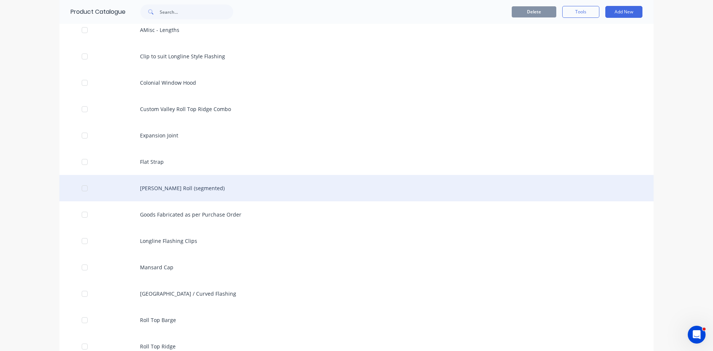
click at [175, 195] on div "[PERSON_NAME] Roll (segmented)" at bounding box center [356, 188] width 594 height 26
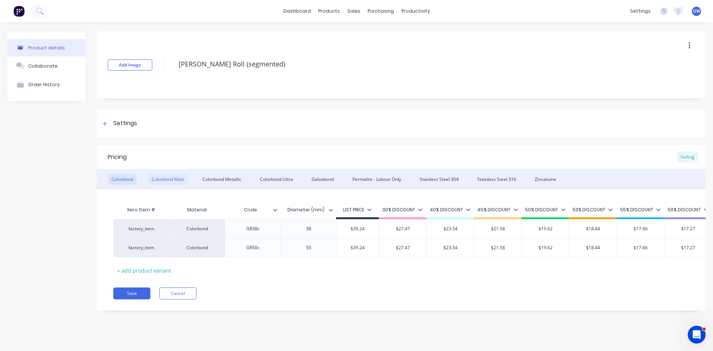
click at [170, 184] on div "Colorbond Matt" at bounding box center [168, 179] width 40 height 11
drag, startPoint x: 120, startPoint y: 171, endPoint x: 130, endPoint y: 169, distance: 10.3
click at [120, 171] on div "Colorbond Colorbond Matt Colorbond Metallic Colorbond Ultra Galvabond Permalite…" at bounding box center [401, 179] width 609 height 20
click at [166, 166] on div "Pricing Selling" at bounding box center [401, 157] width 609 height 24
click at [234, 167] on div "Pricing Selling" at bounding box center [401, 157] width 609 height 24
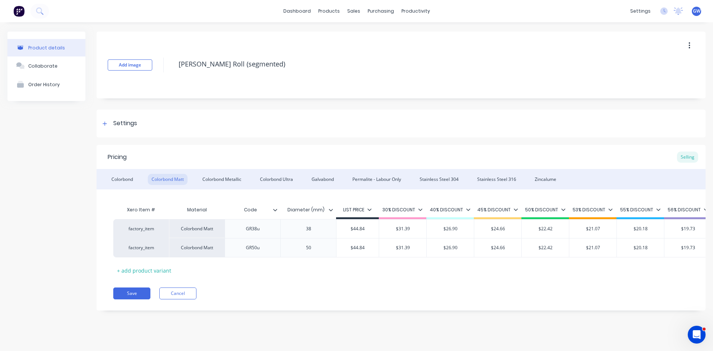
click at [281, 167] on div "Pricing Selling" at bounding box center [401, 157] width 609 height 24
click at [329, 167] on div "Pricing Selling" at bounding box center [401, 157] width 609 height 24
click at [372, 167] on div "Pricing Selling" at bounding box center [401, 157] width 609 height 24
click at [448, 166] on div "Pricing Selling" at bounding box center [401, 157] width 609 height 24
click at [506, 166] on div "Pricing Selling" at bounding box center [401, 157] width 609 height 24
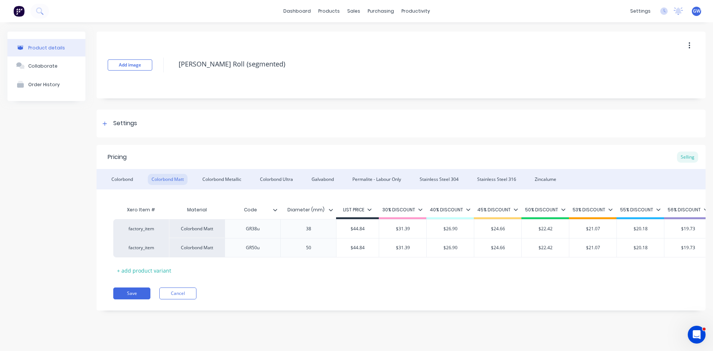
drag, startPoint x: 552, startPoint y: 168, endPoint x: 560, endPoint y: 169, distance: 8.3
click at [552, 168] on div "Pricing Selling" at bounding box center [401, 157] width 609 height 24
click at [215, 175] on div "Colorbond Metallic" at bounding box center [222, 179] width 46 height 11
click at [279, 175] on div "Colorbond Ultra" at bounding box center [276, 179] width 40 height 11
click at [316, 176] on div "Galvabond" at bounding box center [323, 179] width 30 height 11
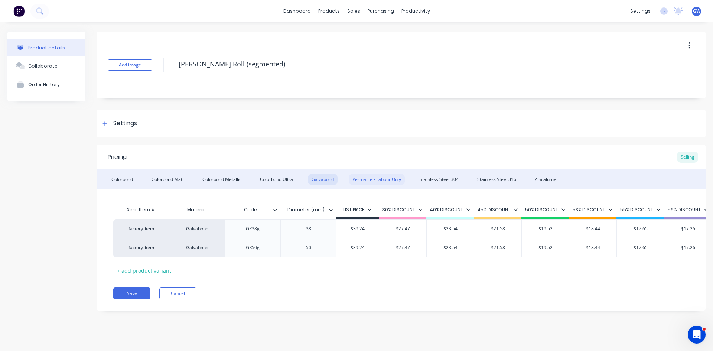
click at [374, 175] on div "Permalite - Labour Only" at bounding box center [377, 179] width 56 height 11
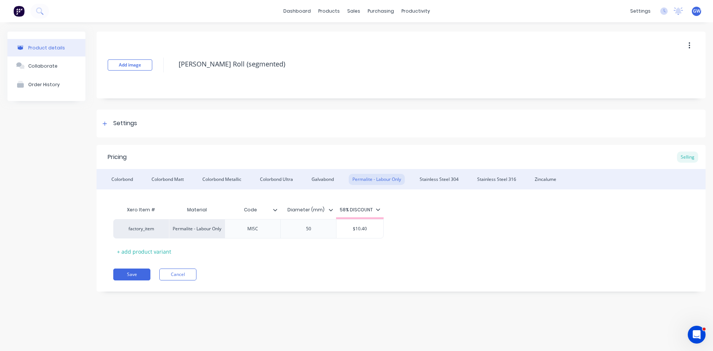
click at [462, 269] on div "Save Cancel" at bounding box center [409, 275] width 592 height 12
drag, startPoint x: 451, startPoint y: 182, endPoint x: 547, endPoint y: 196, distance: 97.2
click at [451, 182] on div "Stainless Steel 304" at bounding box center [439, 179] width 46 height 11
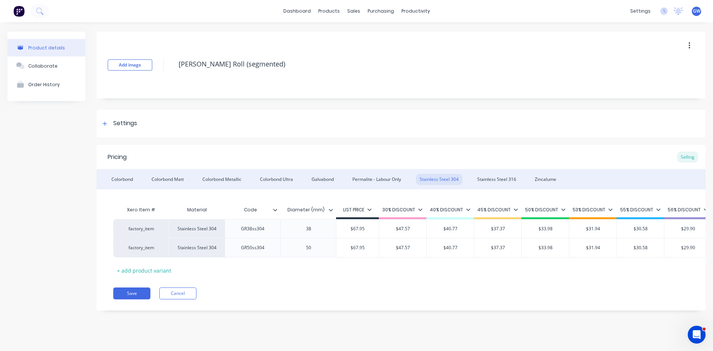
click at [490, 175] on div "Stainless Steel 316" at bounding box center [497, 179] width 46 height 11
click at [544, 174] on div "Zincalume" at bounding box center [545, 179] width 29 height 11
click at [335, 27] on div "Product Catalogue Materials" at bounding box center [365, 42] width 98 height 45
click at [335, 33] on div at bounding box center [330, 35] width 11 height 7
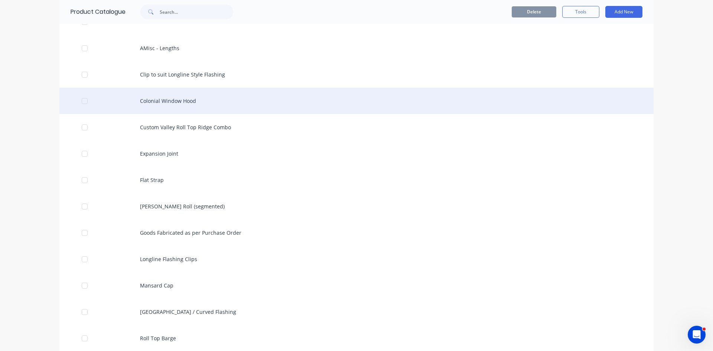
scroll to position [111, 0]
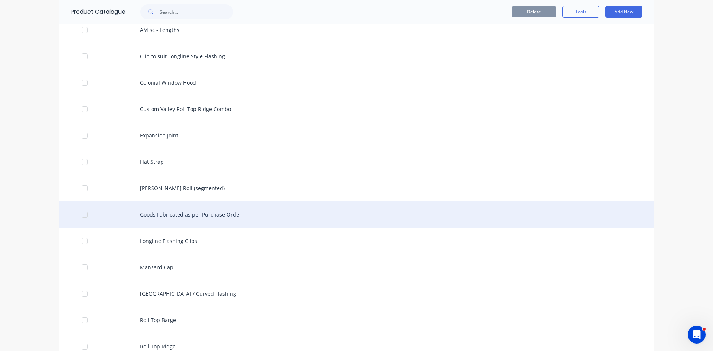
click at [264, 213] on div "Goods Fabricated as per Purchase Order" at bounding box center [356, 214] width 594 height 26
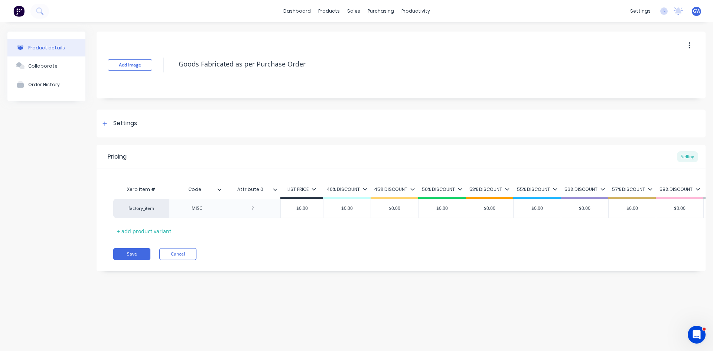
type textarea "x"
click at [538, 267] on div "Pricing Selling Xero Item # Code Attribute 0 LIST PRICE 40% DISCOUNT 45% DISCOU…" at bounding box center [401, 208] width 609 height 126
click at [341, 34] on div "Product Catalogue" at bounding box center [362, 35] width 46 height 7
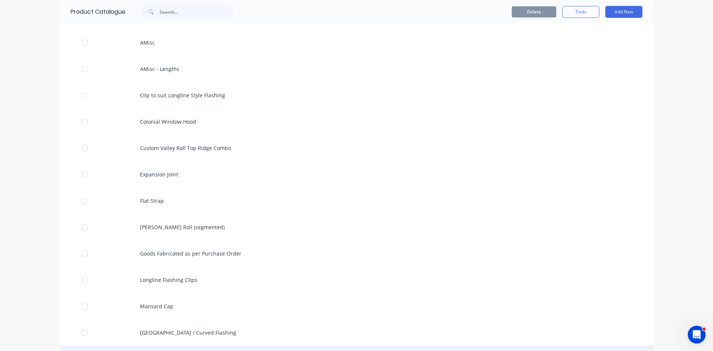
scroll to position [74, 0]
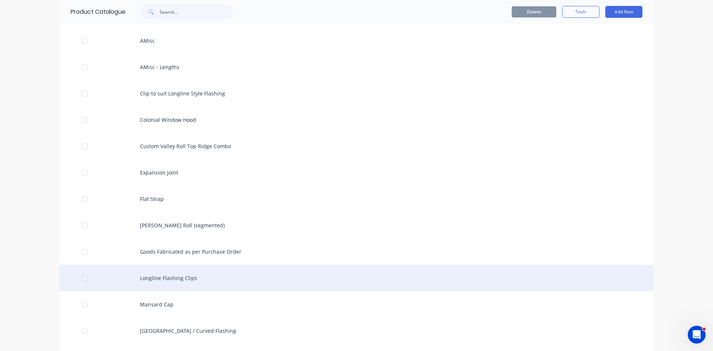
click at [165, 282] on div "Longline Flashing Clips" at bounding box center [356, 278] width 594 height 26
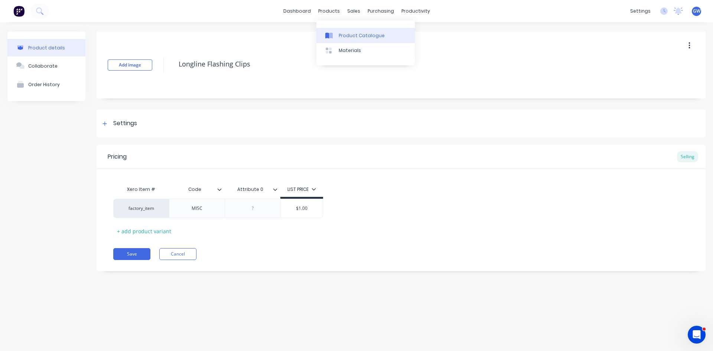
click at [339, 30] on link "Product Catalogue" at bounding box center [365, 35] width 98 height 15
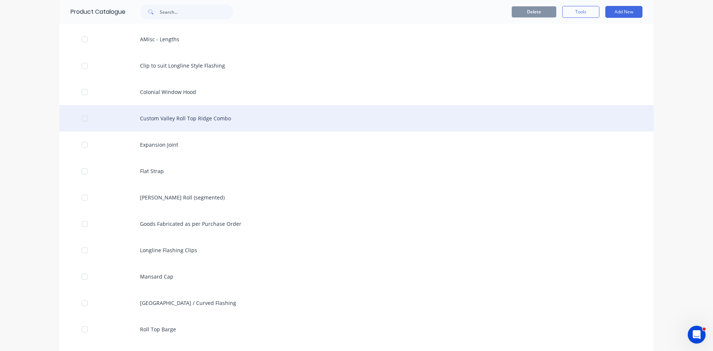
scroll to position [186, 0]
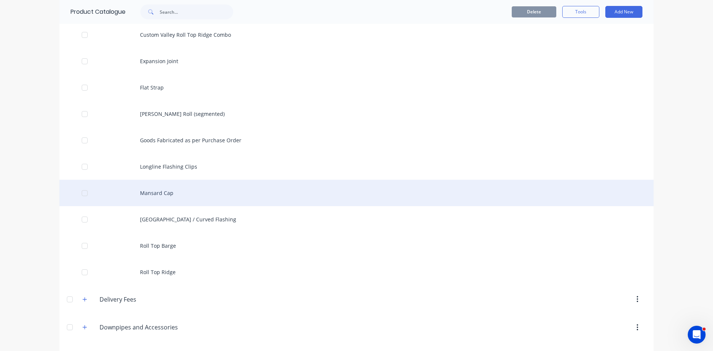
click at [180, 198] on div "Mansard Cap" at bounding box center [356, 193] width 594 height 26
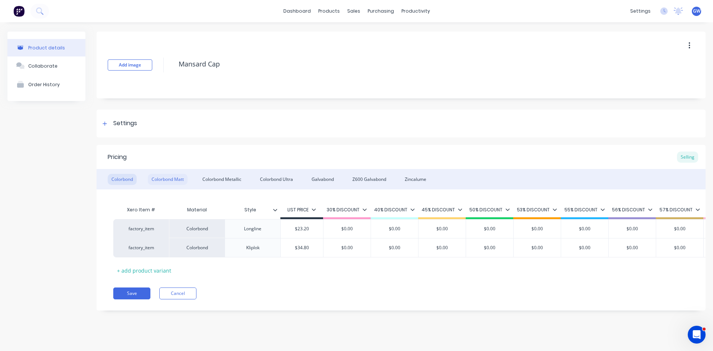
click at [161, 176] on div "Colorbond Matt" at bounding box center [168, 179] width 40 height 11
click at [210, 174] on div "Colorbond Metallic" at bounding box center [222, 179] width 46 height 11
click at [276, 179] on div "Colorbond Ultra" at bounding box center [276, 179] width 40 height 11
click at [325, 175] on div "Galvabond" at bounding box center [323, 179] width 30 height 11
click at [371, 175] on div "Z600 Galvabond" at bounding box center [369, 179] width 41 height 11
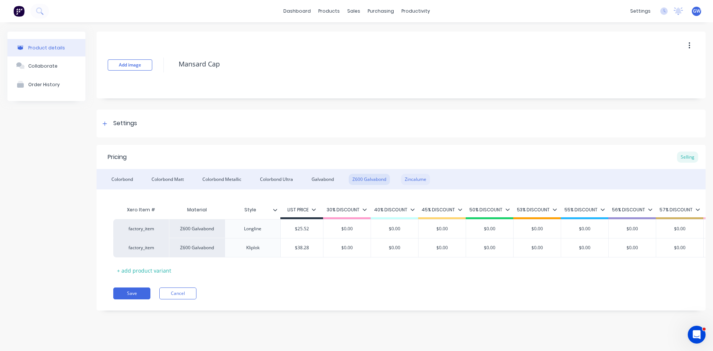
click at [410, 175] on div "Zincalume" at bounding box center [415, 179] width 29 height 11
click at [175, 176] on div "Colorbond Matt" at bounding box center [168, 179] width 40 height 11
click at [351, 39] on link "Product Catalogue" at bounding box center [365, 35] width 98 height 15
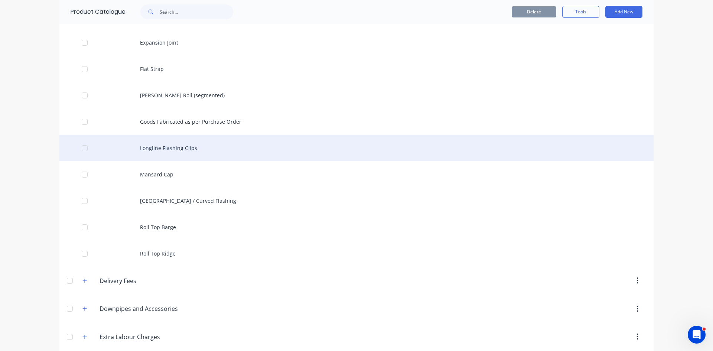
scroll to position [223, 0]
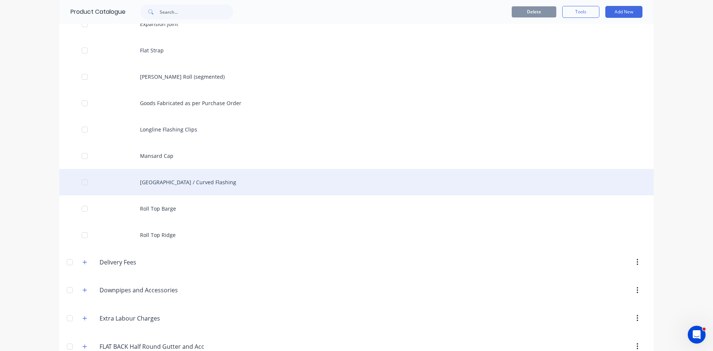
click at [208, 186] on div "[GEOGRAPHIC_DATA] / Curved Flashing" at bounding box center [356, 182] width 594 height 26
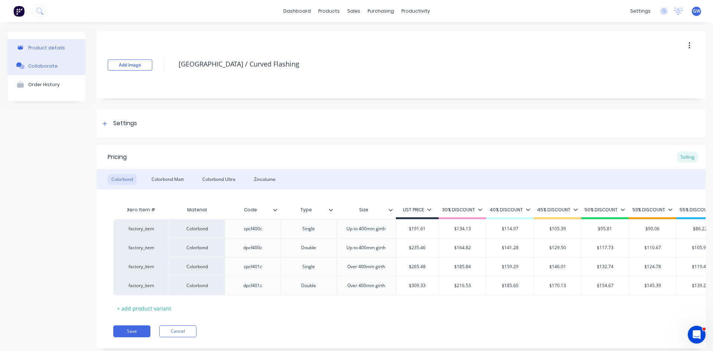
drag, startPoint x: 275, startPoint y: 58, endPoint x: 50, endPoint y: 58, distance: 225.1
click at [50, 58] on div "Product details Collaborate Order History Add image [GEOGRAPHIC_DATA] / Curved …" at bounding box center [356, 196] width 698 height 328
click at [170, 185] on div "Colorbond Colorbond Matt Colorbond Ultra Zincalume" at bounding box center [401, 179] width 609 height 20
click at [168, 181] on div "Colorbond Matt" at bounding box center [168, 179] width 40 height 11
click at [133, 179] on div "Colorbond" at bounding box center [122, 179] width 29 height 11
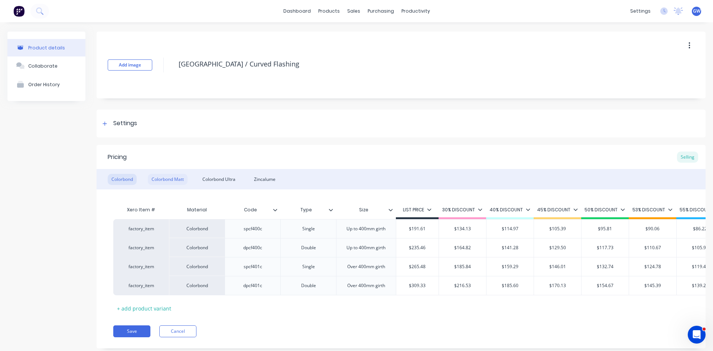
click at [180, 179] on div "Colorbond Matt" at bounding box center [168, 179] width 40 height 11
click at [227, 179] on div "Colorbond Ultra" at bounding box center [219, 179] width 40 height 11
click at [178, 184] on div "Colorbond Matt" at bounding box center [168, 179] width 40 height 11
click at [214, 176] on div "Colorbond Ultra" at bounding box center [219, 179] width 40 height 11
click at [157, 173] on div "Colorbond Colorbond Matt Colorbond Ultra Zincalume" at bounding box center [401, 179] width 609 height 20
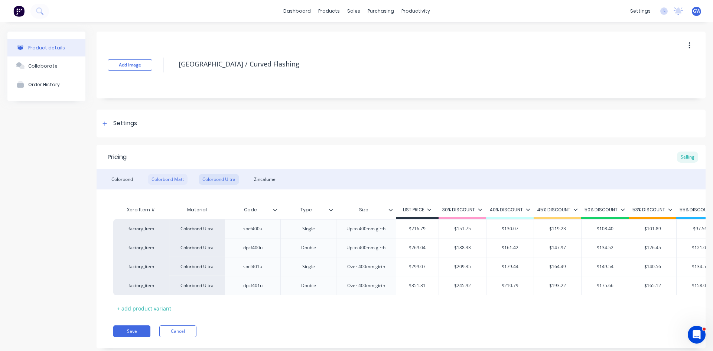
click at [170, 183] on div "Colorbond Matt" at bounding box center [168, 179] width 40 height 11
click at [218, 183] on div "Colorbond Ultra" at bounding box center [219, 179] width 40 height 11
click at [179, 182] on div "Colorbond Matt" at bounding box center [168, 179] width 40 height 11
click at [218, 180] on div "Colorbond Ultra" at bounding box center [219, 179] width 40 height 11
click at [273, 179] on div "Zincalume" at bounding box center [264, 179] width 29 height 11
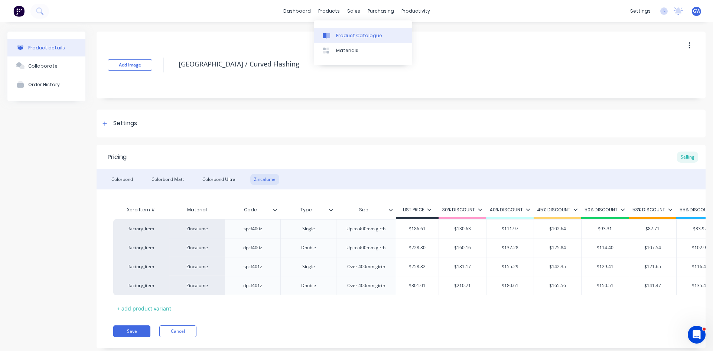
click at [337, 29] on link "Product Catalogue" at bounding box center [363, 35] width 98 height 15
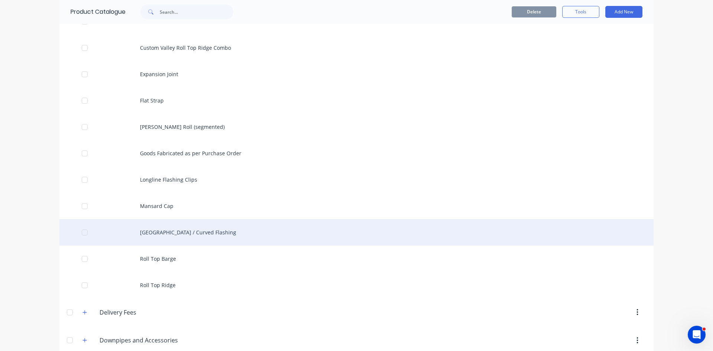
scroll to position [186, 0]
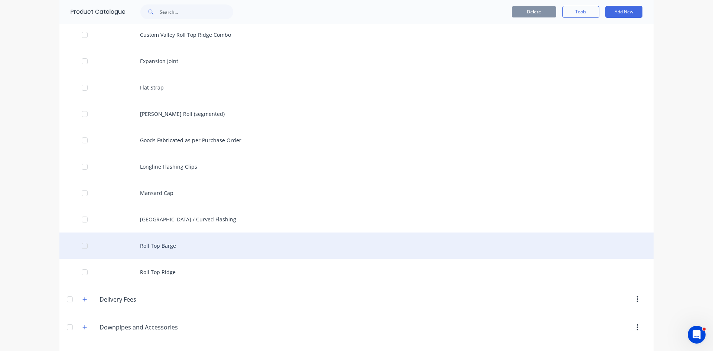
click at [134, 250] on div "Roll Top Barge" at bounding box center [356, 245] width 594 height 26
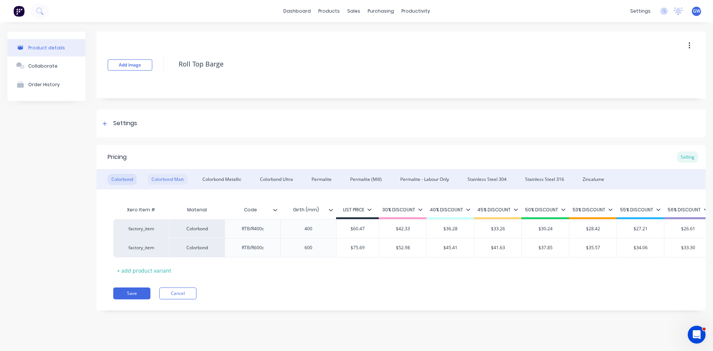
drag, startPoint x: 175, startPoint y: 178, endPoint x: 181, endPoint y: 181, distance: 7.3
click at [175, 178] on div "Colorbond Matt" at bounding box center [168, 179] width 40 height 11
click at [219, 178] on div "Colorbond Metallic" at bounding box center [222, 179] width 46 height 11
click at [282, 180] on div "Colorbond Ultra" at bounding box center [276, 179] width 40 height 11
click at [320, 177] on div "Permalite" at bounding box center [321, 179] width 27 height 11
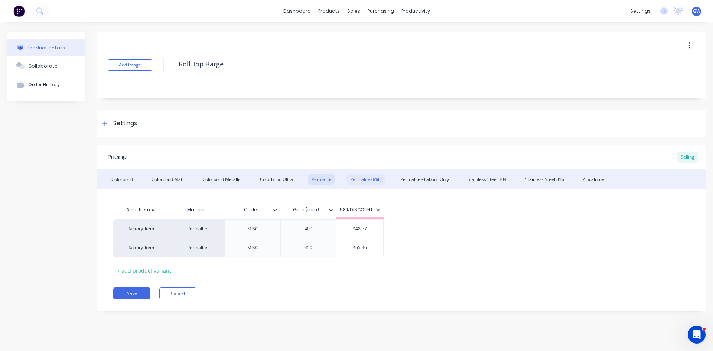
click at [367, 178] on div "Permalite (Mill)" at bounding box center [366, 179] width 39 height 11
click at [430, 176] on div "Permalite - Labour Only" at bounding box center [425, 179] width 56 height 11
click at [475, 175] on div "Stainless Steel 304" at bounding box center [487, 179] width 46 height 11
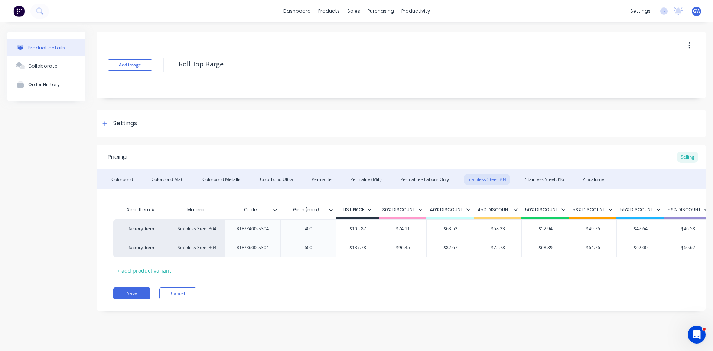
click at [517, 176] on div "Colorbond Colorbond Matt Colorbond Metallic Colorbond Ultra Permalite Permalite…" at bounding box center [401, 179] width 609 height 20
click at [535, 176] on div "Stainless Steel 316" at bounding box center [544, 179] width 46 height 11
click at [589, 180] on div "Zincalume" at bounding box center [593, 179] width 29 height 11
click at [180, 178] on div "Colorbond Matt" at bounding box center [168, 179] width 40 height 11
drag, startPoint x: 275, startPoint y: 131, endPoint x: 244, endPoint y: 153, distance: 37.9
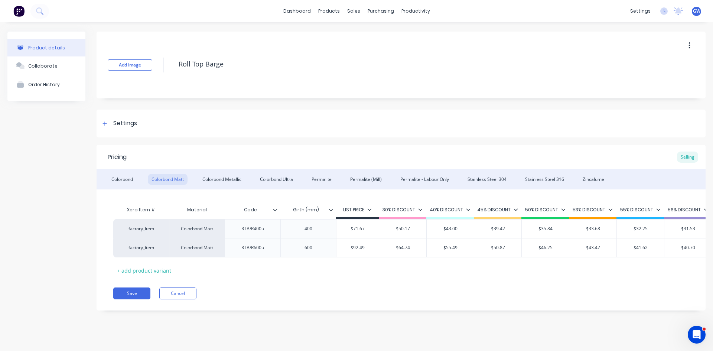
click at [275, 131] on div "Settings" at bounding box center [401, 124] width 609 height 28
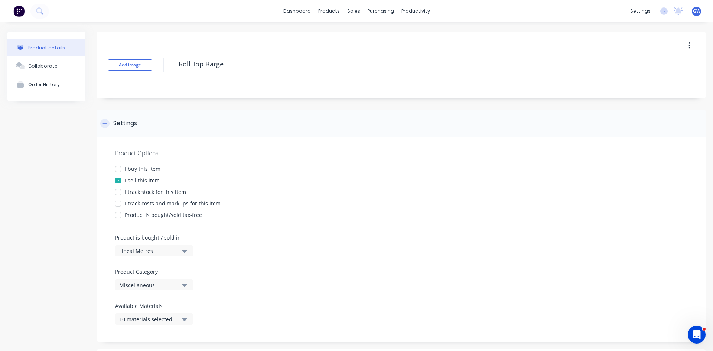
click at [108, 127] on div at bounding box center [104, 123] width 9 height 9
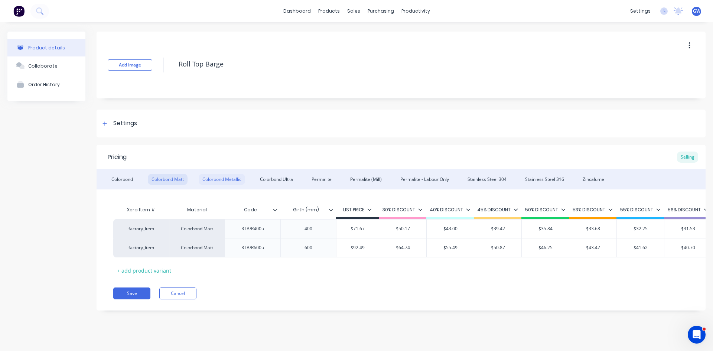
click at [227, 178] on div "Colorbond Metallic" at bounding box center [222, 179] width 46 height 11
click at [286, 182] on div "Colorbond Ultra" at bounding box center [276, 179] width 40 height 11
click at [322, 175] on div "Permalite" at bounding box center [321, 179] width 27 height 11
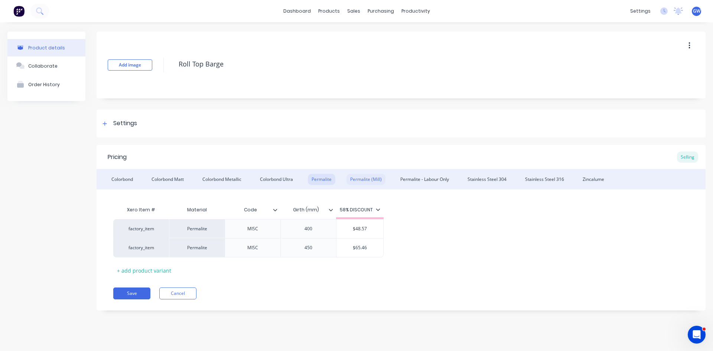
click at [362, 178] on div "Permalite (Mill)" at bounding box center [366, 179] width 39 height 11
click at [328, 179] on div "Permalite" at bounding box center [321, 179] width 27 height 11
click at [358, 178] on div "Permalite (Mill)" at bounding box center [366, 179] width 39 height 11
click at [418, 180] on div "Permalite - Labour Only" at bounding box center [425, 179] width 56 height 11
click at [478, 180] on div "Stainless Steel 304" at bounding box center [487, 179] width 46 height 11
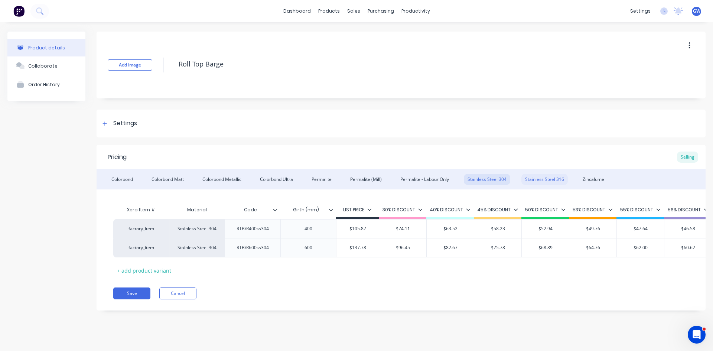
click at [524, 181] on div "Stainless Steel 316" at bounding box center [544, 179] width 46 height 11
click at [590, 176] on div "Zincalume" at bounding box center [593, 179] width 29 height 11
click at [337, 35] on link "Product Catalogue" at bounding box center [365, 35] width 98 height 15
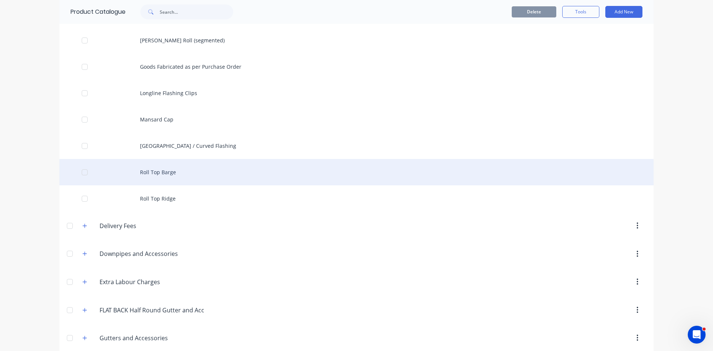
scroll to position [260, 0]
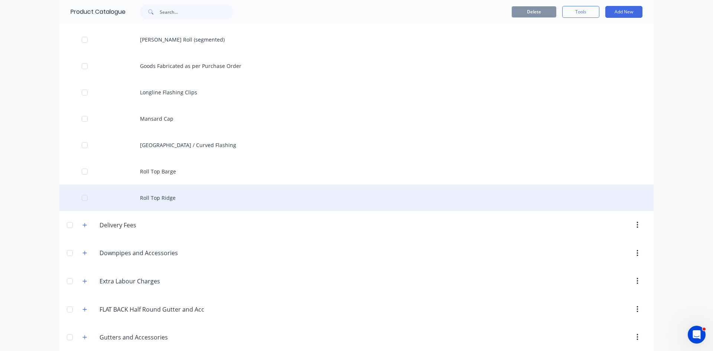
click at [186, 199] on div "Roll Top Ridge" at bounding box center [356, 198] width 594 height 26
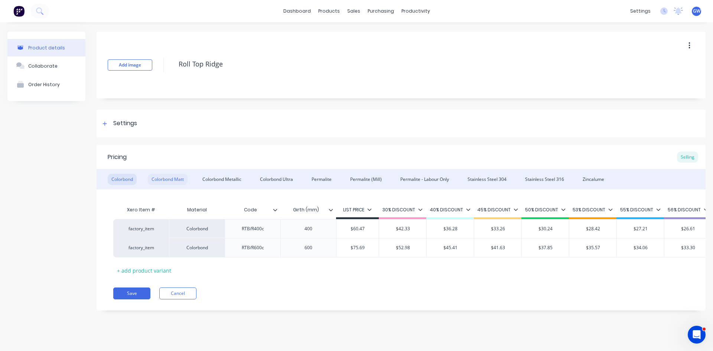
click at [169, 175] on div "Colorbond Matt" at bounding box center [168, 179] width 40 height 11
click at [227, 175] on div "Colorbond Metallic" at bounding box center [222, 179] width 46 height 11
click at [114, 179] on div "Colorbond" at bounding box center [122, 179] width 29 height 11
click at [159, 178] on div "Colorbond Matt" at bounding box center [168, 179] width 40 height 11
click at [217, 178] on div "Colorbond Metallic" at bounding box center [222, 179] width 46 height 11
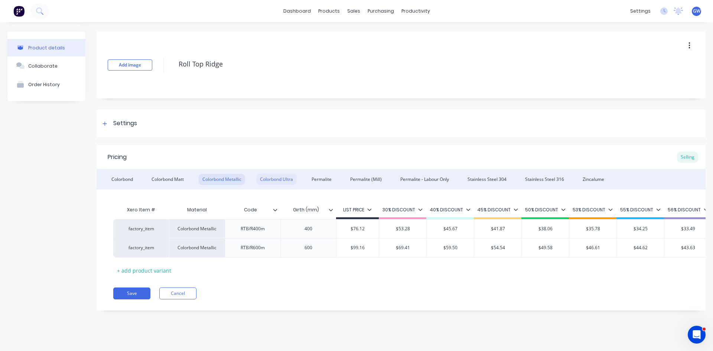
click at [277, 176] on div "Colorbond Ultra" at bounding box center [276, 179] width 40 height 11
click at [321, 175] on div "Permalite" at bounding box center [321, 179] width 27 height 11
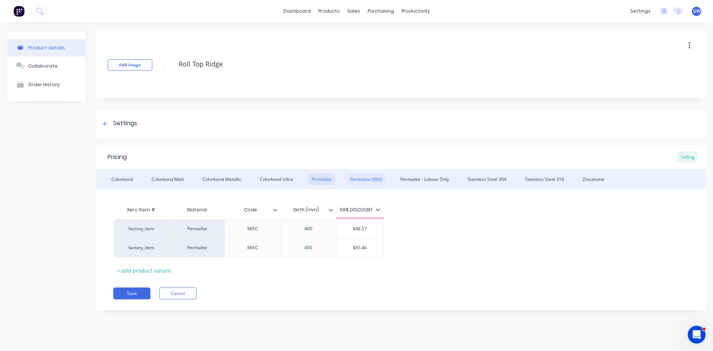
click at [374, 177] on div "Permalite (Mill)" at bounding box center [366, 179] width 39 height 11
click at [438, 178] on div "Permalite - Labour Only" at bounding box center [425, 179] width 56 height 11
click at [479, 179] on div "Stainless Steel 304" at bounding box center [487, 179] width 46 height 11
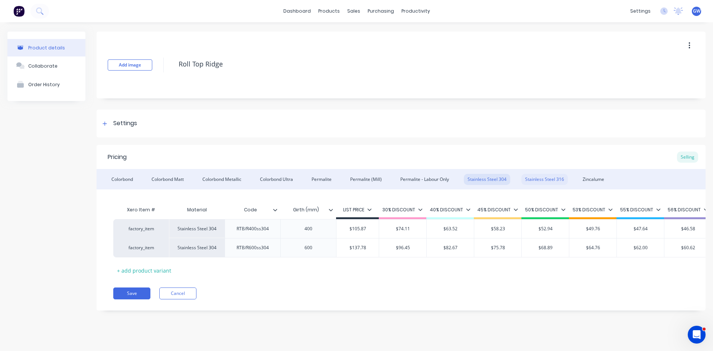
click at [547, 179] on div "Stainless Steel 316" at bounding box center [544, 179] width 46 height 11
click at [597, 180] on div "Zincalume" at bounding box center [593, 179] width 29 height 11
click at [181, 177] on div "Colorbond Matt" at bounding box center [168, 179] width 40 height 11
click at [219, 181] on div "Colorbond Metallic" at bounding box center [222, 179] width 46 height 11
click at [269, 180] on div "Colorbond Ultra" at bounding box center [276, 179] width 40 height 11
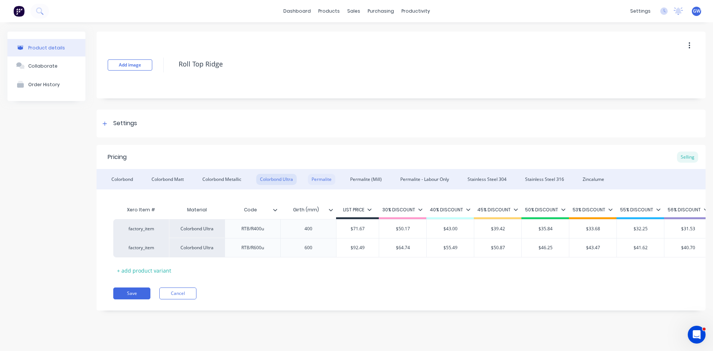
click at [323, 181] on div "Permalite" at bounding box center [321, 179] width 27 height 11
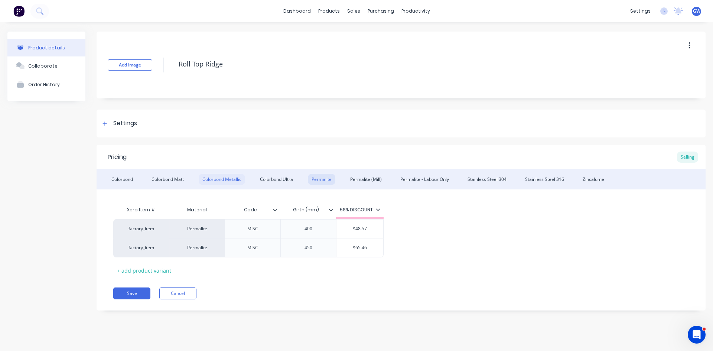
click at [219, 175] on div "Colorbond Metallic" at bounding box center [222, 179] width 46 height 11
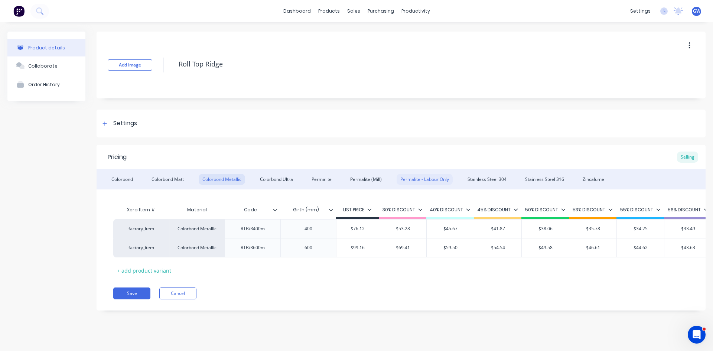
click at [430, 176] on div "Permalite - Labour Only" at bounding box center [425, 179] width 56 height 11
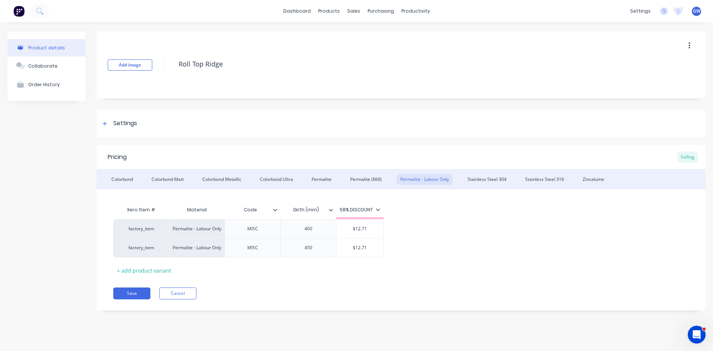
drag, startPoint x: 490, startPoint y: 176, endPoint x: 712, endPoint y: 196, distance: 222.2
click at [490, 176] on div "Stainless Steel 304" at bounding box center [487, 179] width 46 height 11
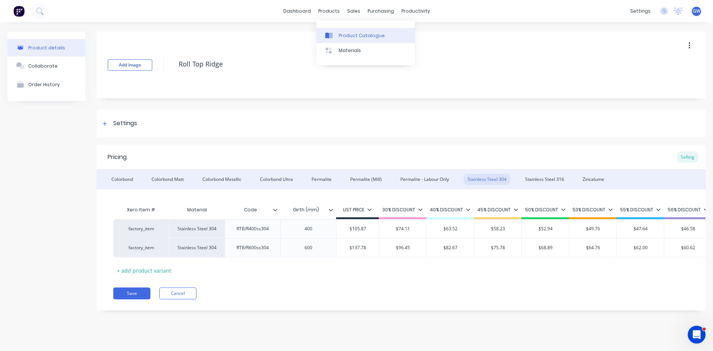
click at [336, 33] on link "Product Catalogue" at bounding box center [365, 35] width 98 height 15
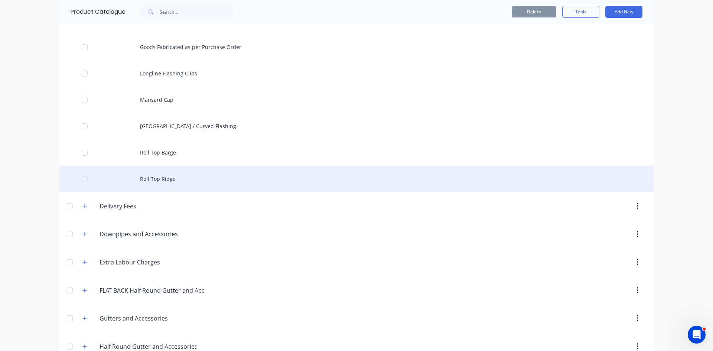
scroll to position [297, 0]
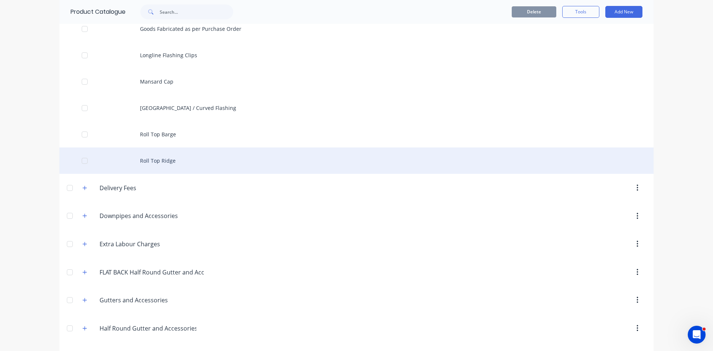
click at [248, 173] on div "Roll Top Ridge" at bounding box center [356, 160] width 594 height 26
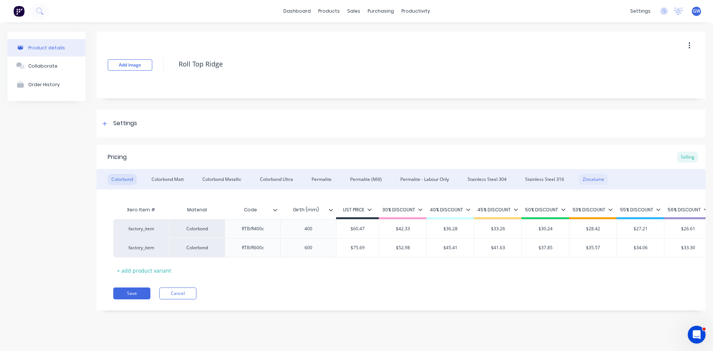
click at [586, 176] on div "Zincalume" at bounding box center [593, 179] width 29 height 11
click at [349, 37] on div "Product Catalogue" at bounding box center [362, 35] width 46 height 7
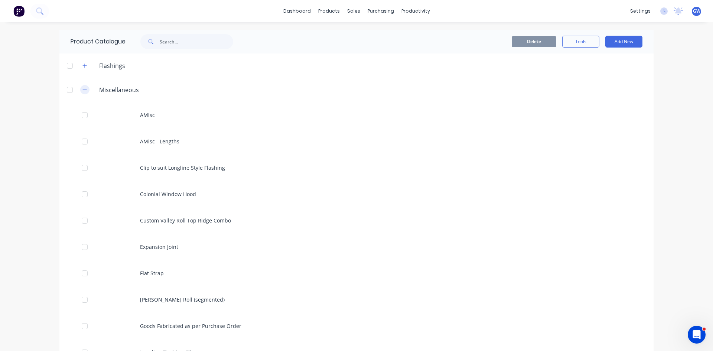
click at [82, 87] on icon "button" at bounding box center [84, 89] width 4 height 5
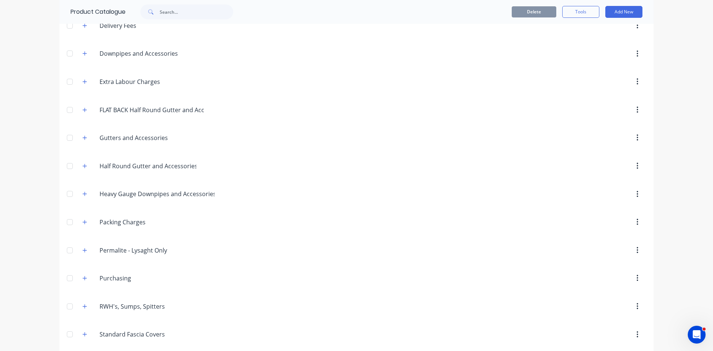
scroll to position [23, 0]
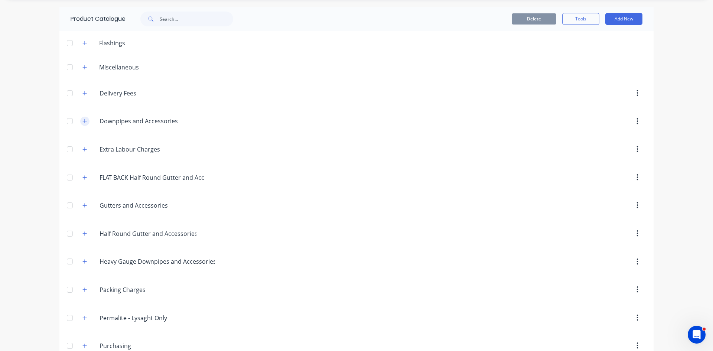
click at [82, 121] on icon "button" at bounding box center [84, 120] width 4 height 5
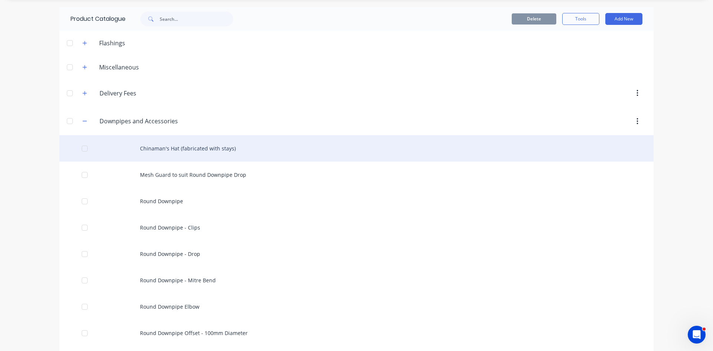
click at [228, 151] on div "Chinaman's Hat (fabricated with stays)" at bounding box center [356, 148] width 594 height 26
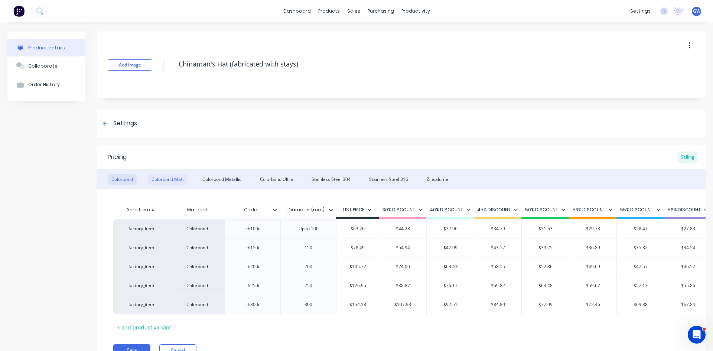
click at [163, 176] on div "Colorbond Matt" at bounding box center [168, 179] width 40 height 11
click at [224, 179] on div "Colorbond Metallic" at bounding box center [222, 179] width 46 height 11
click at [166, 178] on div "Colorbond Matt" at bounding box center [168, 179] width 40 height 11
drag, startPoint x: 235, startPoint y: 181, endPoint x: 270, endPoint y: 176, distance: 35.2
click at [235, 181] on div "Colorbond Metallic" at bounding box center [222, 179] width 46 height 11
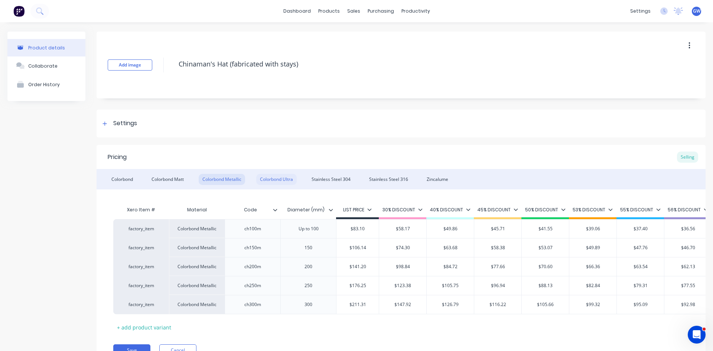
click at [289, 180] on div "Colorbond Ultra" at bounding box center [276, 179] width 40 height 11
click at [329, 178] on div "Stainless Steel 304" at bounding box center [331, 179] width 46 height 11
click at [398, 175] on div "Stainless Steel 316" at bounding box center [388, 179] width 46 height 11
click at [448, 175] on div "Zincalume" at bounding box center [437, 179] width 29 height 11
click at [341, 38] on div "Product Catalogue" at bounding box center [359, 35] width 46 height 7
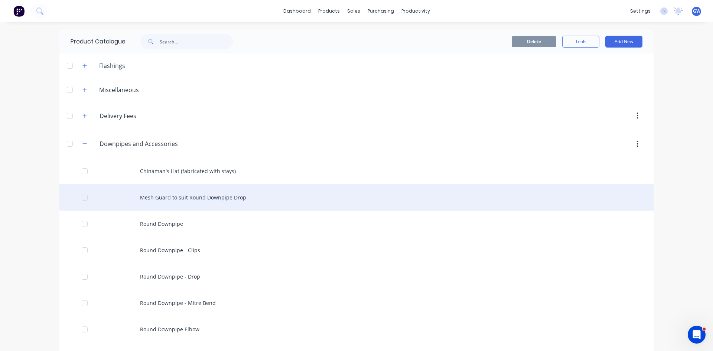
click at [279, 191] on div "Mesh Guard to suit Round Downpipe Drop" at bounding box center [356, 197] width 594 height 26
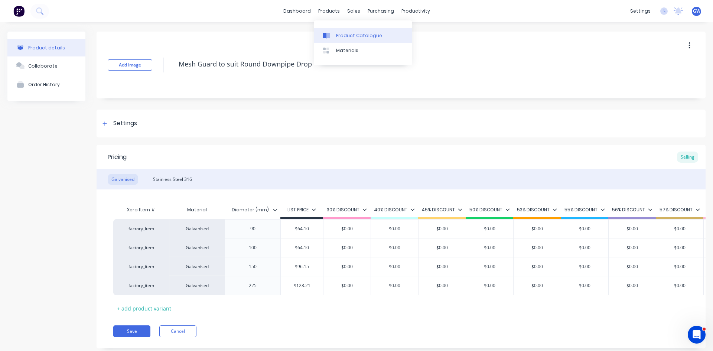
click at [348, 38] on div "Product Catalogue" at bounding box center [359, 35] width 46 height 7
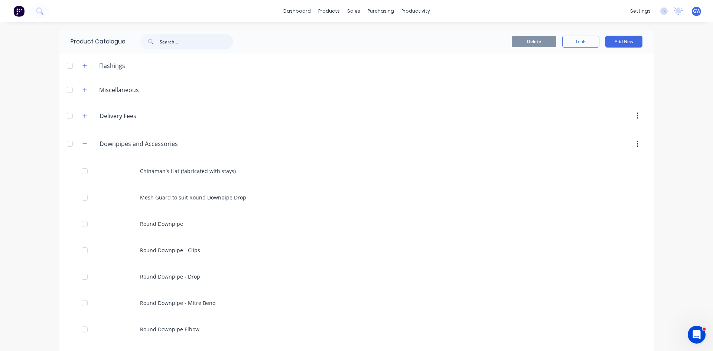
click at [192, 39] on input "text" at bounding box center [197, 41] width 74 height 15
type input "mesh"
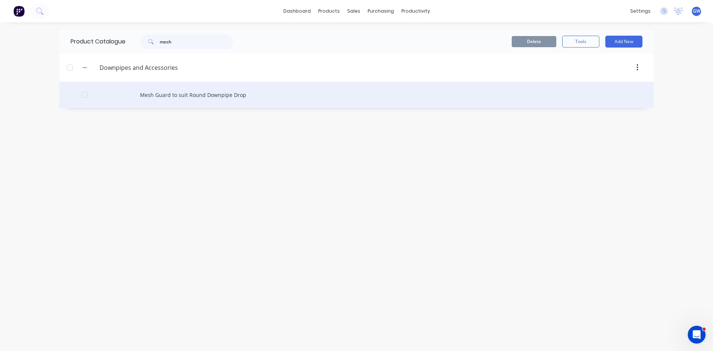
click at [189, 87] on div "Mesh Guard to suit Round Downpipe Drop" at bounding box center [356, 95] width 594 height 26
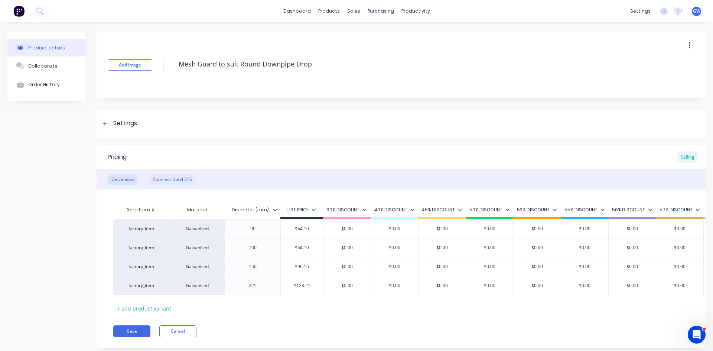
click at [183, 180] on div "Stainless Steel 316" at bounding box center [172, 179] width 46 height 11
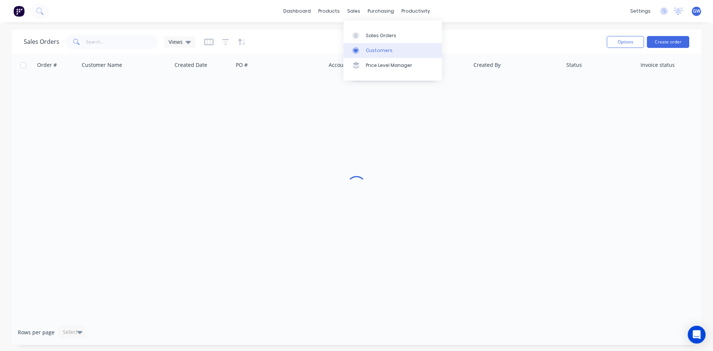
click at [369, 51] on div "Customers" at bounding box center [379, 50] width 27 height 7
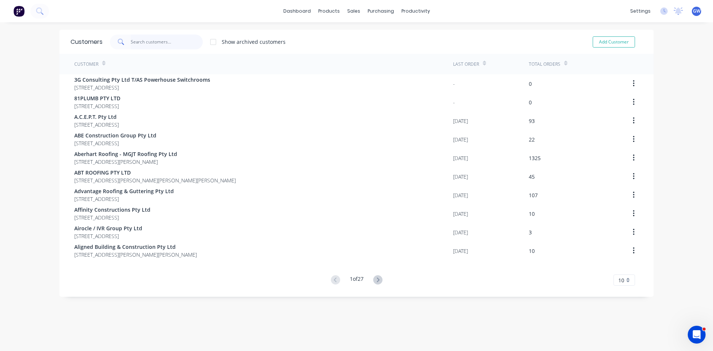
click at [163, 41] on input "text" at bounding box center [167, 42] width 72 height 15
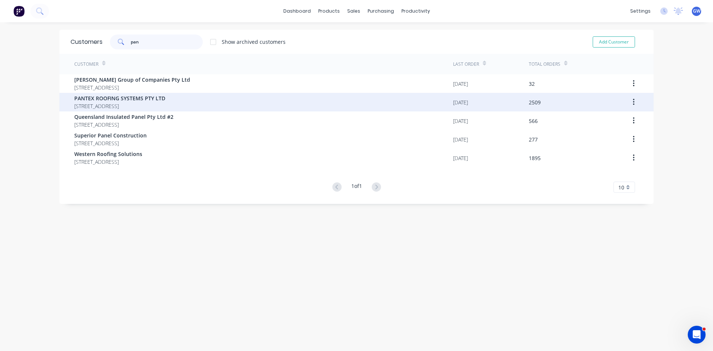
type input "pan"
click at [110, 107] on span "PO BOX 78 NARANGBA Queensland Australia 4504" at bounding box center [119, 106] width 91 height 8
